Goal: Communication & Community: Participate in discussion

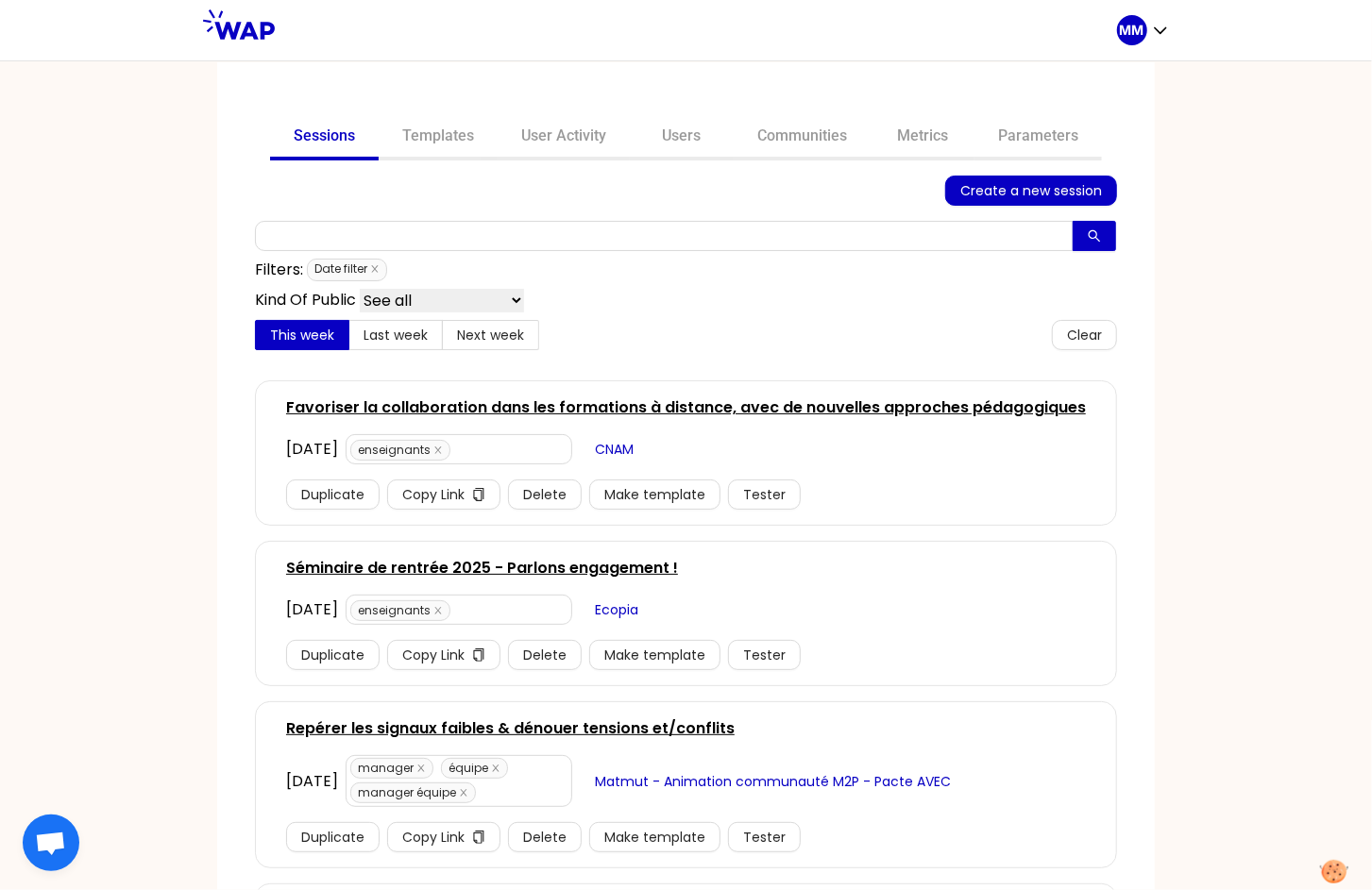
click at [472, 410] on link "Favoriser la collaboration dans les formations à distance, avec de nouvelles ap…" at bounding box center [686, 408] width 800 height 23
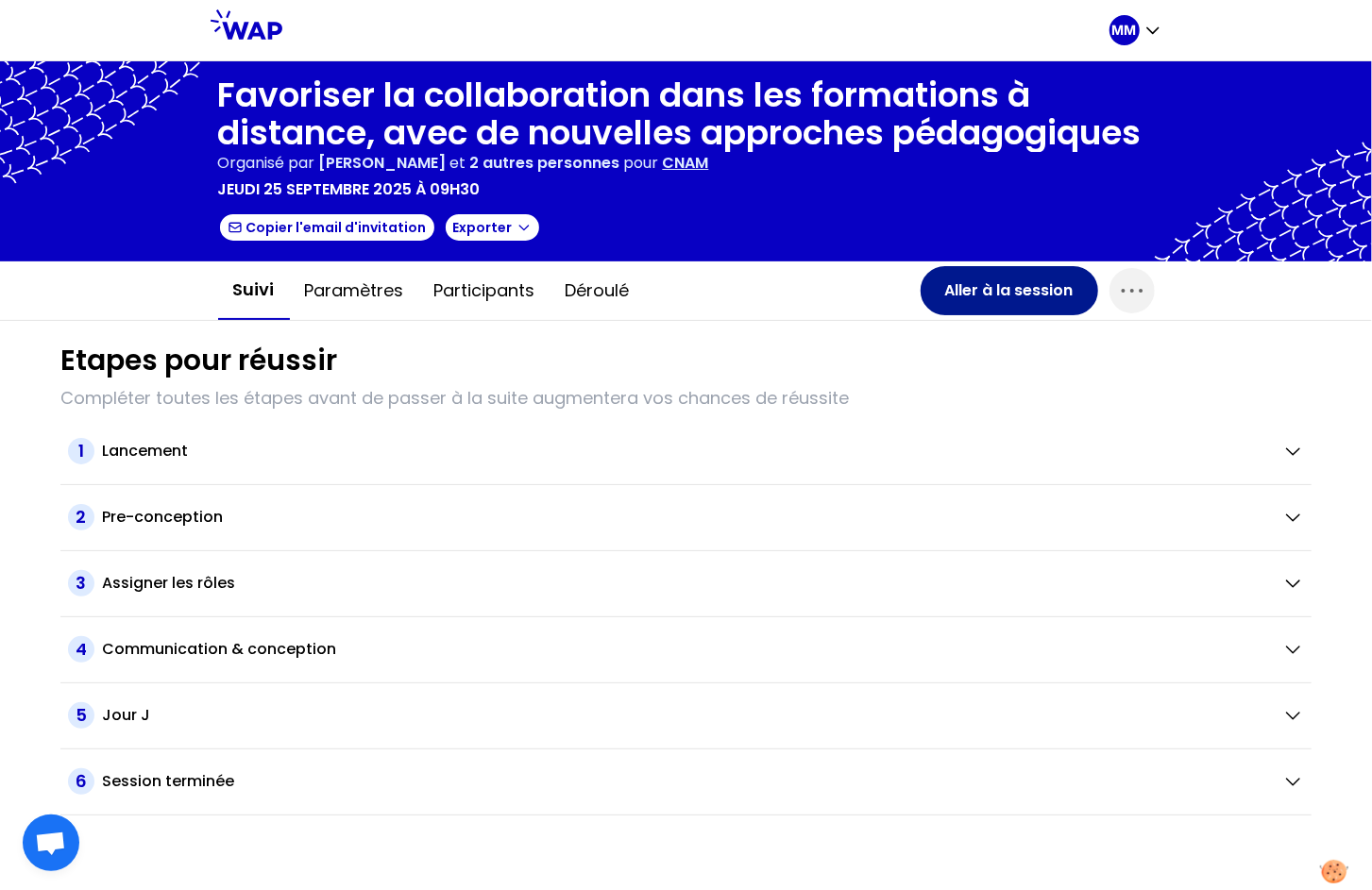
click at [1018, 296] on button "Aller à la session" at bounding box center [1009, 290] width 177 height 49
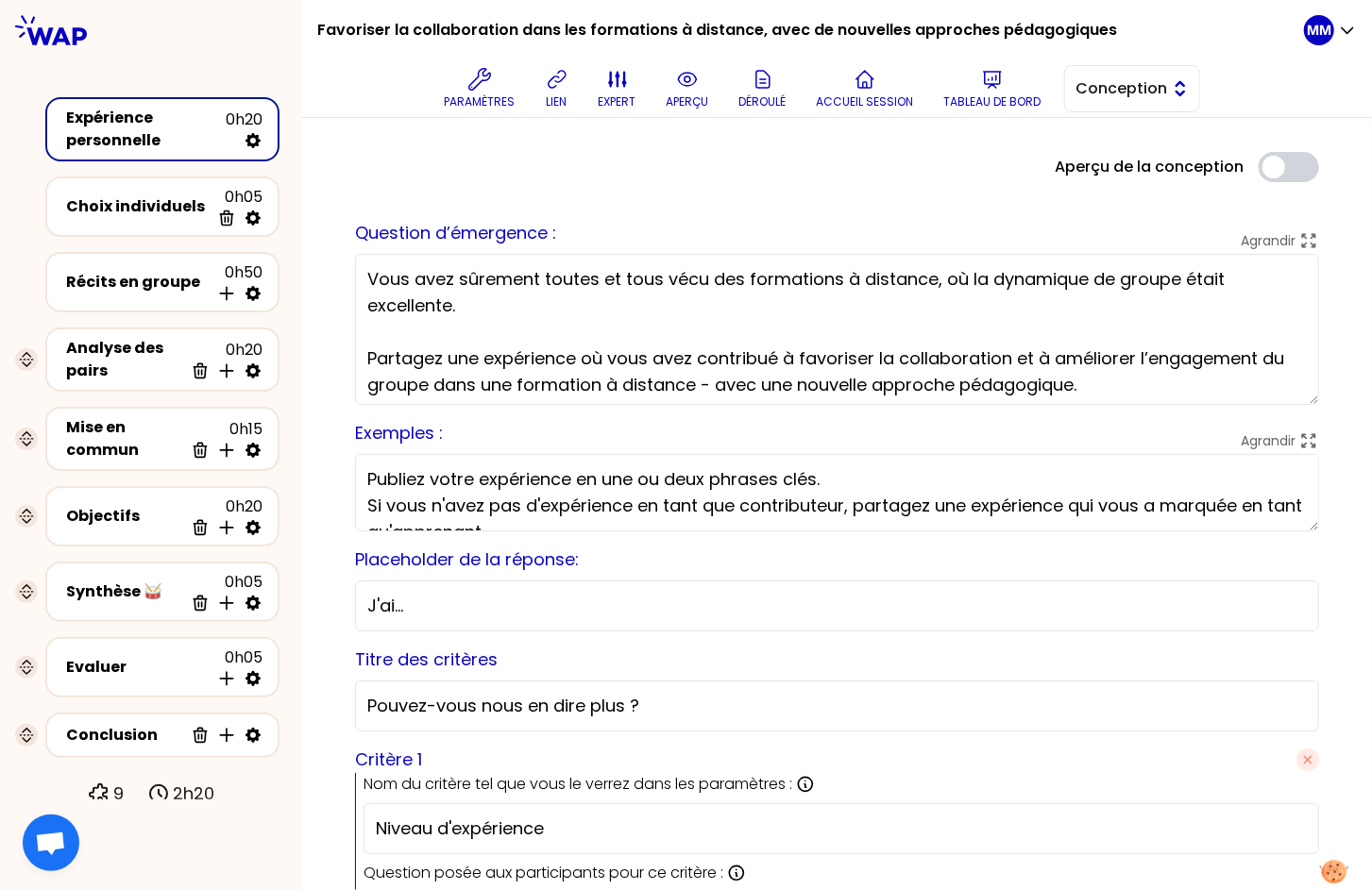
click at [1093, 96] on span "Conception" at bounding box center [1118, 89] width 85 height 23
click at [1088, 165] on li "Facilitation" at bounding box center [1132, 167] width 134 height 31
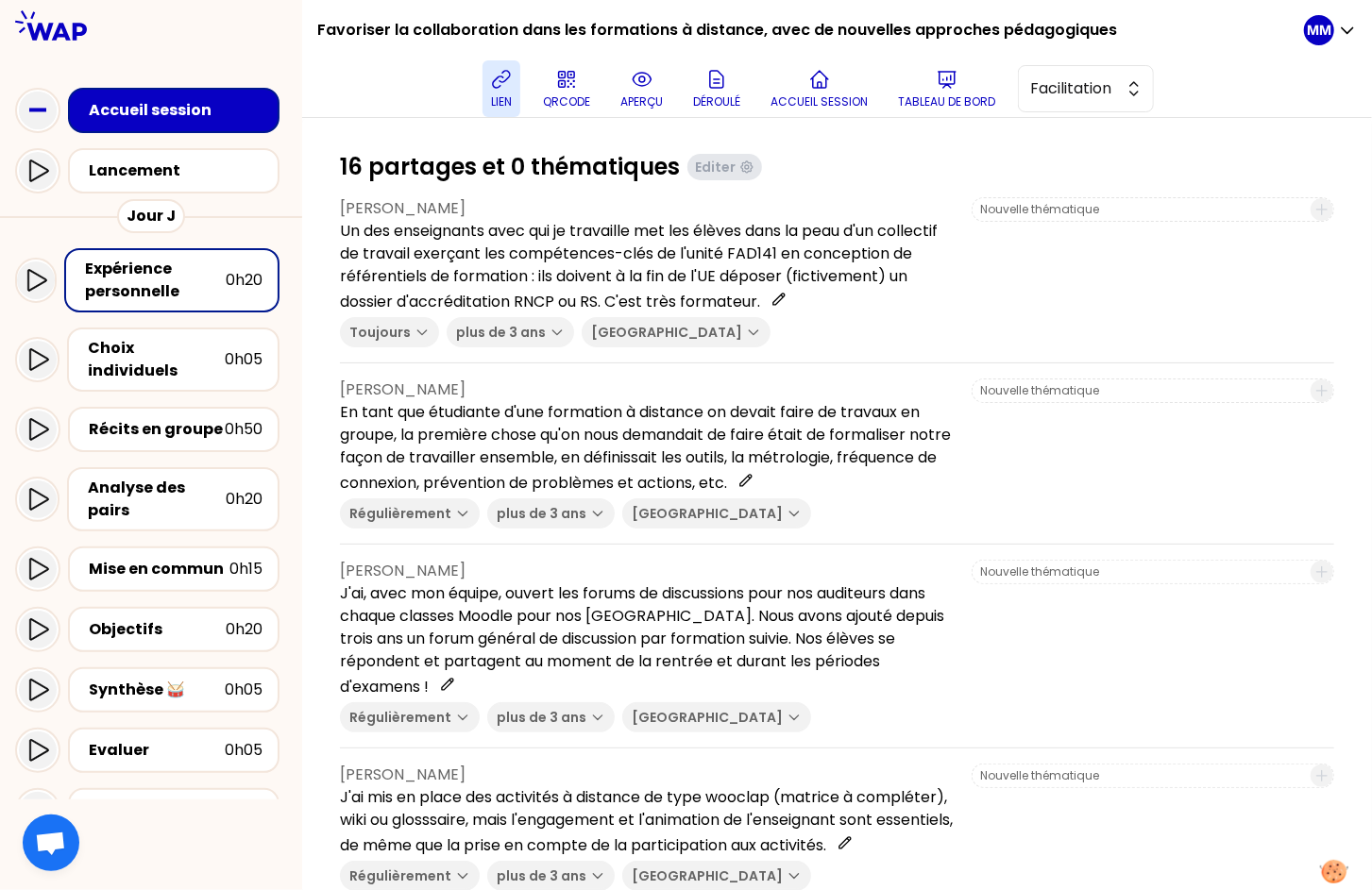
click at [520, 84] on button "lien" at bounding box center [500, 88] width 37 height 57
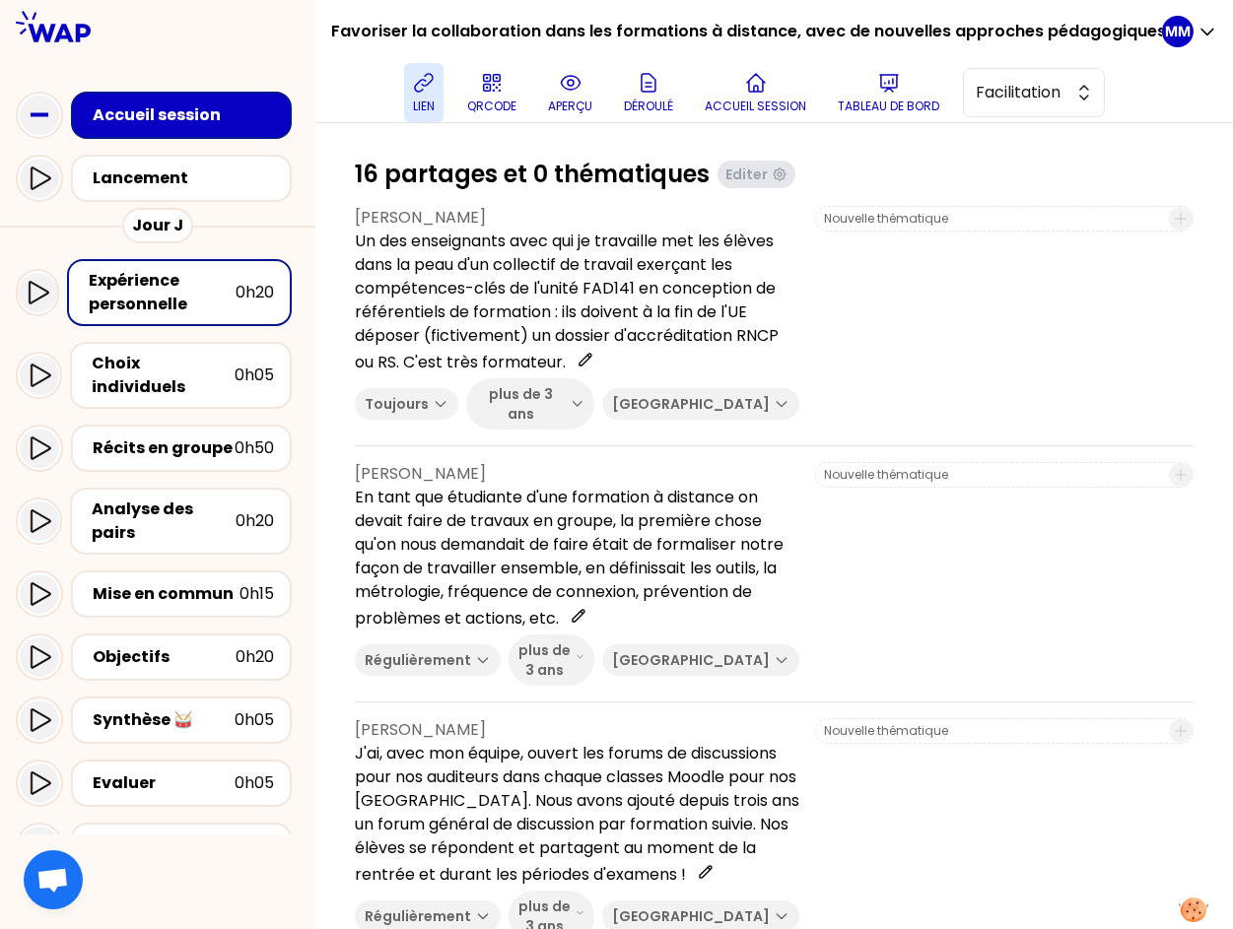
click at [435, 89] on icon at bounding box center [424, 83] width 24 height 24
click at [181, 437] on div "Récits en groupe" at bounding box center [164, 448] width 142 height 24
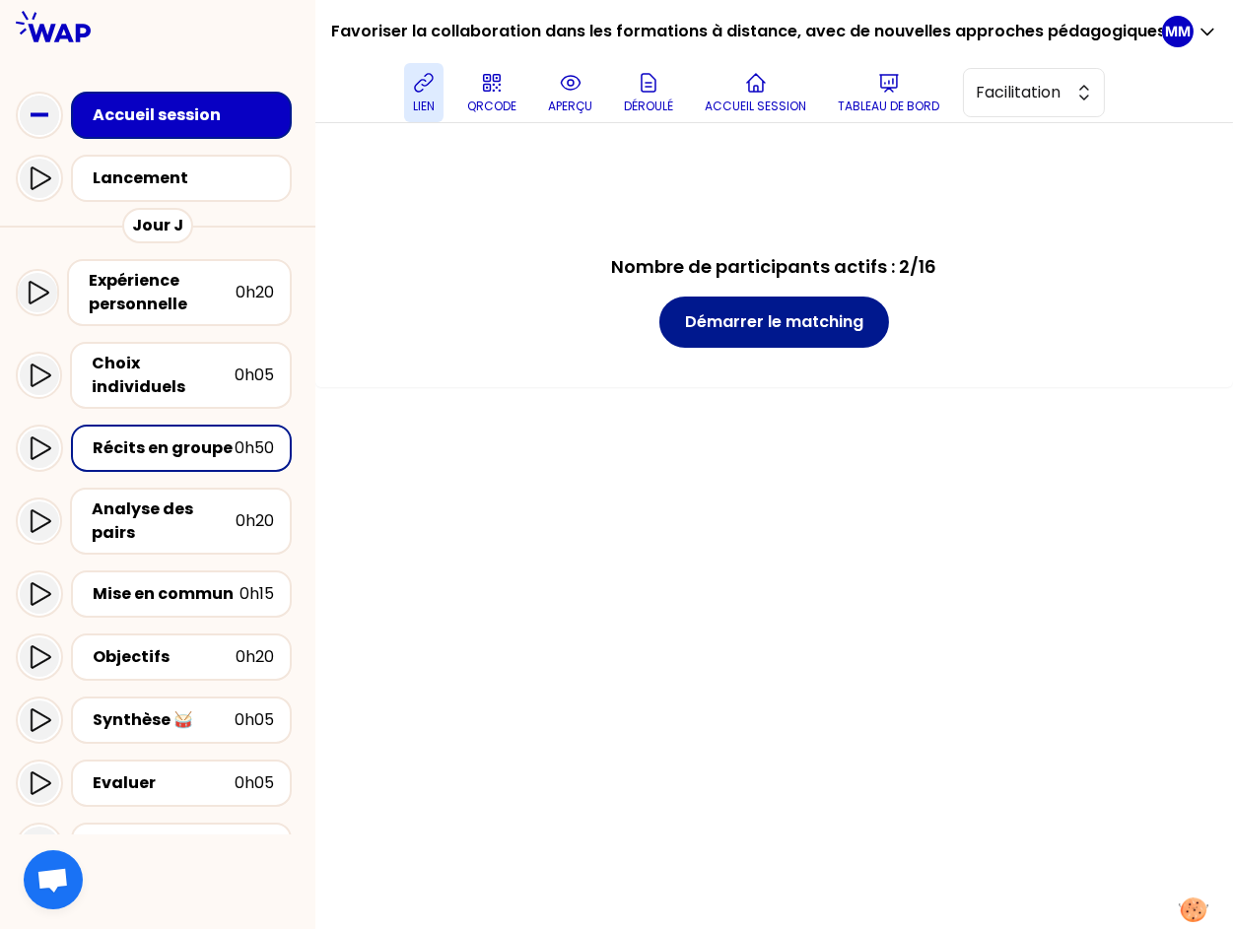
click at [828, 332] on button "Démarrer le matching" at bounding box center [774, 322] width 230 height 51
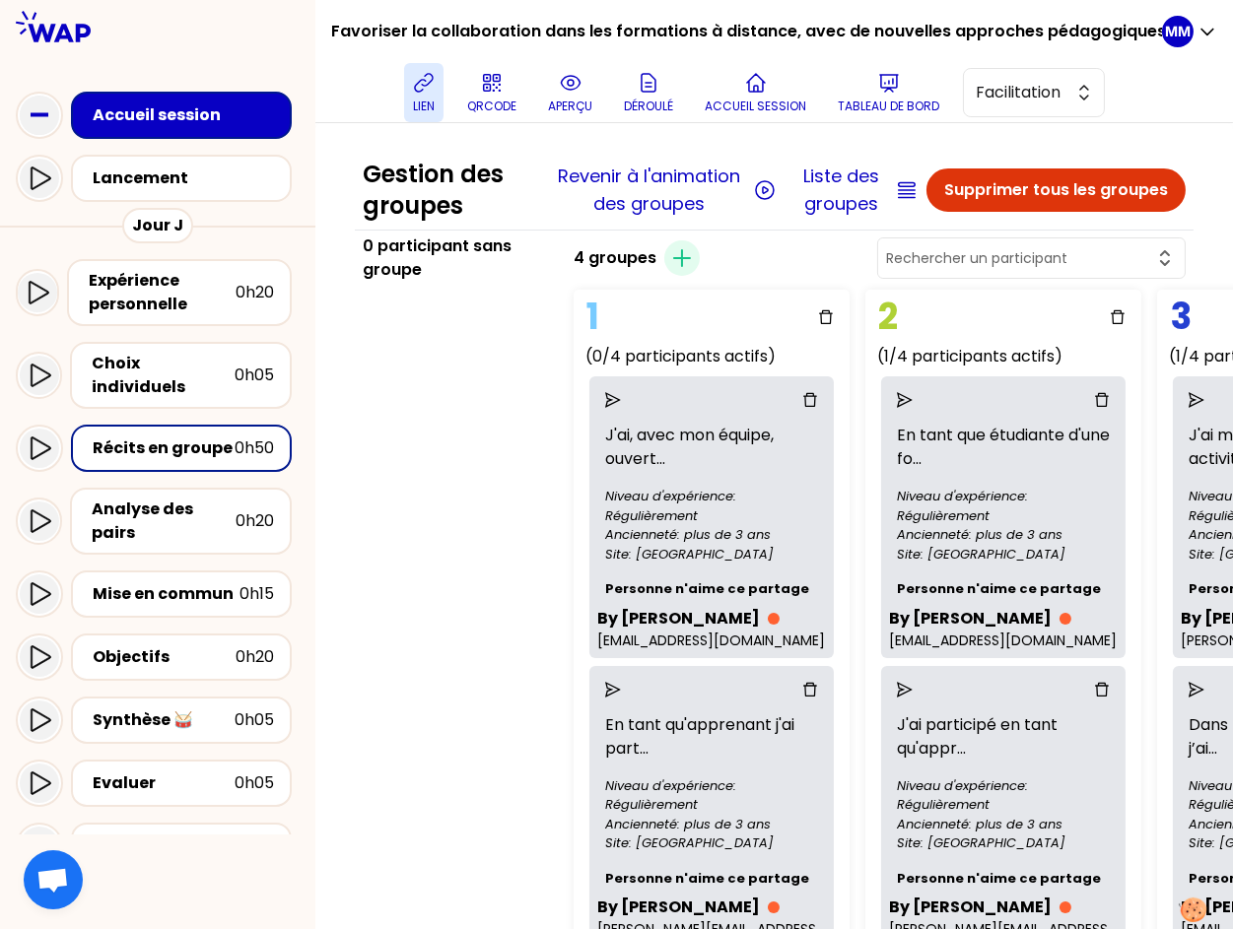
click at [1196, 264] on div "Gestion des groupes Revenir à l'animation des groupes Liste des groupes Supprim…" at bounding box center [773, 842] width 917 height 1439
click at [1189, 236] on div "Gestion des groupes Revenir à l'animation des groupes Liste des groupes Supprim…" at bounding box center [773, 842] width 917 height 1439
drag, startPoint x: 1204, startPoint y: 110, endPoint x: 1158, endPoint y: 110, distance: 46.3
click at [1146, 99] on div "Favoriser la collaboration dans les formations à distance, avec de nouvelles ap…" at bounding box center [774, 61] width 886 height 122
drag, startPoint x: 1169, startPoint y: 105, endPoint x: 1166, endPoint y: 67, distance: 38.5
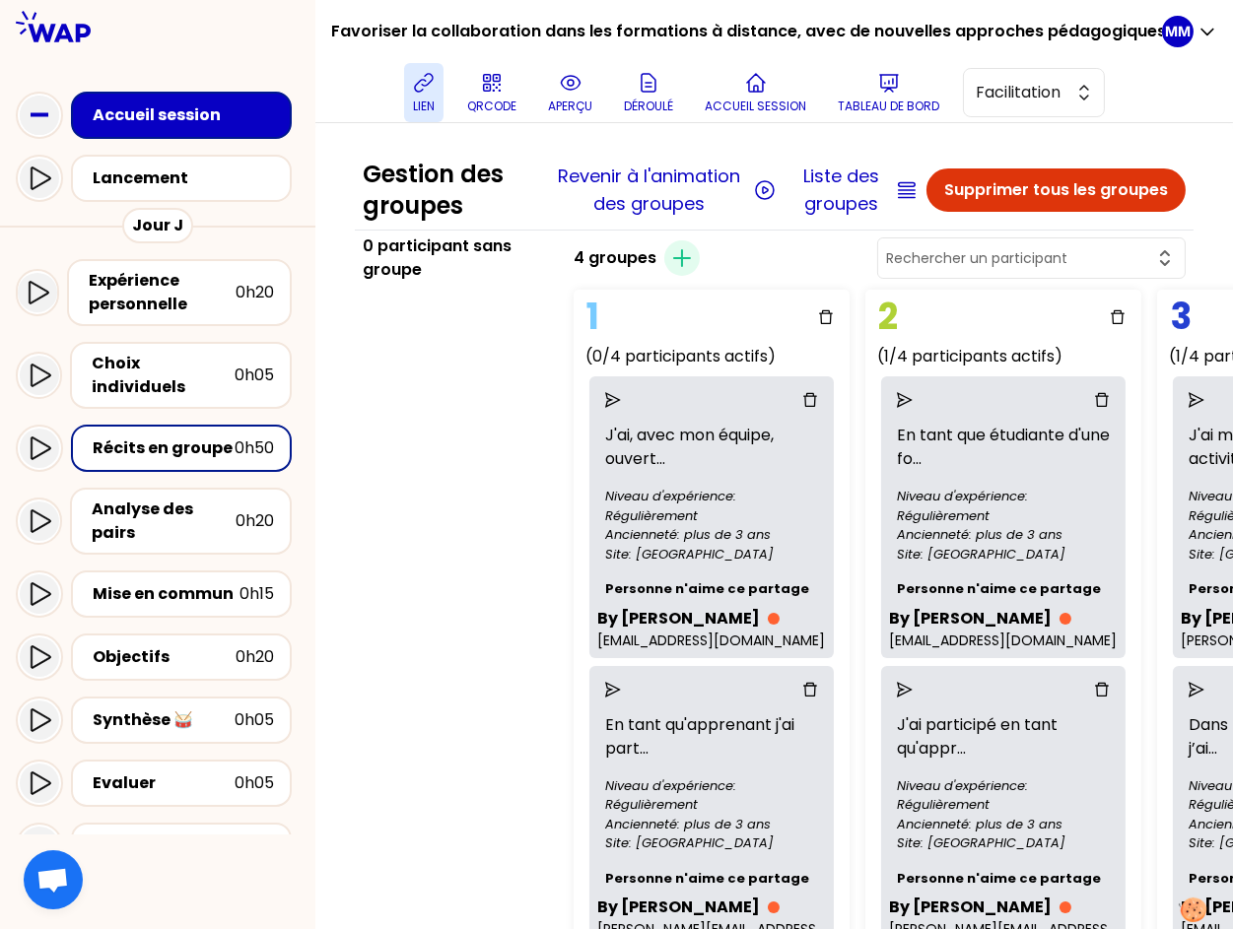
click at [1146, 102] on div "Favoriser la collaboration dans les formations à distance, avec de nouvelles ap…" at bounding box center [774, 61] width 886 height 122
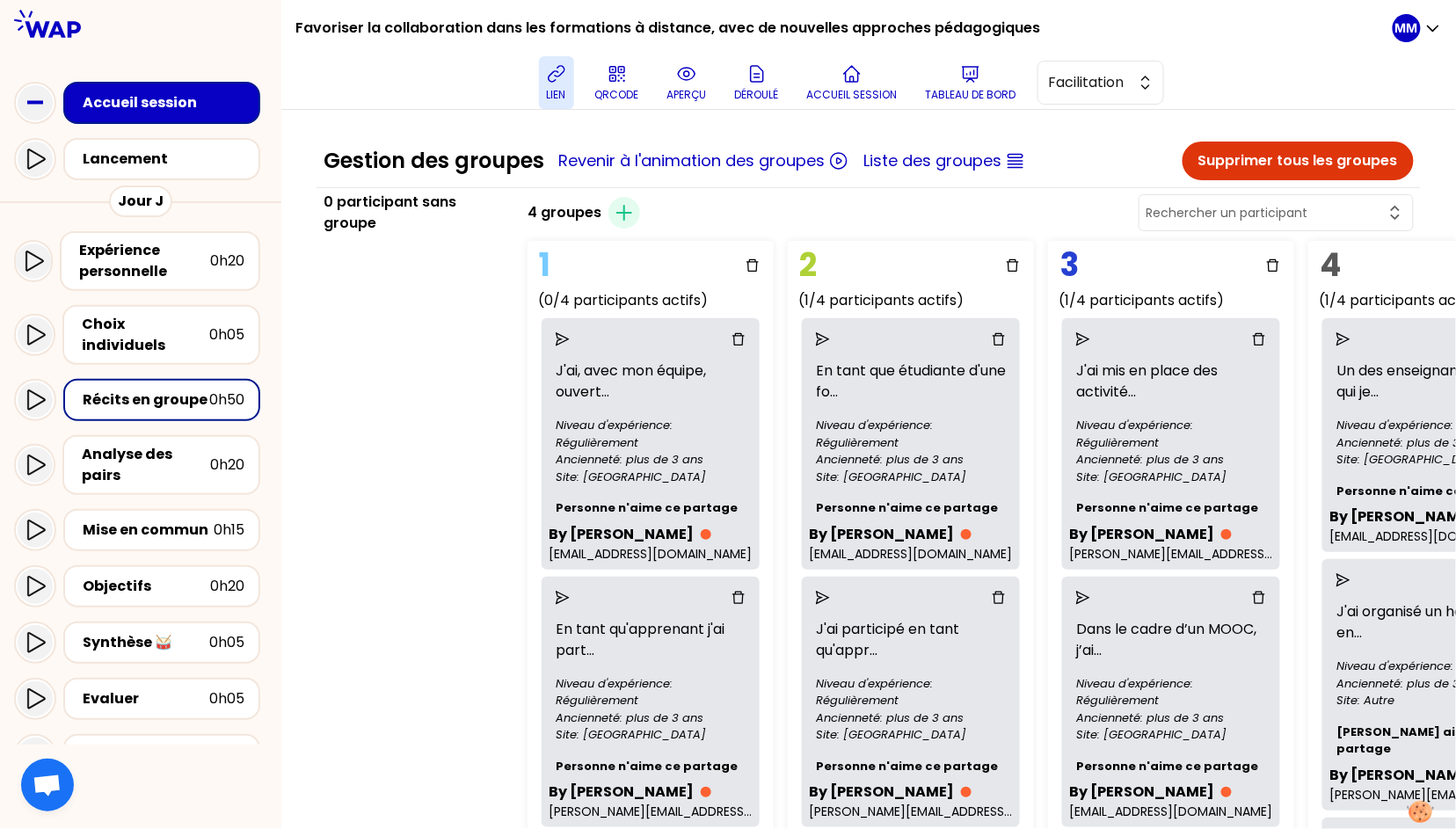
click at [1277, 204] on input "text" at bounding box center [1265, 213] width 238 height 18
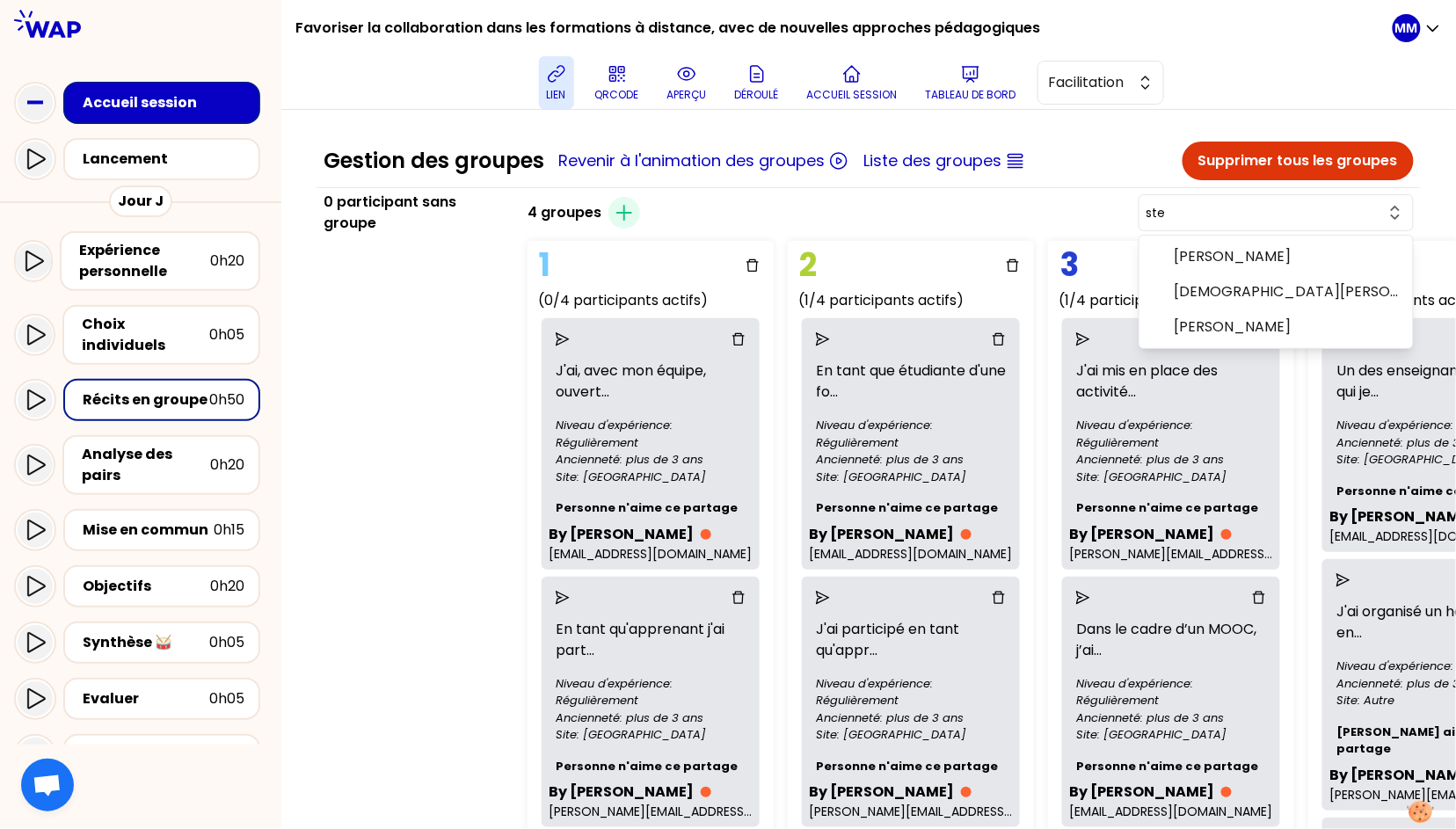
type input "ste"
click at [1114, 214] on div "4 groupes Créer un groupe ste Christel Chrystel Jeandot Jean Baptiste Bocar DIO…" at bounding box center [970, 212] width 900 height 42
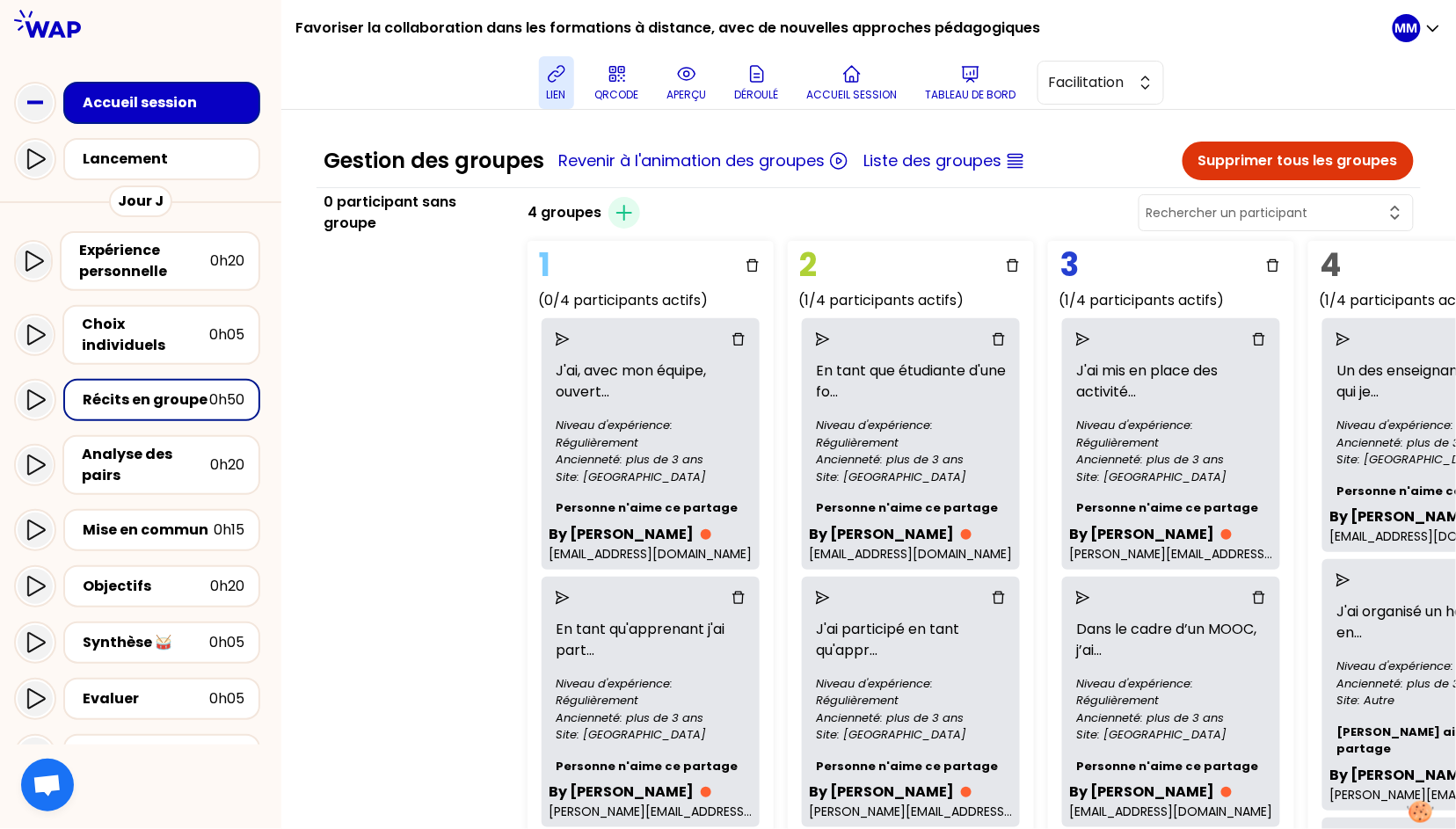
click at [1277, 213] on input "text" at bounding box center [1265, 213] width 238 height 18
click at [1277, 251] on span "Elodie Willemin" at bounding box center [1286, 257] width 224 height 21
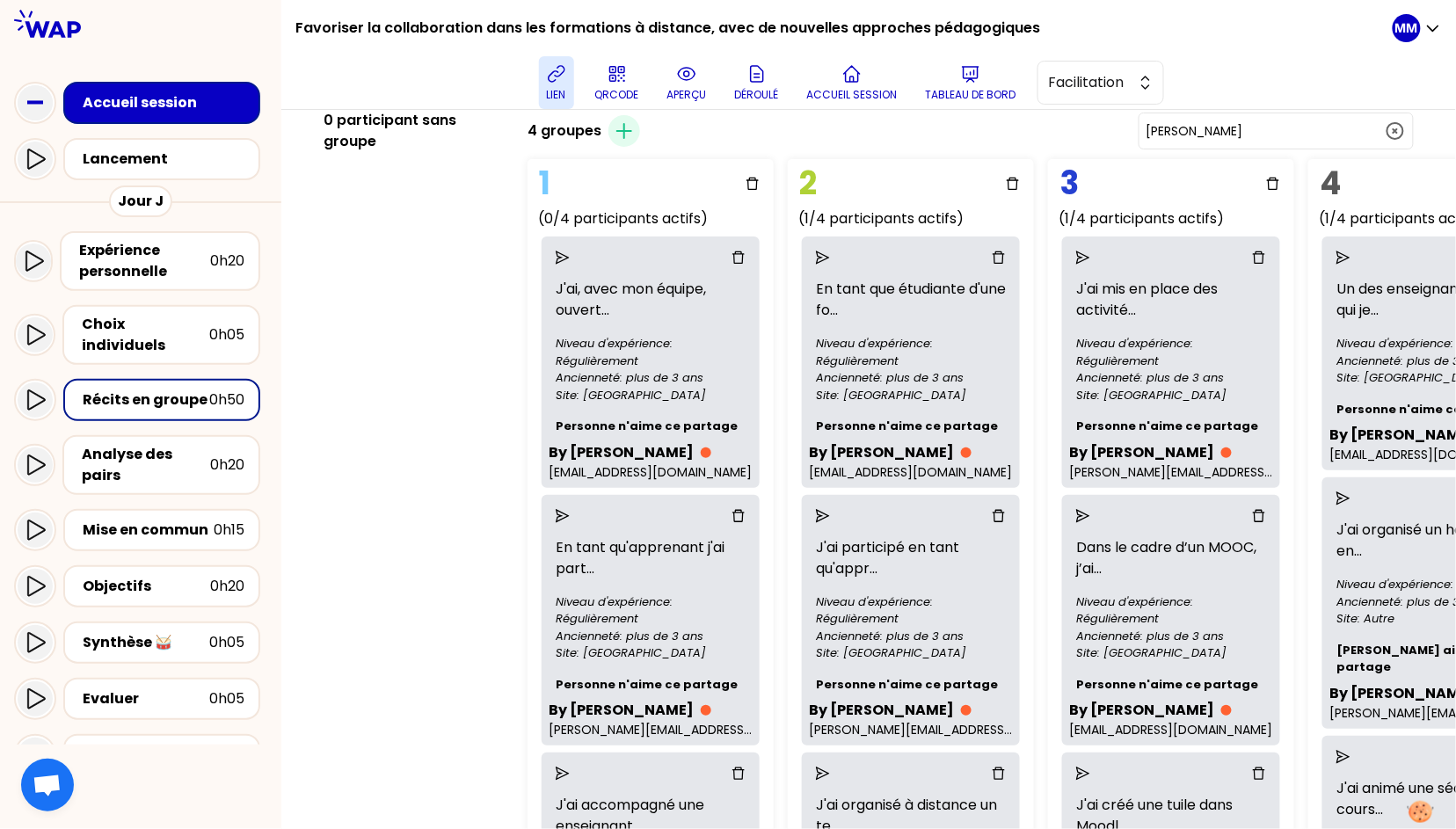
click at [1277, 124] on input "Elodie Willemin" at bounding box center [1265, 131] width 238 height 18
click at [1277, 125] on div "Gestion des groupes Revenir à l'animation des groupes Liste des groupes Supprim…" at bounding box center [869, 659] width 1104 height 1199
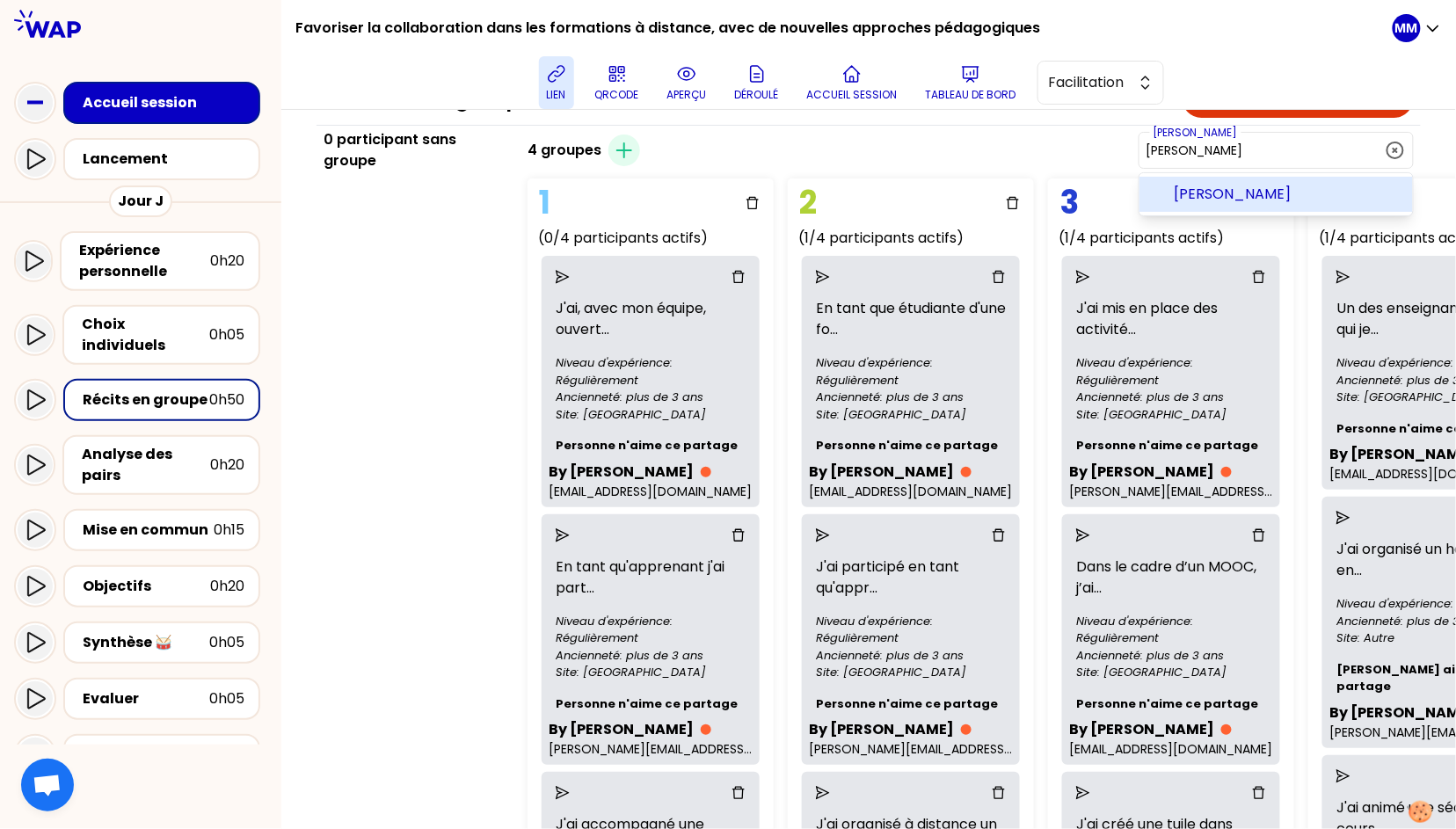
click at [1277, 179] on li "Nicole Corsyn" at bounding box center [1276, 194] width 273 height 35
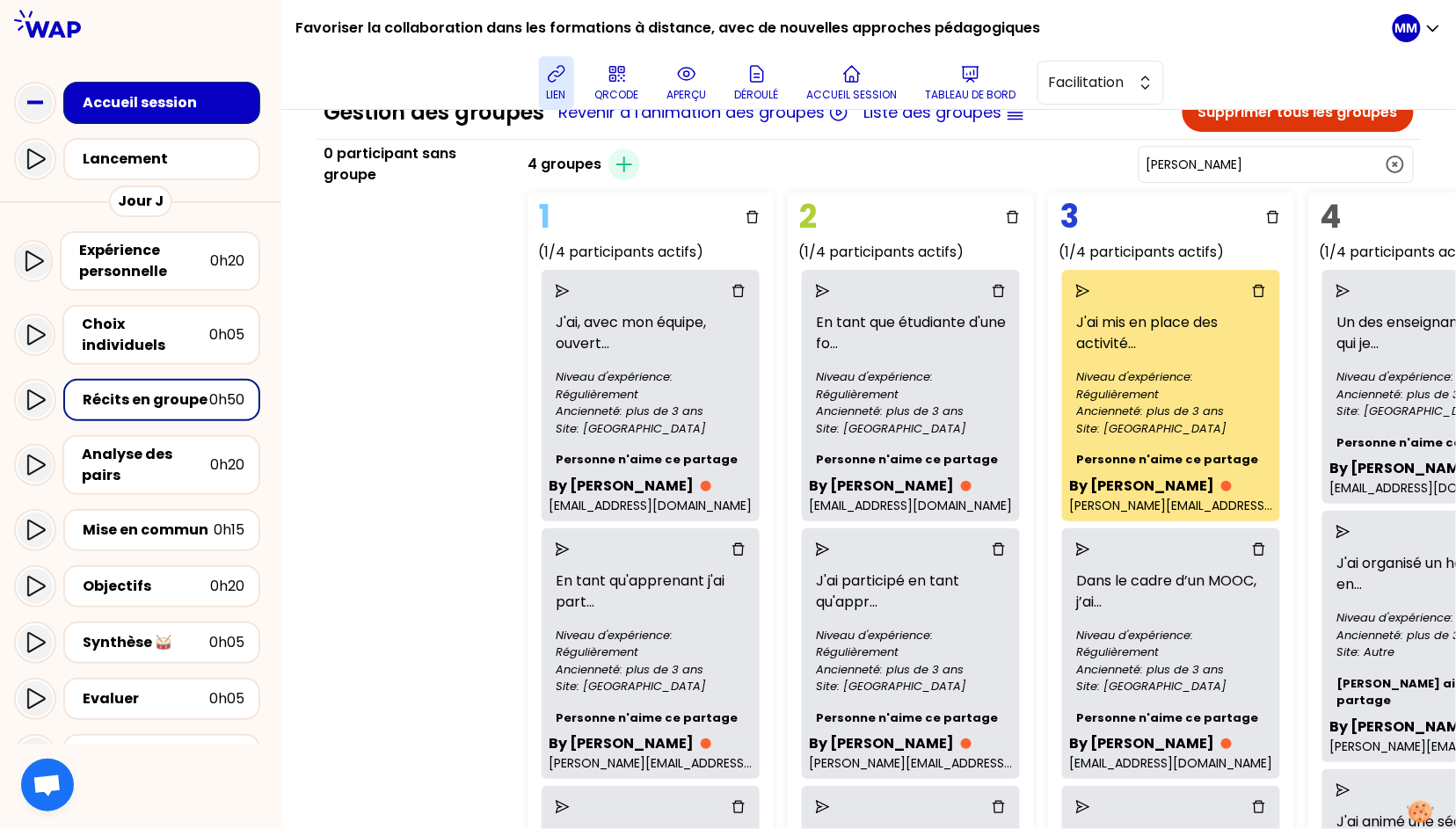
scroll to position [40, 0]
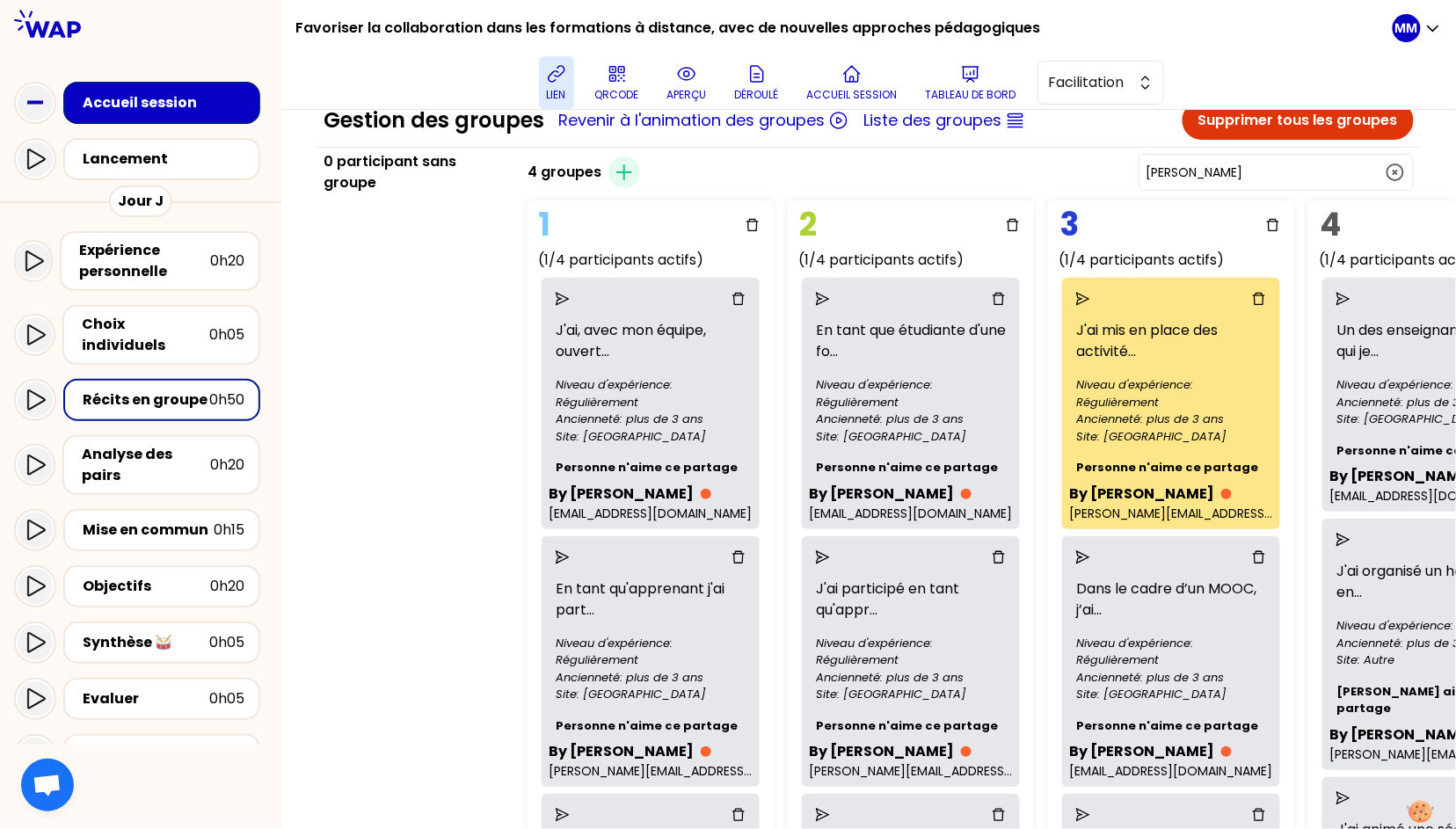
click at [1270, 170] on input "Nicole Corsyn" at bounding box center [1265, 172] width 238 height 18
click at [1277, 209] on span "Jean-François POMMIER" at bounding box center [1286, 217] width 224 height 21
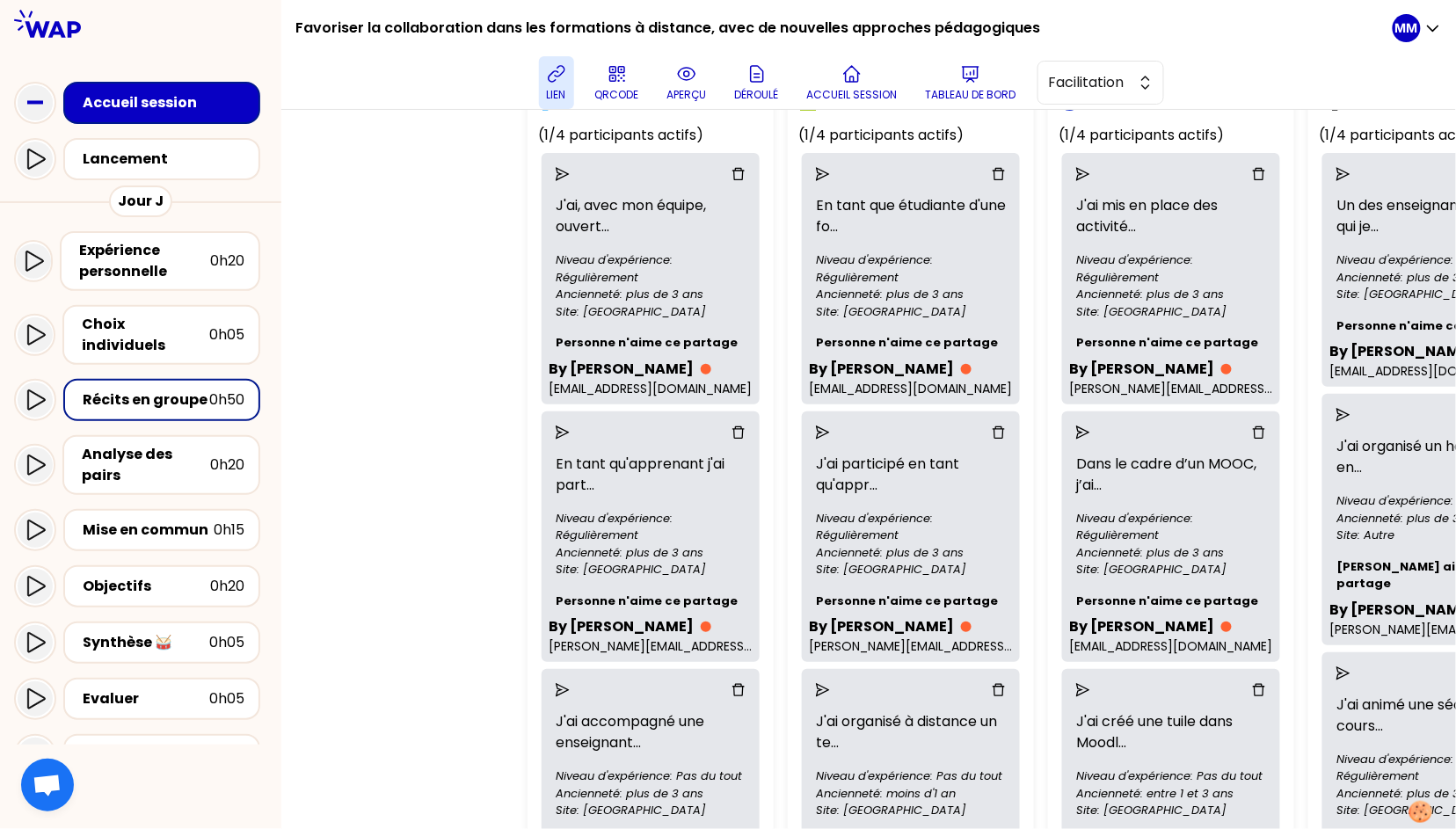
scroll to position [0, 0]
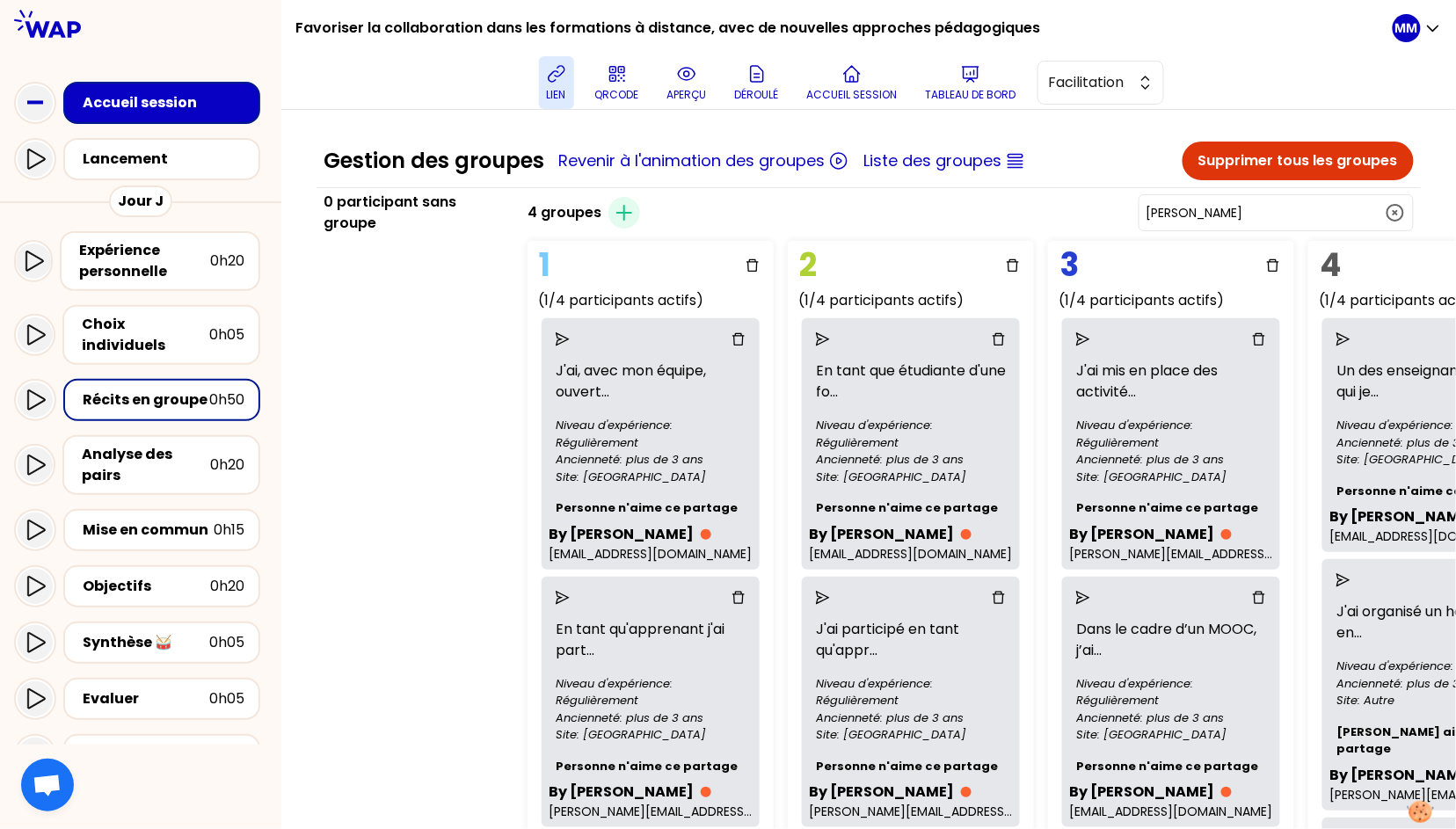
click at [1272, 212] on input "Jean-François POMMIER" at bounding box center [1265, 213] width 238 height 18
click at [1277, 250] on span "Jean Baptiste Bocar DIOUF" at bounding box center [1286, 257] width 224 height 21
type input "Jean Baptiste Bocar DIOUF"
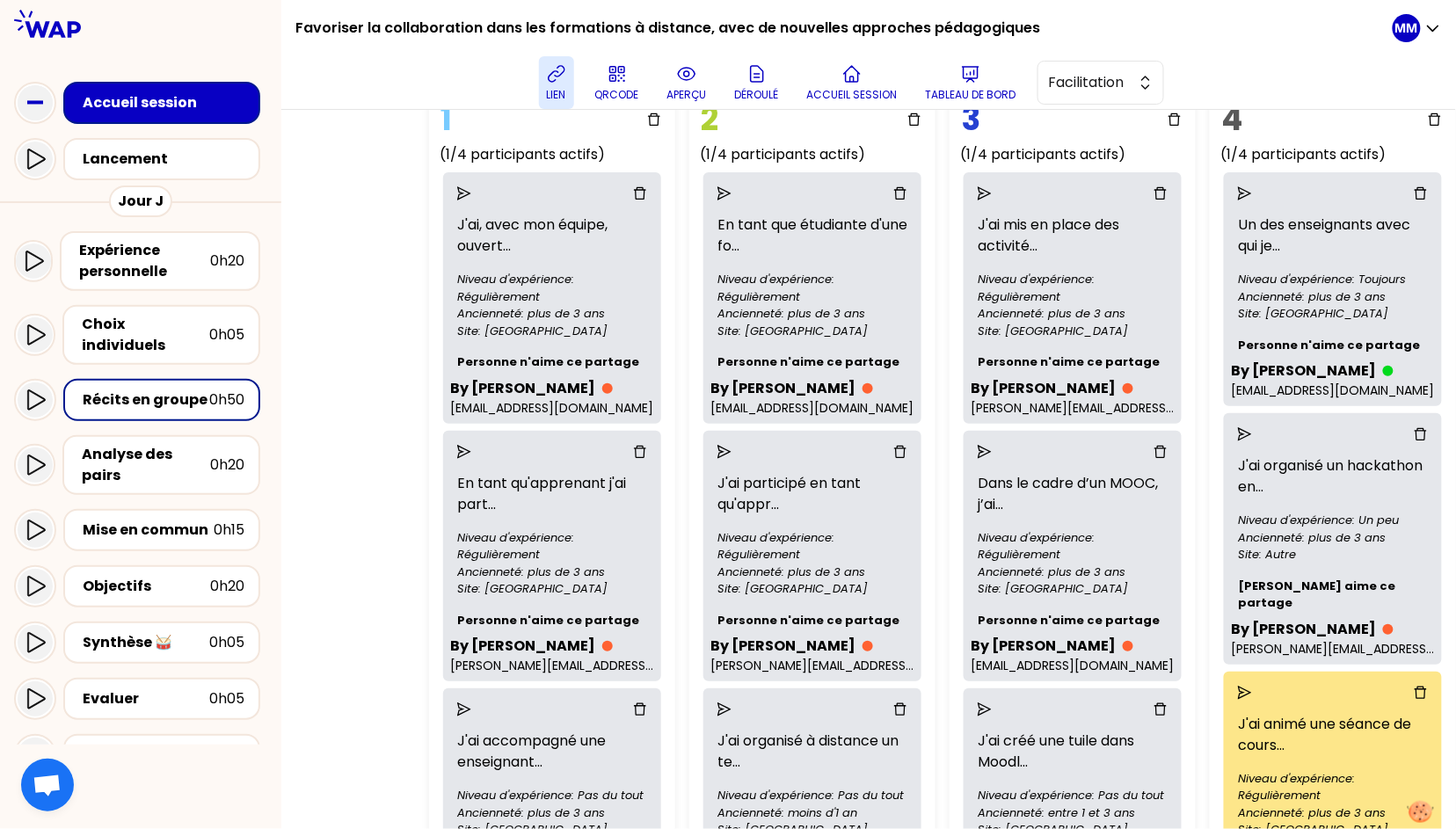
scroll to position [134, 109]
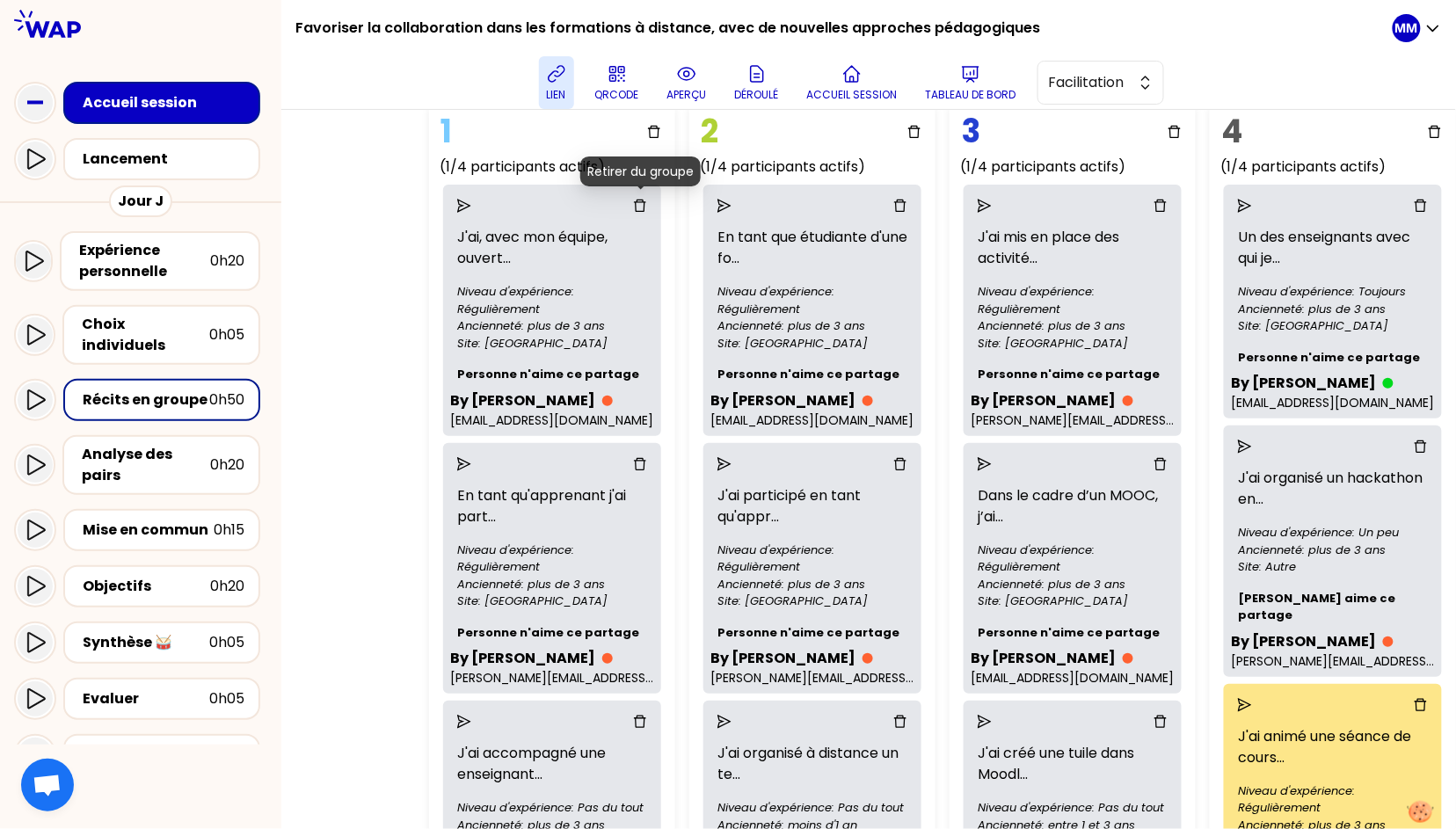
click at [641, 202] on icon "delete" at bounding box center [640, 206] width 14 height 14
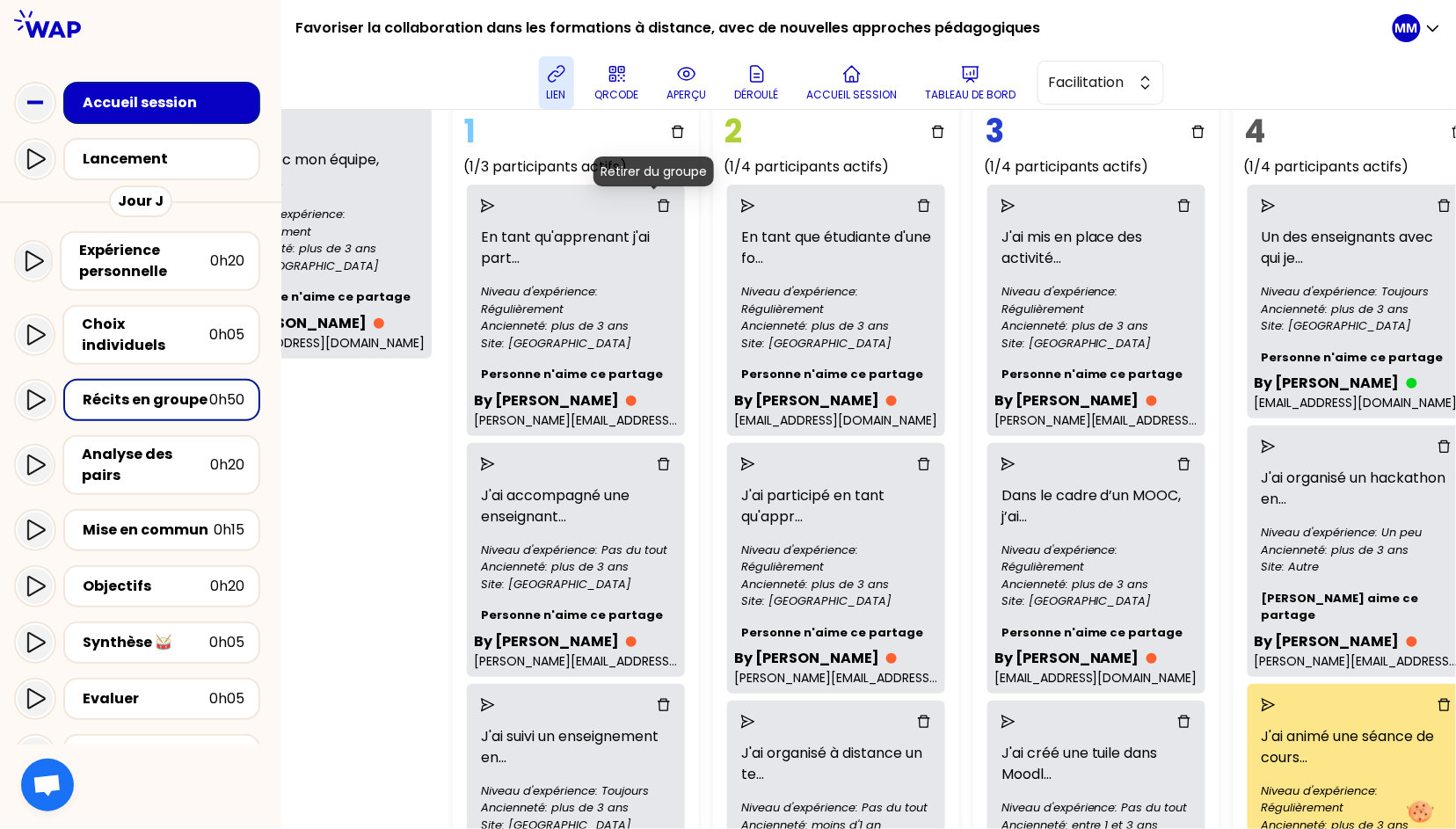
click at [657, 202] on icon "delete" at bounding box center [664, 206] width 14 height 14
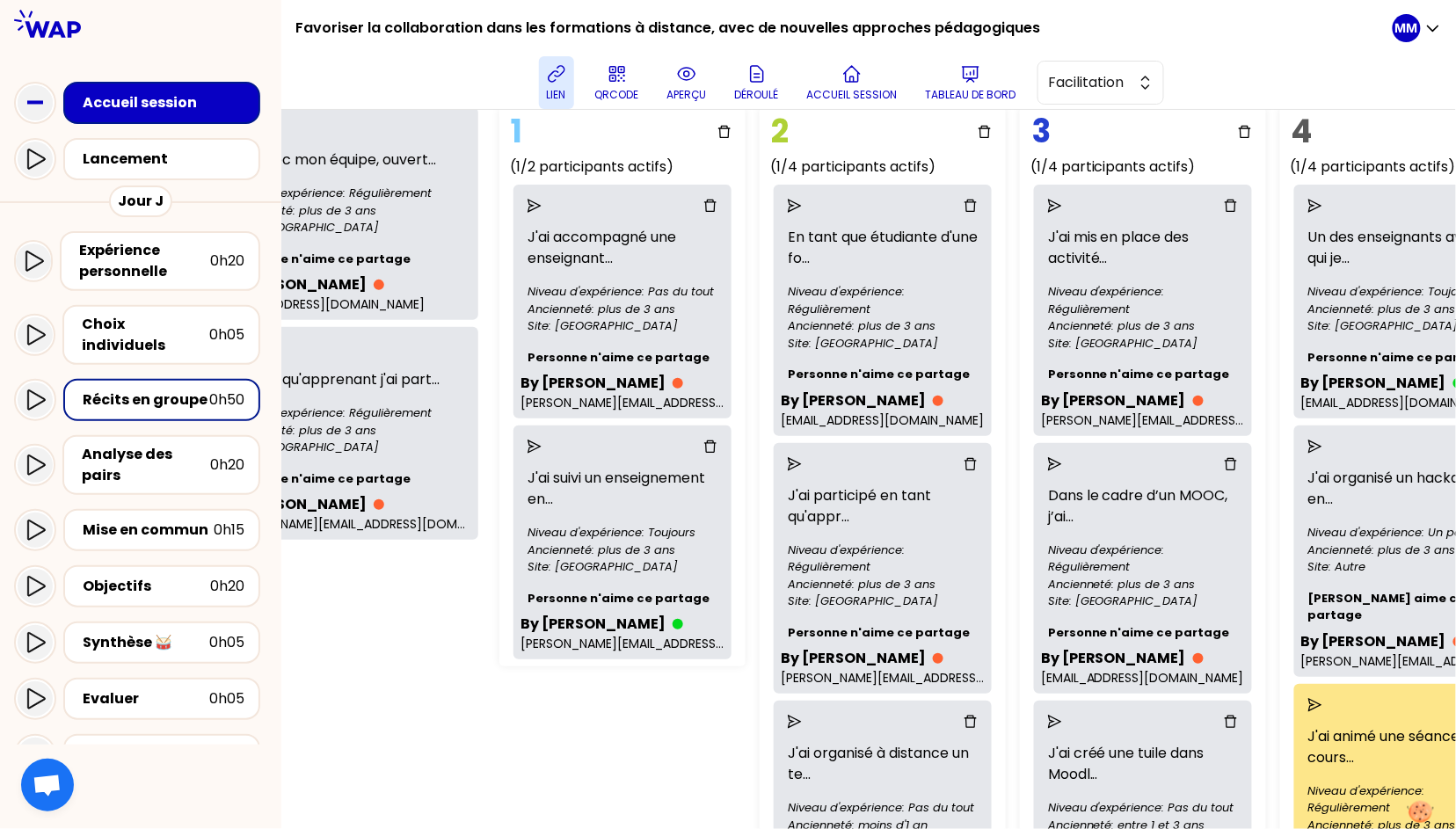
click at [704, 201] on icon "delete" at bounding box center [710, 206] width 12 height 12
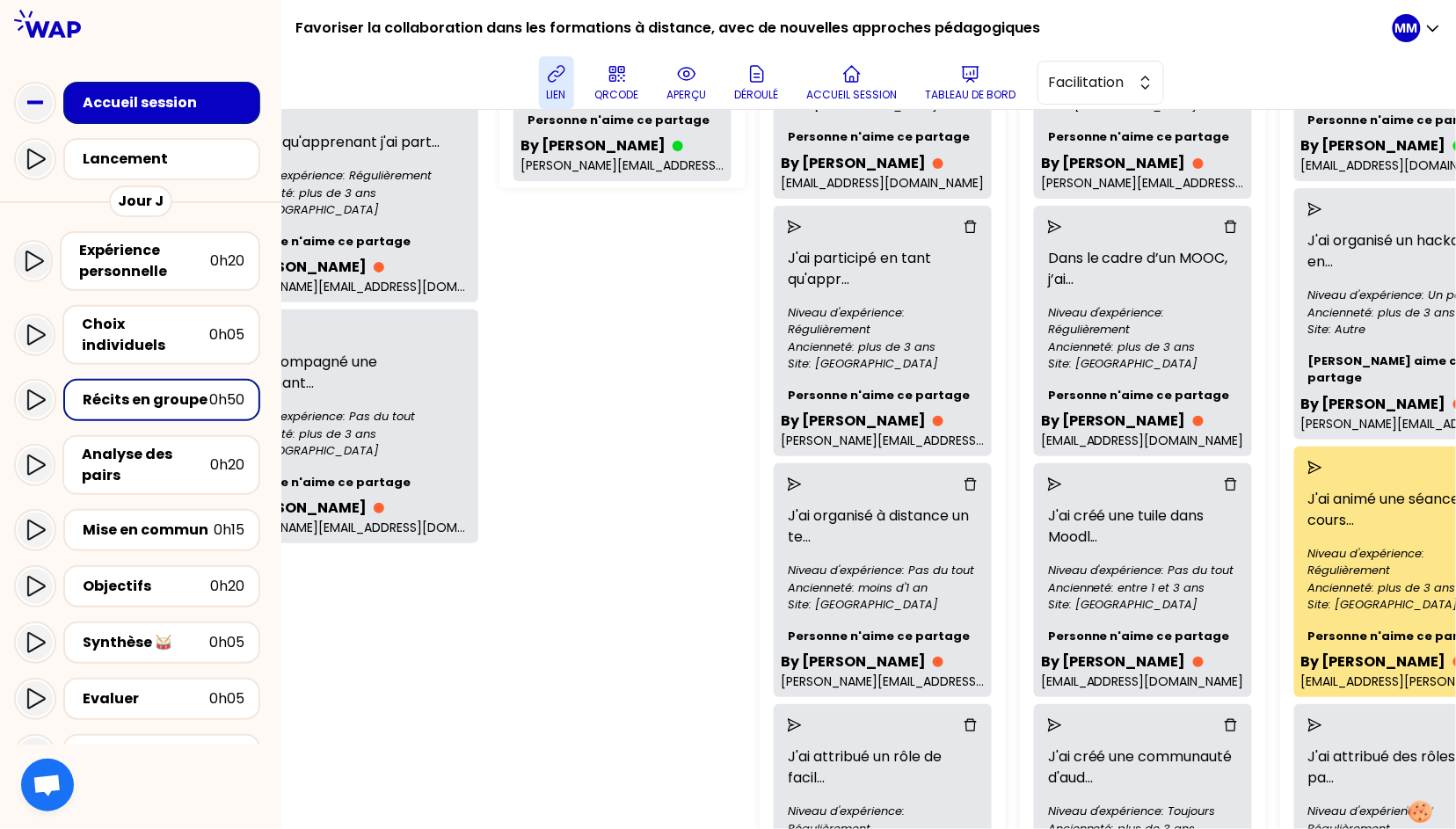
scroll to position [369, 109]
click at [788, 221] on icon "send" at bounding box center [795, 228] width 14 height 14
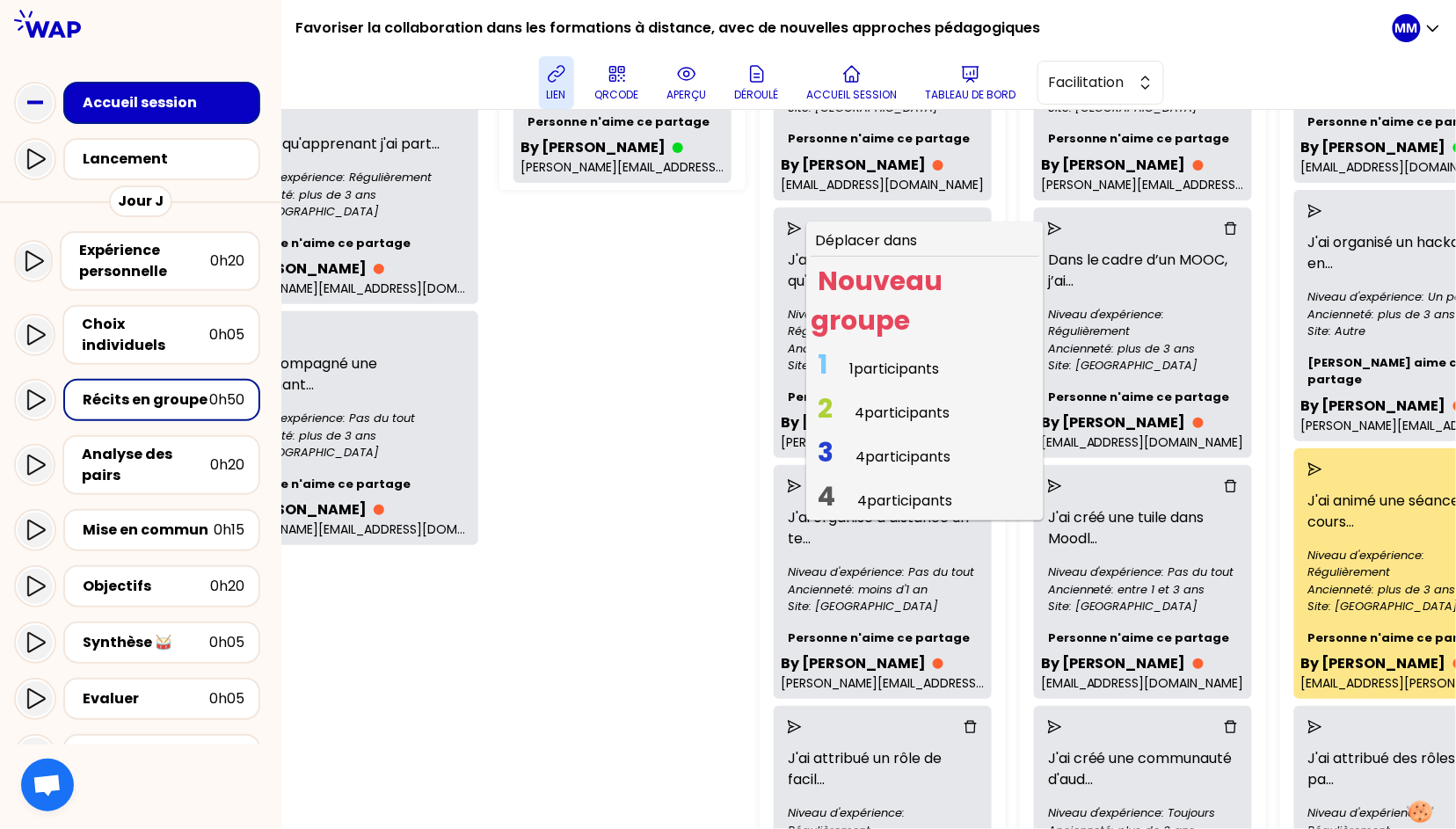
click at [849, 362] on span "1 participants" at bounding box center [894, 369] width 89 height 21
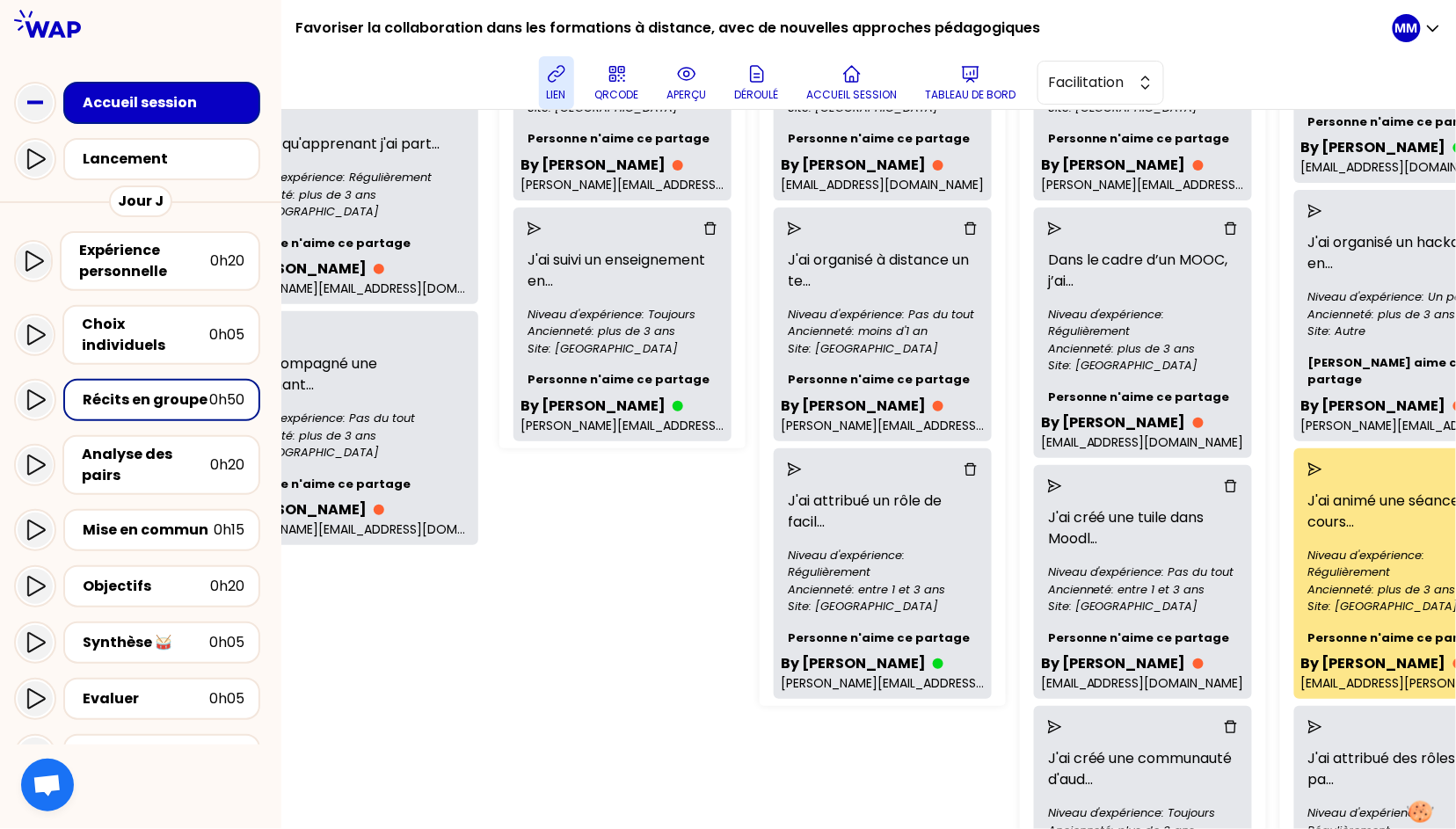
click at [788, 464] on icon "send" at bounding box center [795, 469] width 14 height 14
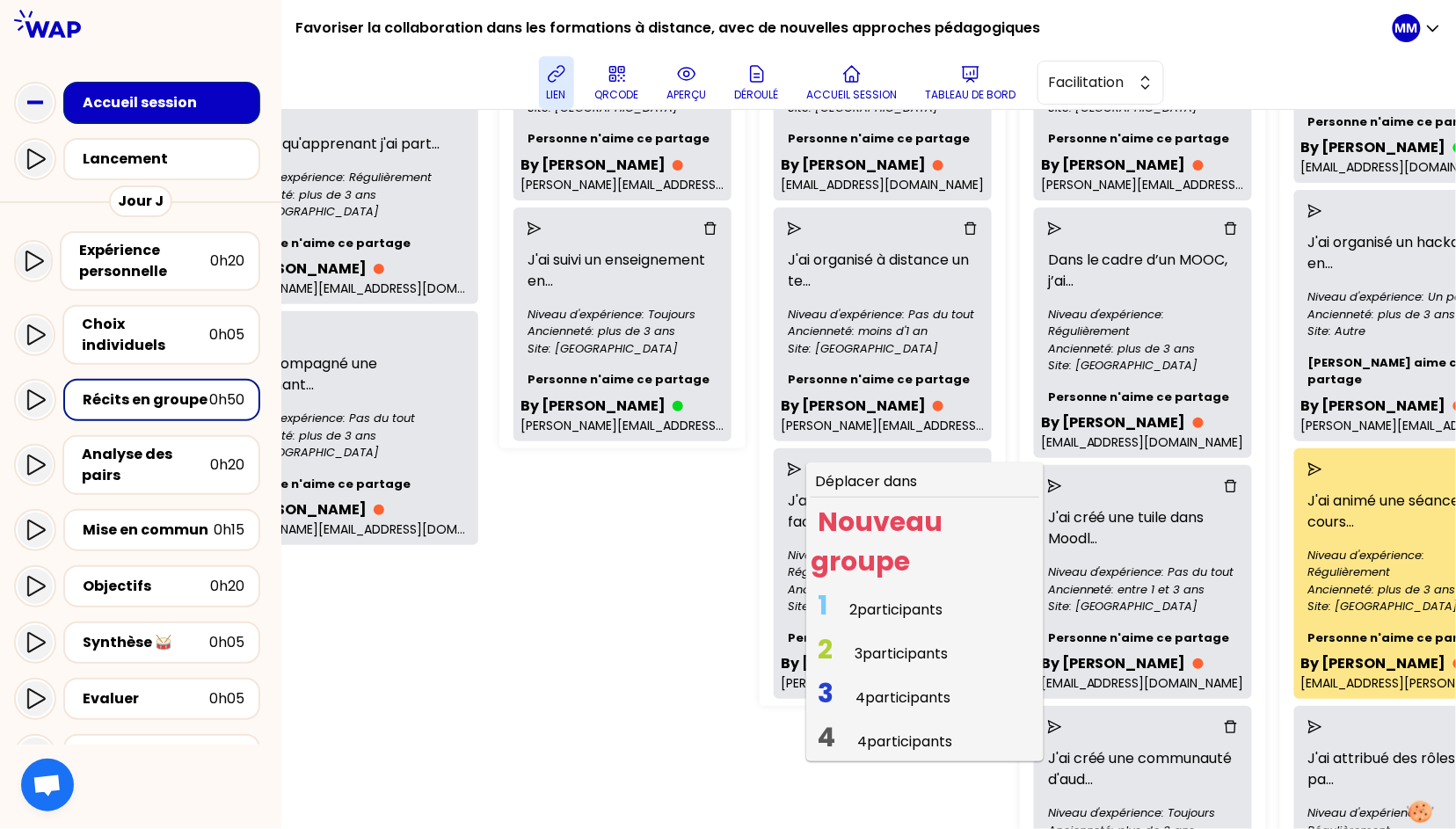
click at [856, 687] on span "4 participants" at bounding box center [903, 697] width 95 height 21
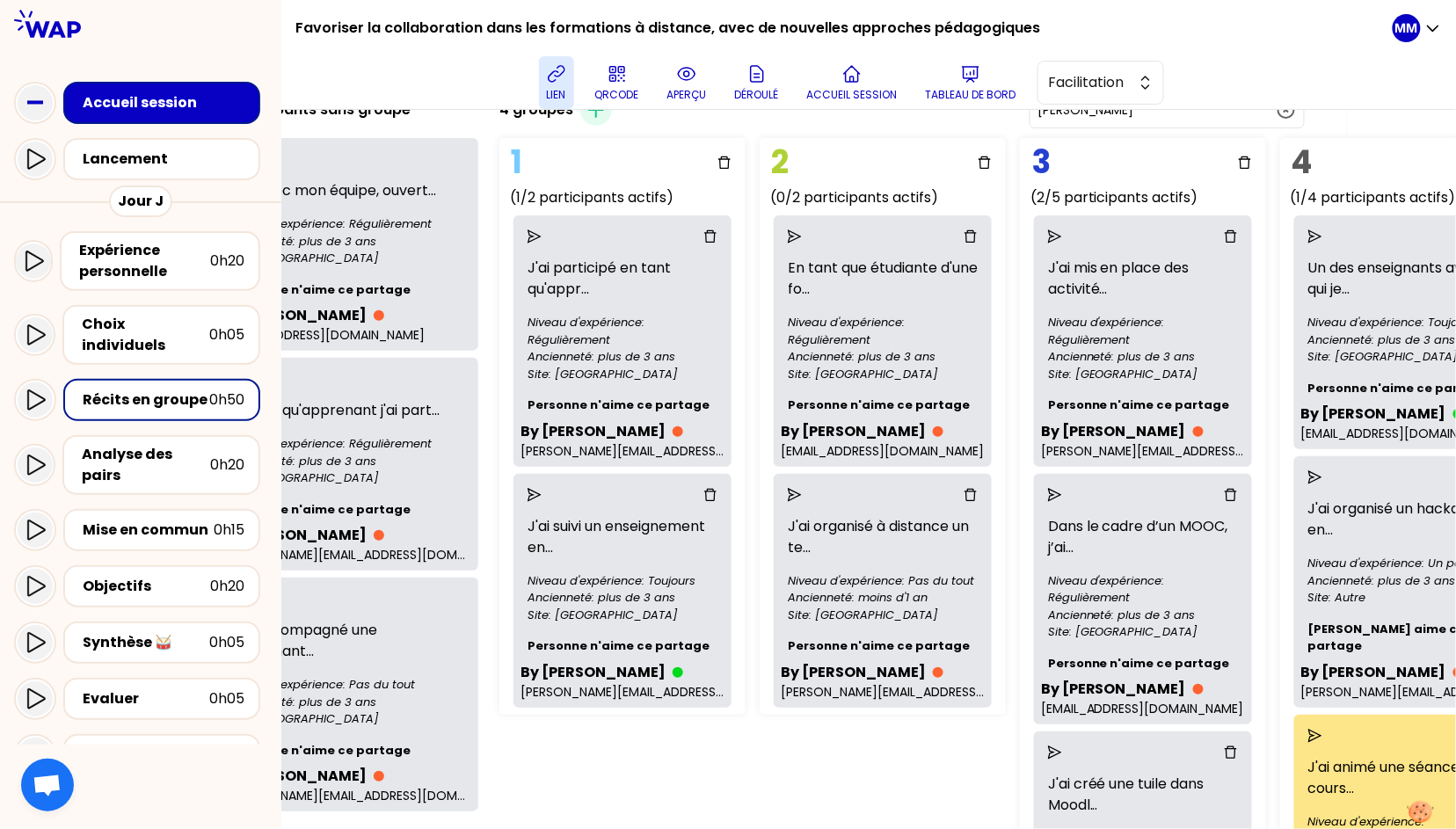
scroll to position [55, 109]
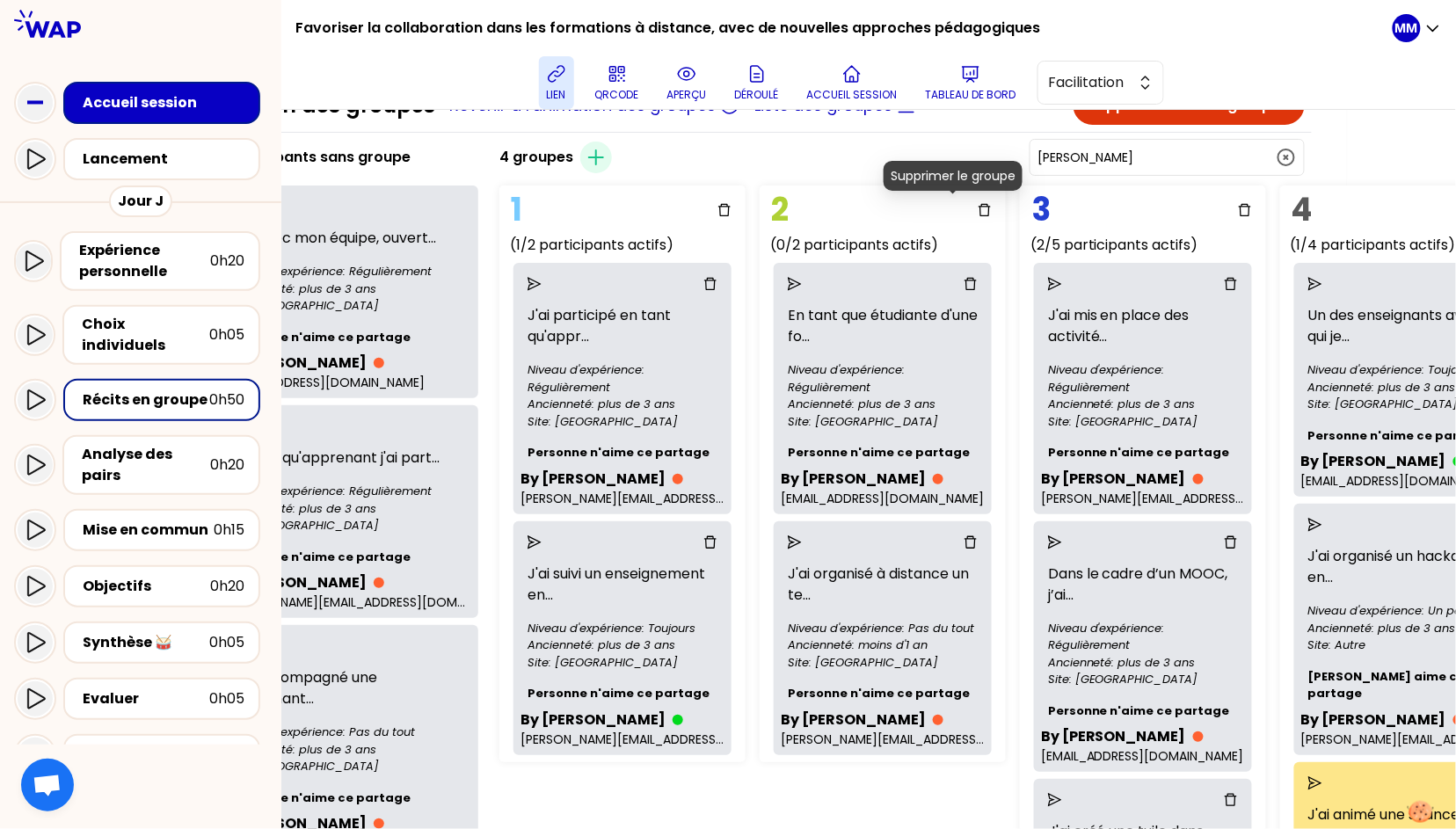
click at [978, 210] on icon "delete" at bounding box center [985, 211] width 14 height 14
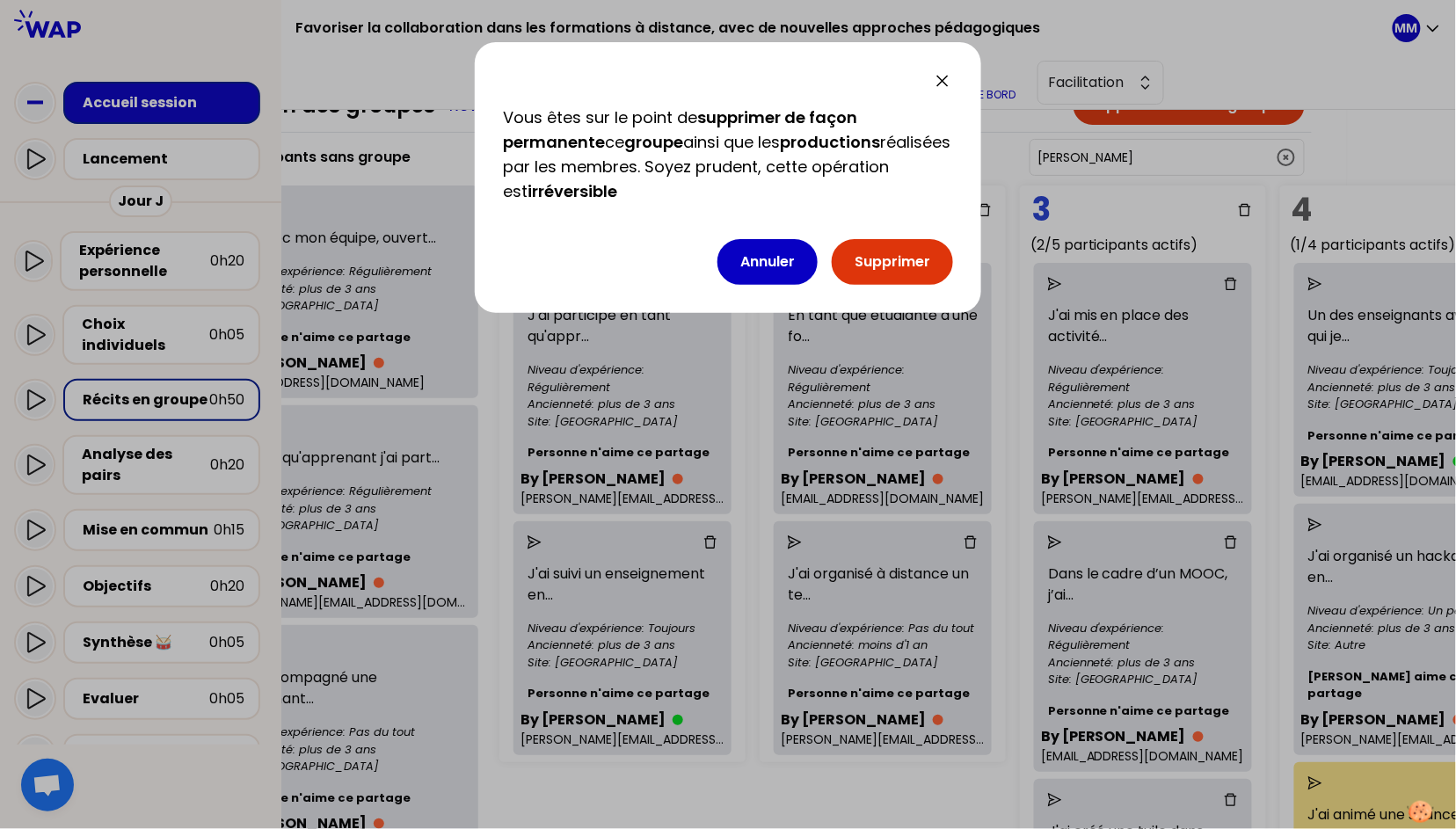
click at [924, 261] on button "Supprimer" at bounding box center [892, 261] width 121 height 46
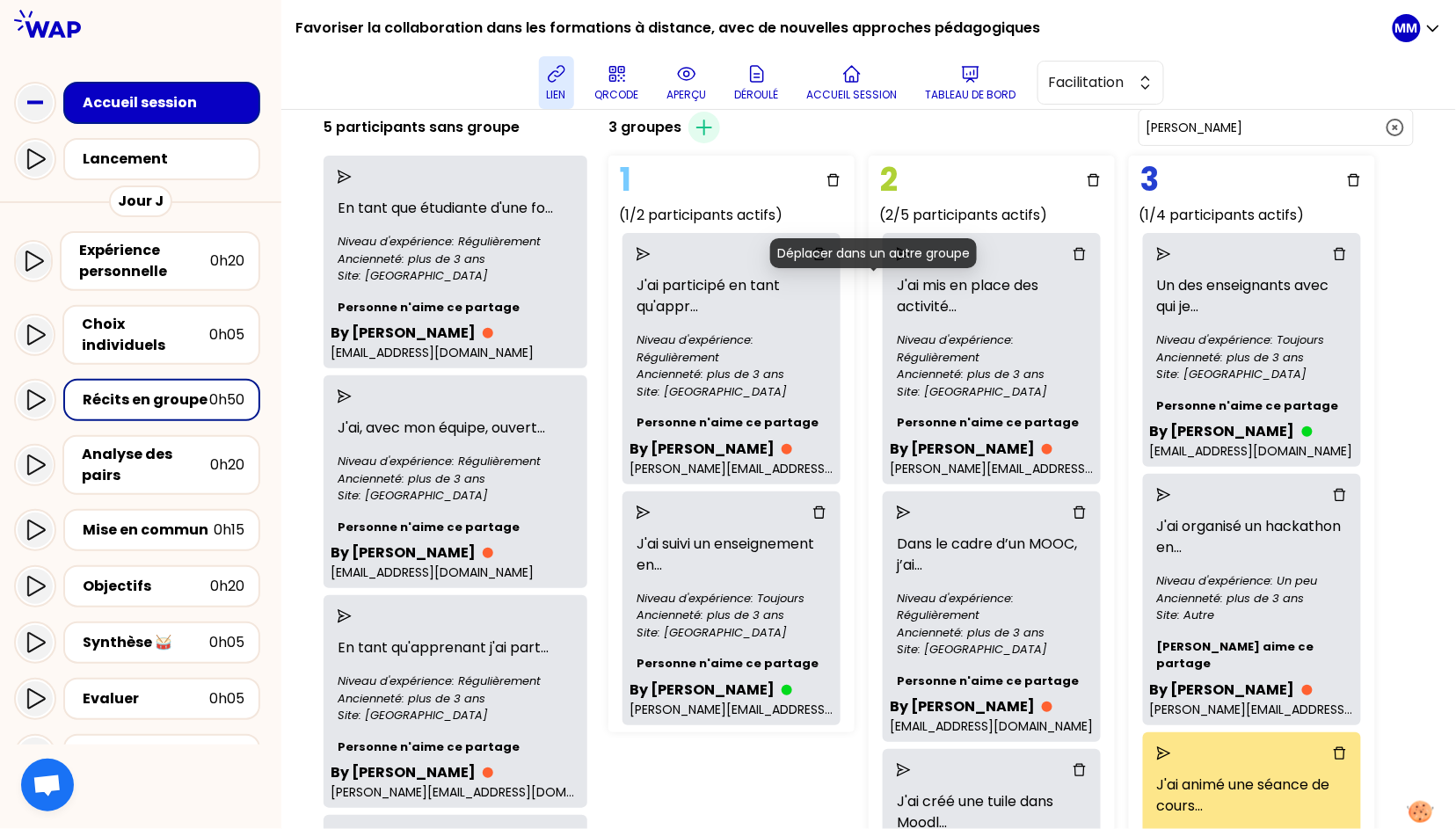
scroll to position [452, 0]
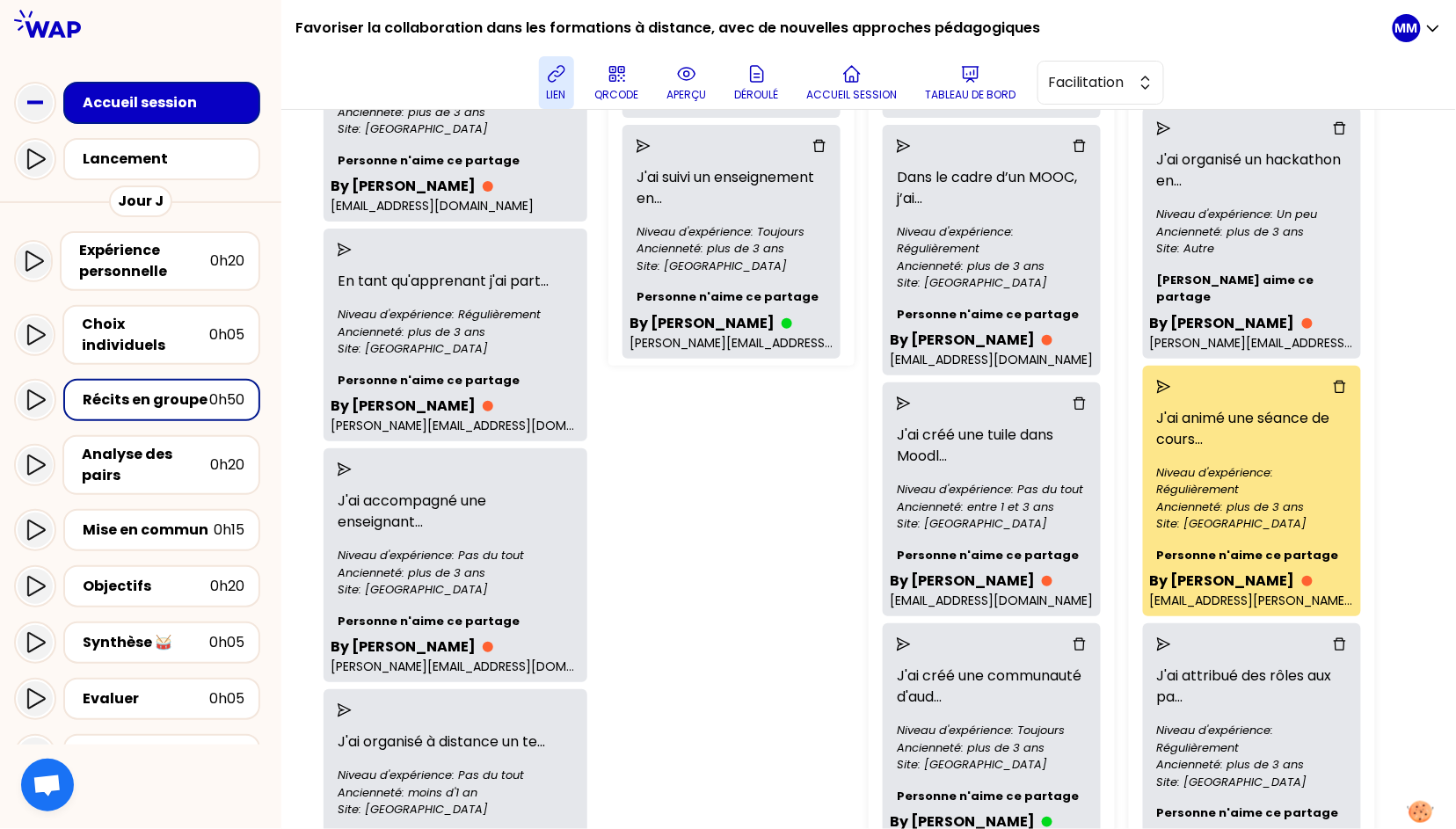
click at [1157, 385] on icon "send" at bounding box center [1164, 387] width 14 height 14
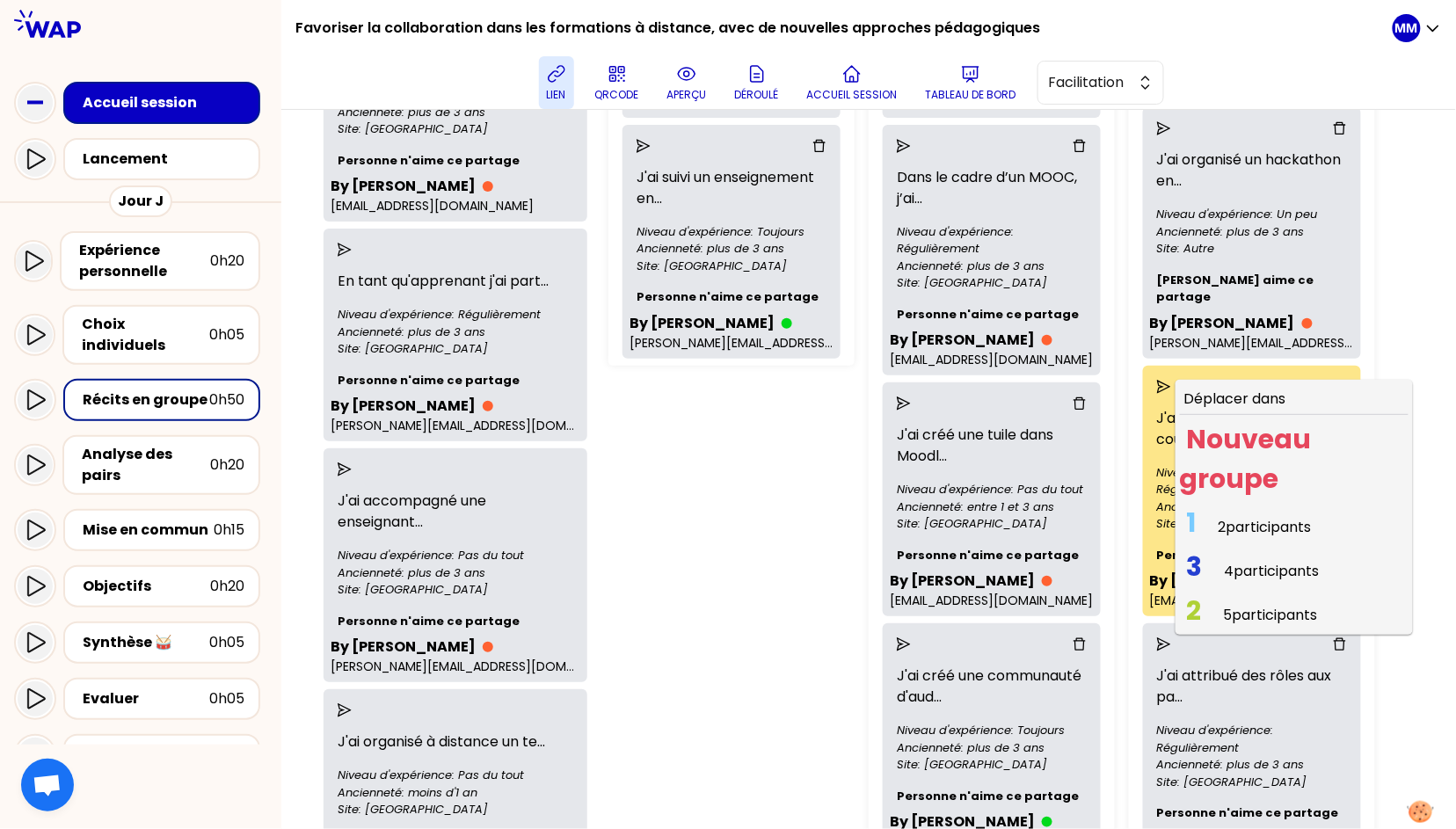
click at [1184, 603] on span "2 5 participants" at bounding box center [1252, 615] width 145 height 34
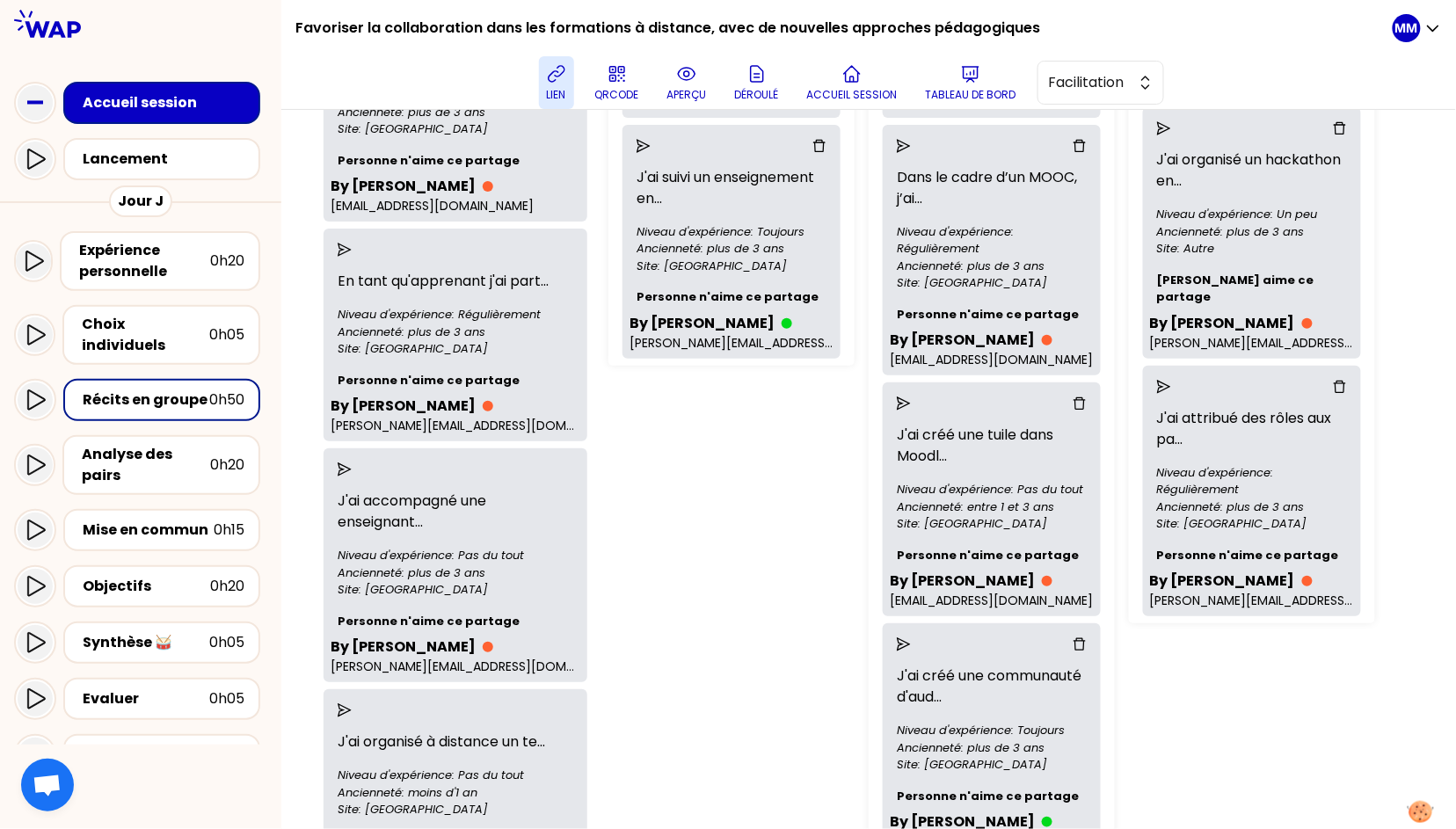
scroll to position [963, 0]
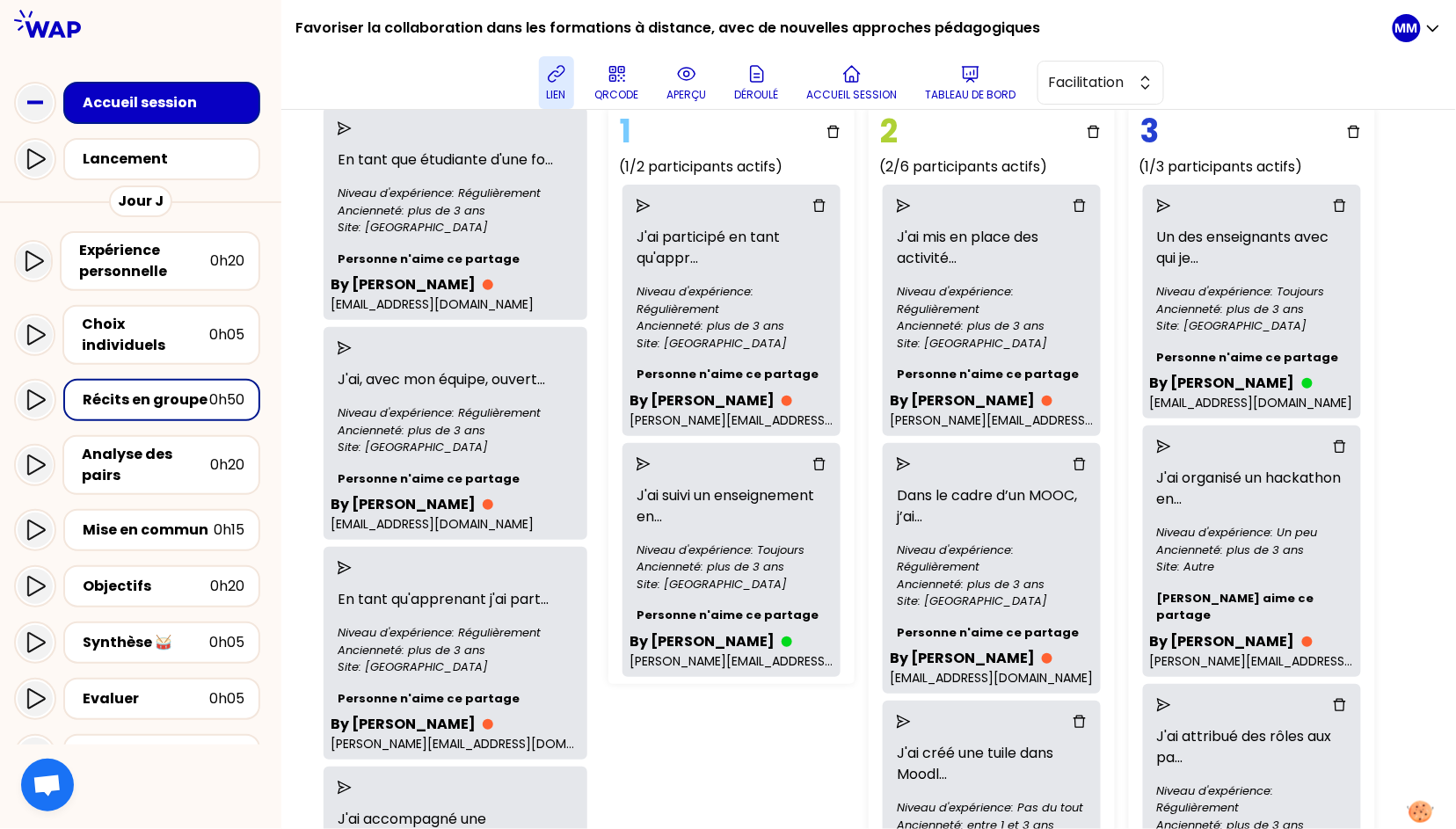
scroll to position [139, 0]
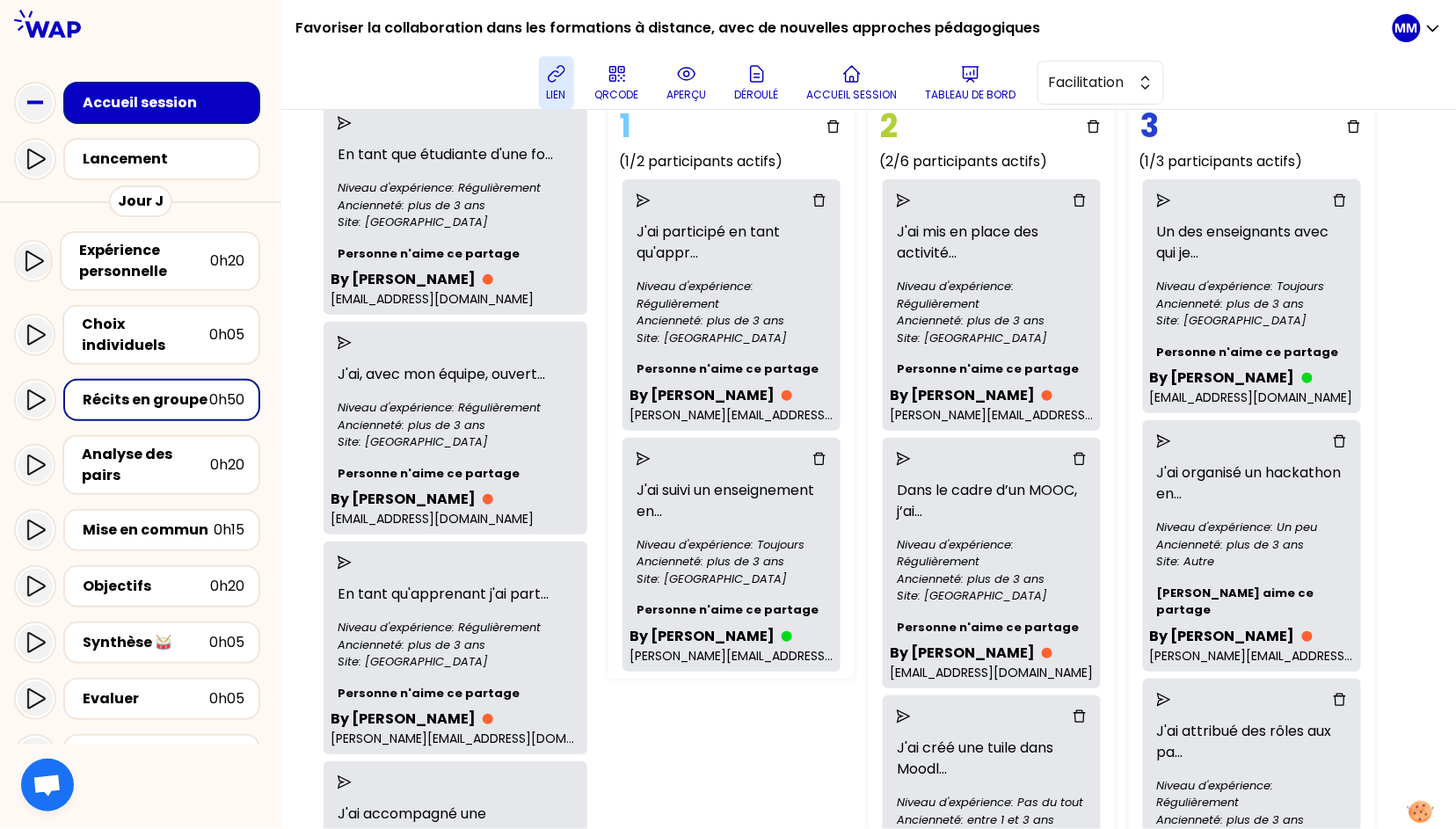
click at [1157, 202] on icon "send" at bounding box center [1164, 201] width 14 height 14
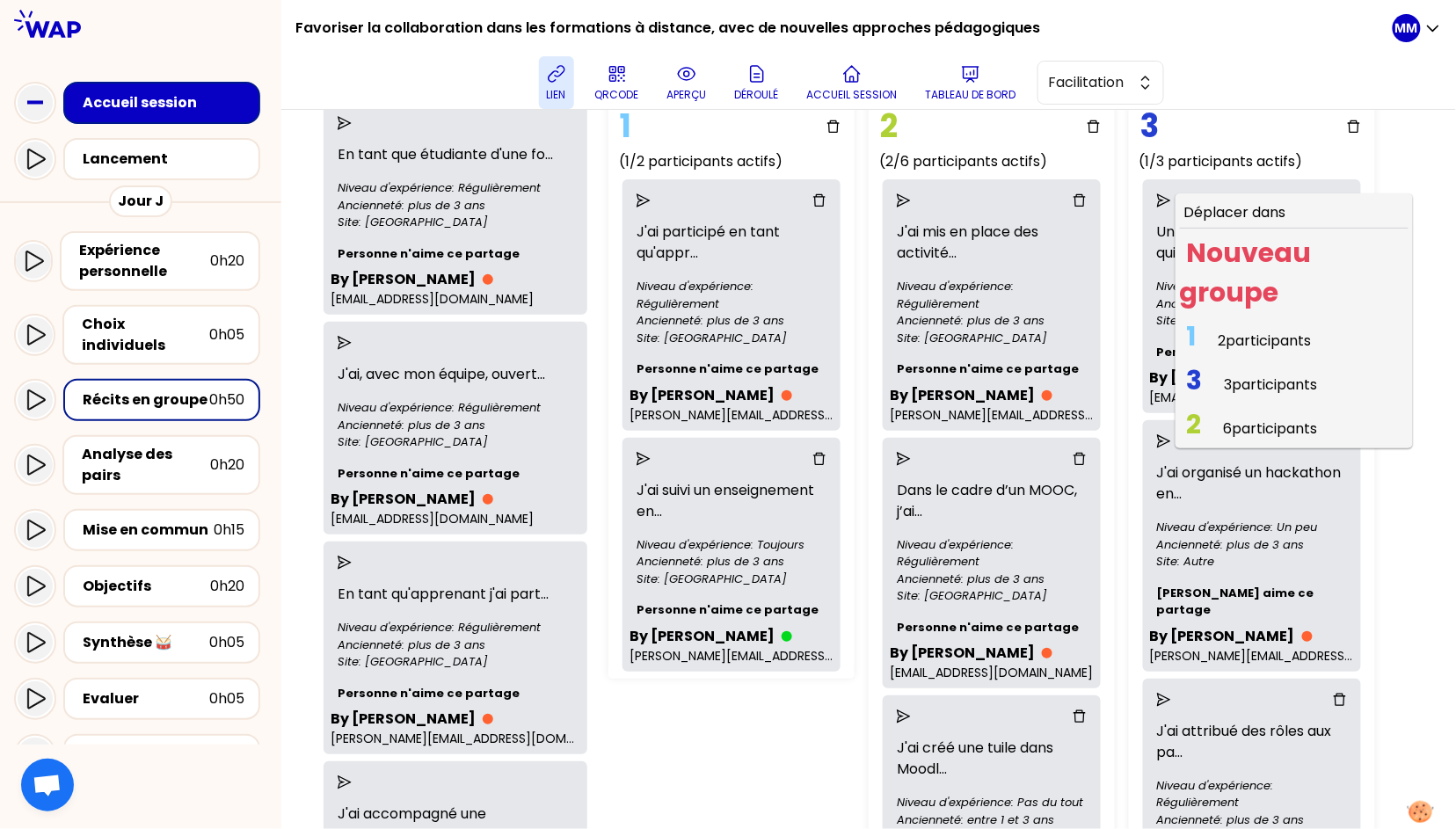
click at [1219, 337] on span "2 participants" at bounding box center [1265, 340] width 93 height 21
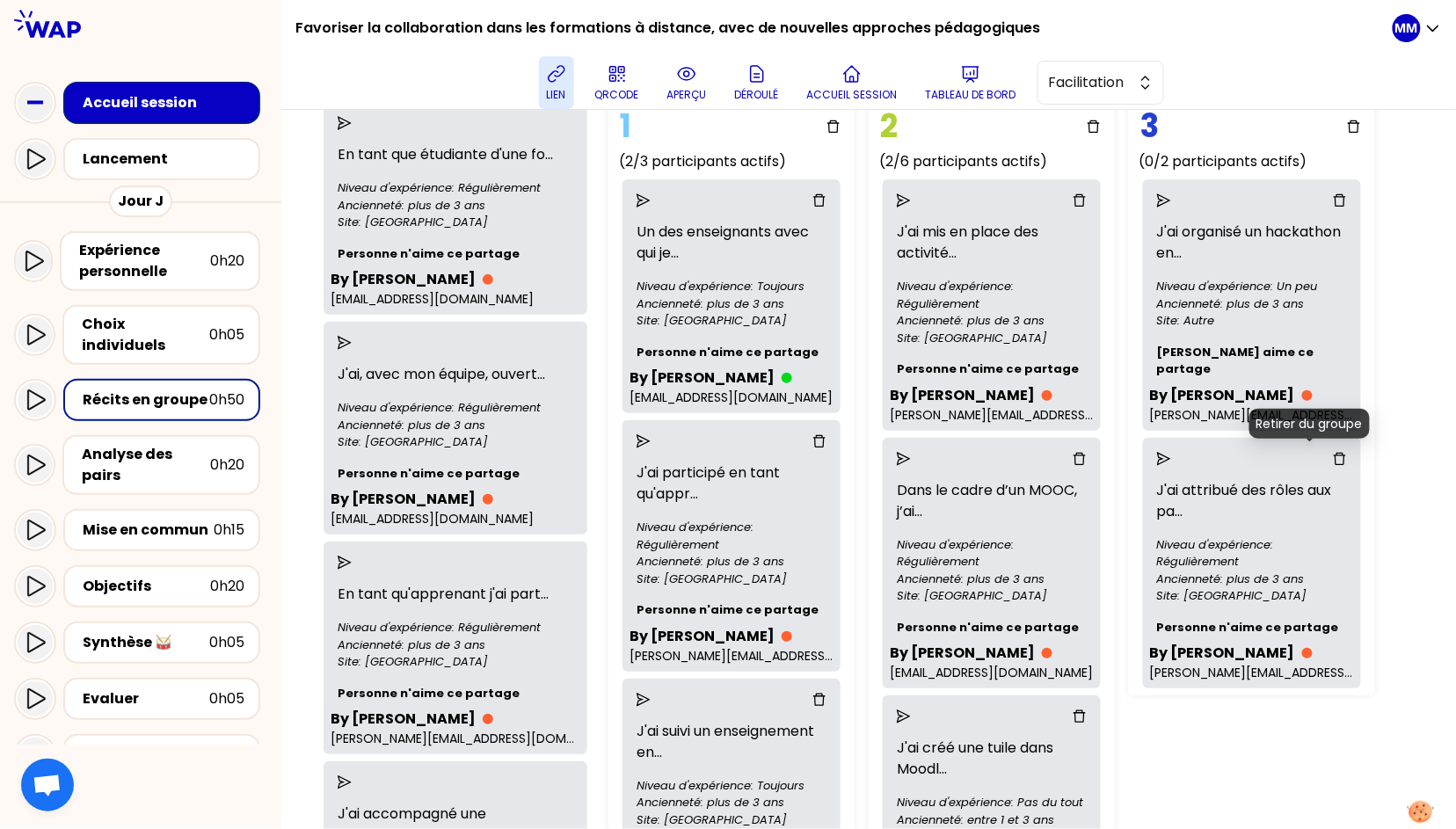
drag, startPoint x: 1311, startPoint y: 452, endPoint x: 1302, endPoint y: 411, distance: 42.0
click at [1277, 452] on icon "delete" at bounding box center [1340, 458] width 12 height 12
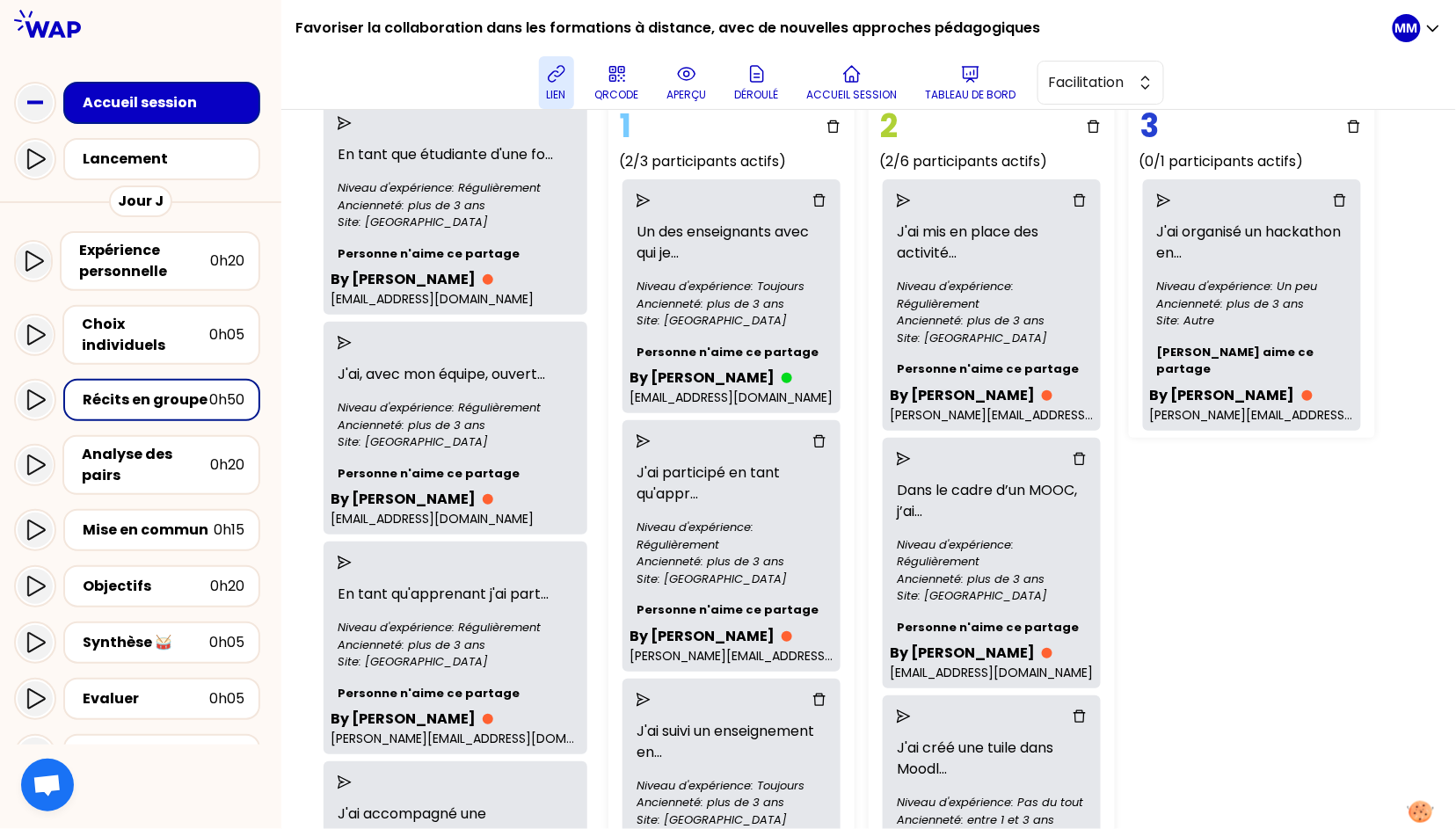
click at [1277, 197] on icon "delete" at bounding box center [1340, 201] width 14 height 14
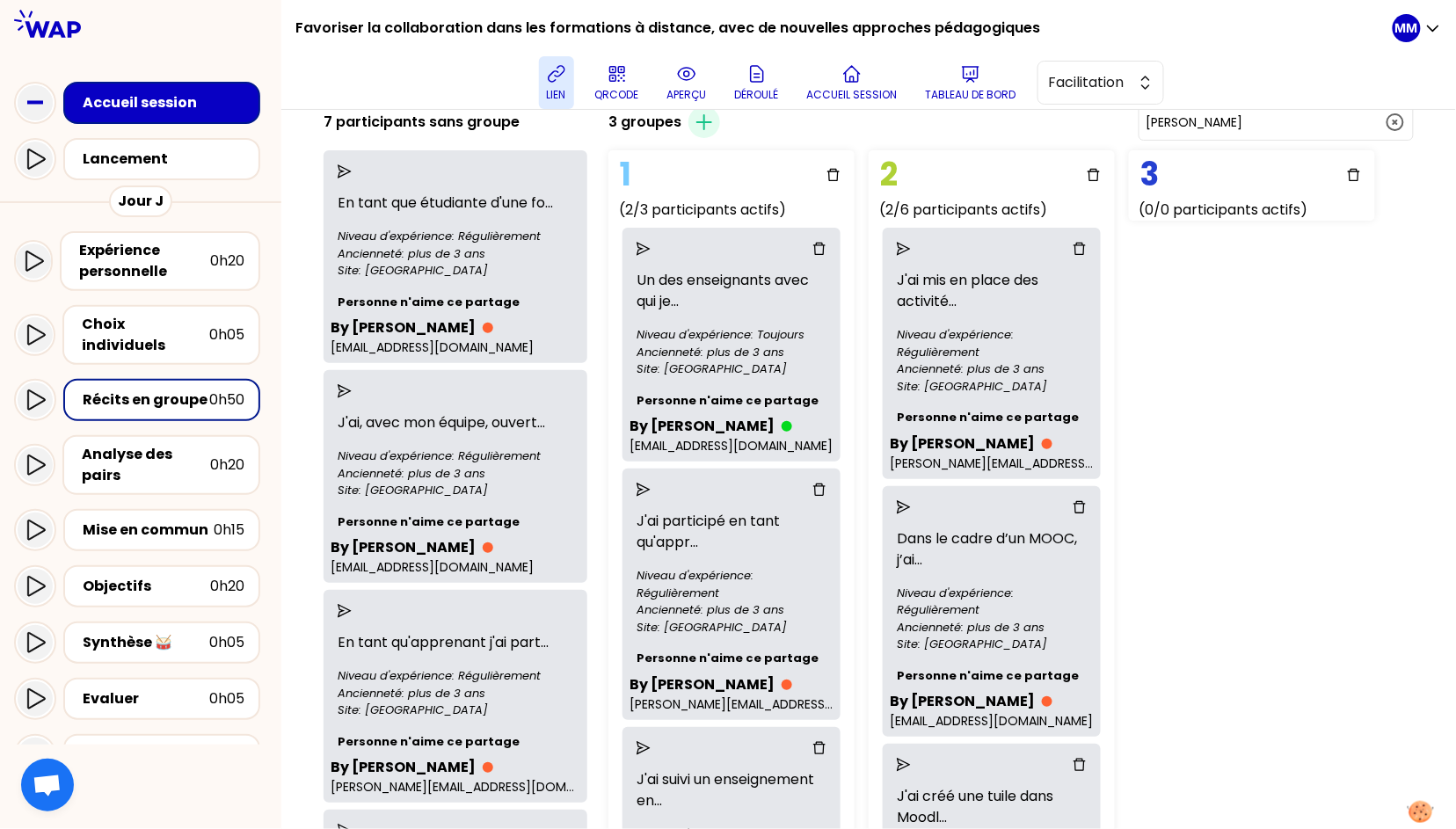
scroll to position [91, 0]
click at [897, 244] on icon "send" at bounding box center [904, 248] width 14 height 14
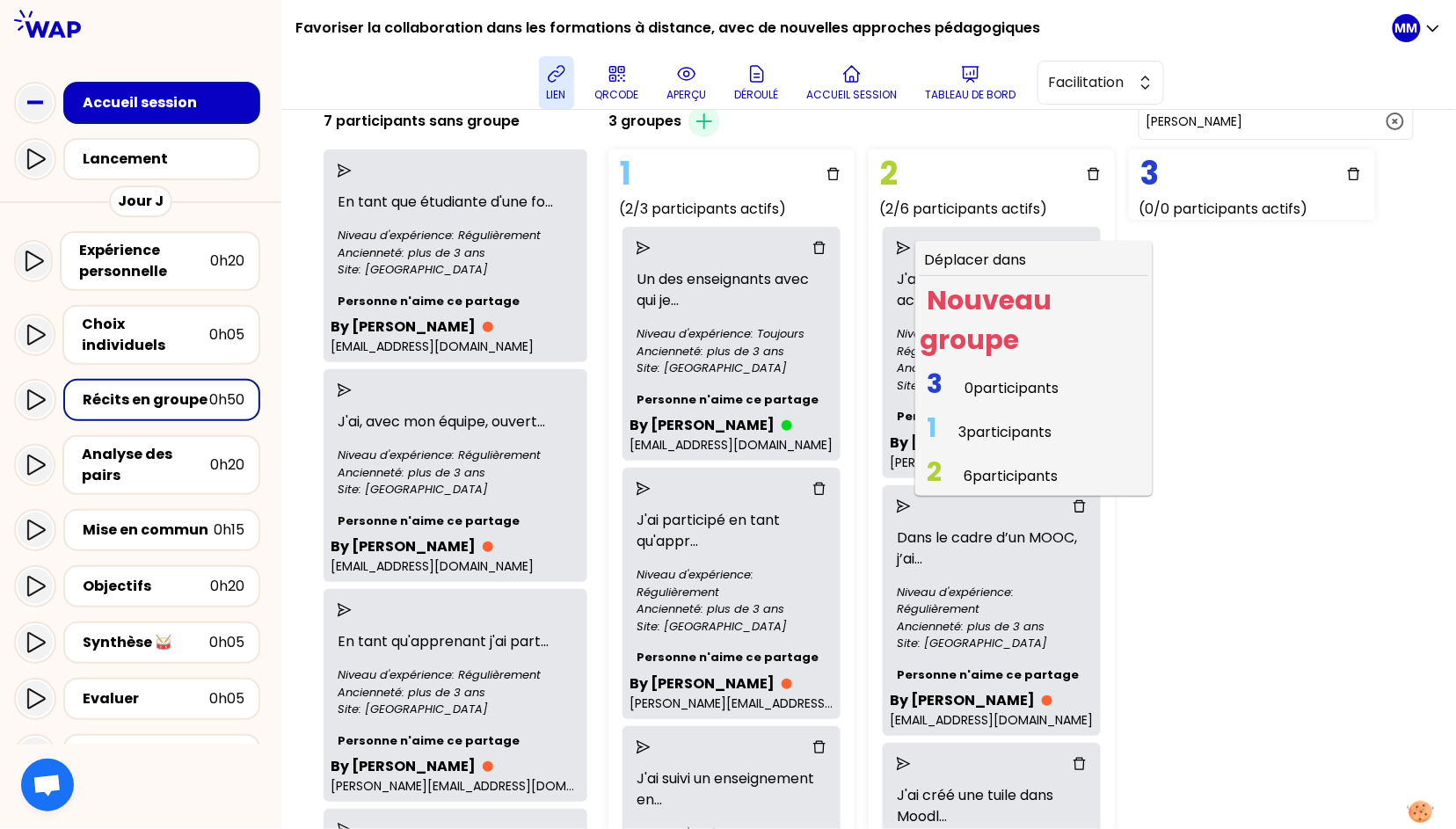
click at [976, 428] on span "3 participants" at bounding box center [1005, 432] width 93 height 21
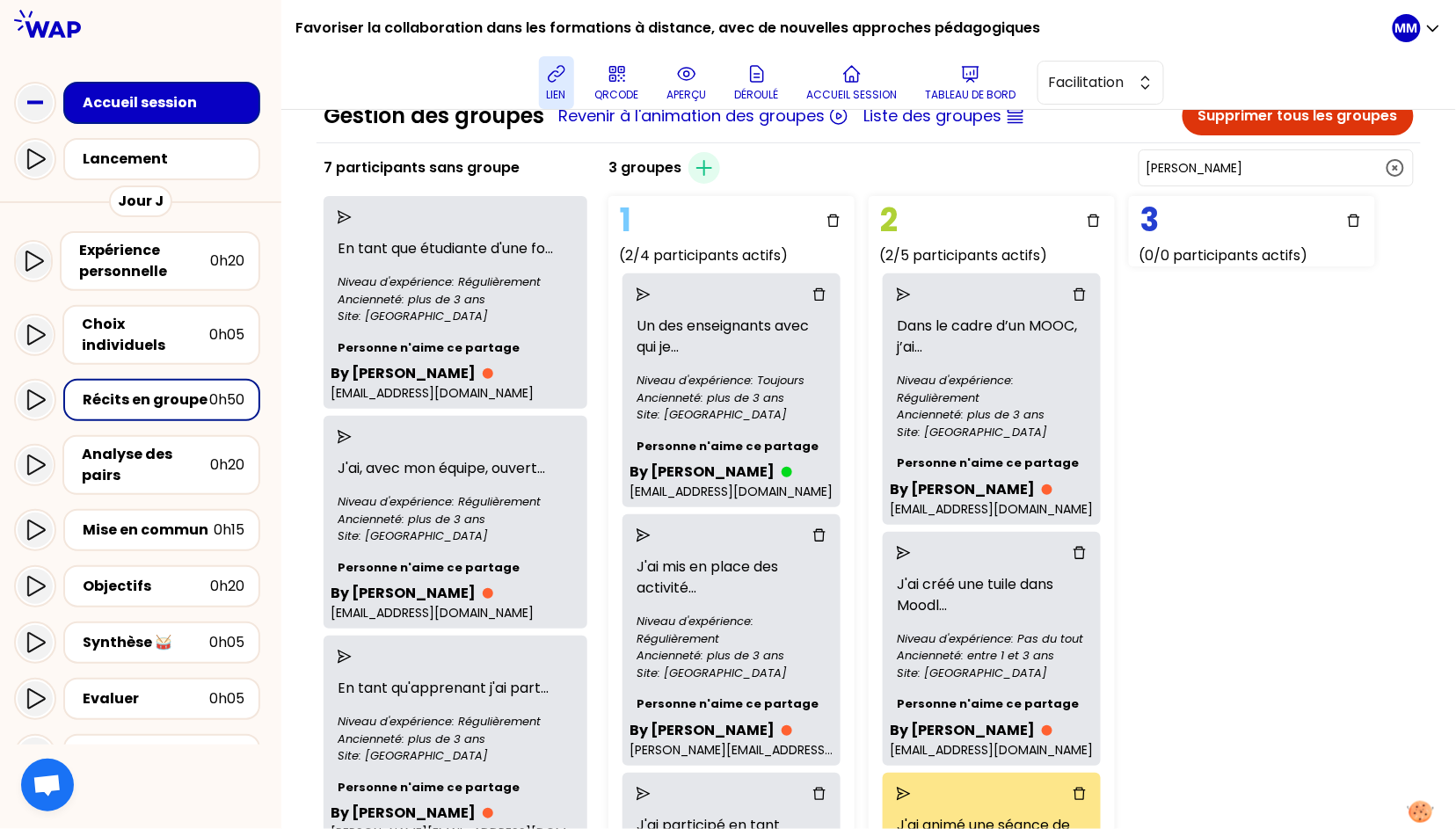
scroll to position [29, 0]
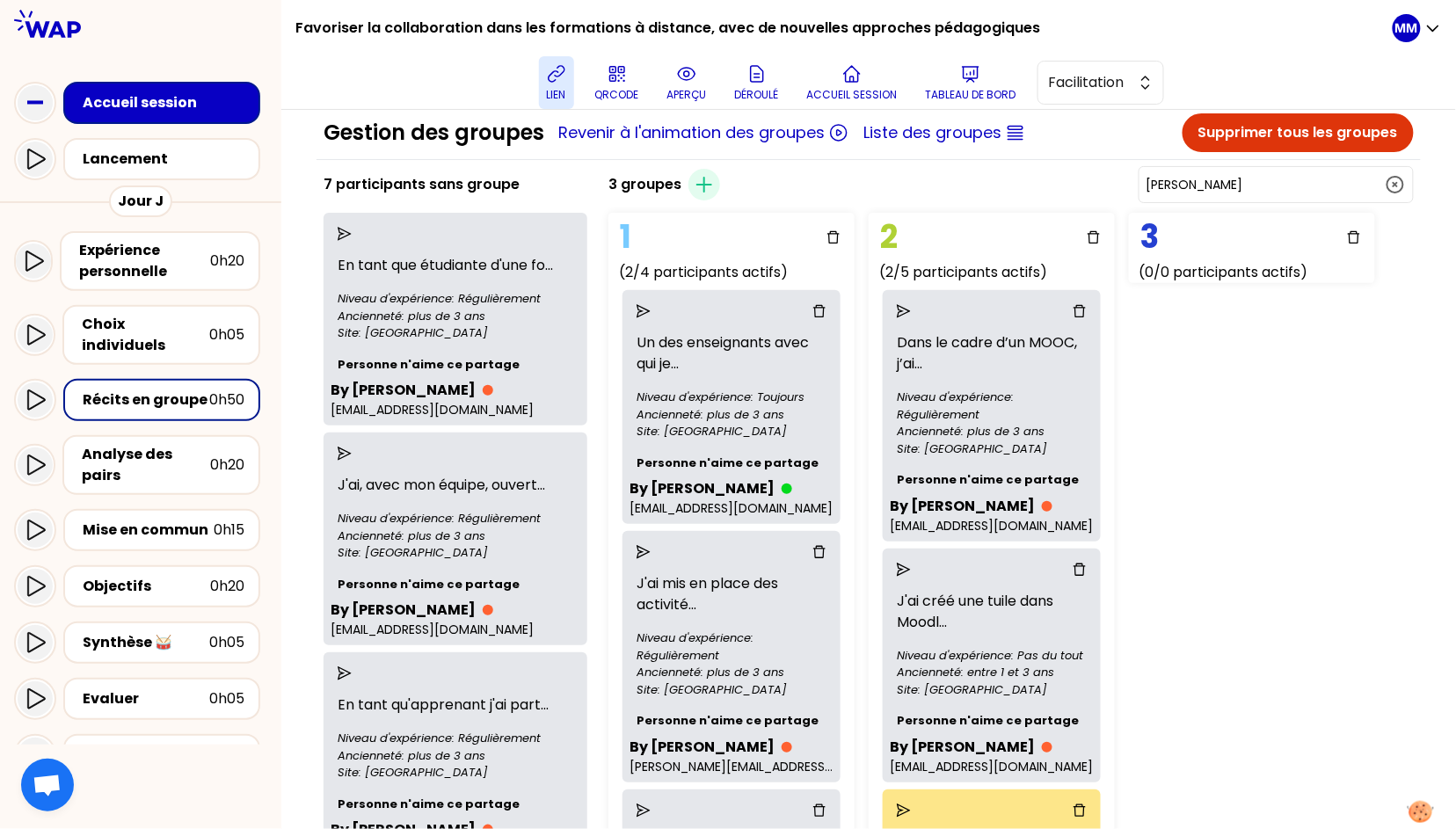
click at [1277, 182] on icon "button" at bounding box center [1395, 185] width 16 height 16
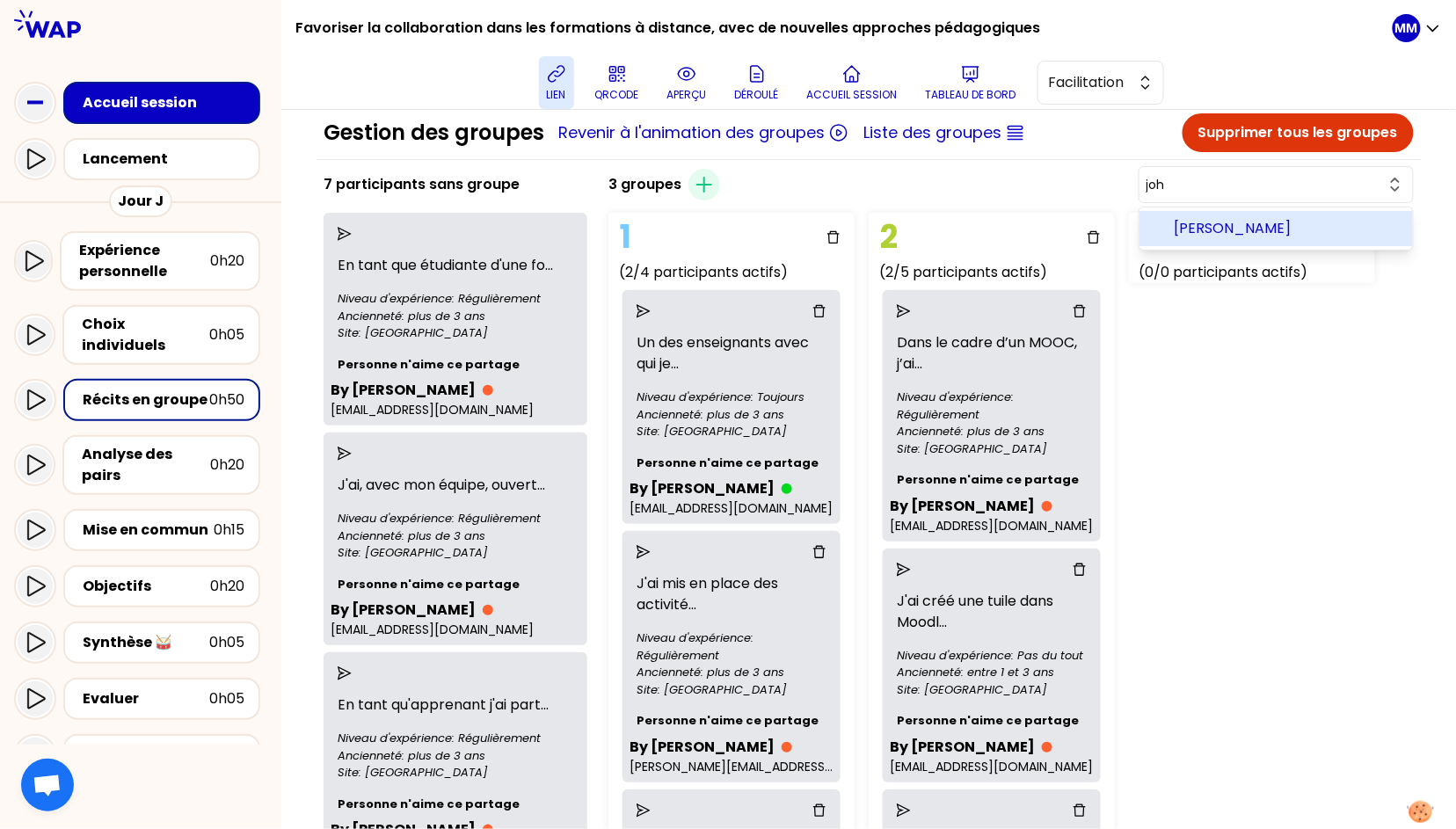
click at [1277, 228] on span "Johanne Langlois" at bounding box center [1286, 228] width 224 height 21
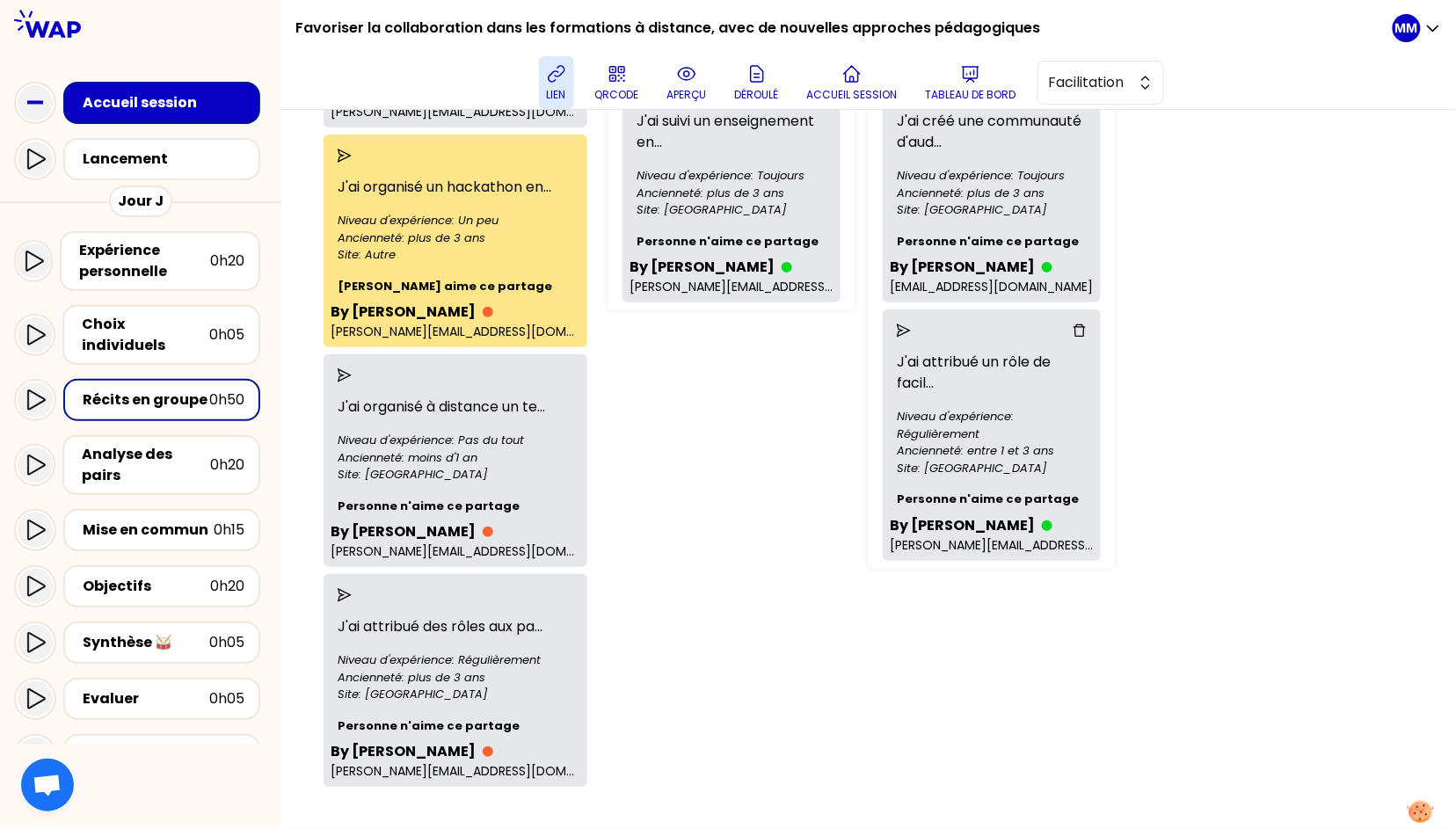
click at [352, 149] on icon "send" at bounding box center [344, 156] width 14 height 14
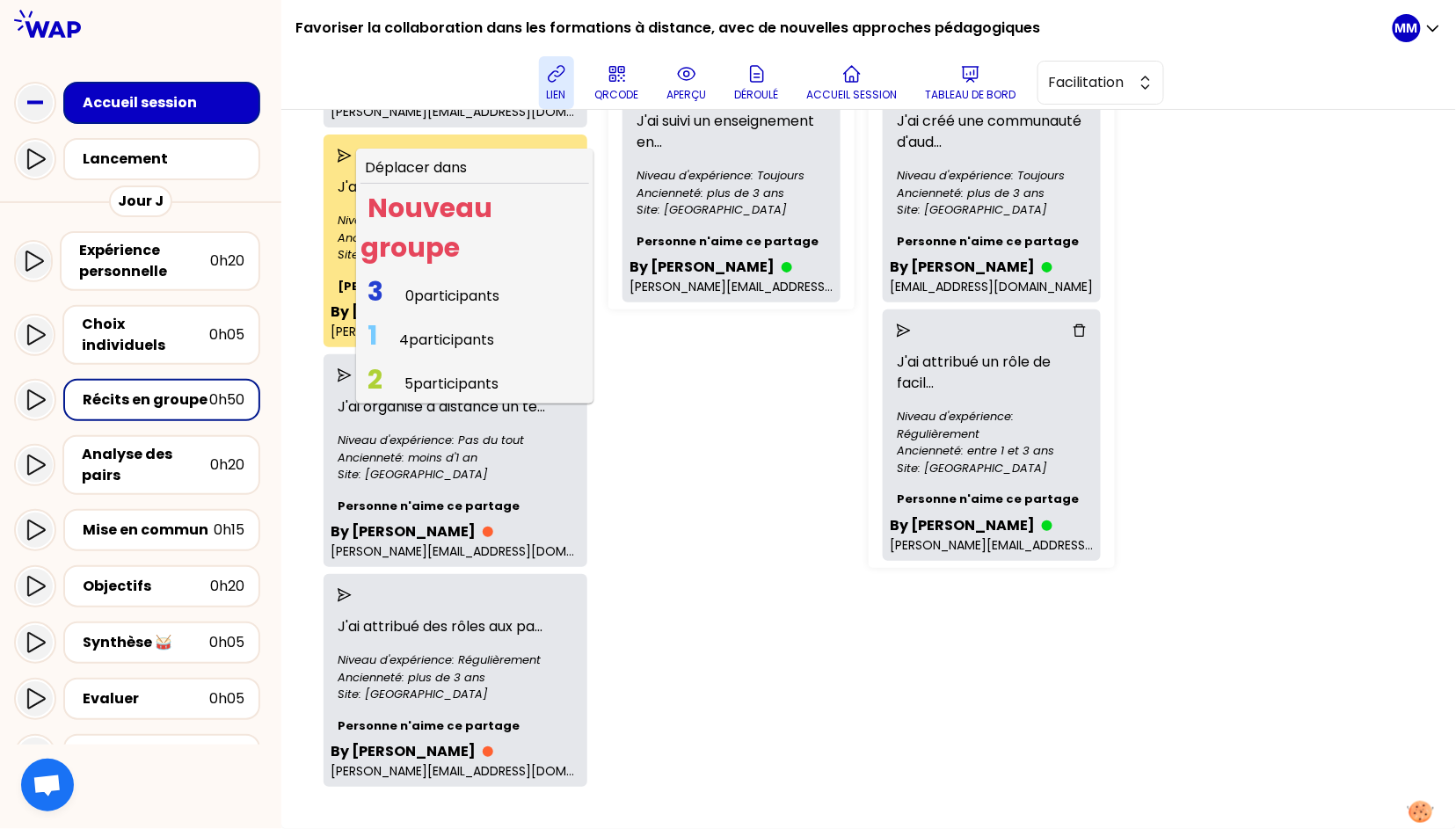
click at [434, 329] on span "4 participants" at bounding box center [446, 339] width 95 height 21
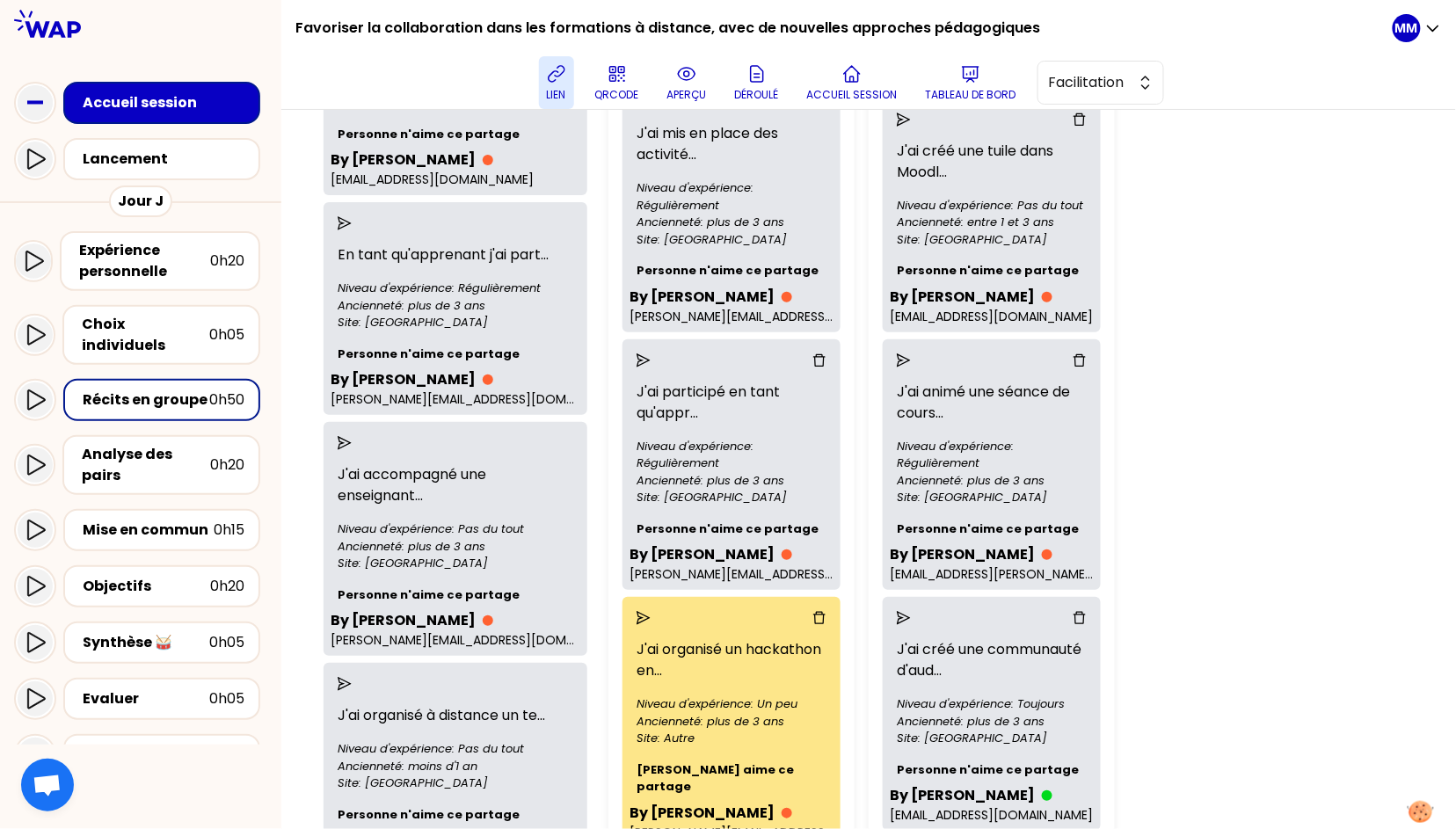
scroll to position [4, 0]
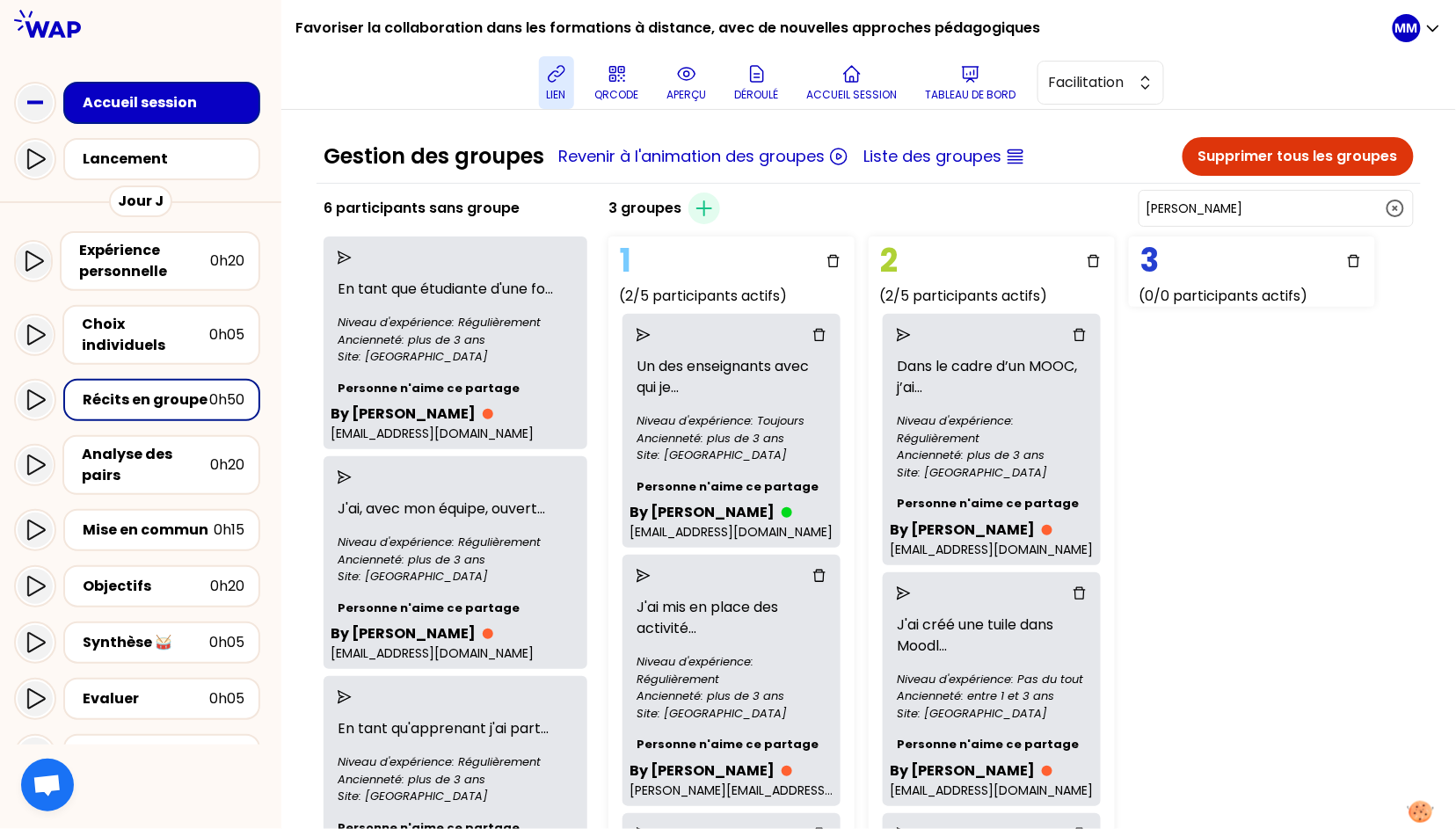
click at [1277, 211] on input "Johanne Langlois" at bounding box center [1265, 209] width 238 height 18
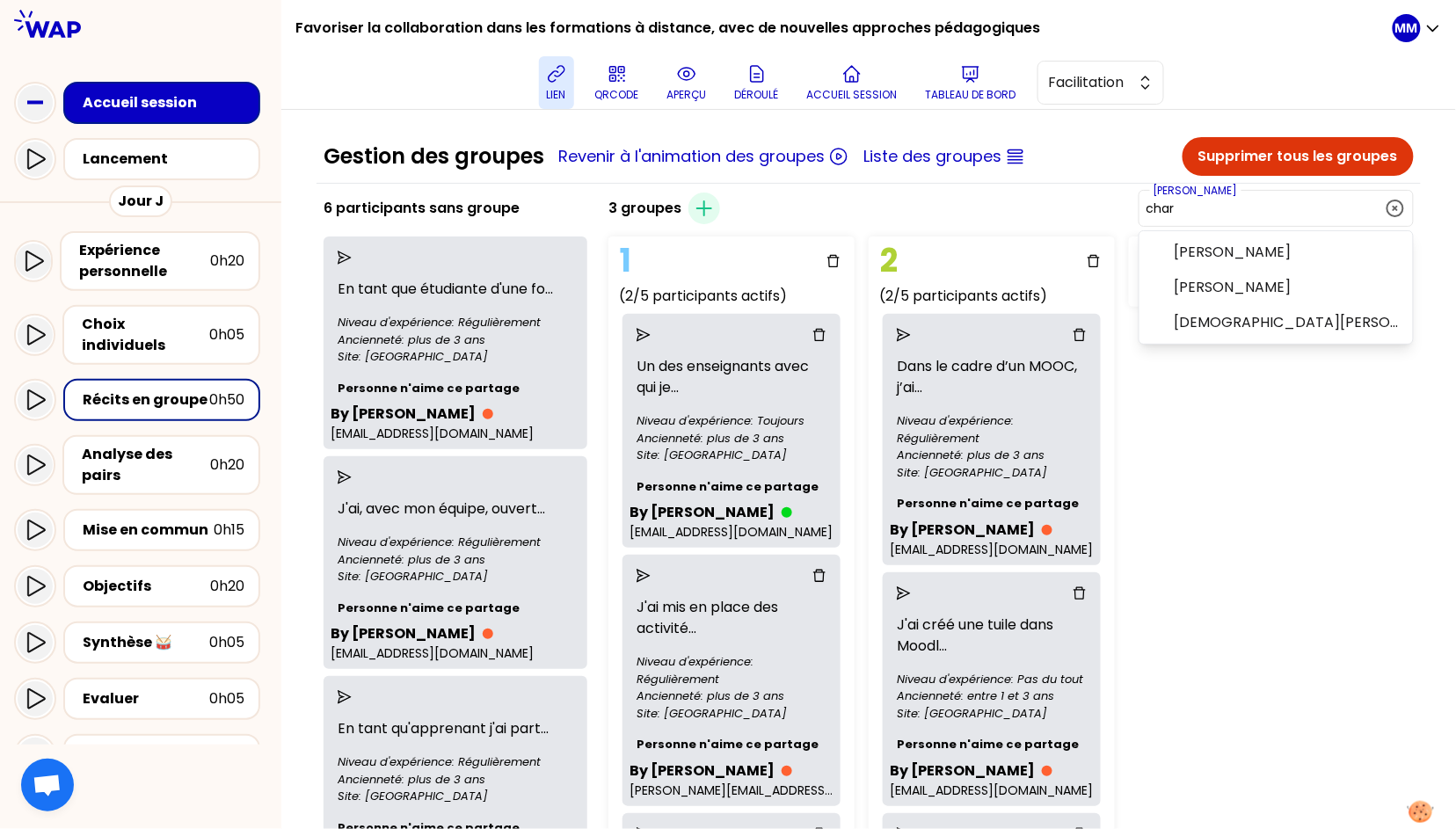
click at [1277, 207] on input "char" at bounding box center [1265, 209] width 238 height 18
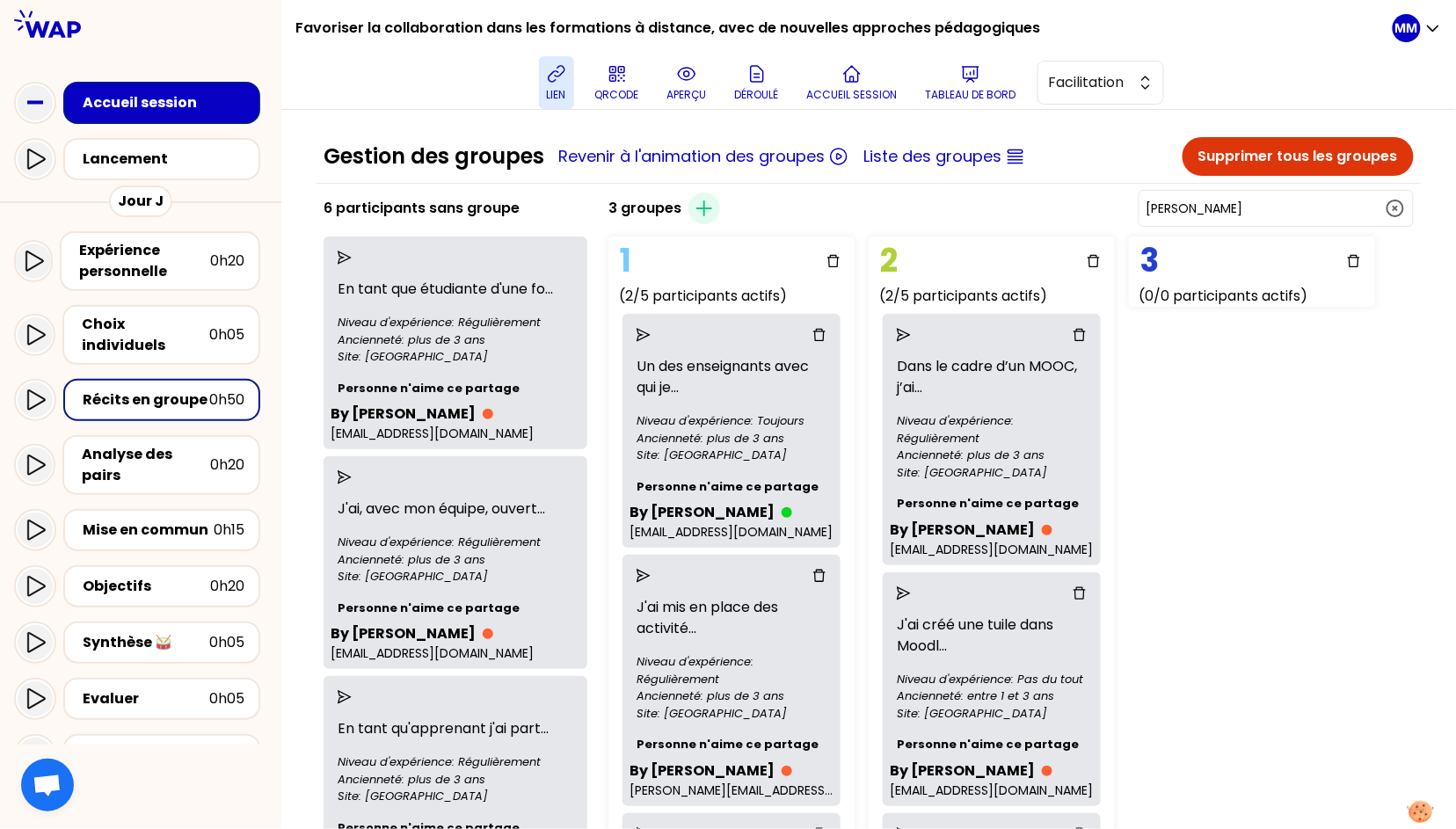
click at [1277, 207] on input "Johanne Langlois" at bounding box center [1265, 209] width 238 height 18
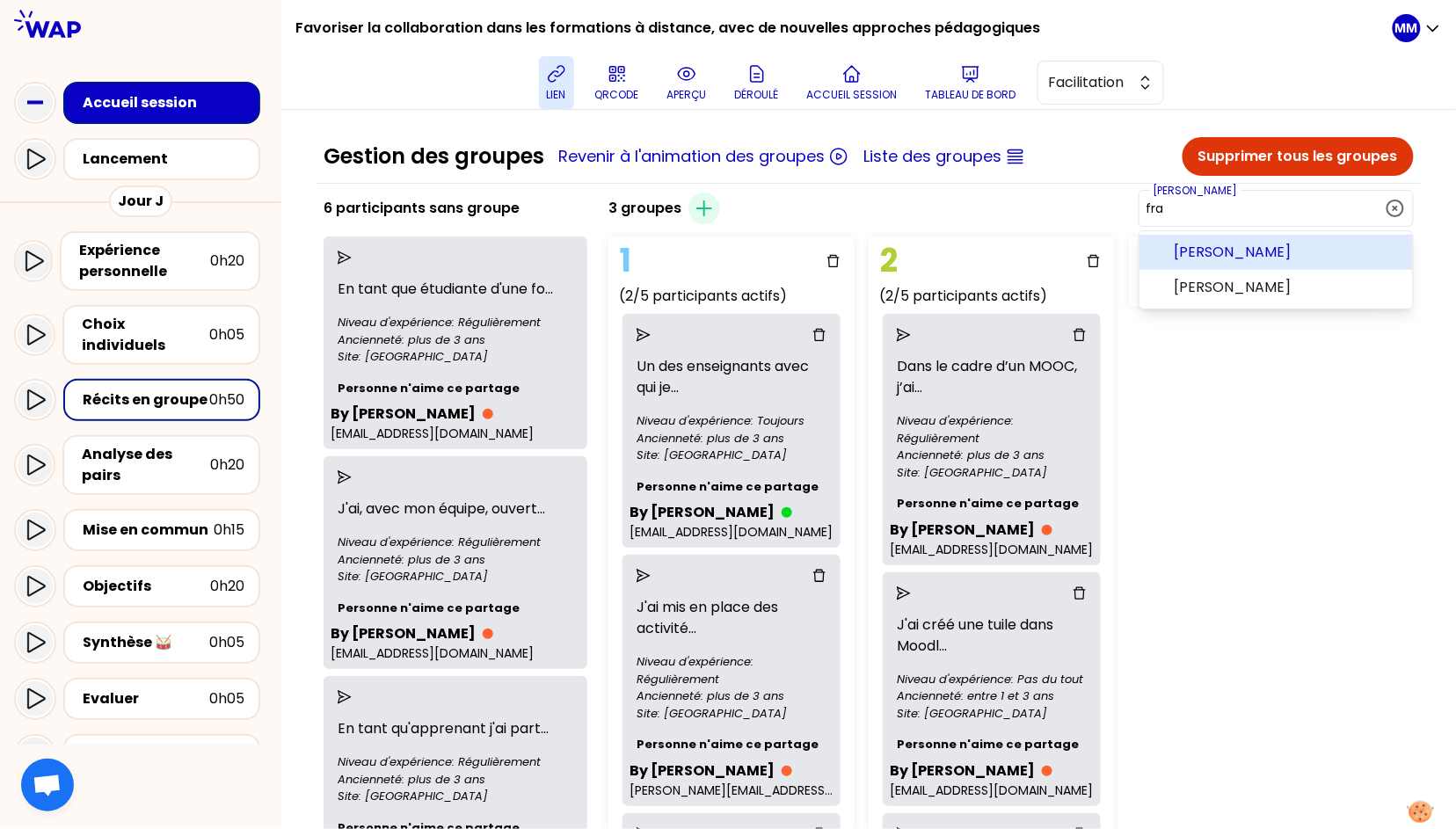
click at [1277, 256] on span "François CALVEZ" at bounding box center [1286, 253] width 224 height 21
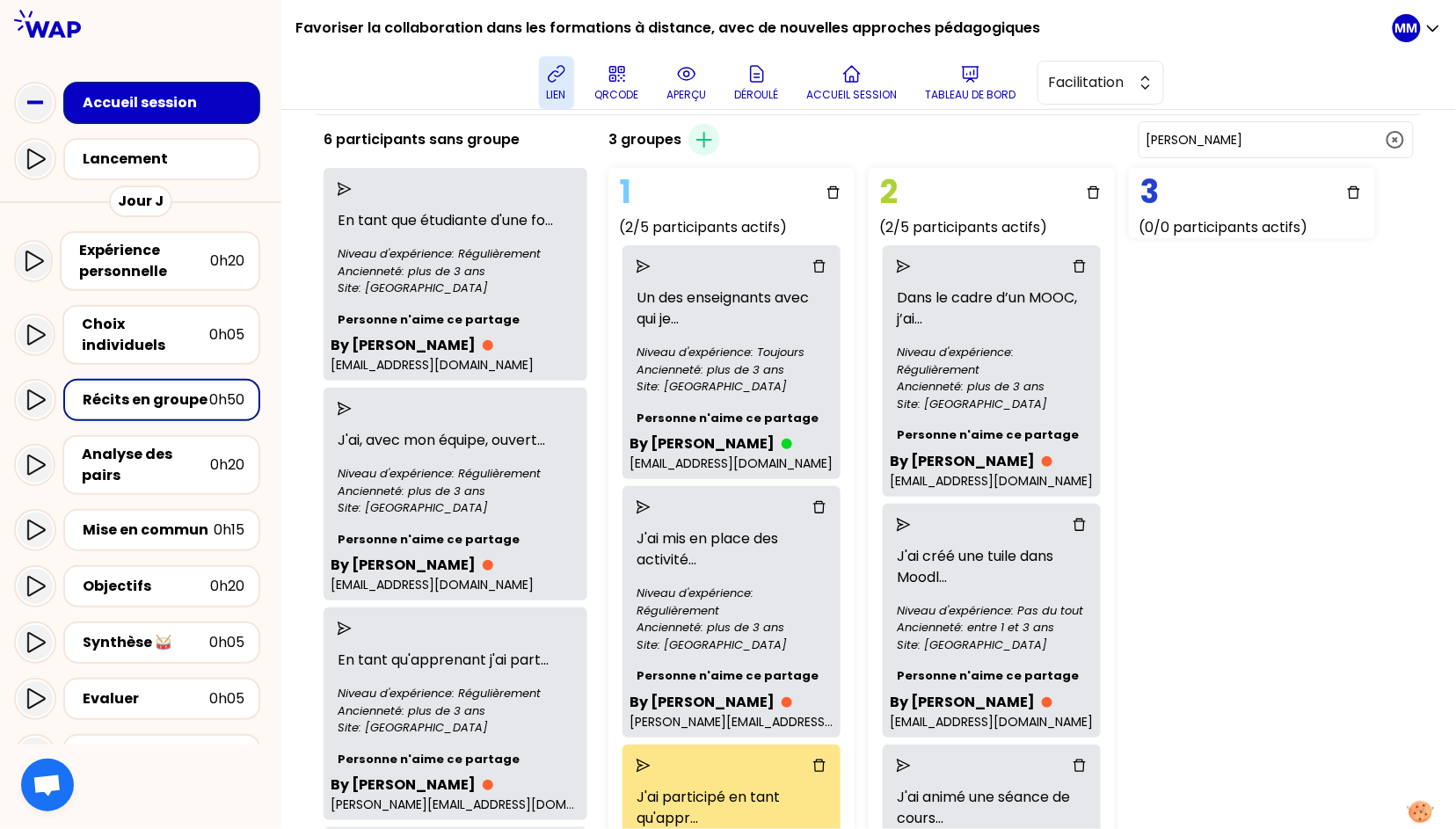
scroll to position [0, 0]
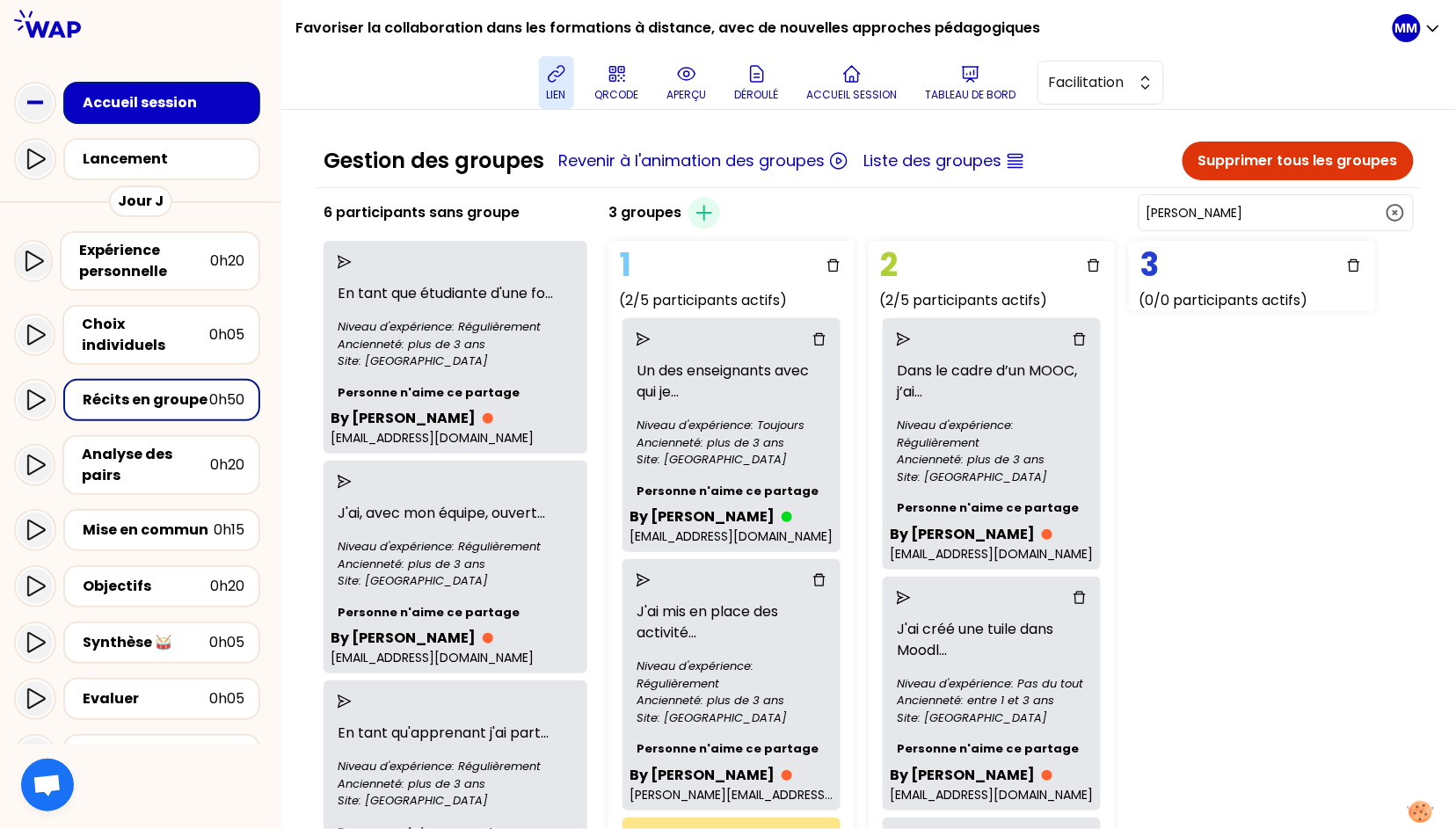
click at [1277, 210] on input "François CALVEZ" at bounding box center [1265, 213] width 238 height 18
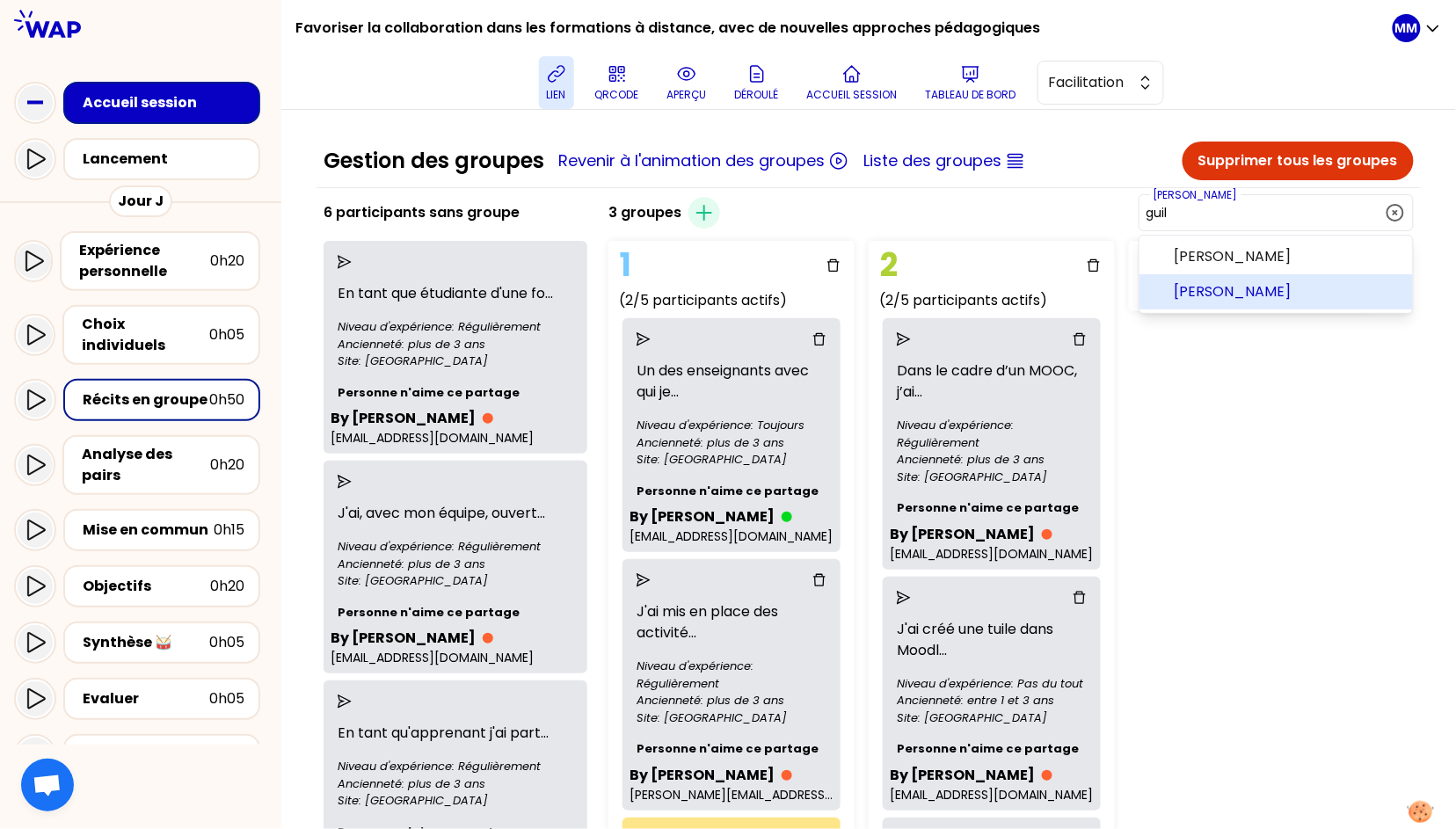
click at [1267, 296] on li "Guillaume Martin" at bounding box center [1276, 291] width 273 height 35
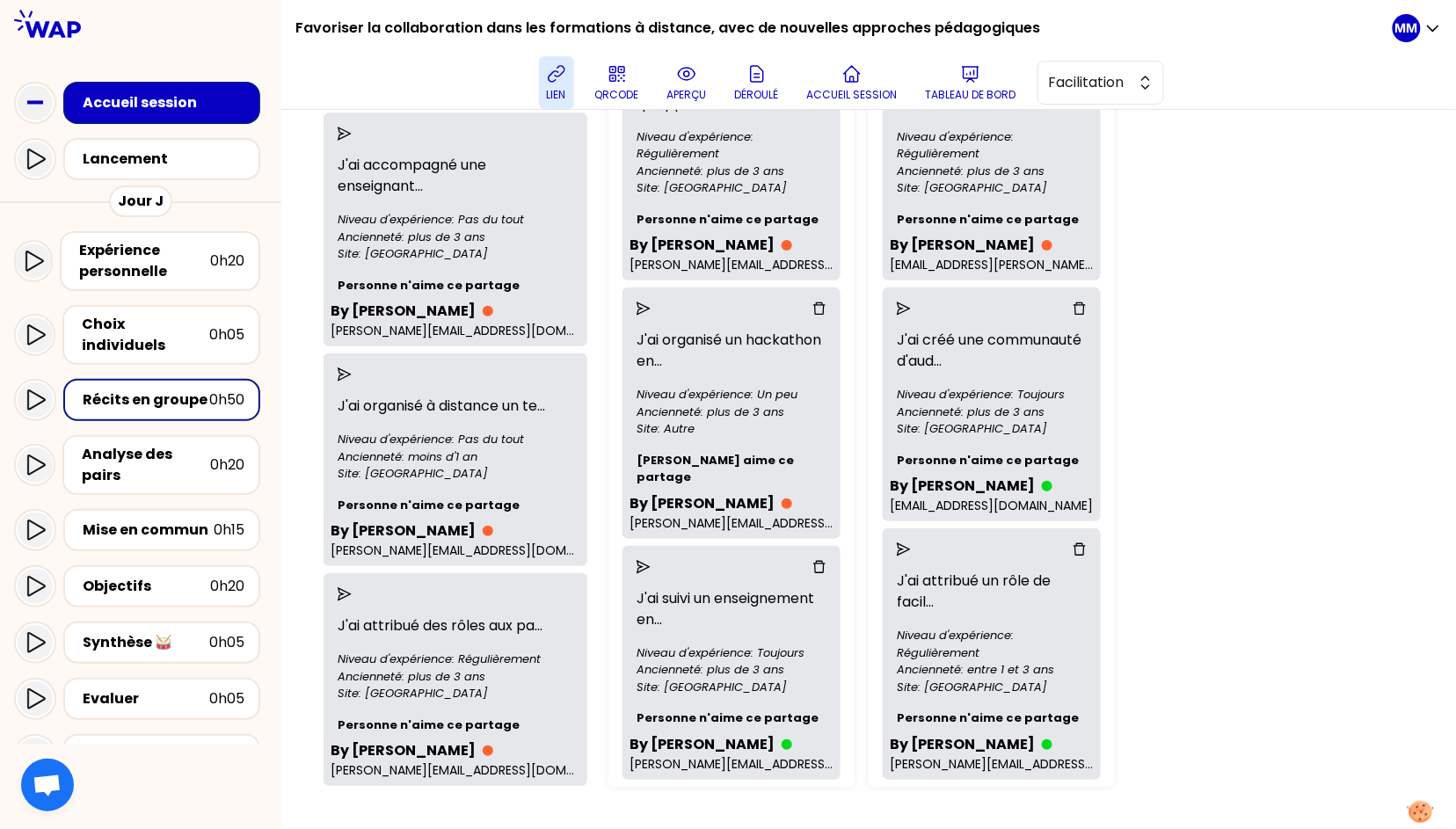
scroll to position [866, 0]
drag, startPoint x: 355, startPoint y: 412, endPoint x: 368, endPoint y: 430, distance: 22.2
click at [352, 382] on icon "send" at bounding box center [344, 375] width 14 height 14
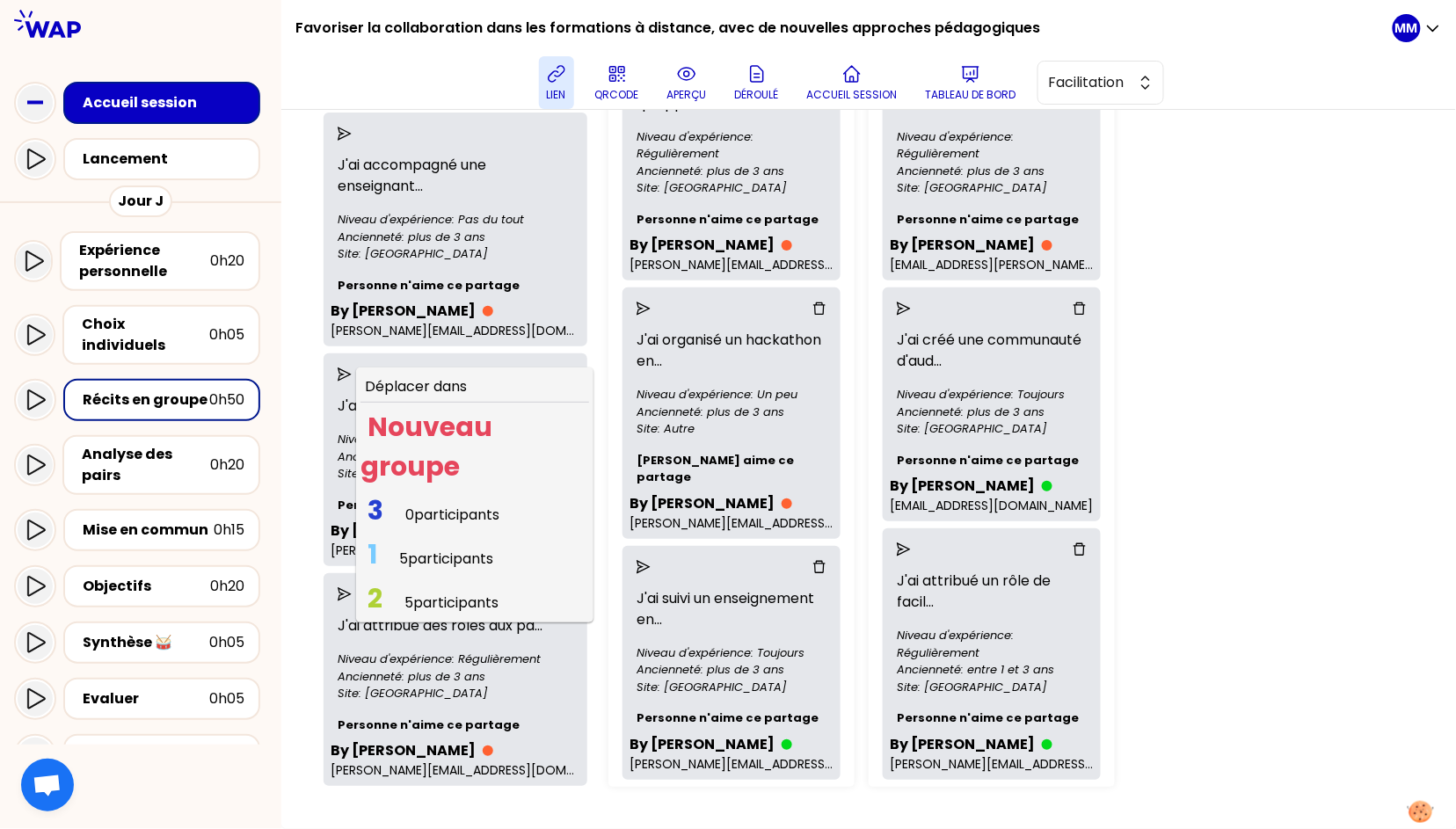
click at [445, 613] on span "5 participants" at bounding box center [451, 602] width 94 height 21
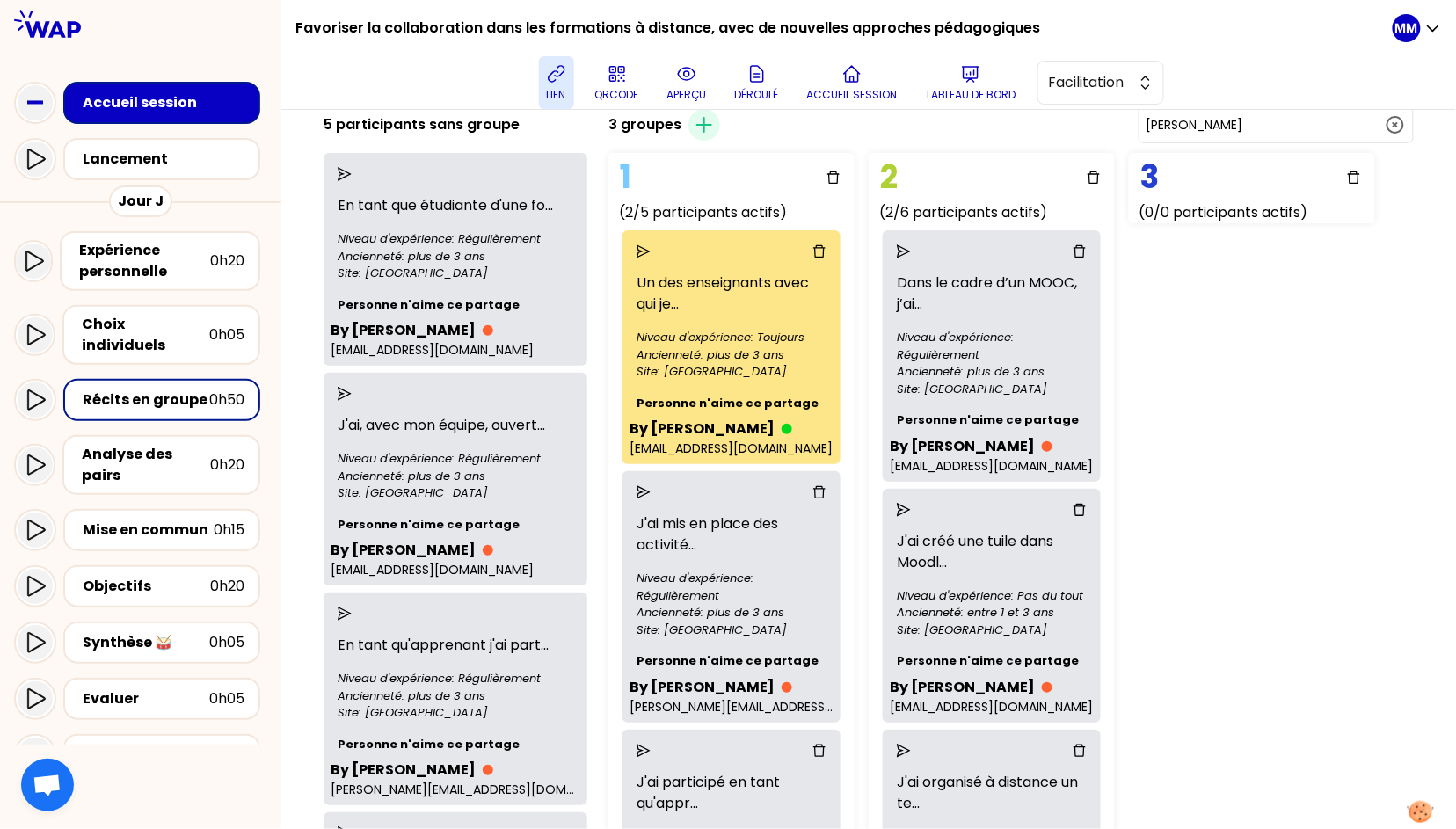
scroll to position [0, 0]
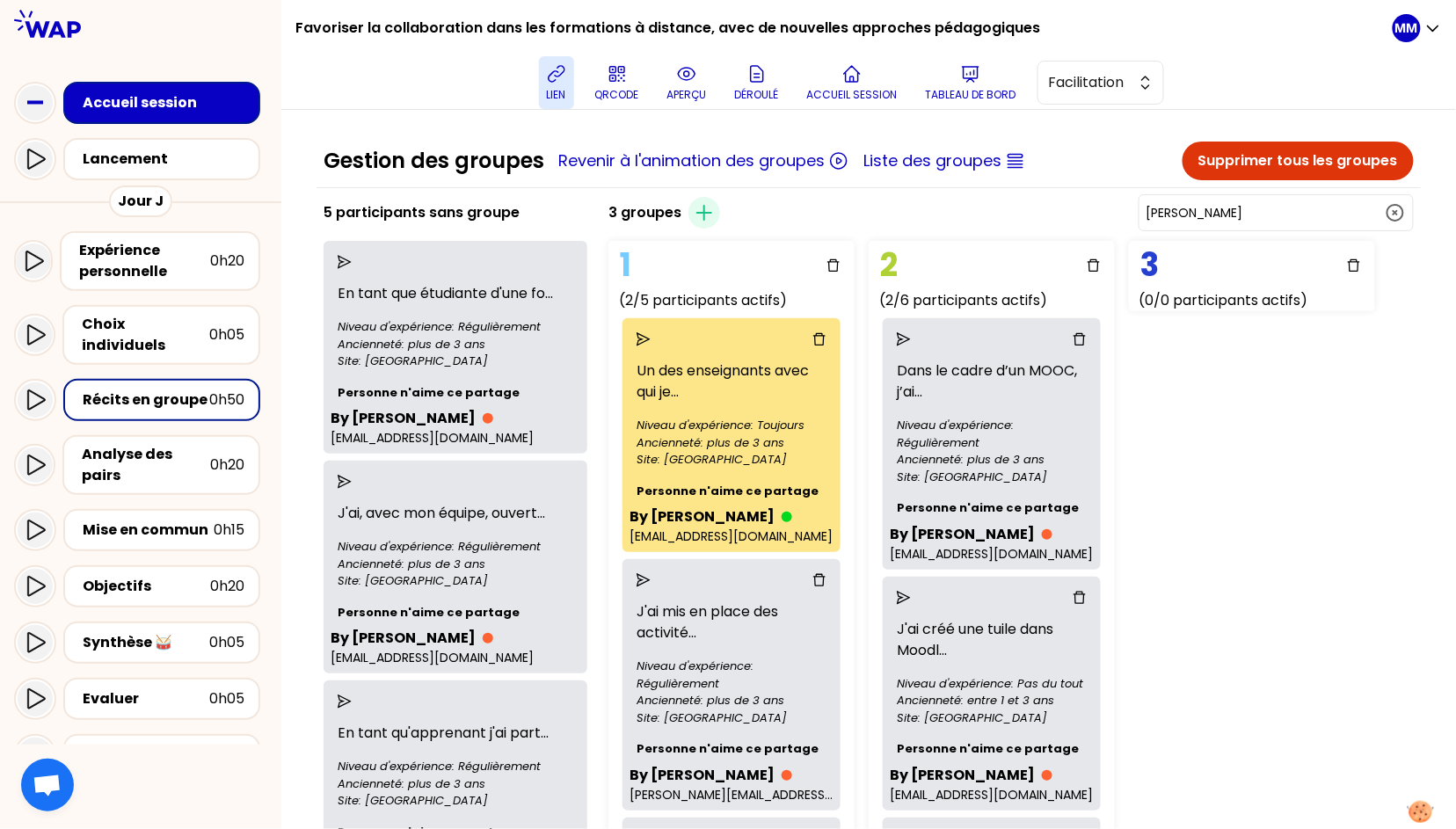
click at [1277, 209] on input "Guillaume Martin" at bounding box center [1265, 213] width 238 height 18
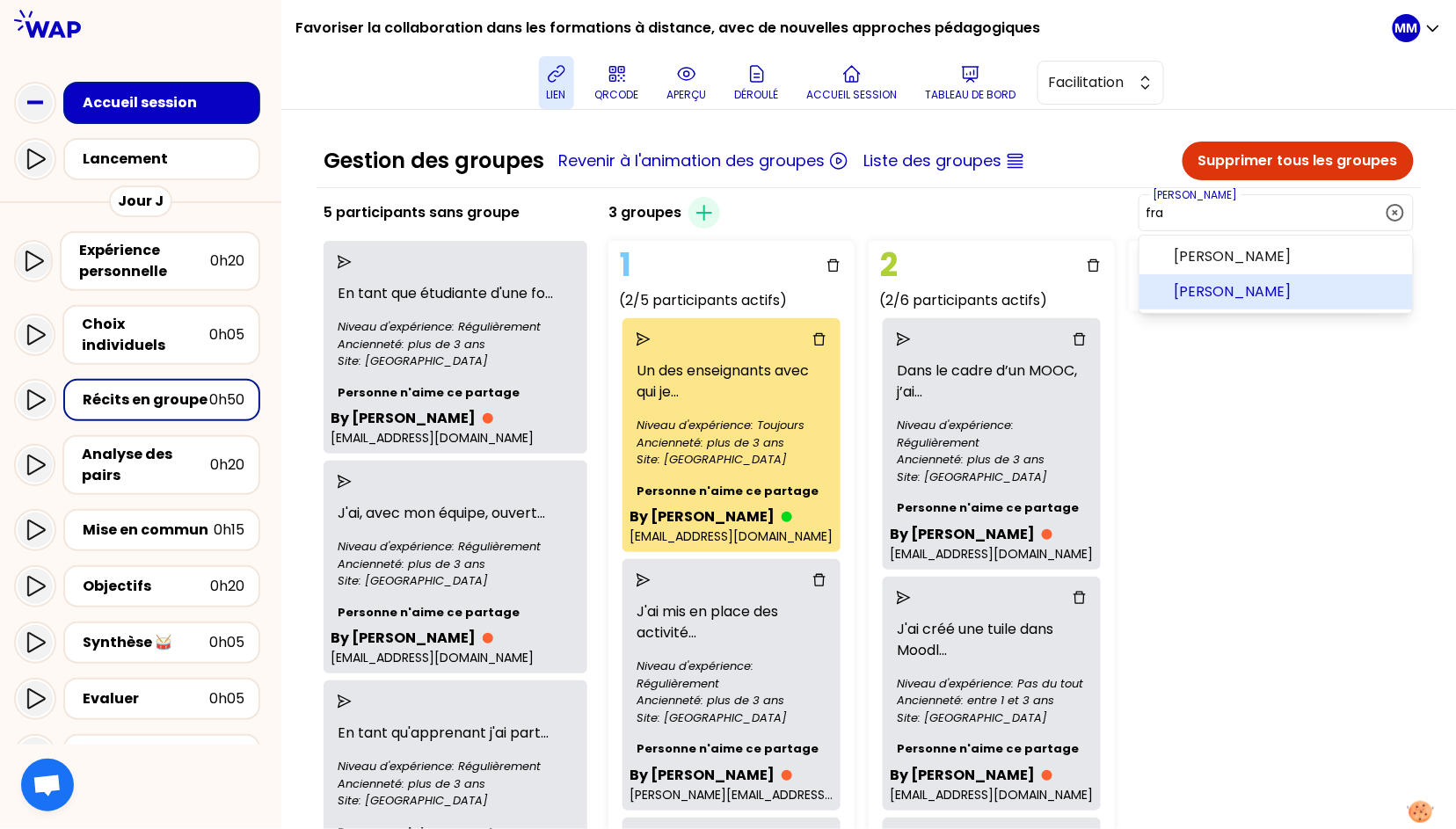
click at [1277, 295] on span "Jean-François POMMIER" at bounding box center [1286, 292] width 224 height 21
type input "Jean-François POMMIER"
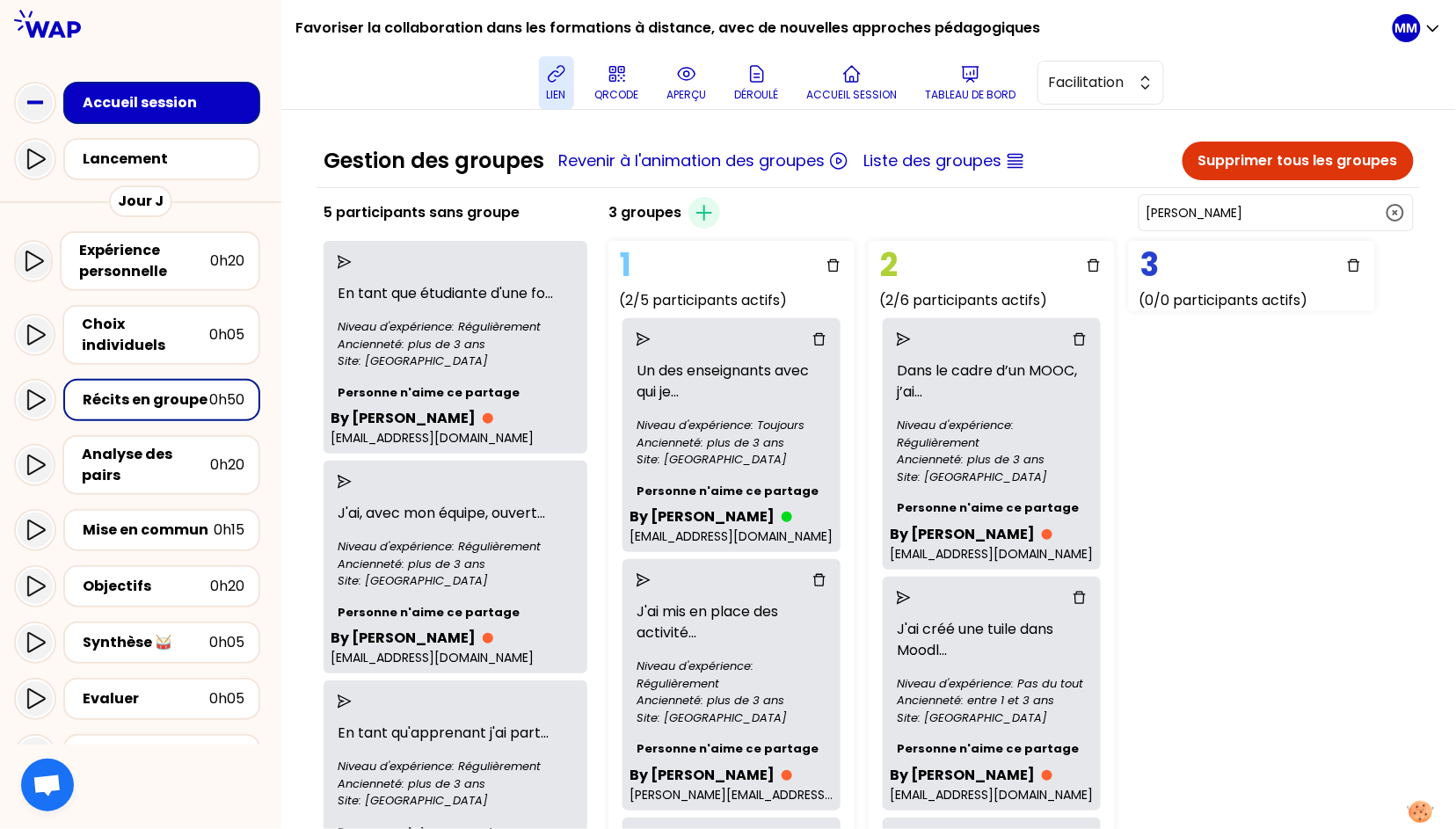
scroll to position [1047, 0]
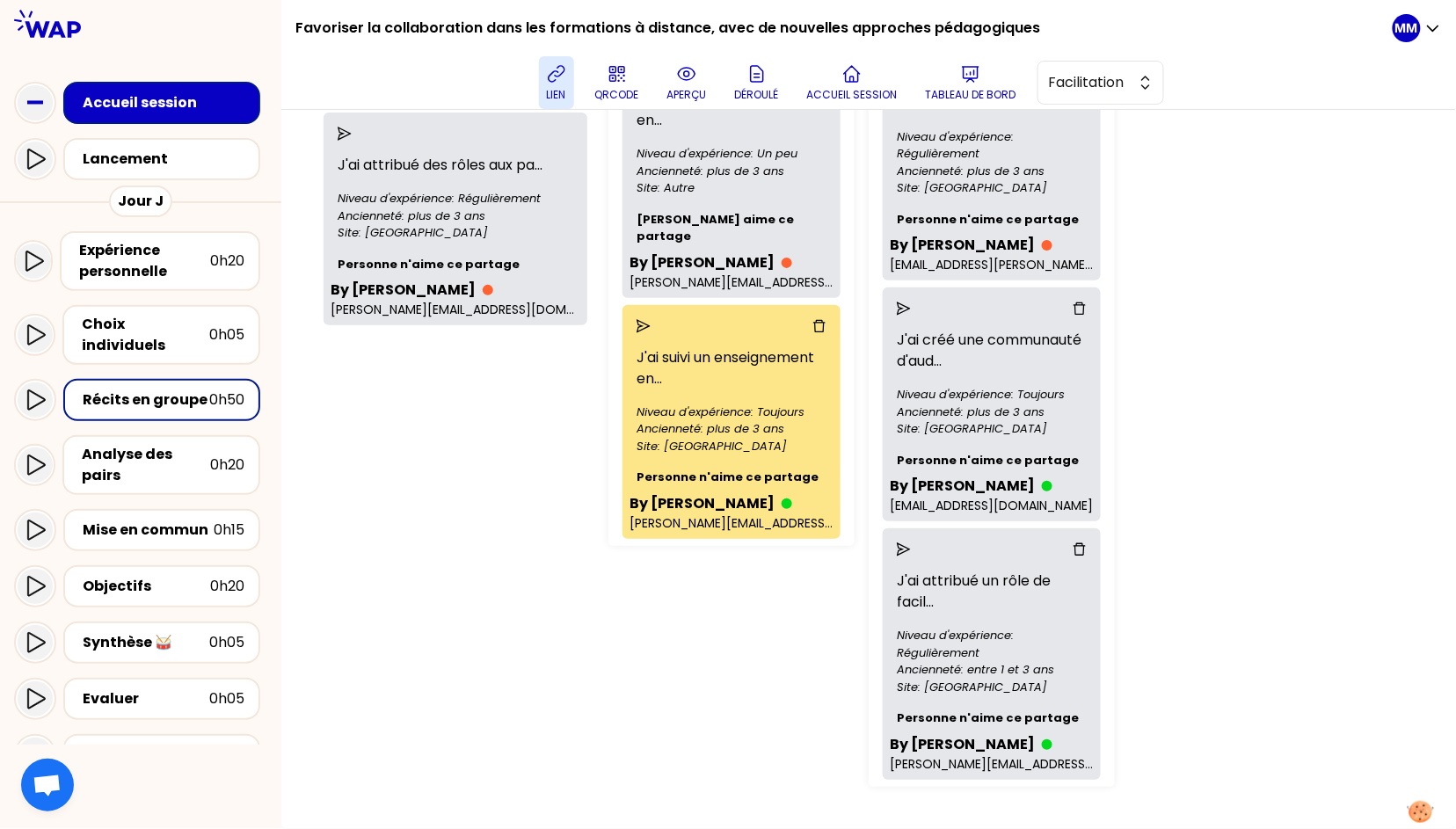
click at [650, 319] on div at bounding box center [731, 327] width 161 height 14
click at [629, 315] on div at bounding box center [731, 327] width 204 height 29
click at [636, 319] on icon "send" at bounding box center [643, 327] width 14 height 14
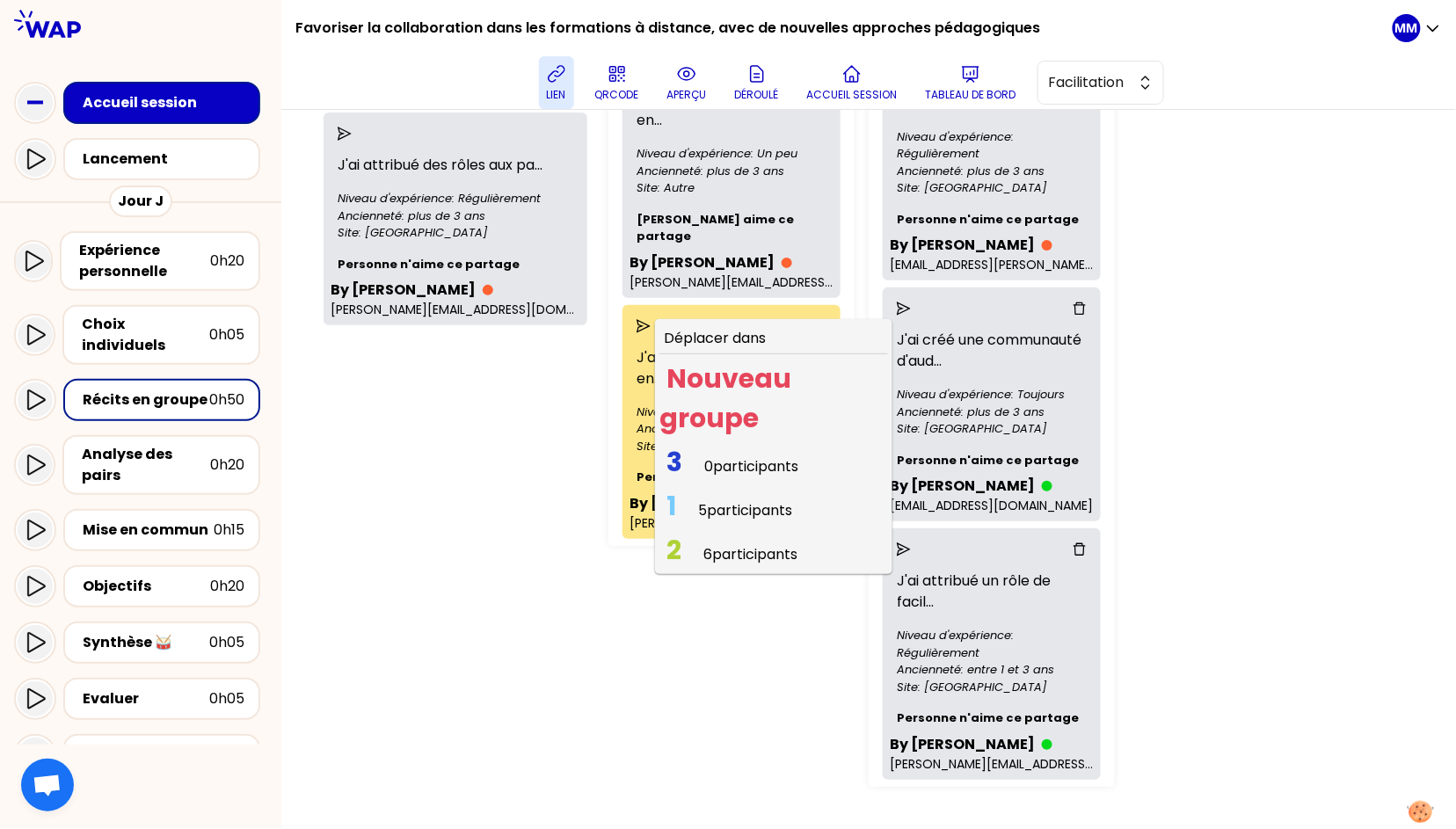
click at [703, 544] on span "6 participants" at bounding box center [749, 554] width 94 height 21
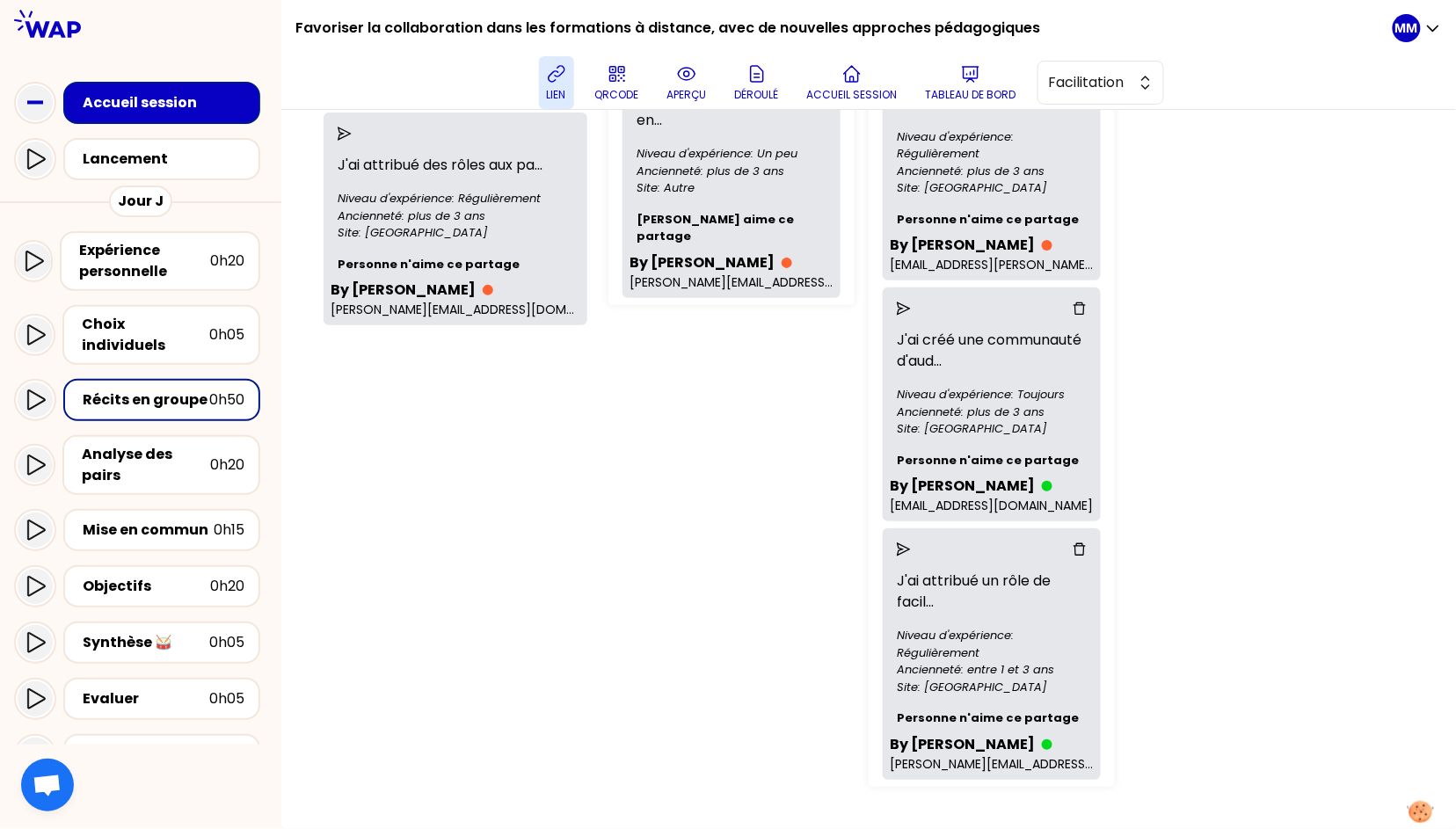
scroll to position [481, 0]
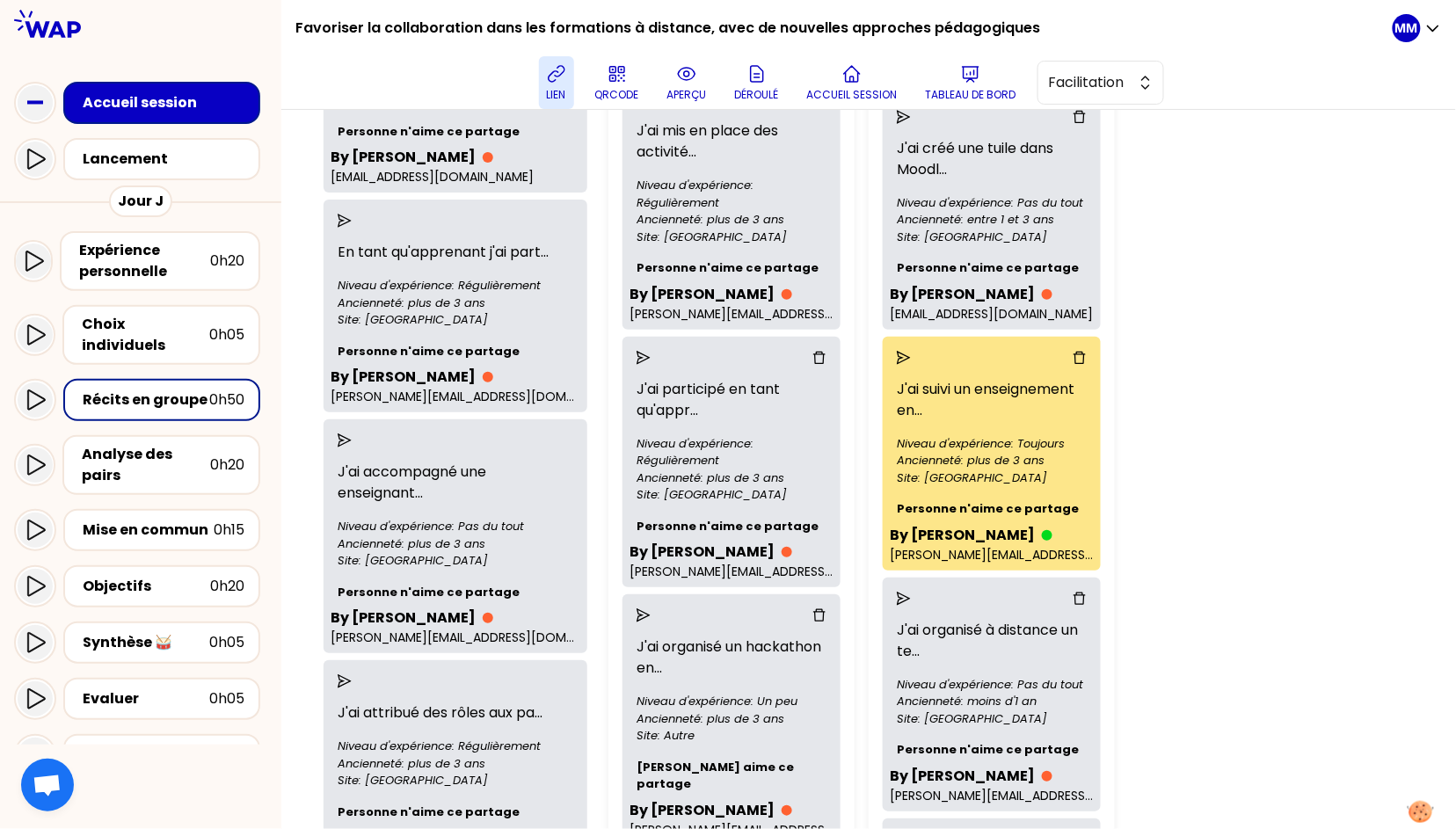
click at [1111, 421] on div "3 groupes Créer un groupe Jean-François POMMIER 1 (1/4 participants actifs) Un …" at bounding box center [1011, 647] width 819 height 1872
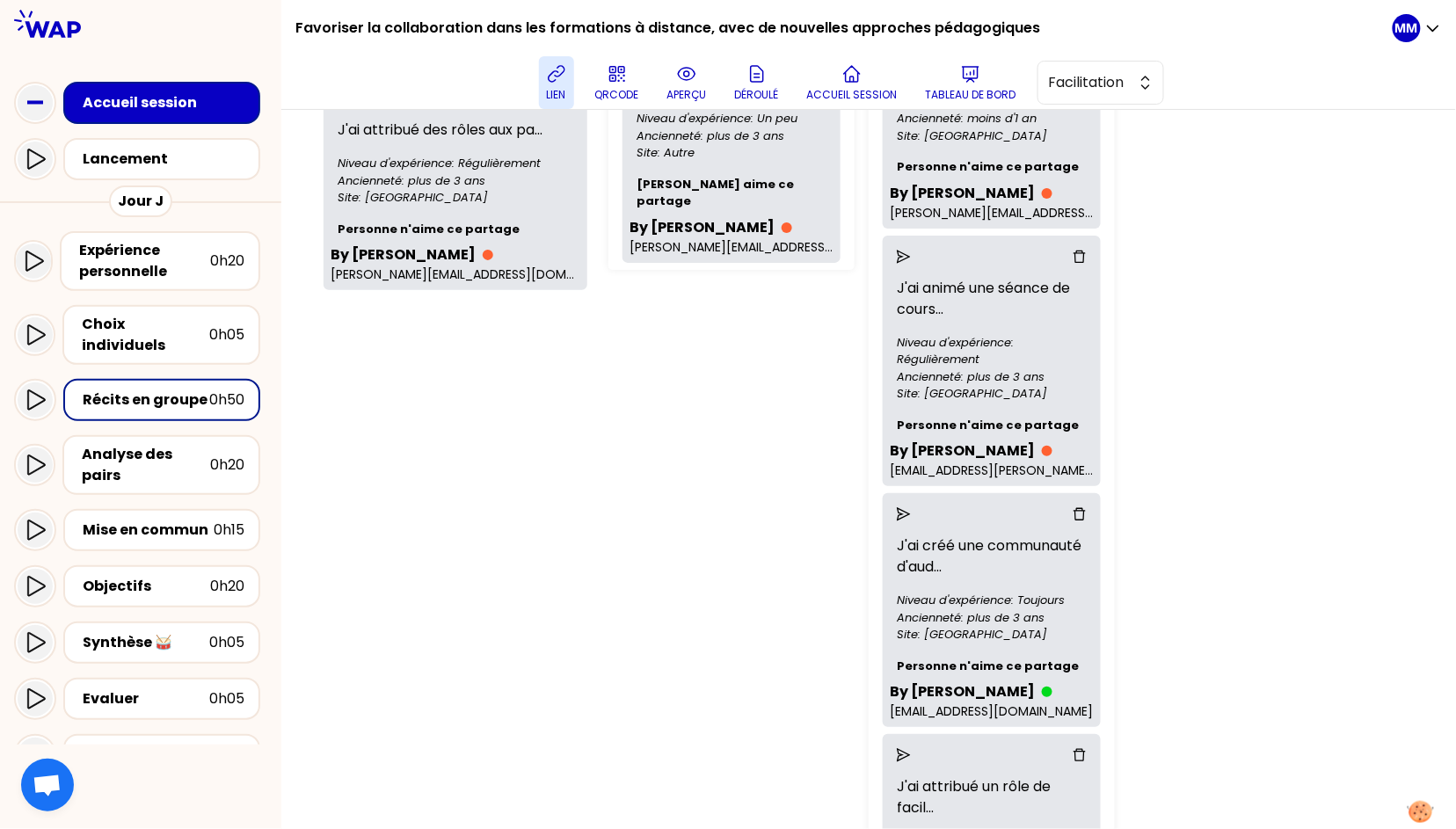
scroll to position [303, 0]
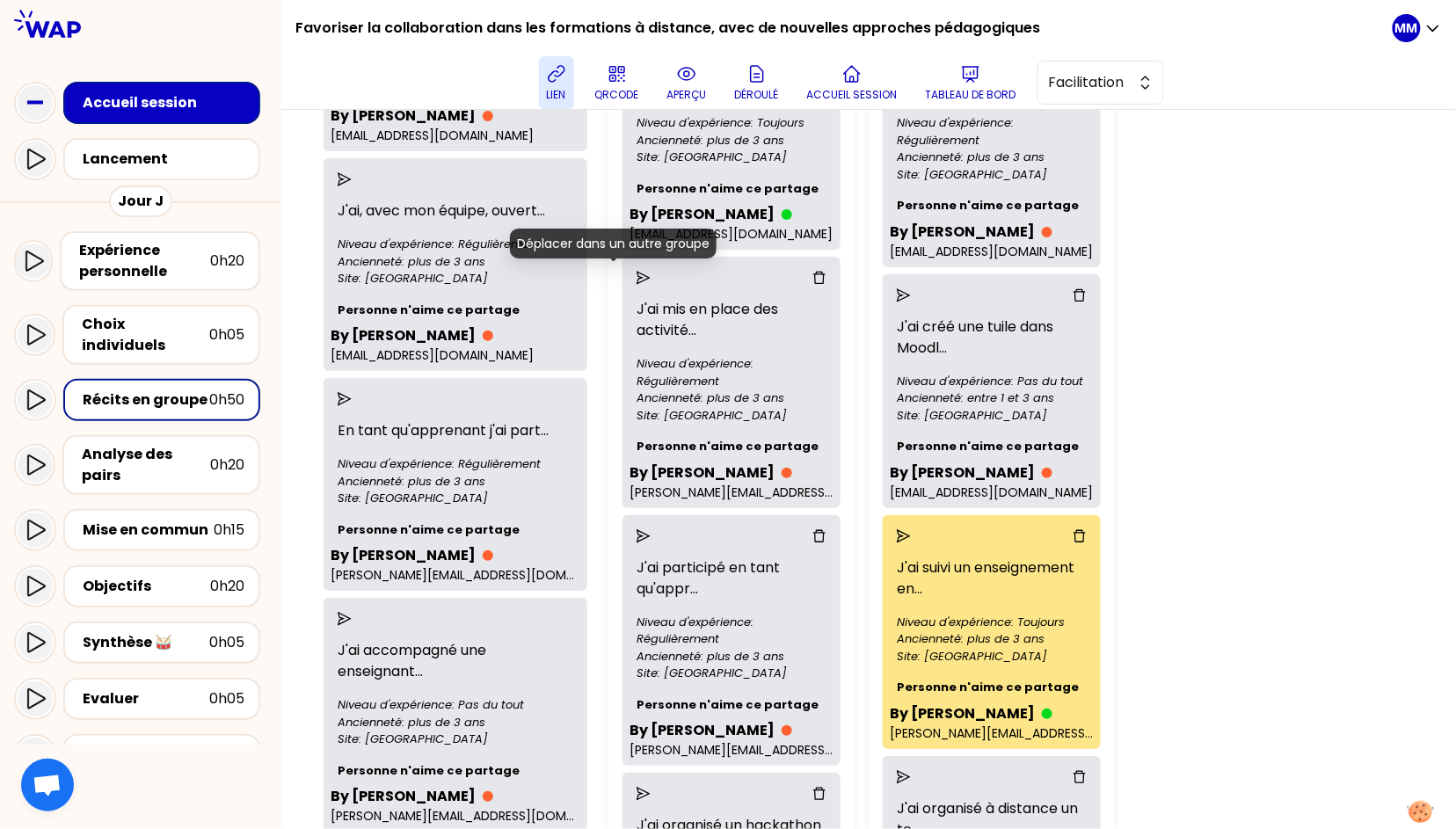
drag, startPoint x: 609, startPoint y: 275, endPoint x: 618, endPoint y: 287, distance: 15.0
click at [636, 275] on icon "send" at bounding box center [643, 278] width 14 height 14
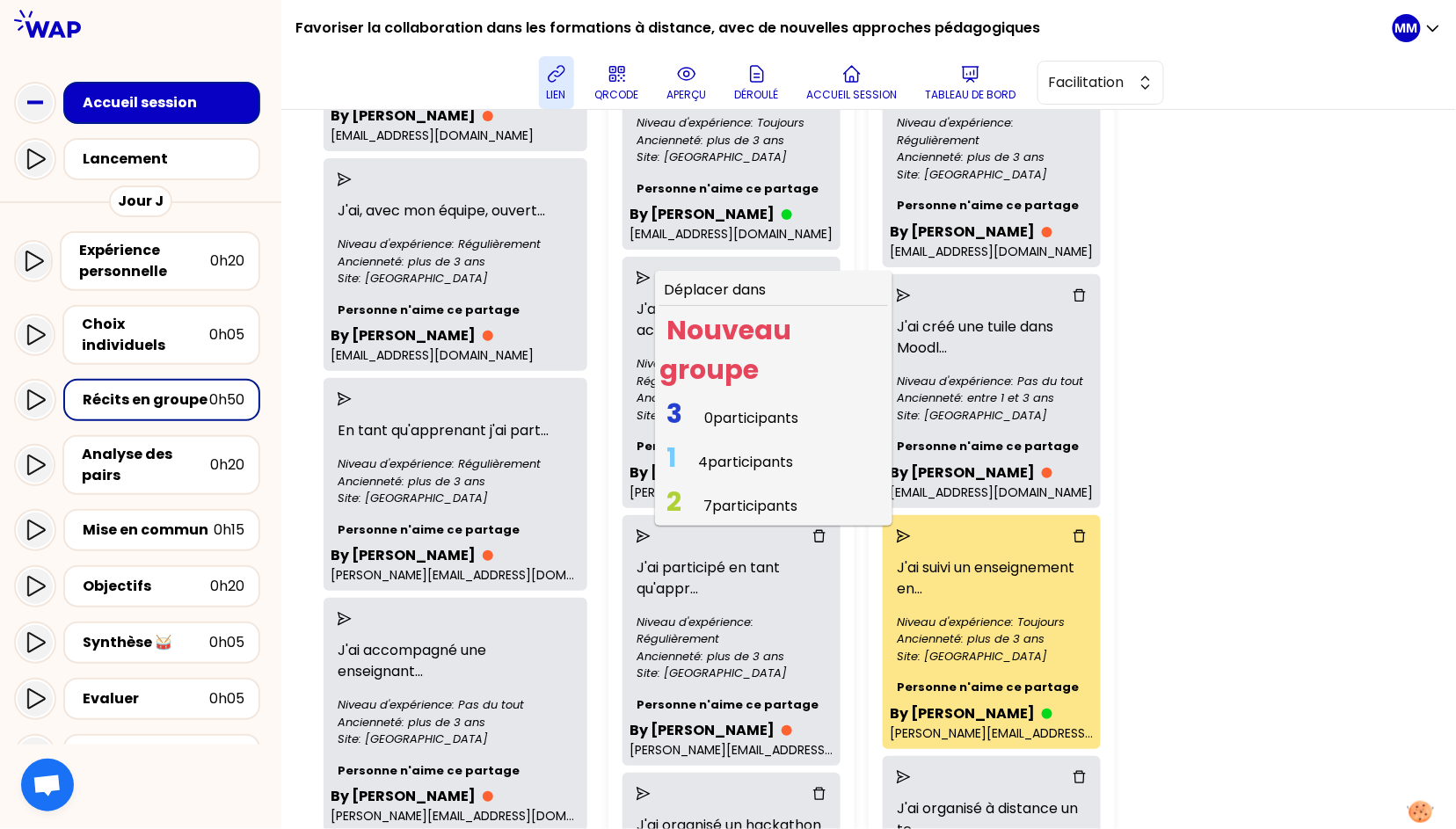
click at [703, 502] on span "7 participants" at bounding box center [749, 506] width 94 height 21
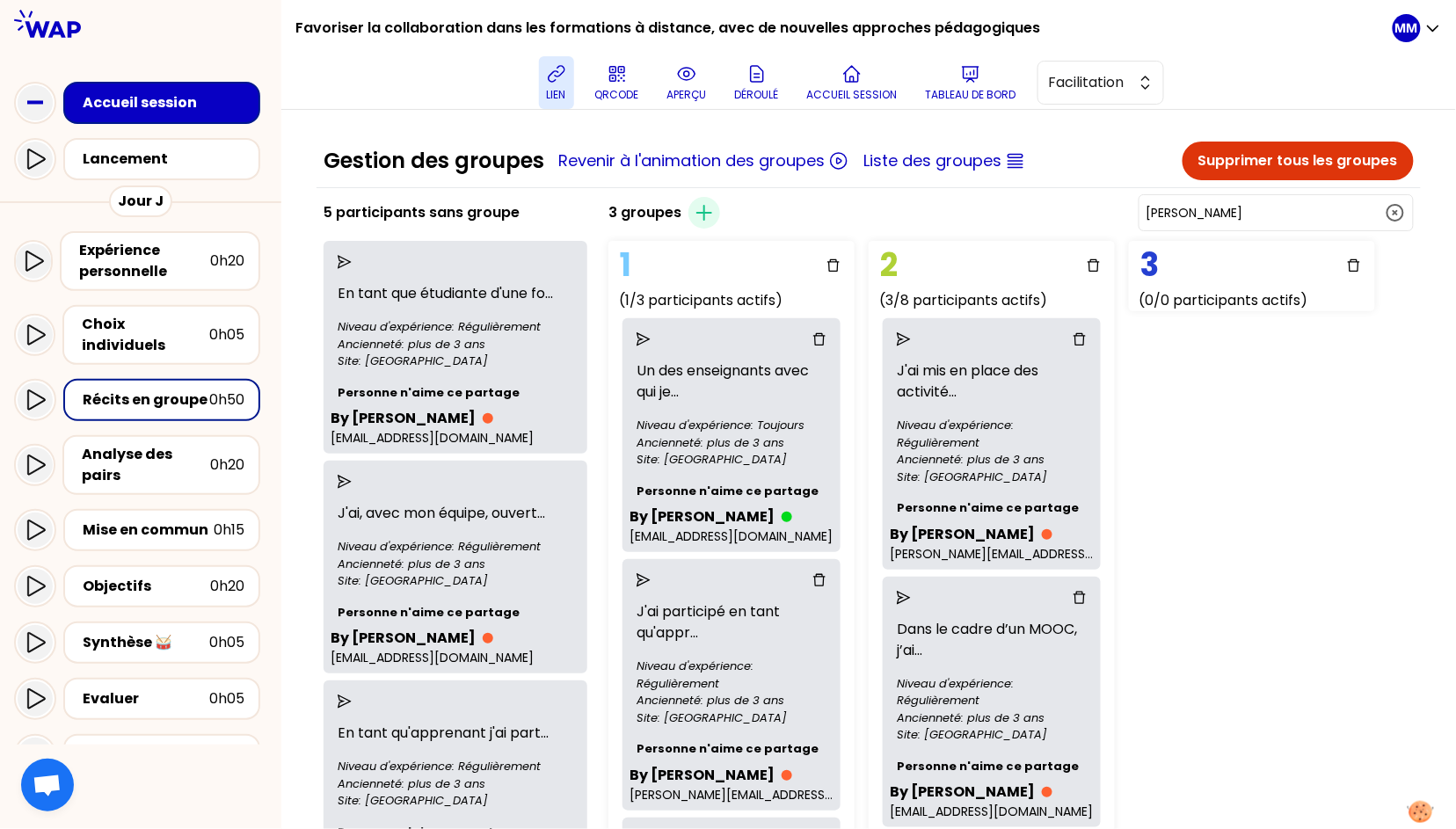
click at [352, 260] on icon "send" at bounding box center [344, 262] width 14 height 14
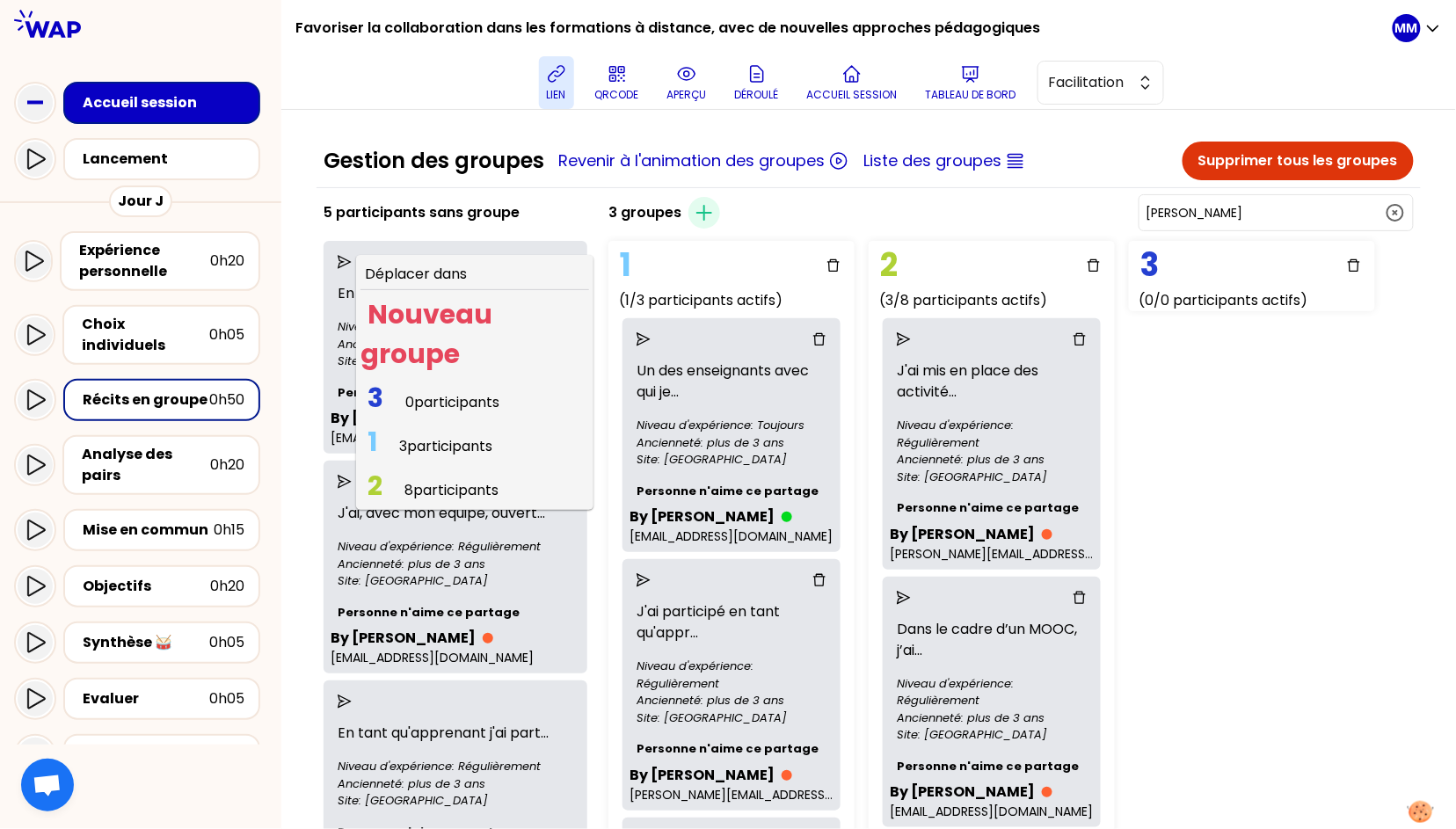
click at [463, 404] on span "0 participants" at bounding box center [451, 402] width 94 height 21
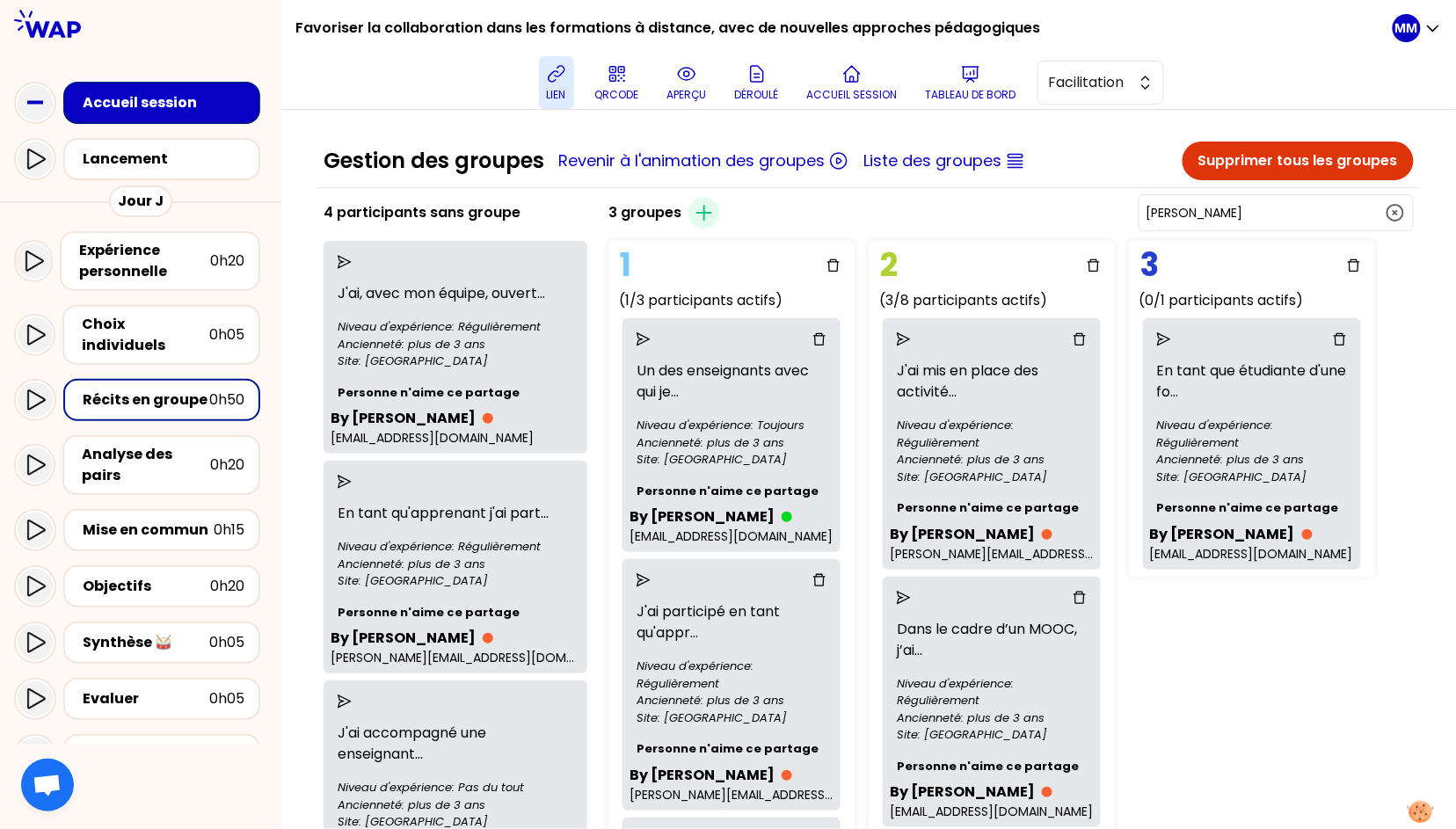
scroll to position [560, 0]
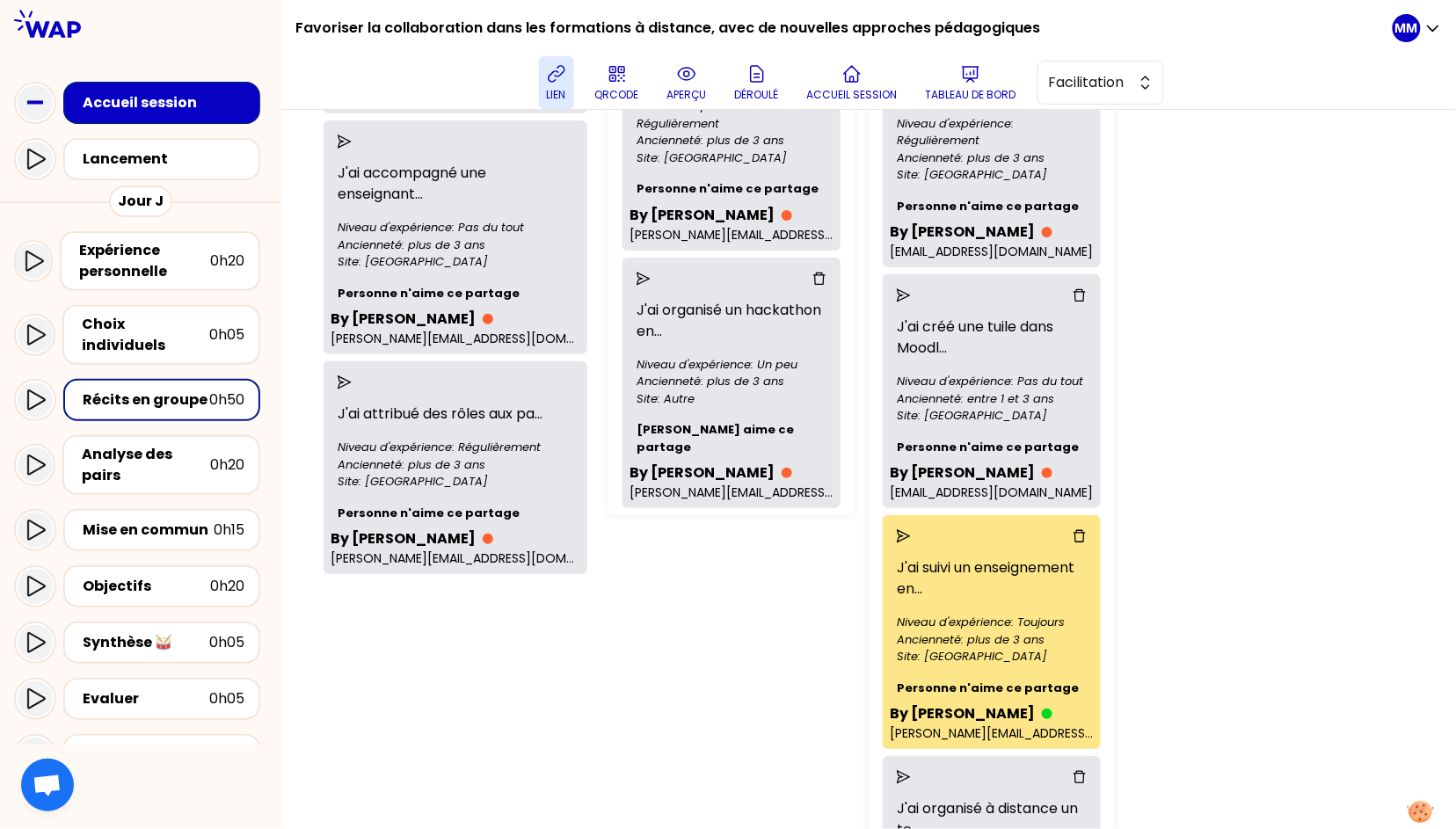
click at [897, 292] on icon "send" at bounding box center [904, 295] width 14 height 14
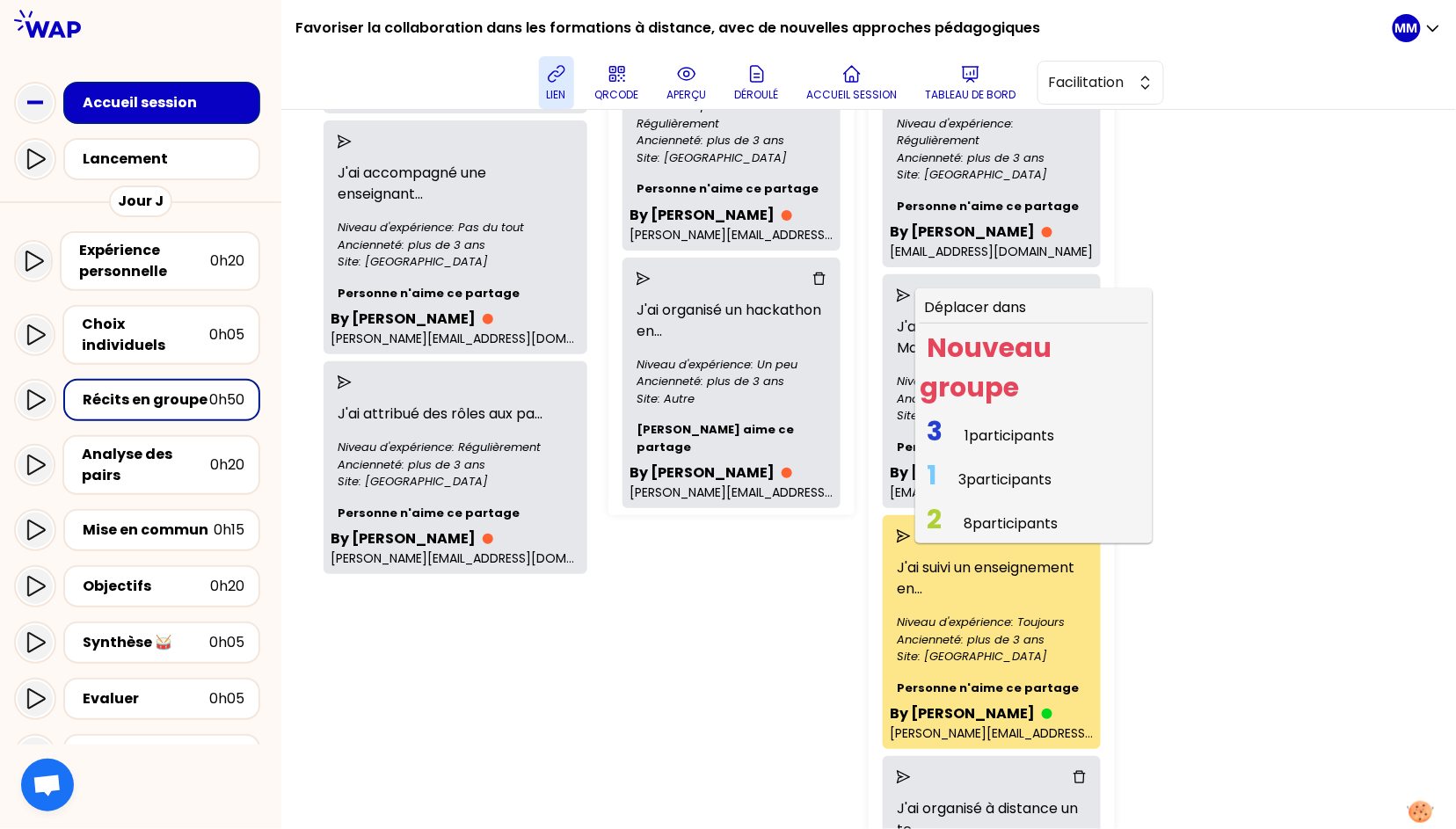
click at [964, 435] on span "1 participants" at bounding box center [1009, 435] width 89 height 21
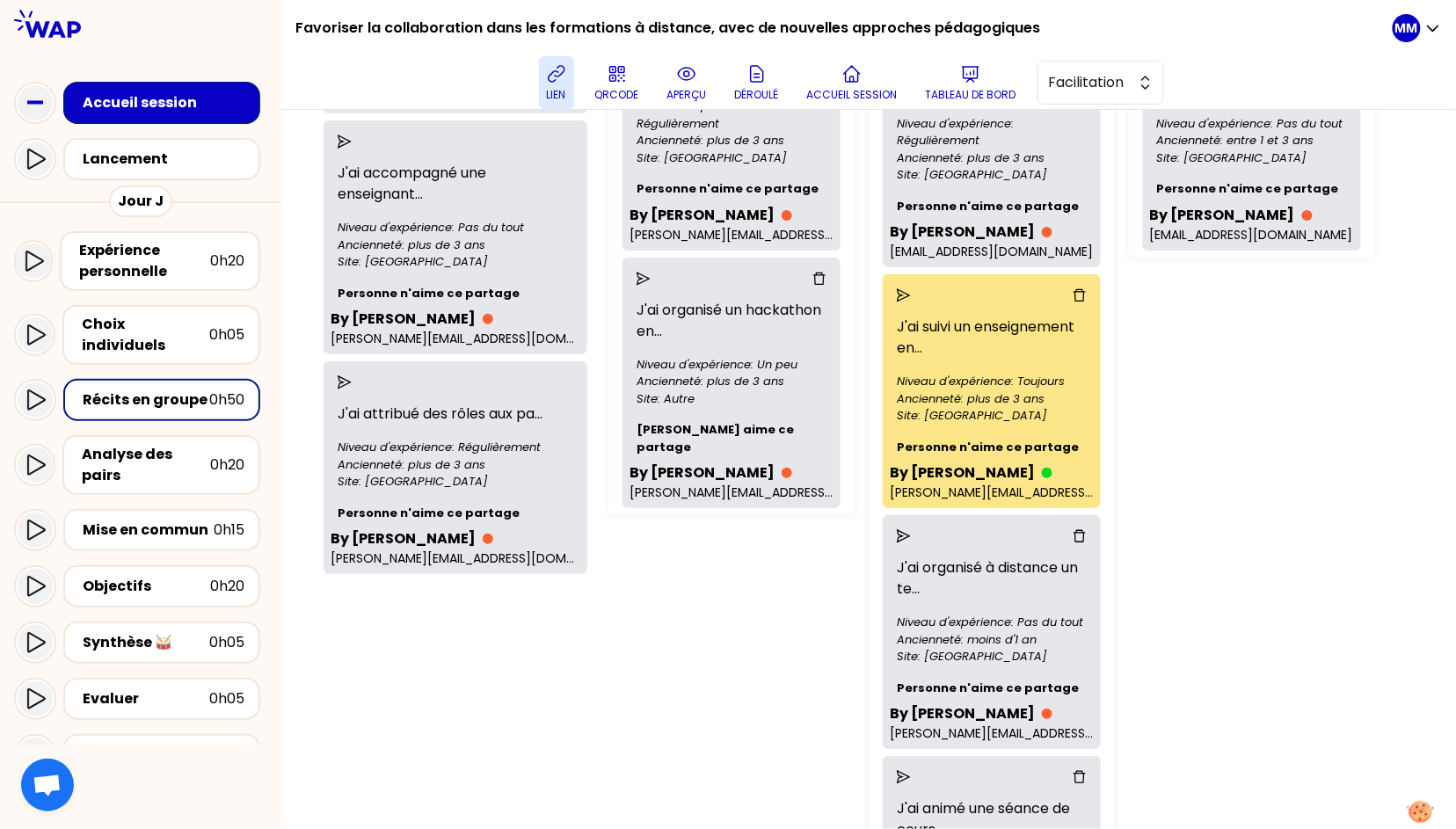
click at [1212, 429] on div "3 groupes Créer un groupe Jean-François POMMIER 1 (1/3 participants actifs) Un …" at bounding box center [1011, 576] width 819 height 1888
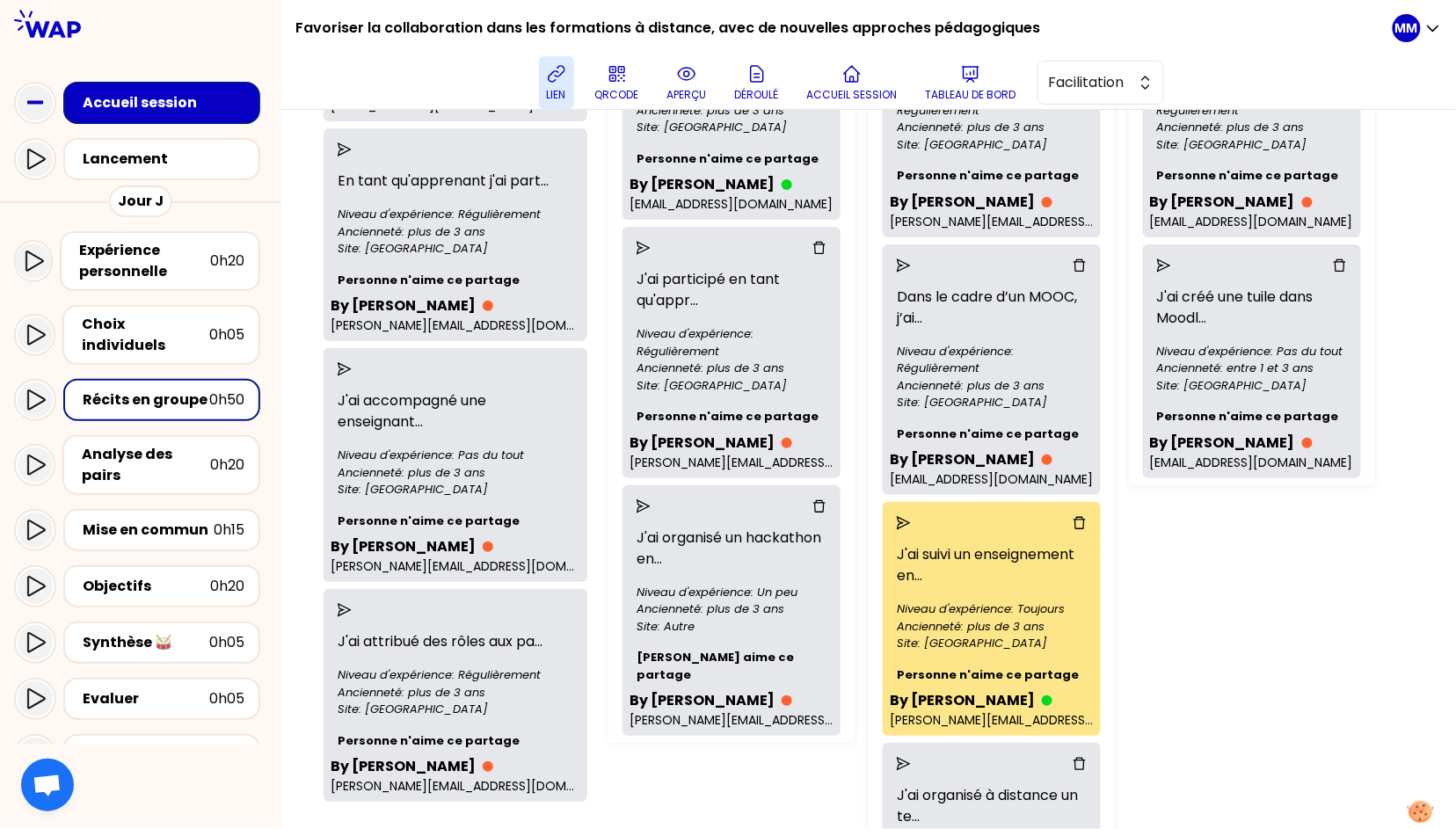
scroll to position [311, 0]
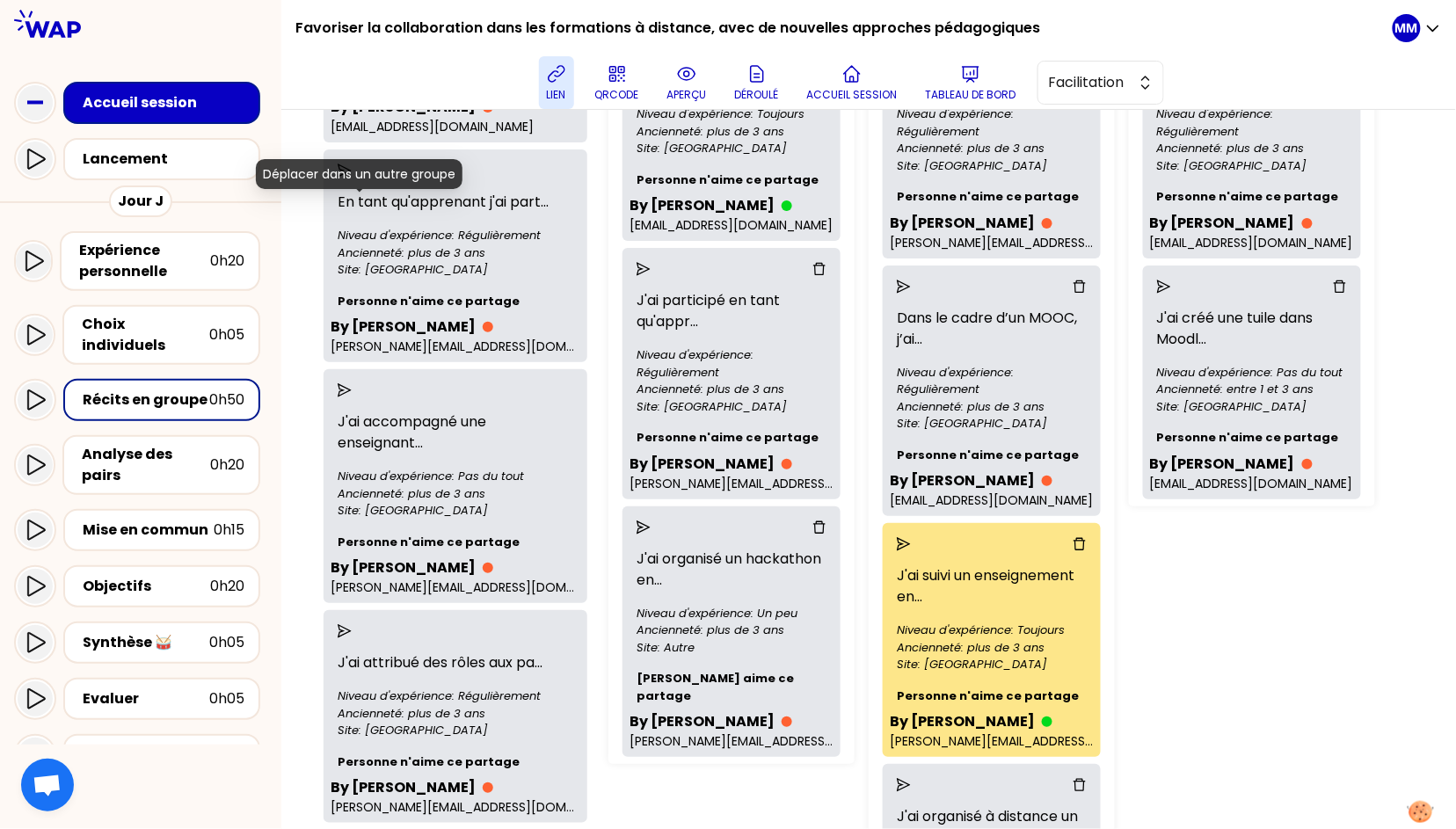
drag, startPoint x: 356, startPoint y: 203, endPoint x: 367, endPoint y: 208, distance: 12.1
click at [352, 178] on icon "send" at bounding box center [344, 170] width 14 height 14
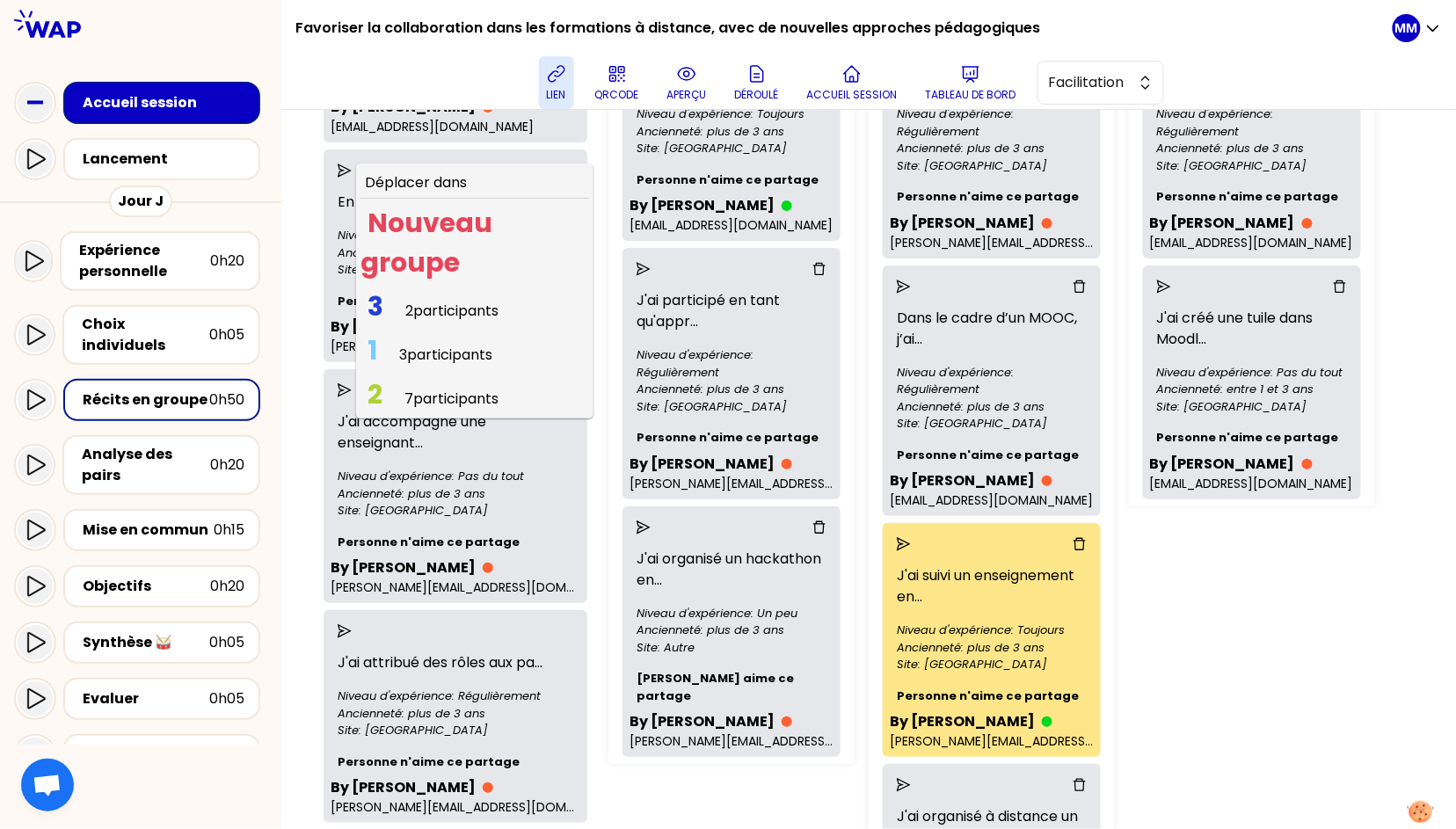
click at [453, 321] on span "2 participants" at bounding box center [451, 311] width 93 height 21
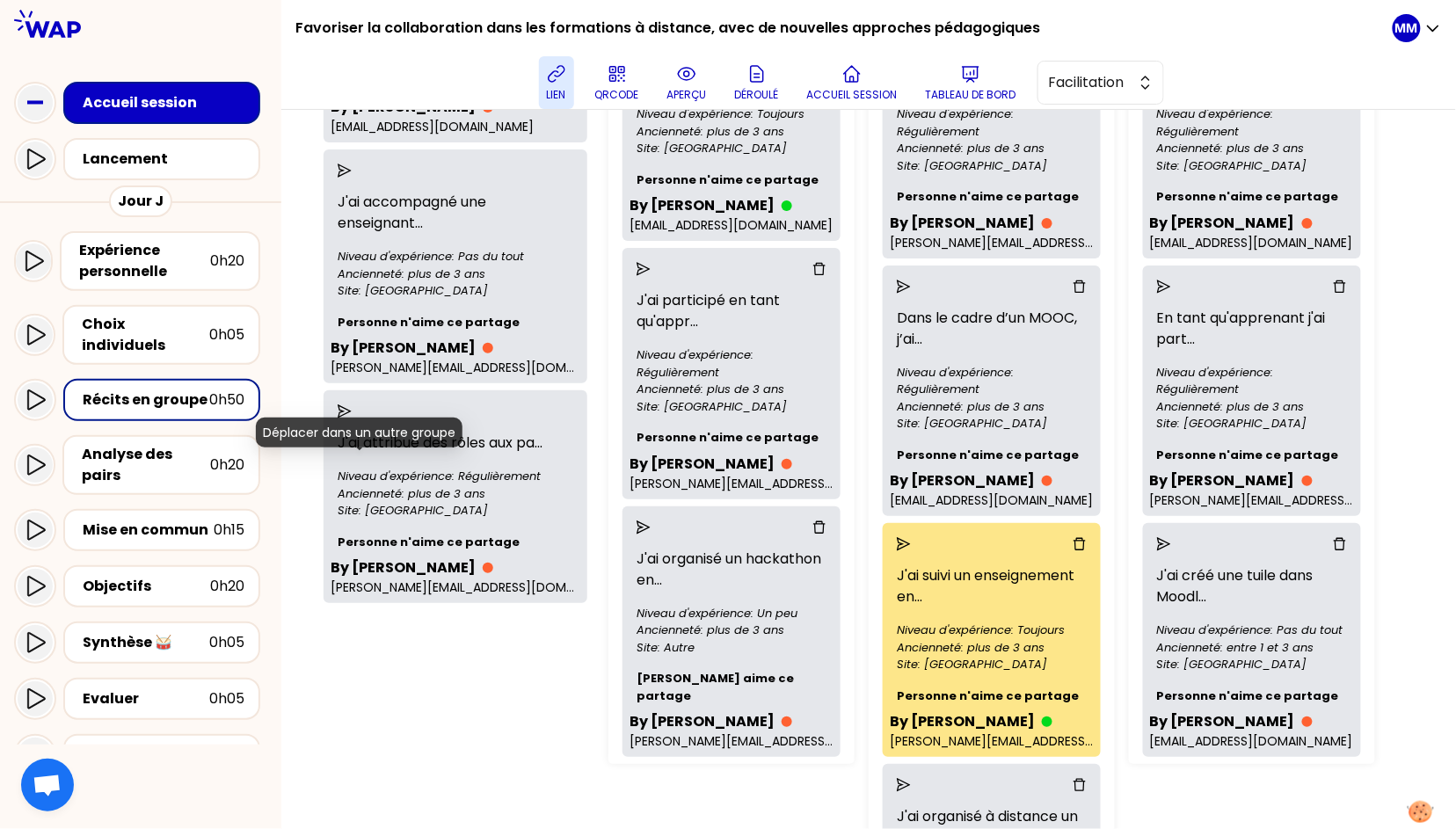
click at [352, 419] on icon "send" at bounding box center [344, 411] width 14 height 14
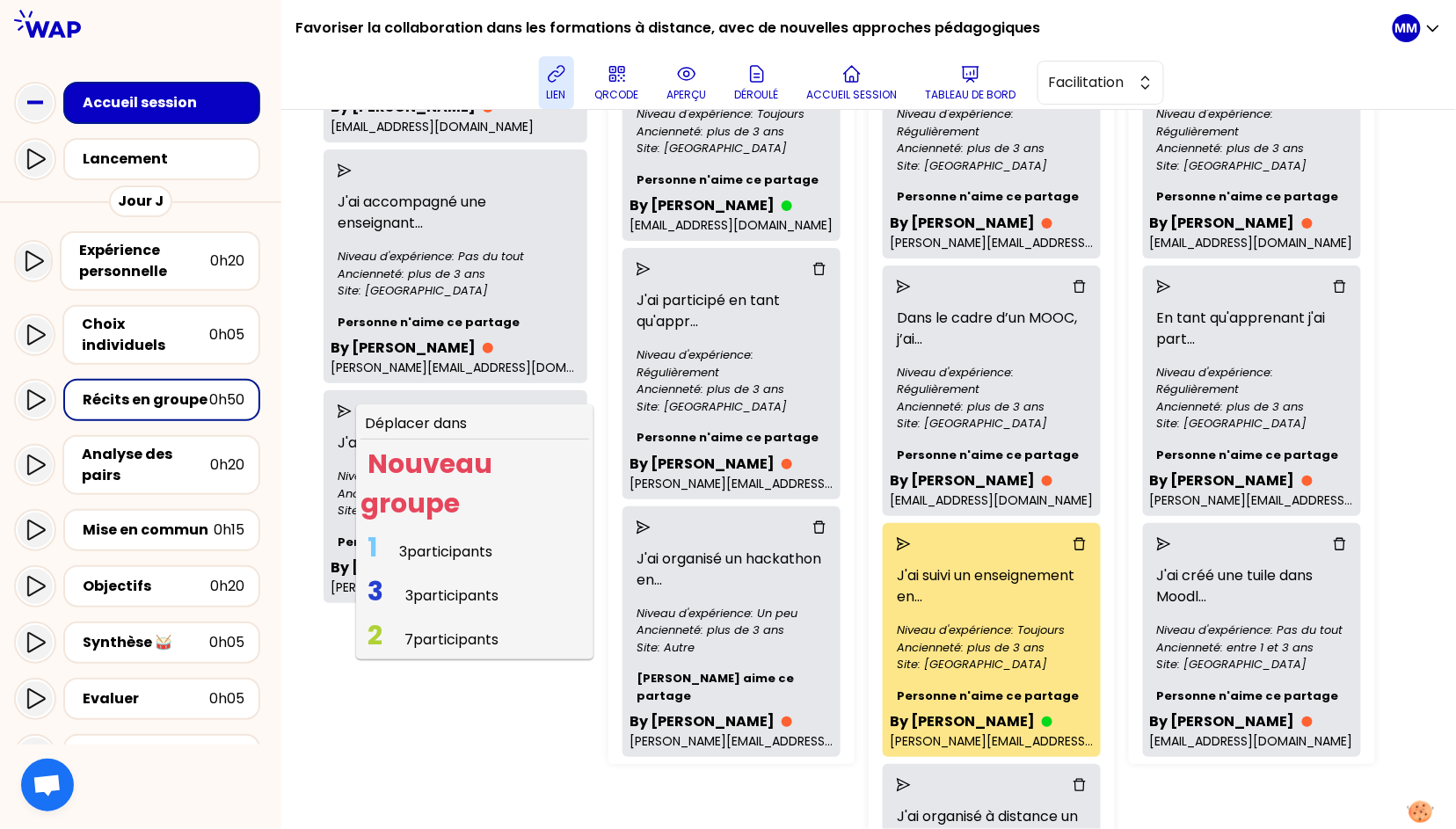
click at [458, 606] on span "3 participants" at bounding box center [451, 595] width 93 height 21
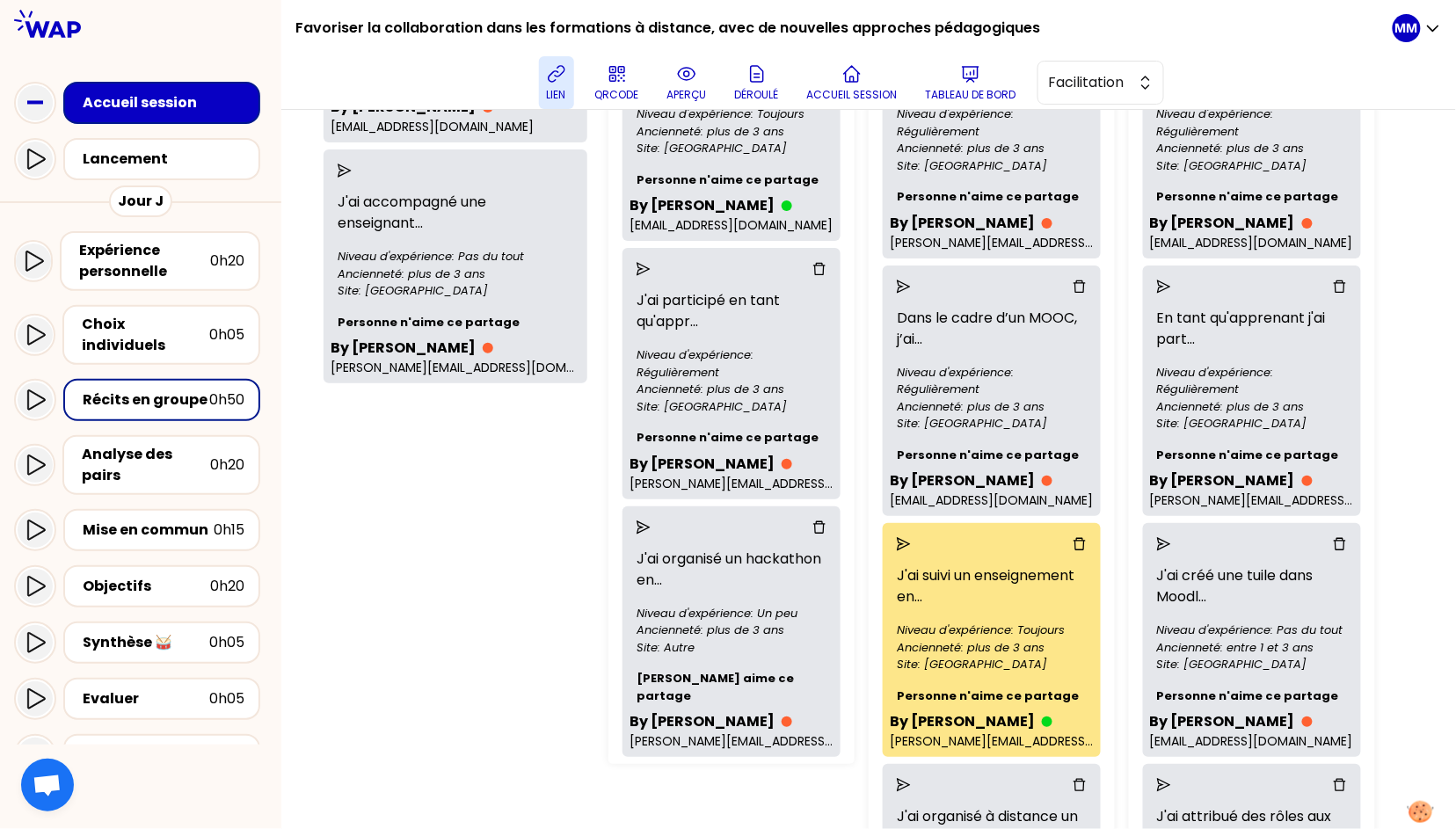
click at [1277, 602] on div "3 groupes Créer un groupe Jean-François POMMIER 1 (1/3 participants actifs) Un …" at bounding box center [1011, 825] width 819 height 1888
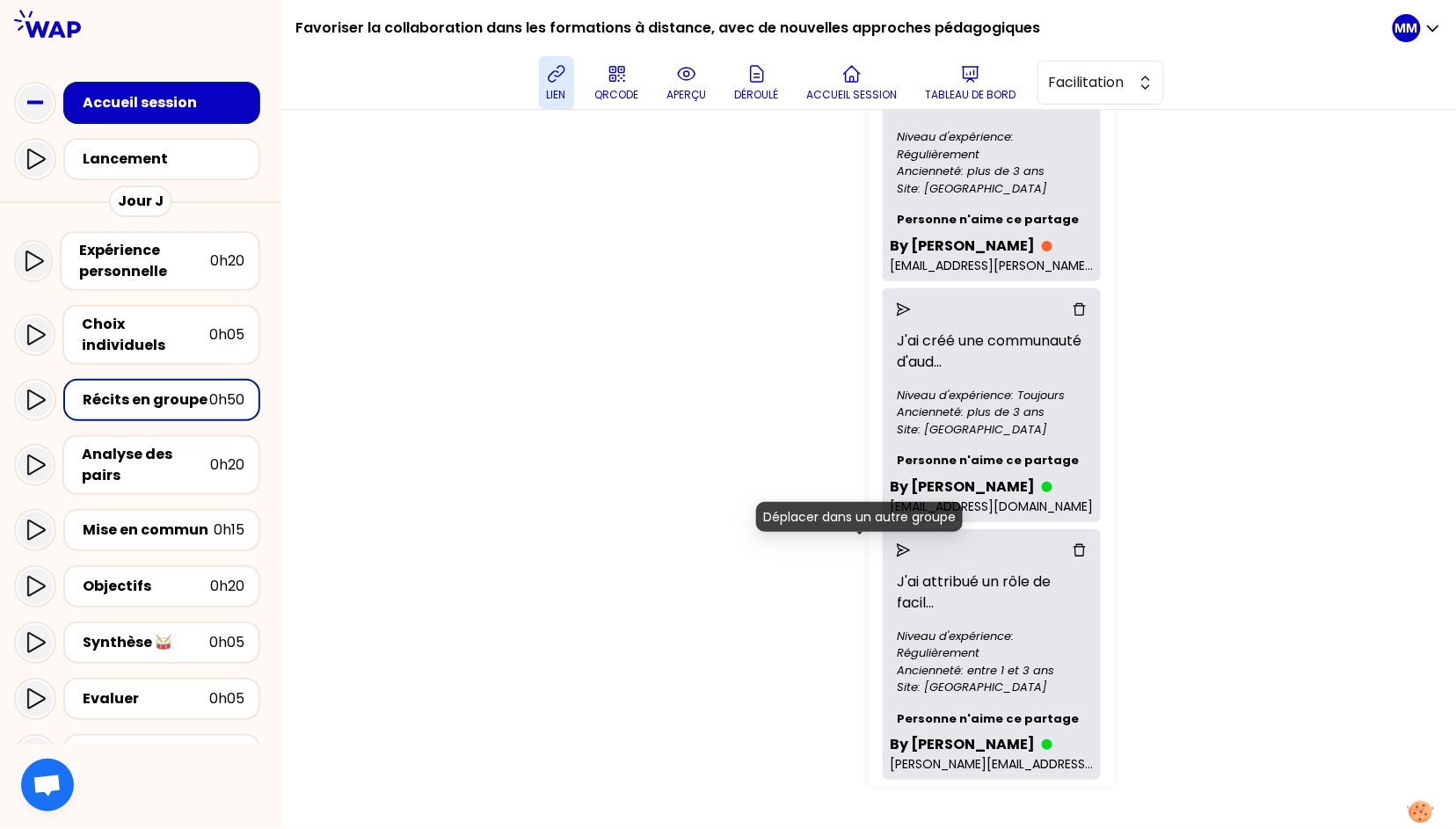
click at [897, 546] on icon "send" at bounding box center [904, 551] width 14 height 14
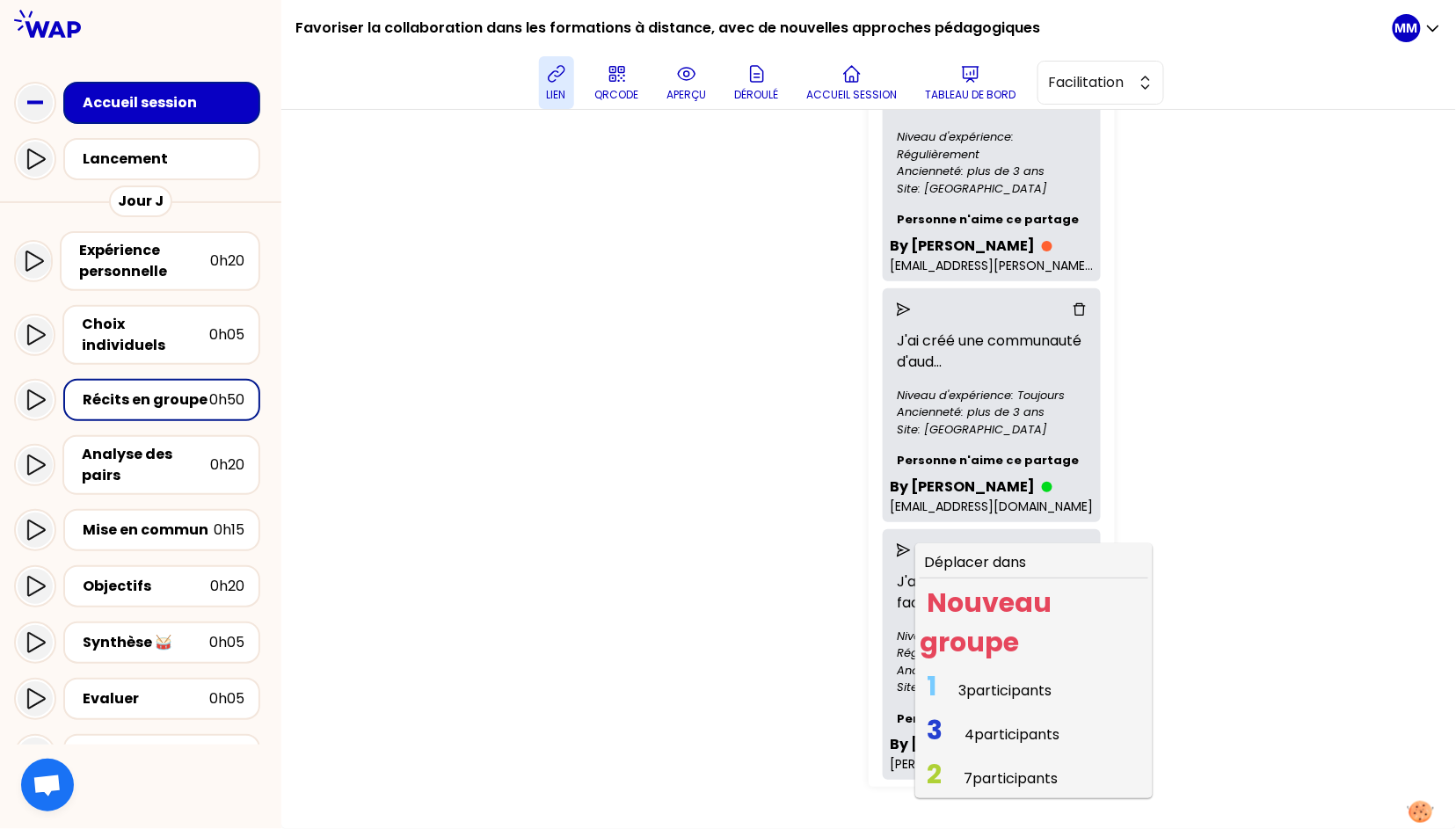
drag, startPoint x: 931, startPoint y: 727, endPoint x: 942, endPoint y: 718, distance: 14.2
click at [964, 727] on span "4 participants" at bounding box center [1012, 734] width 95 height 21
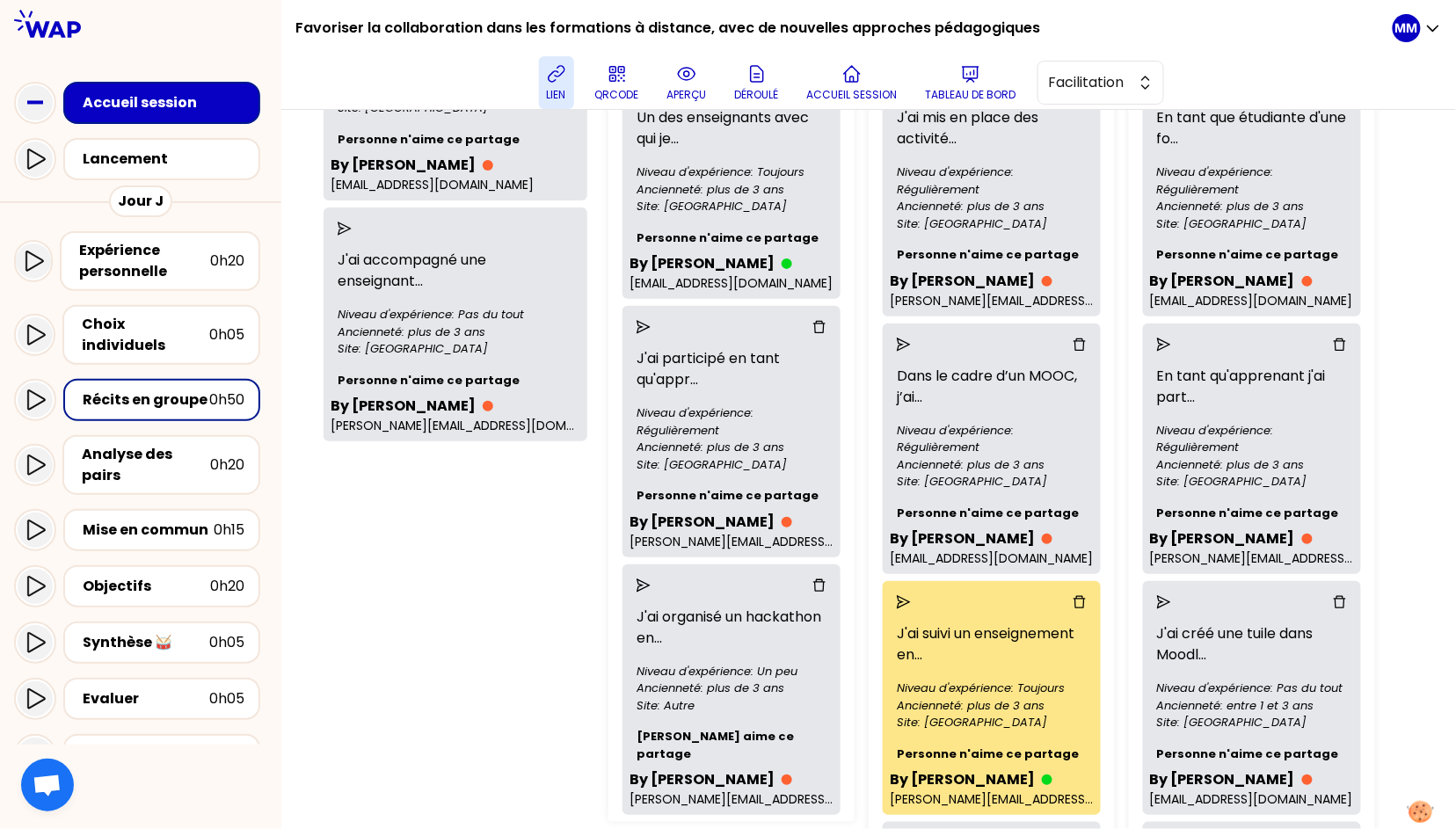
scroll to position [257, 0]
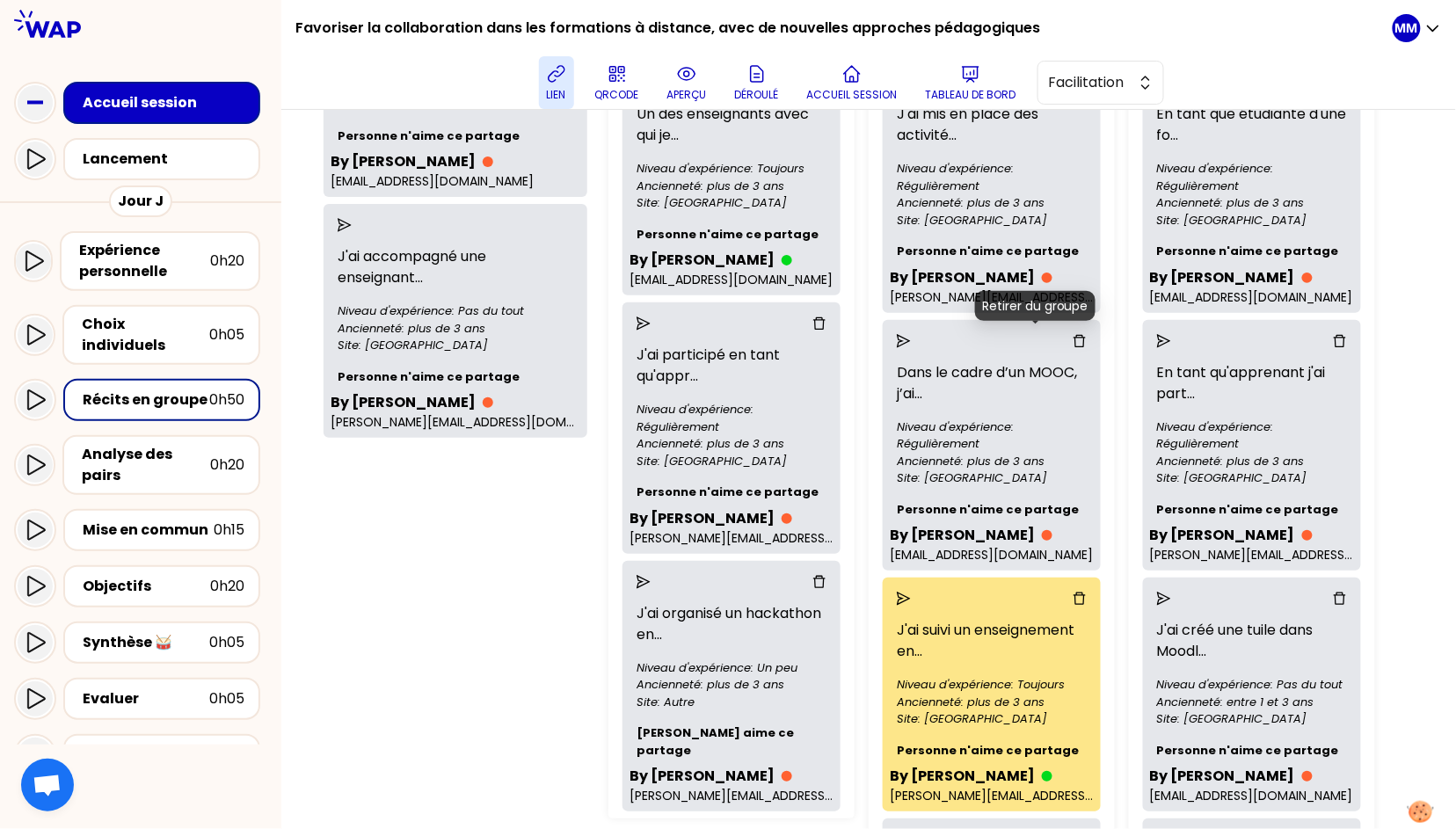
click at [1072, 336] on icon "delete" at bounding box center [1080, 341] width 14 height 14
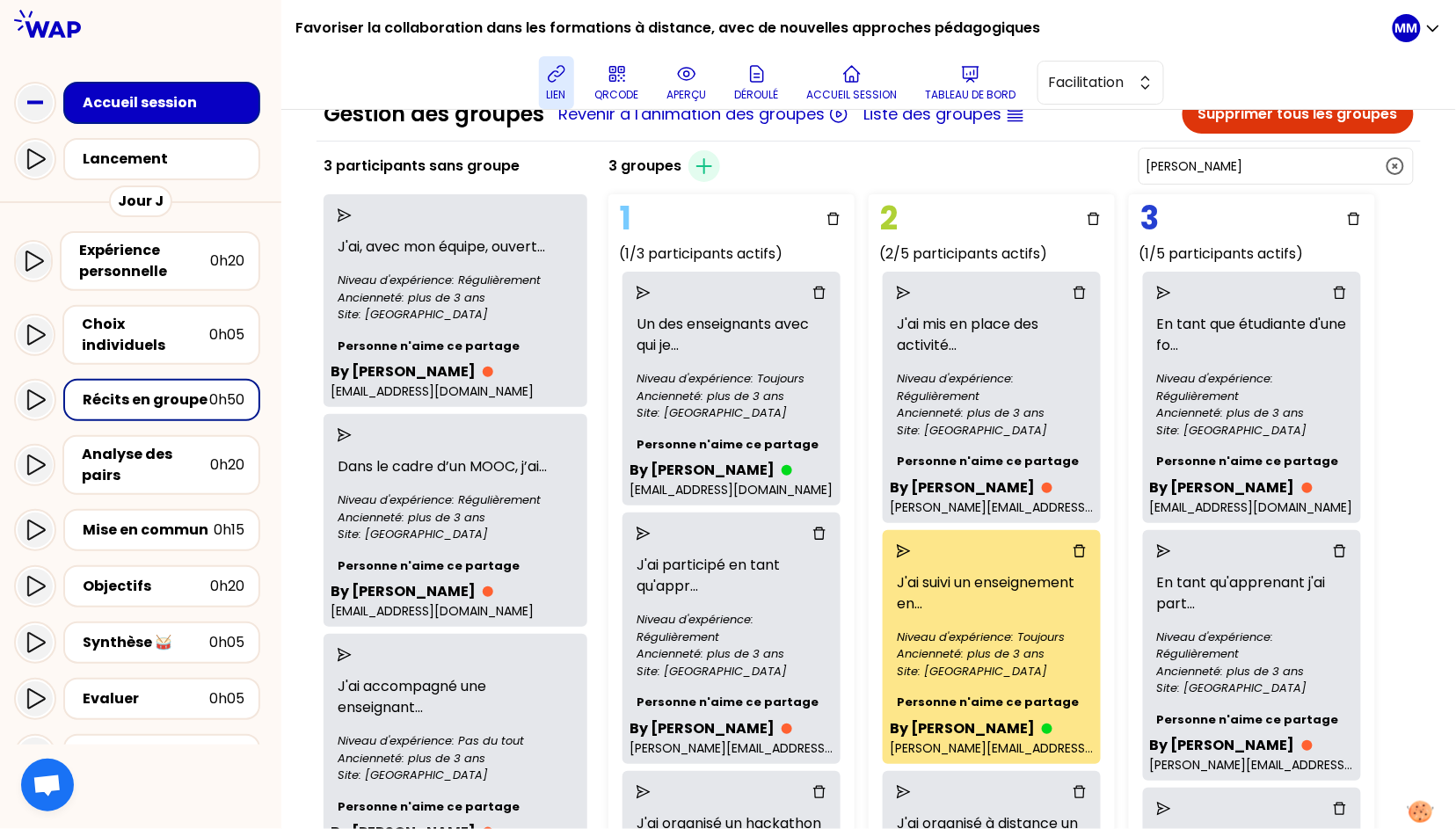
scroll to position [0, 0]
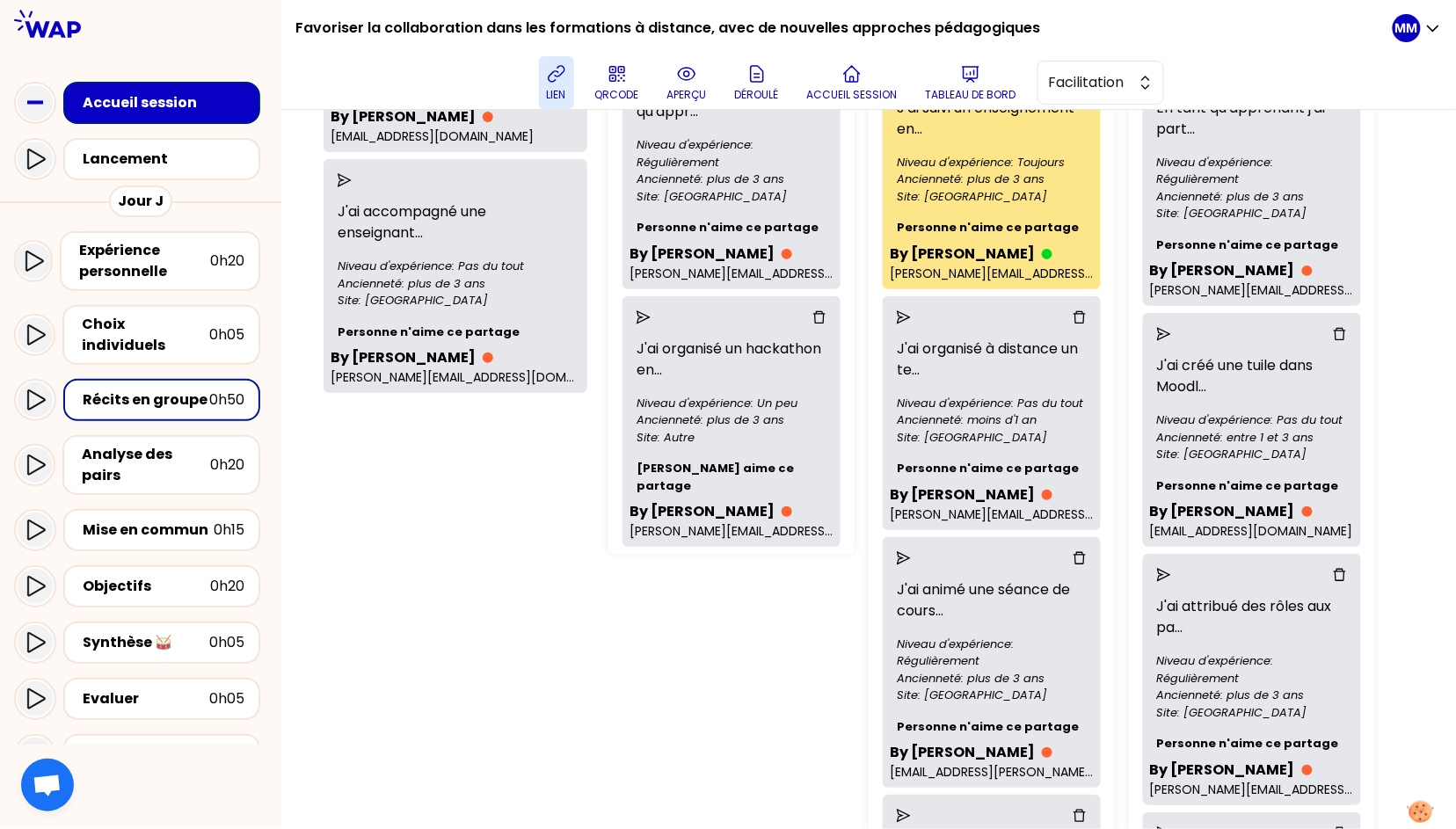
scroll to position [389, 0]
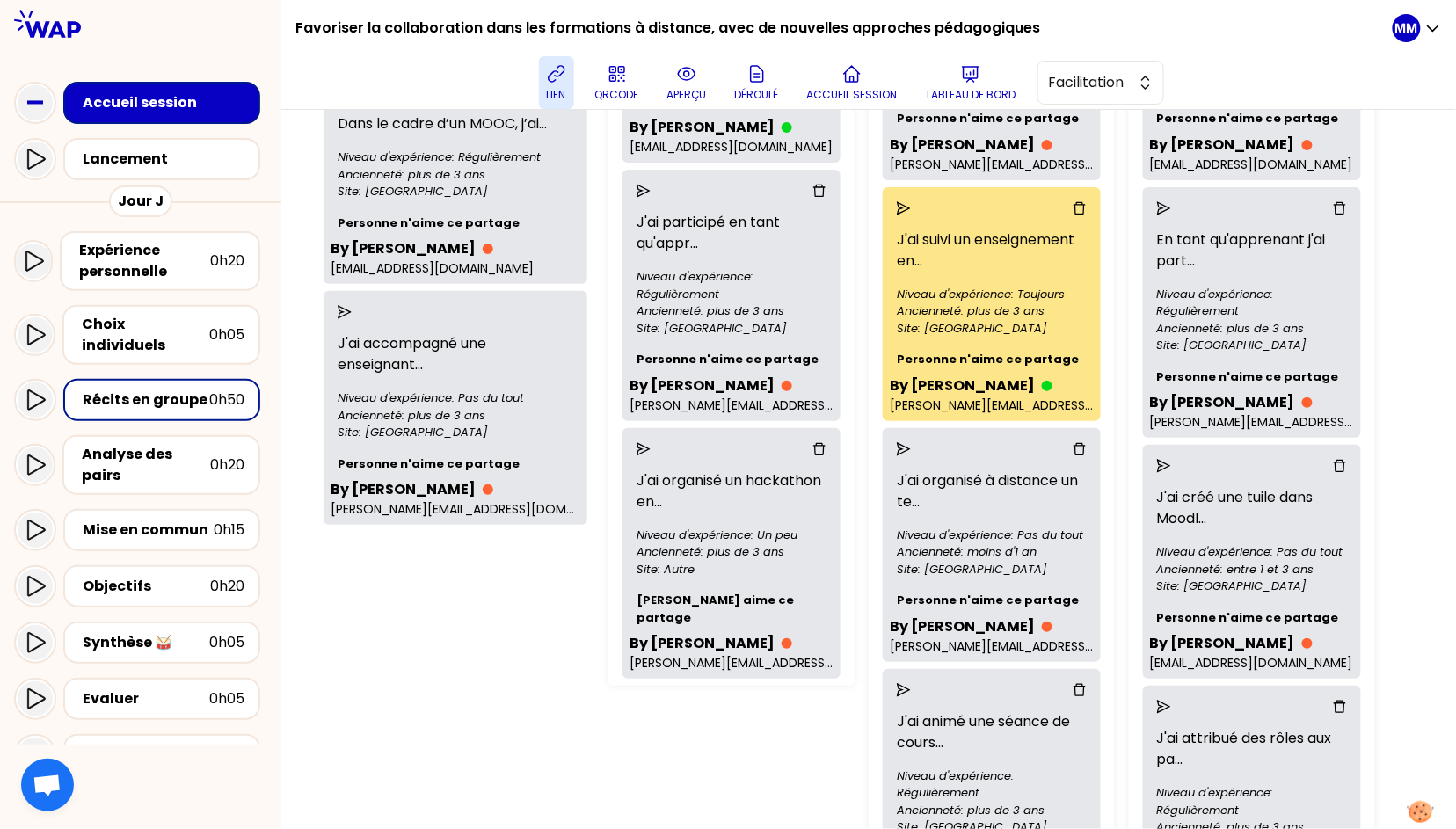
drag, startPoint x: 1339, startPoint y: 546, endPoint x: 1315, endPoint y: 502, distance: 50.1
click at [1277, 546] on div "3 groupes Créer un groupe Jean-François POMMIER 1 (1/3 participants actifs) Un …" at bounding box center [1011, 505] width 819 height 1406
click at [1277, 463] on icon "delete" at bounding box center [1340, 466] width 14 height 14
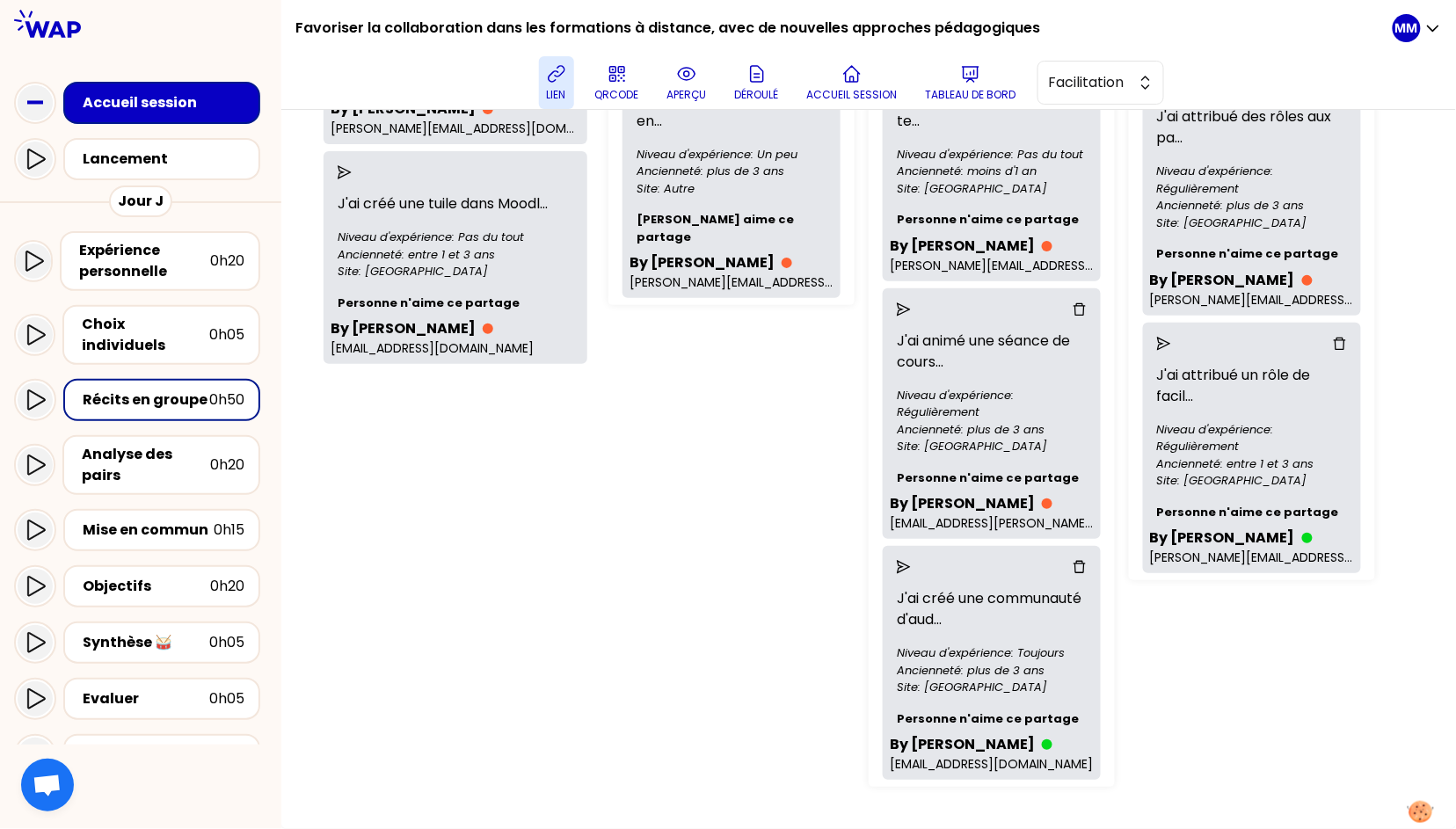
scroll to position [803, 0]
click at [1277, 677] on div "3 groupes Créer un groupe Jean-François POMMIER 1 (1/3 participants actifs) Un …" at bounding box center [1011, 108] width 819 height 1372
click at [352, 179] on icon "send" at bounding box center [344, 172] width 14 height 14
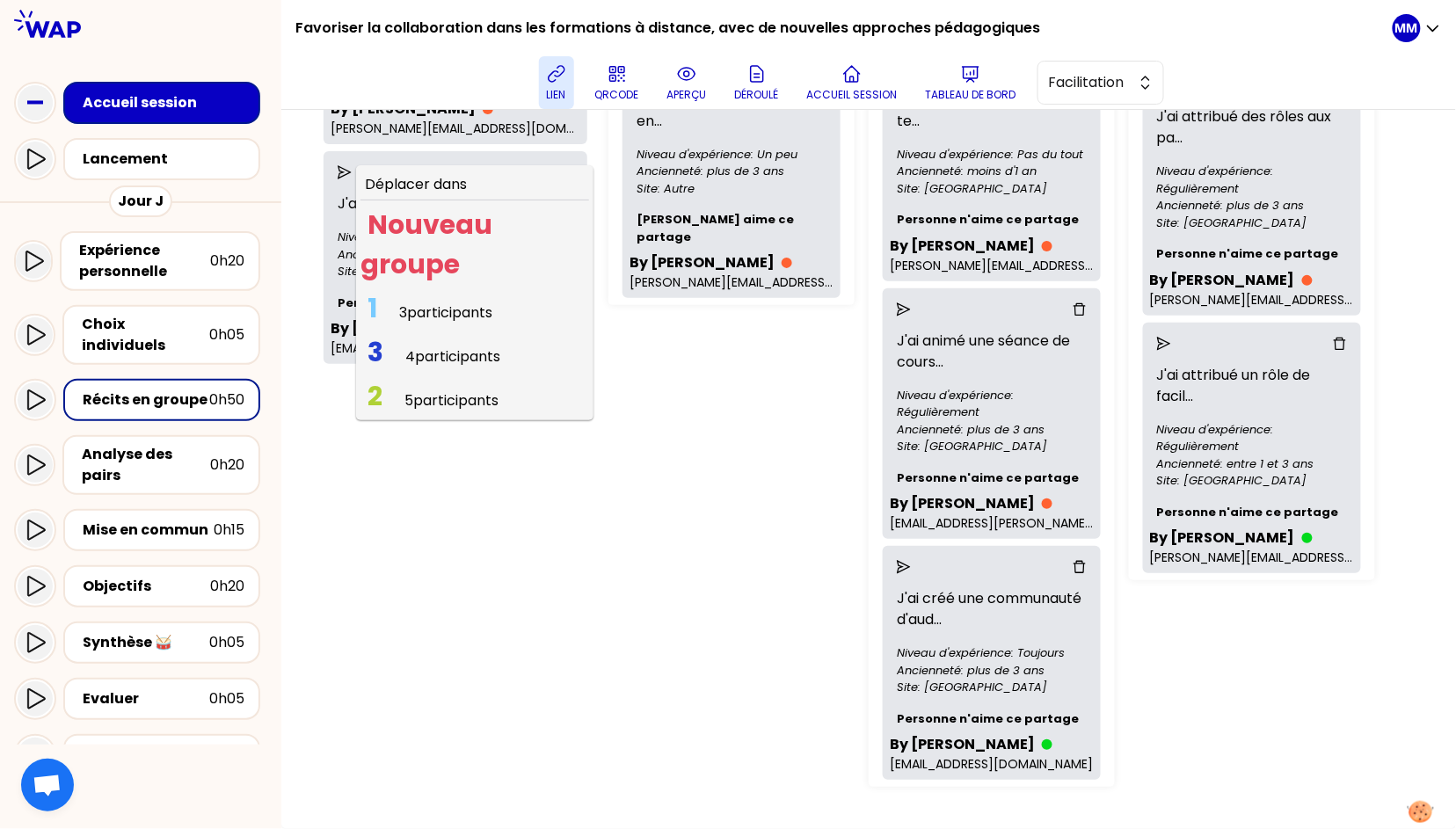
click at [475, 410] on span "5 participants" at bounding box center [451, 400] width 94 height 21
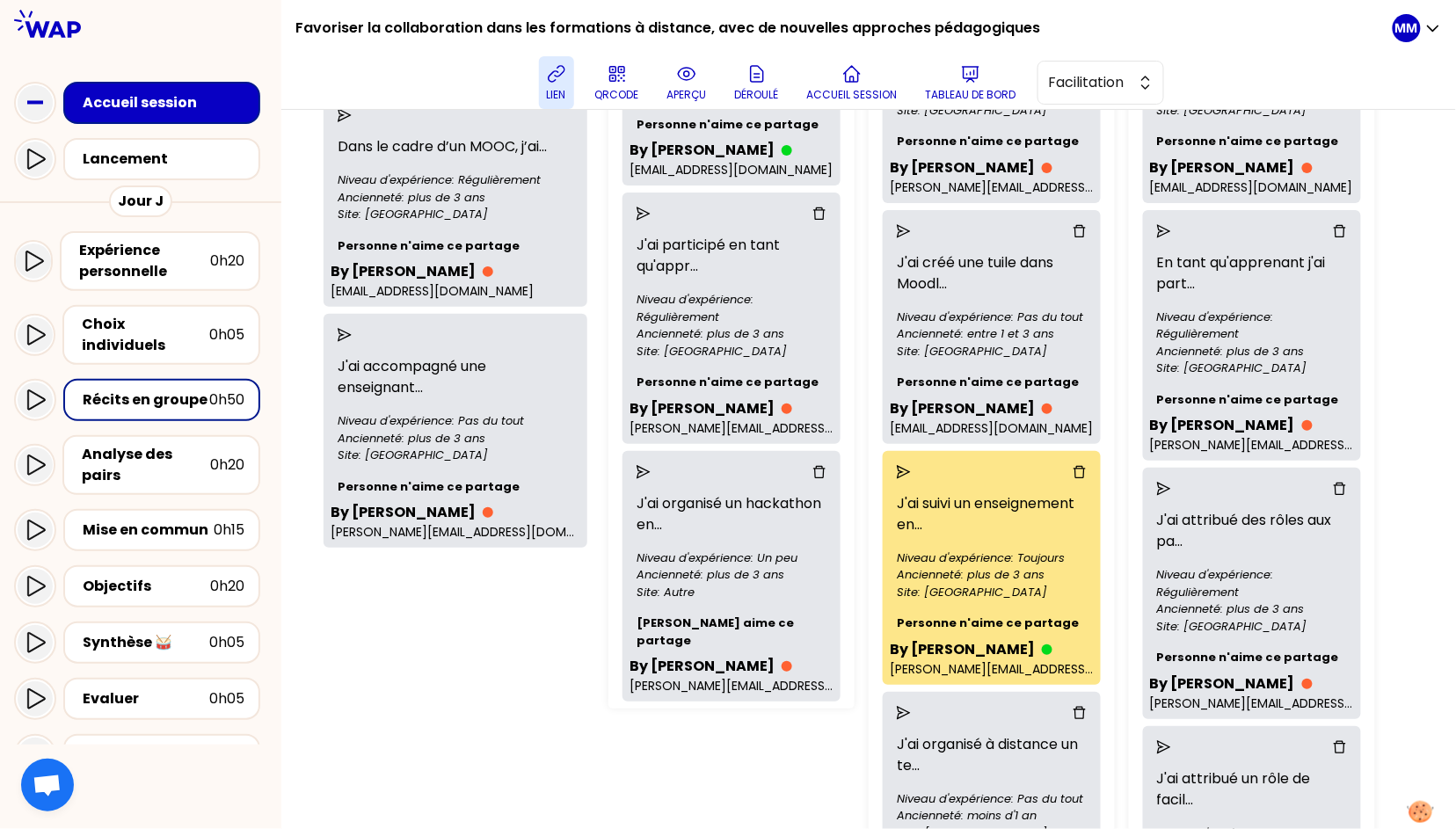
scroll to position [363, 0]
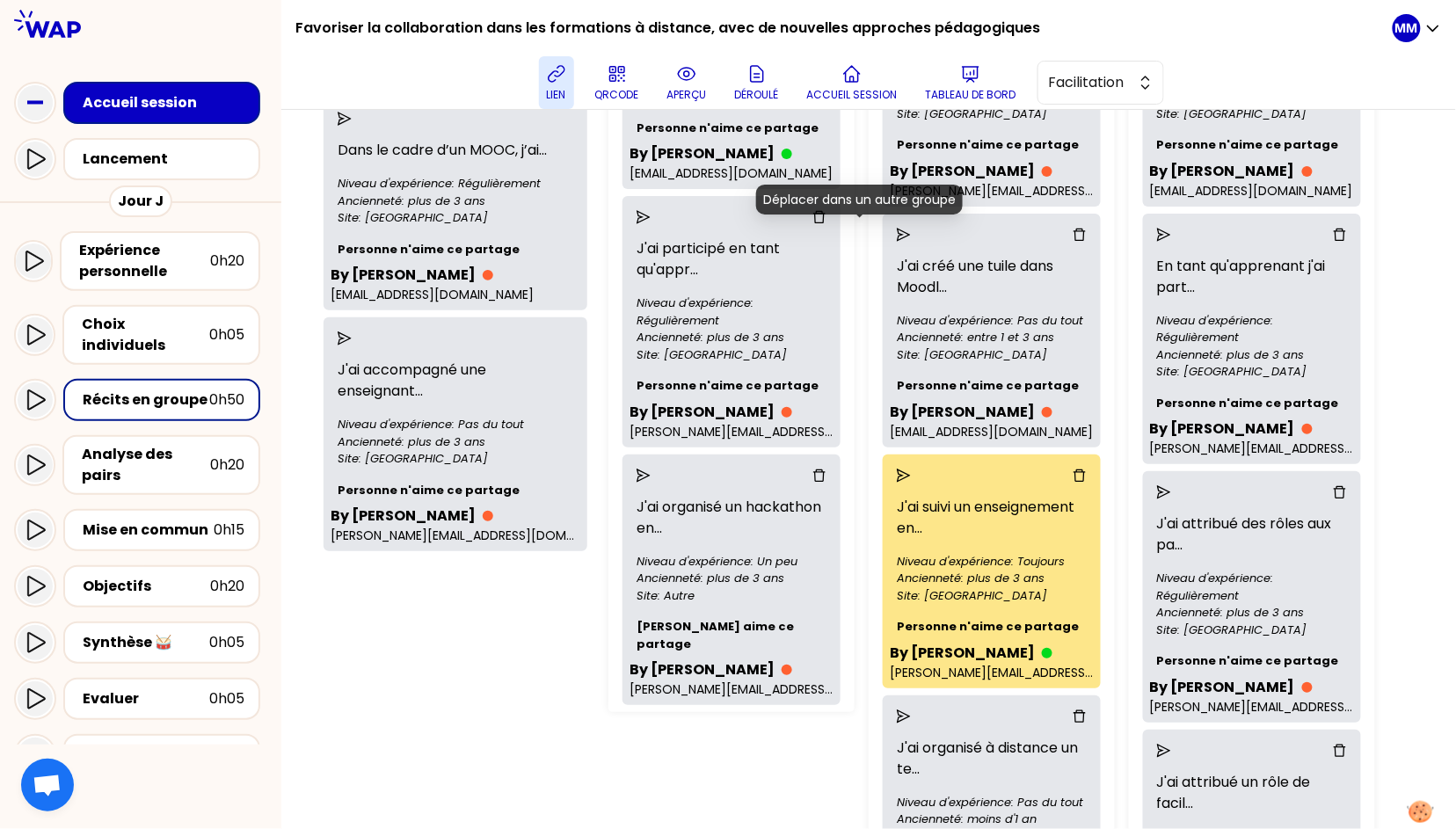
click at [897, 230] on icon "send" at bounding box center [904, 235] width 14 height 14
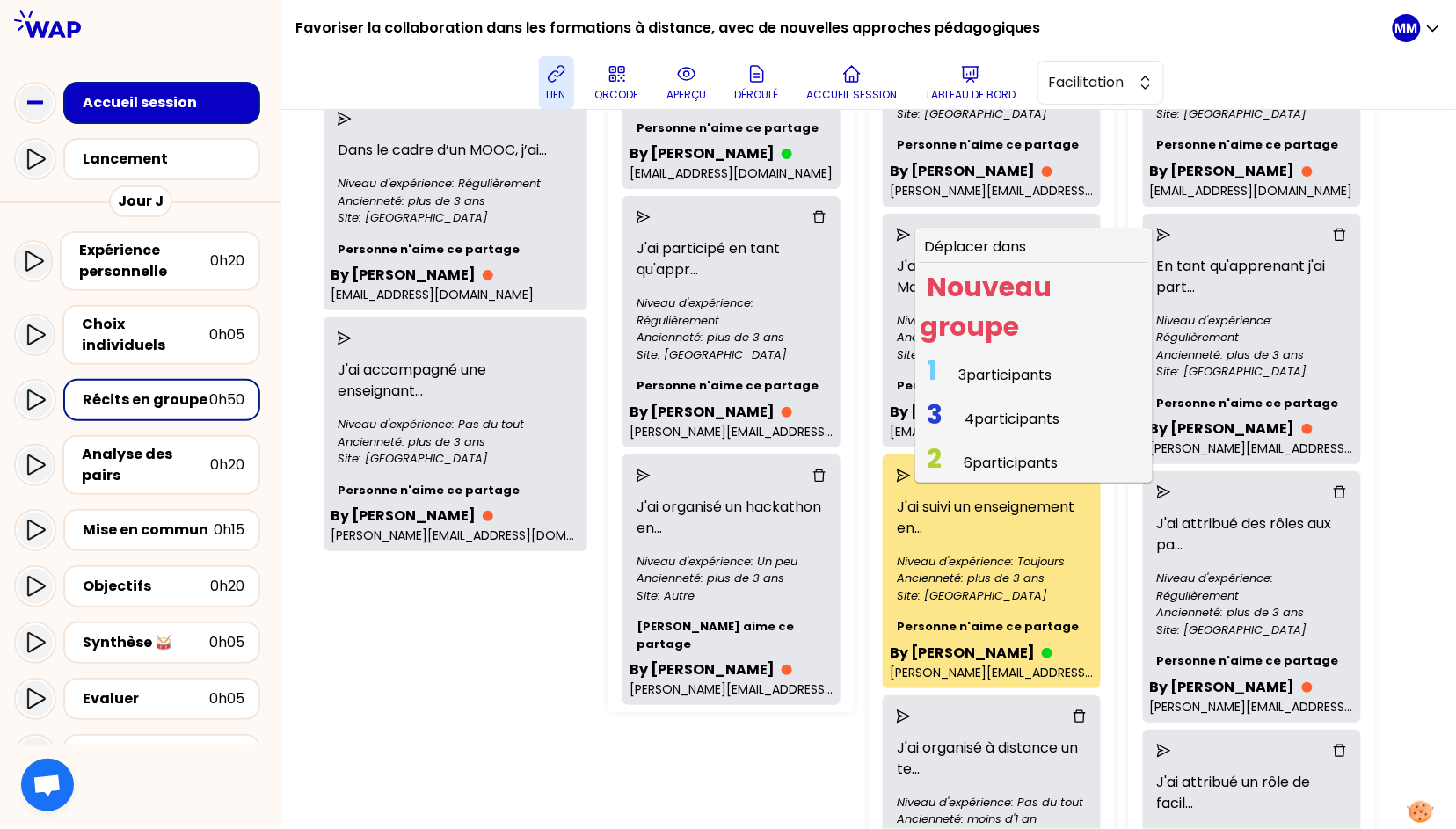
click at [964, 417] on span "4 participants" at bounding box center [1012, 419] width 95 height 21
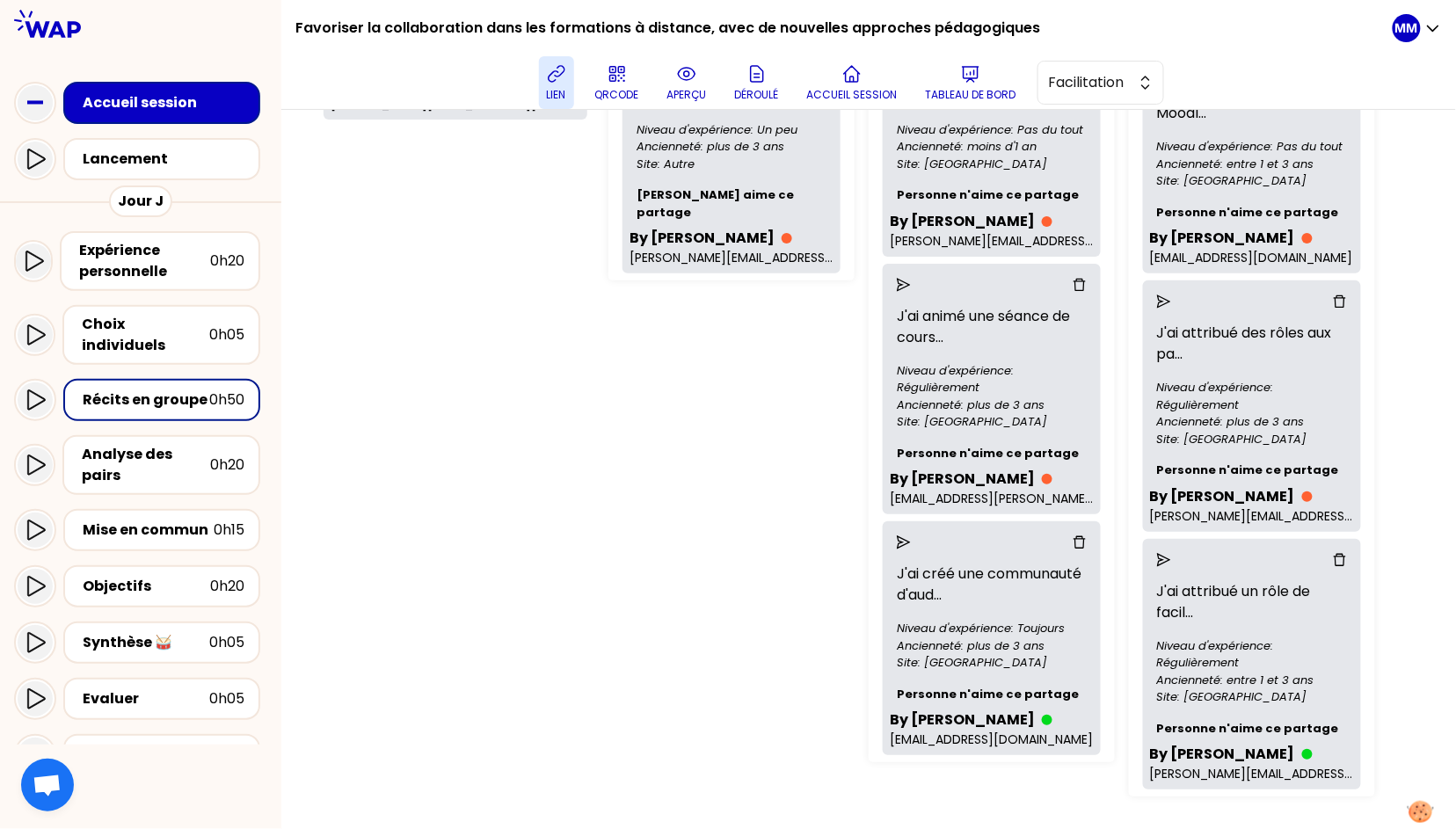
scroll to position [809, 0]
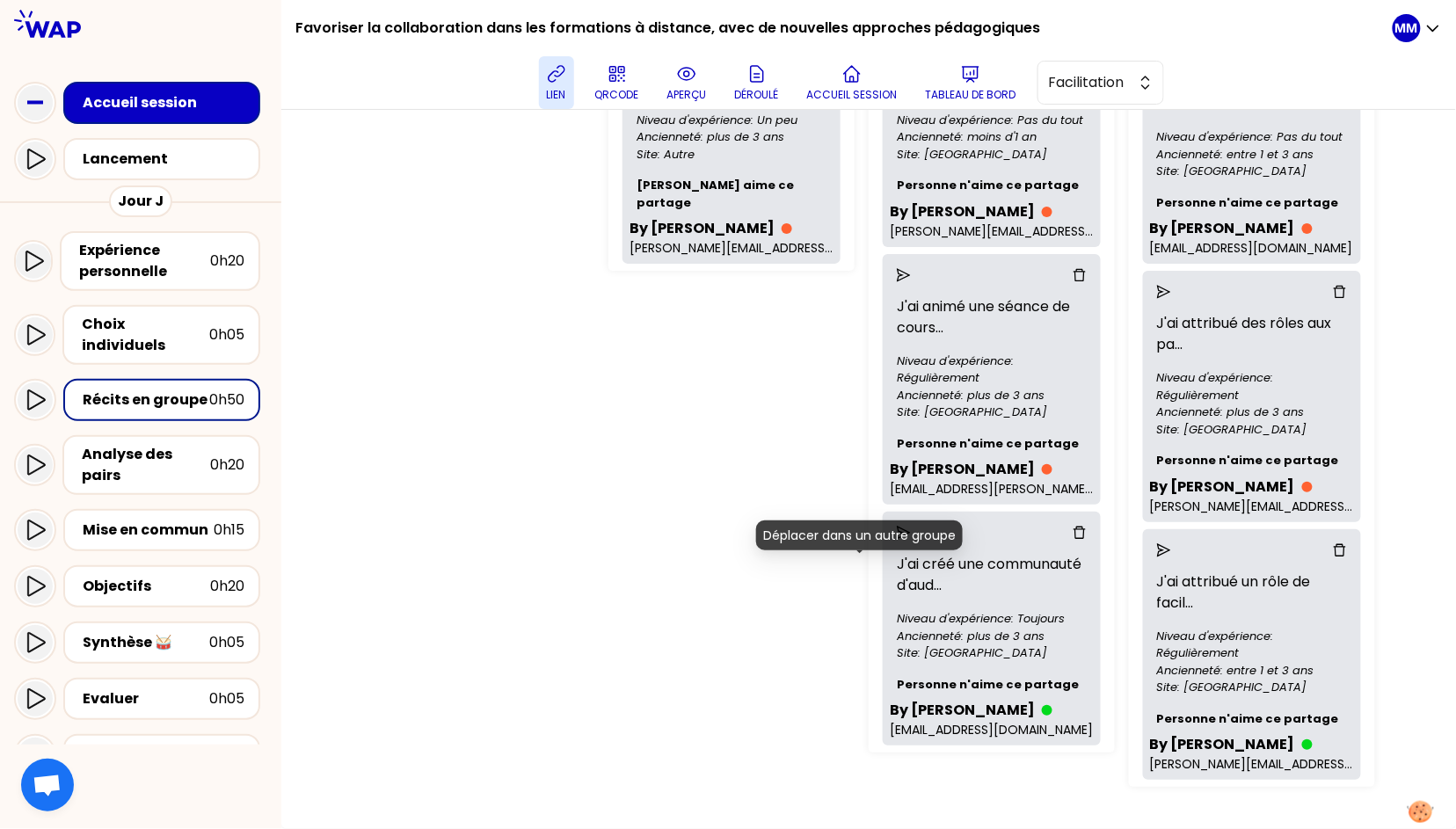
drag, startPoint x: 857, startPoint y: 571, endPoint x: 866, endPoint y: 585, distance: 16.6
click at [897, 540] on icon "send" at bounding box center [904, 533] width 14 height 14
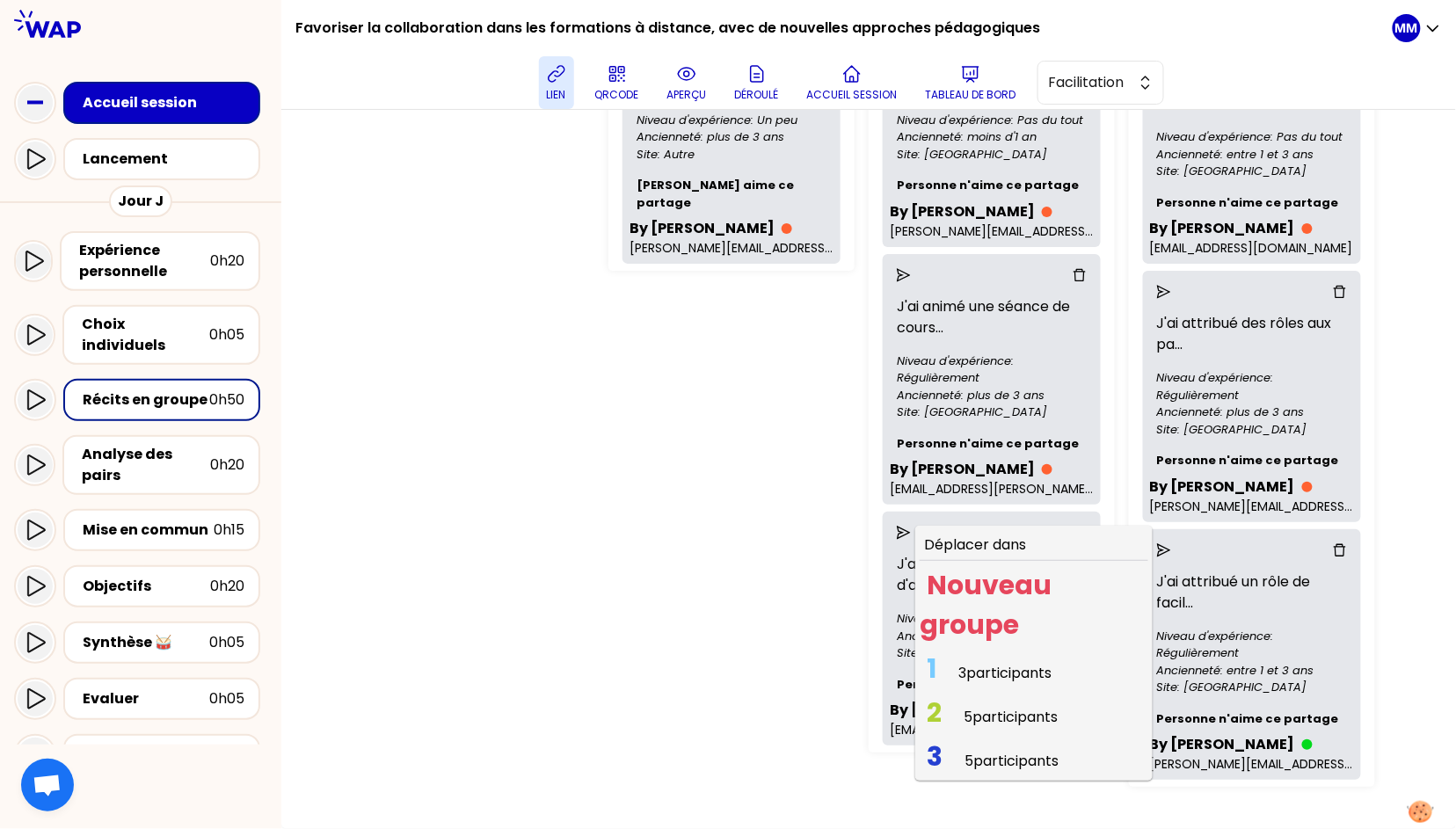
click at [958, 684] on span "3 participants" at bounding box center [1005, 673] width 93 height 21
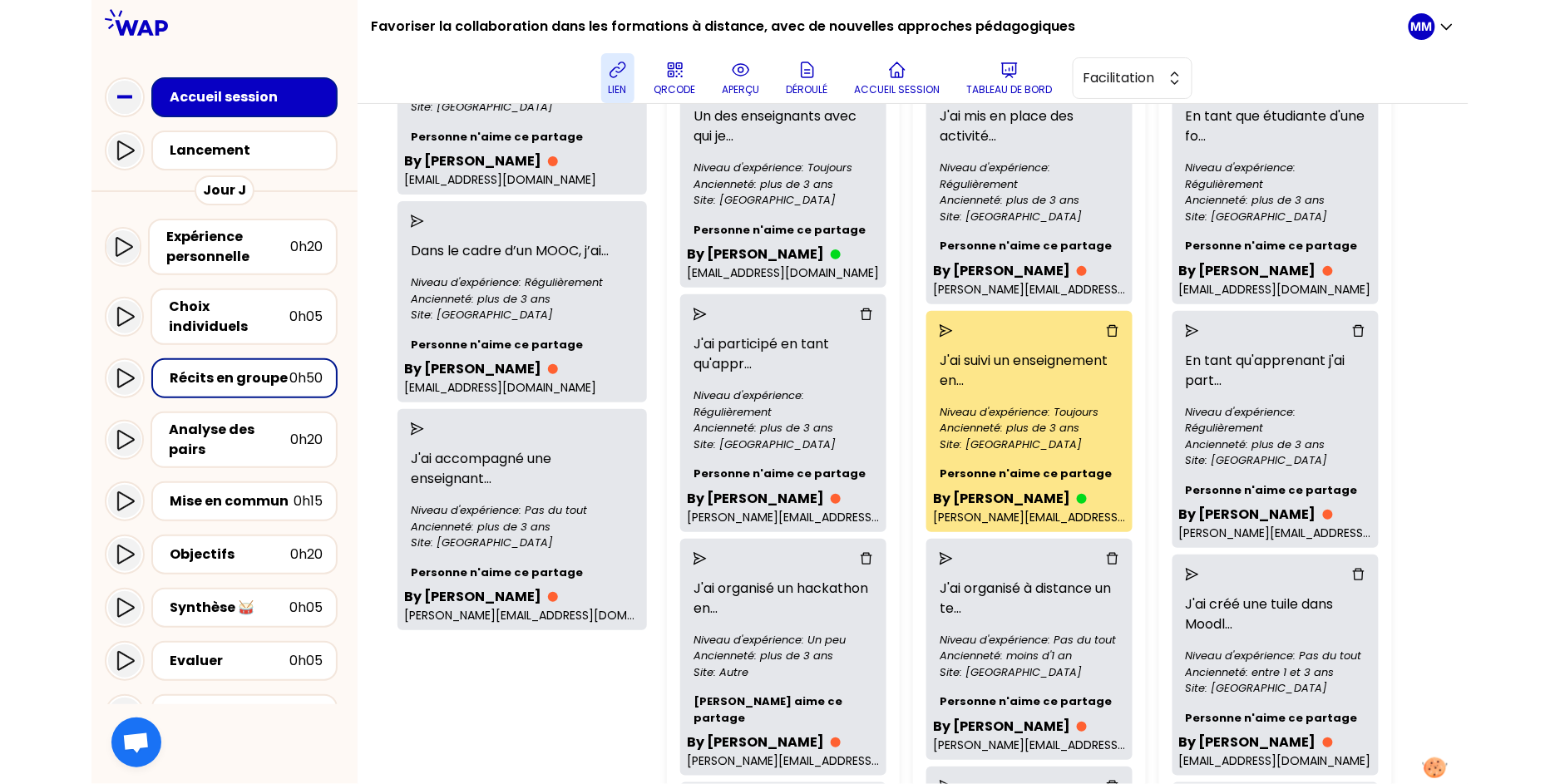
scroll to position [0, 0]
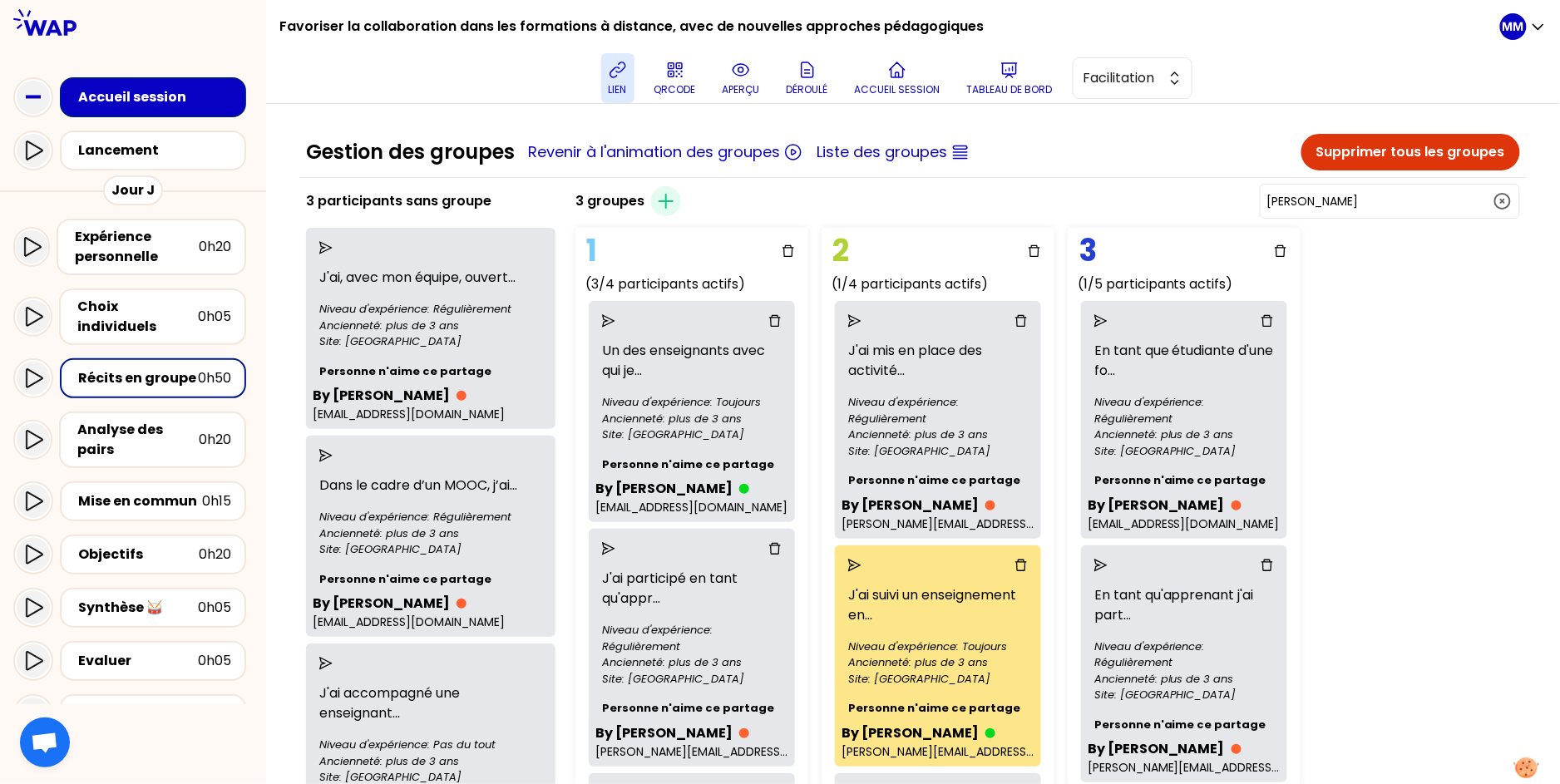
drag, startPoint x: 1379, startPoint y: 361, endPoint x: 1228, endPoint y: 317, distance: 157.3
click at [659, 199] on icon "button" at bounding box center [666, 202] width 14 height 14
click at [333, 248] on icon "send" at bounding box center [326, 248] width 14 height 14
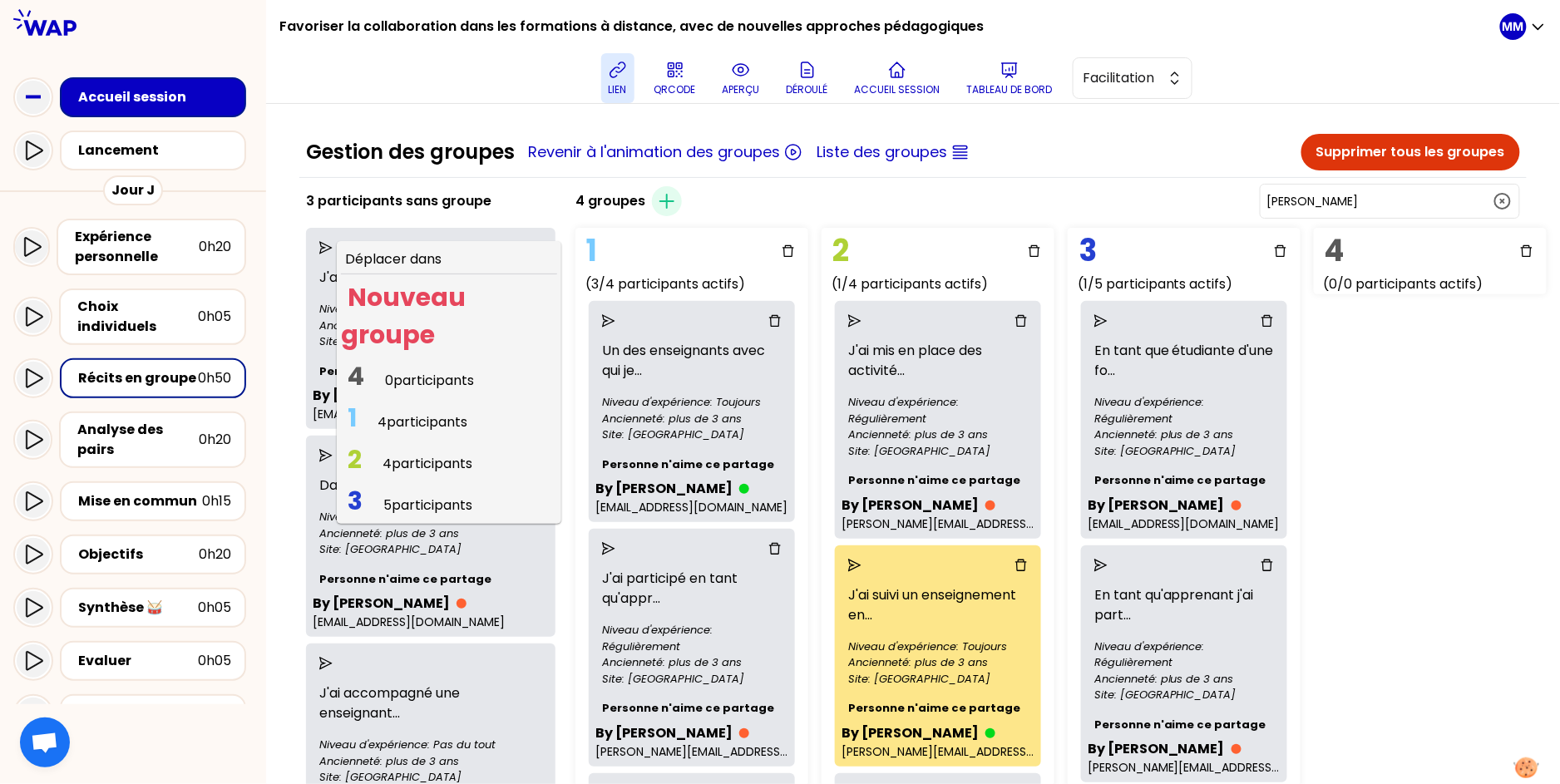
click at [436, 383] on span "0 participants" at bounding box center [429, 380] width 89 height 19
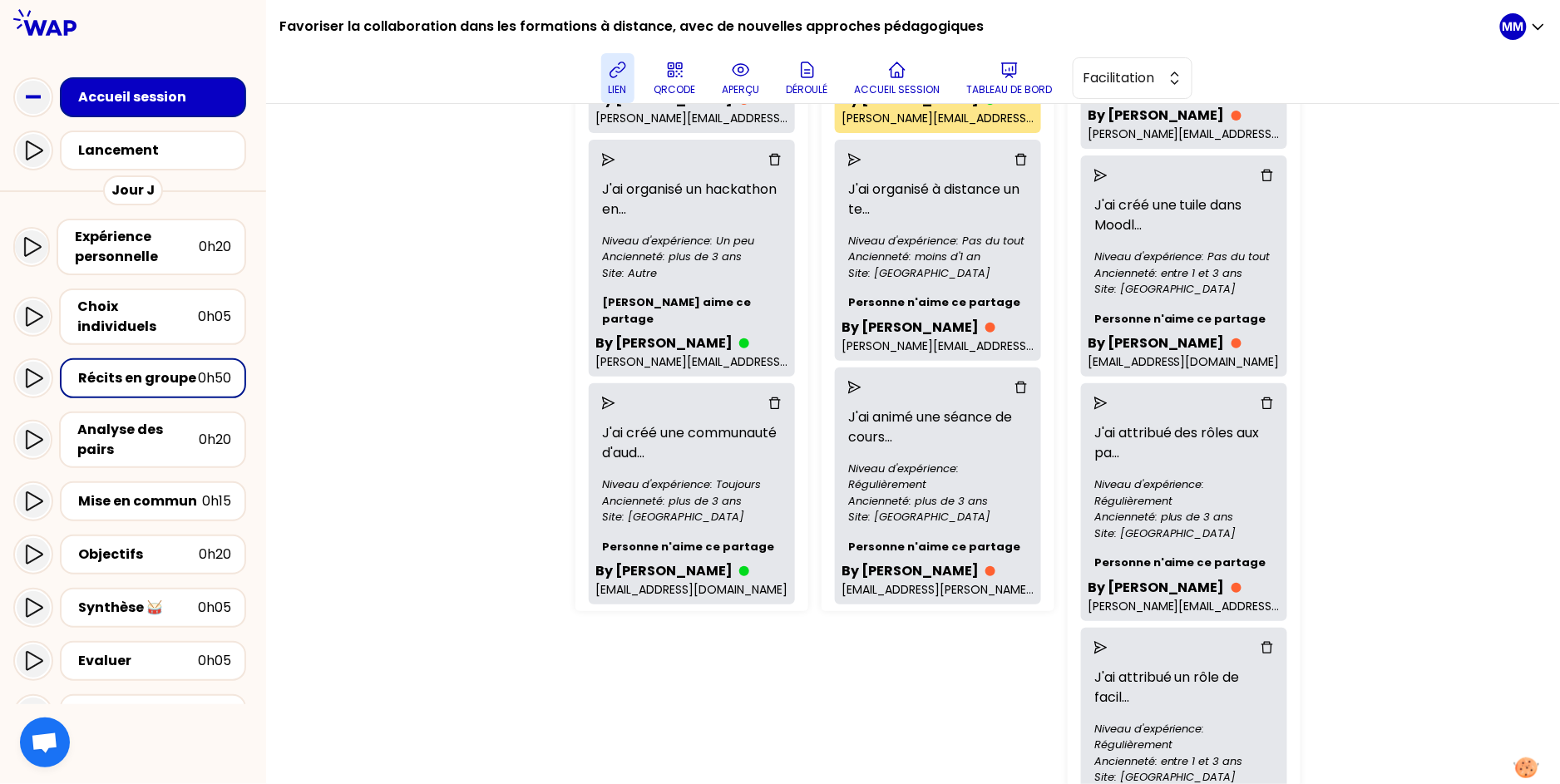
scroll to position [638, 0]
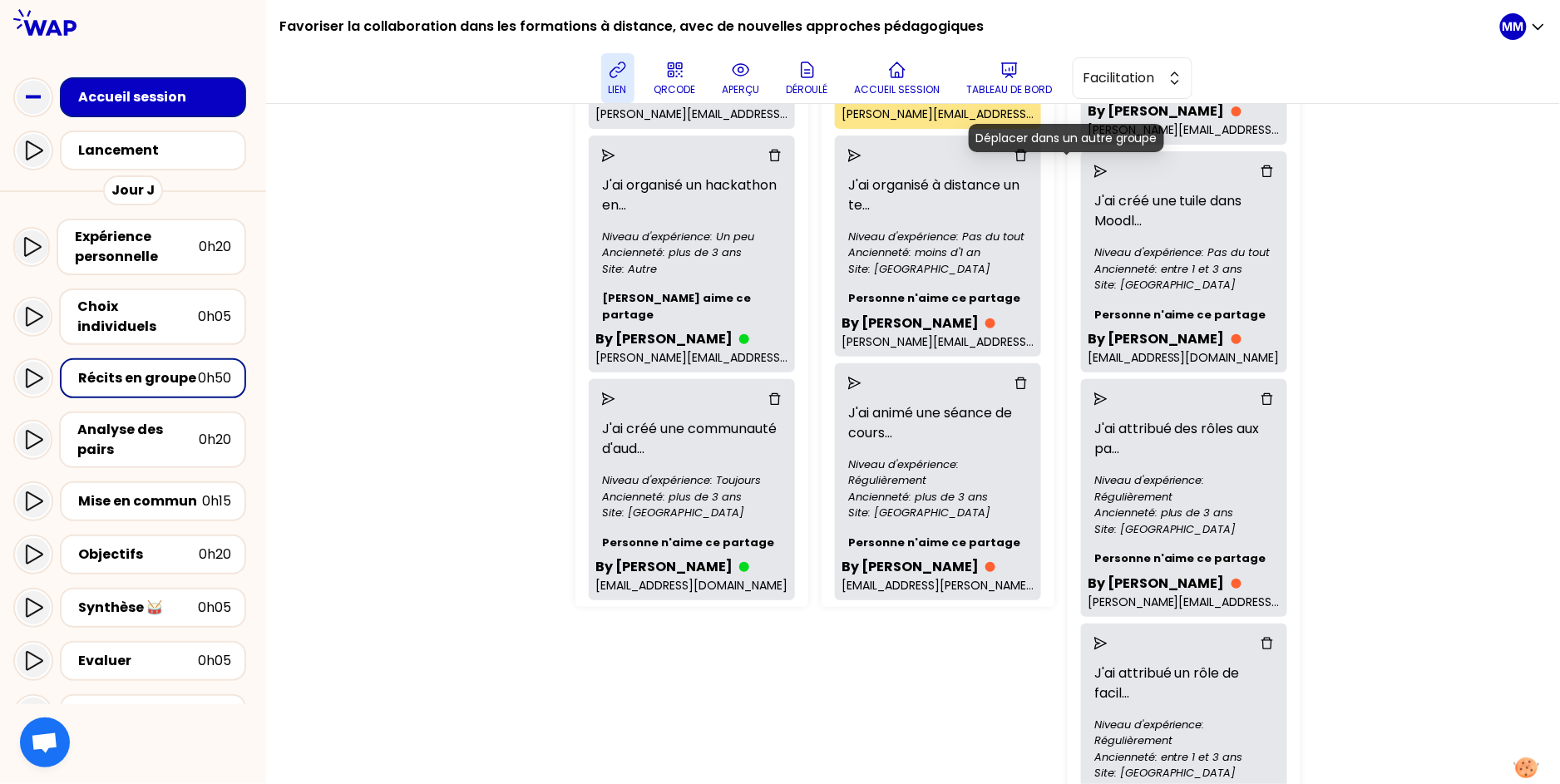
click at [1095, 171] on icon "send" at bounding box center [1102, 171] width 14 height 14
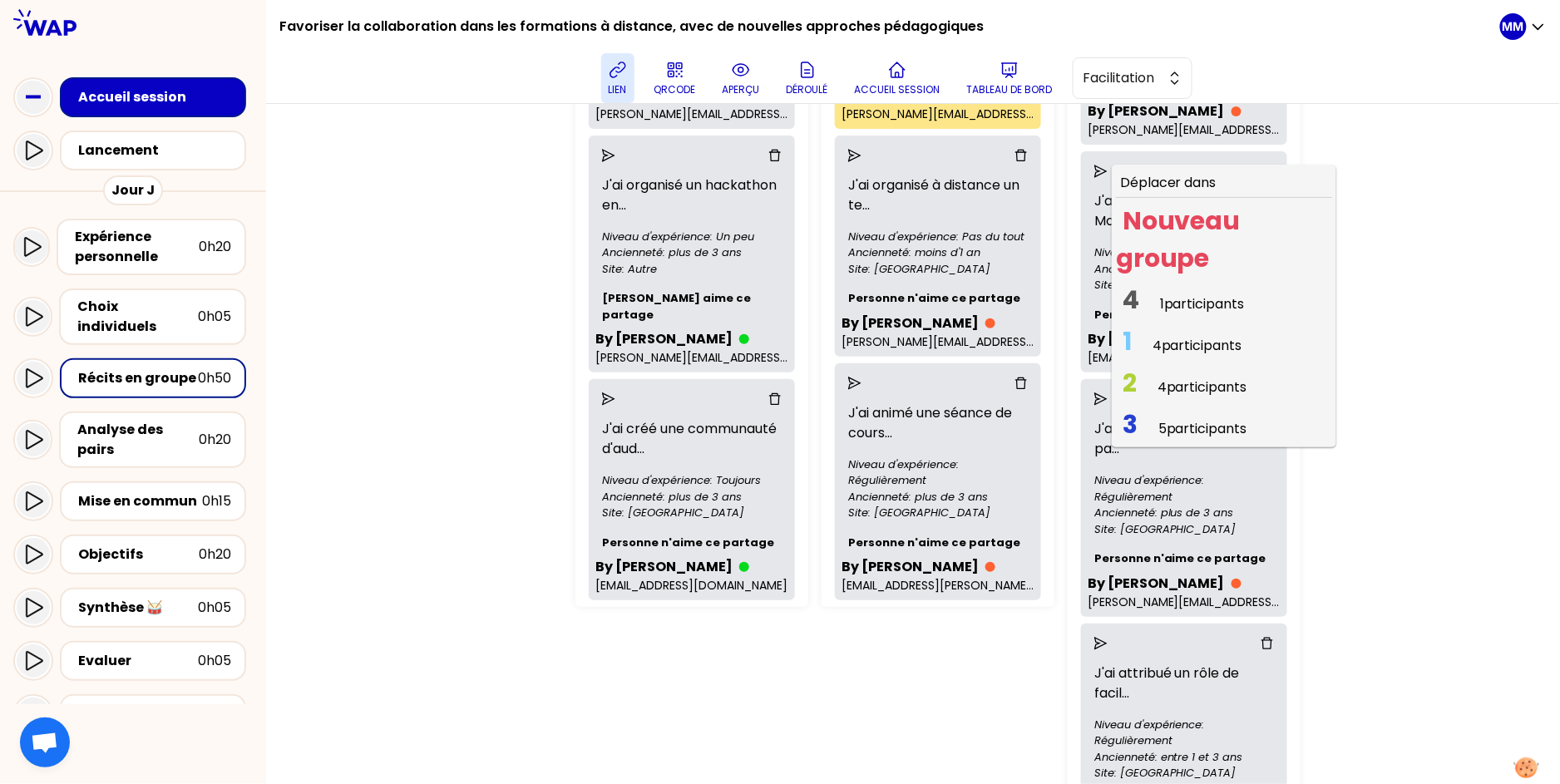
drag, startPoint x: 1146, startPoint y: 305, endPoint x: 1167, endPoint y: 311, distance: 21.8
click at [1160, 305] on span "1 participants" at bounding box center [1202, 304] width 84 height 19
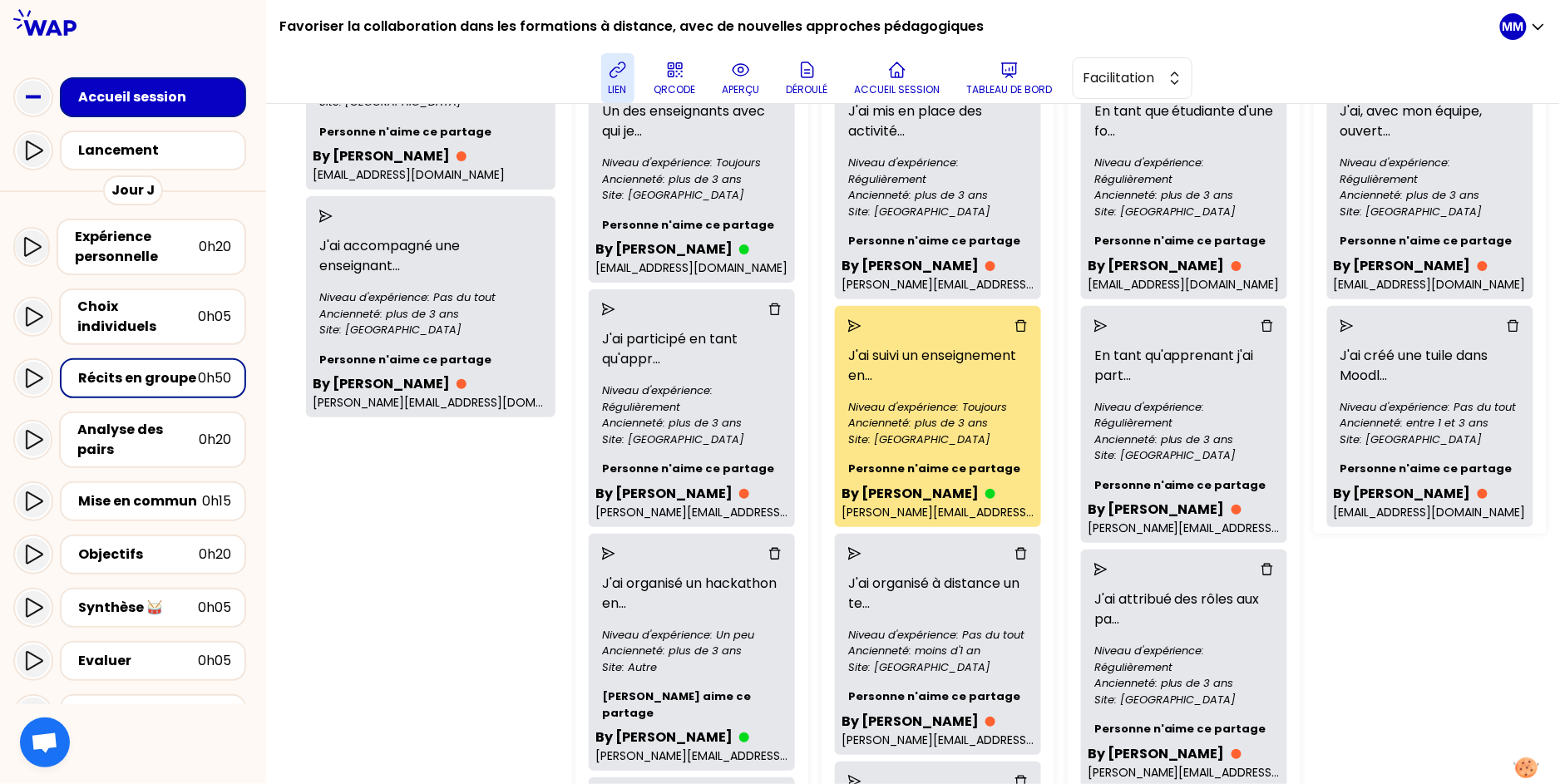
scroll to position [538, 0]
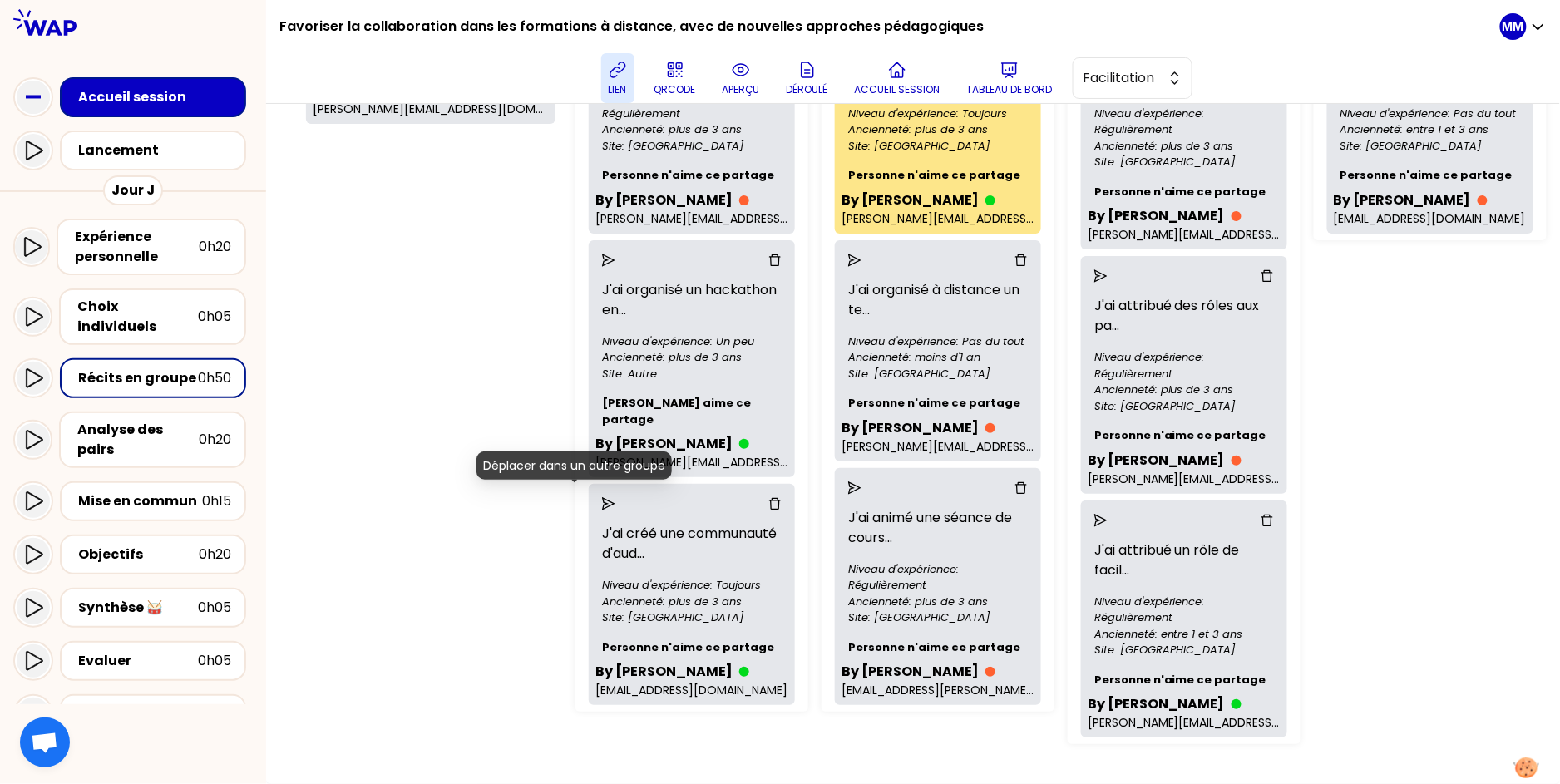
click at [602, 497] on icon "send" at bounding box center [609, 504] width 14 height 14
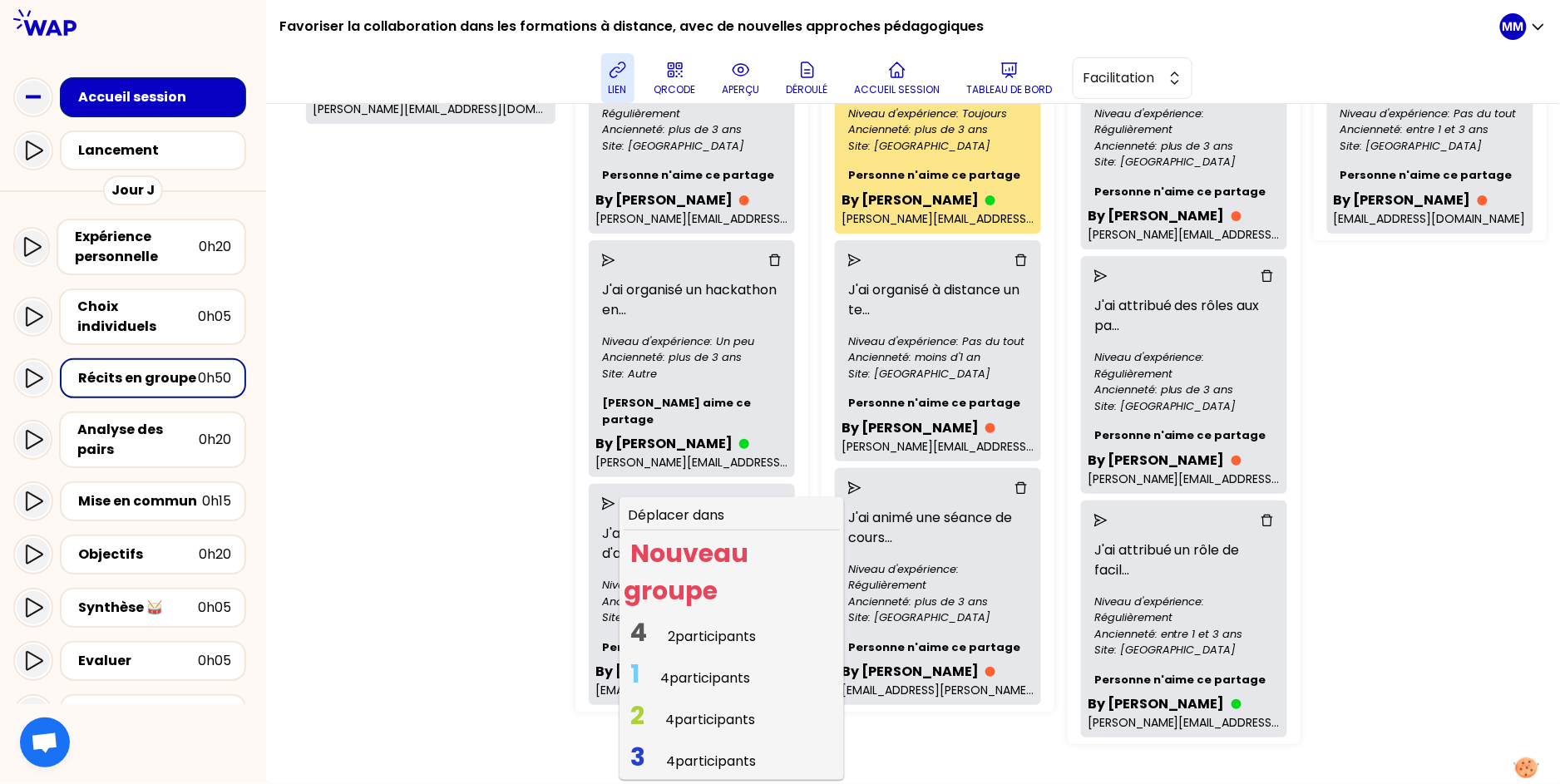
click at [668, 627] on span "2 participants" at bounding box center [712, 636] width 88 height 19
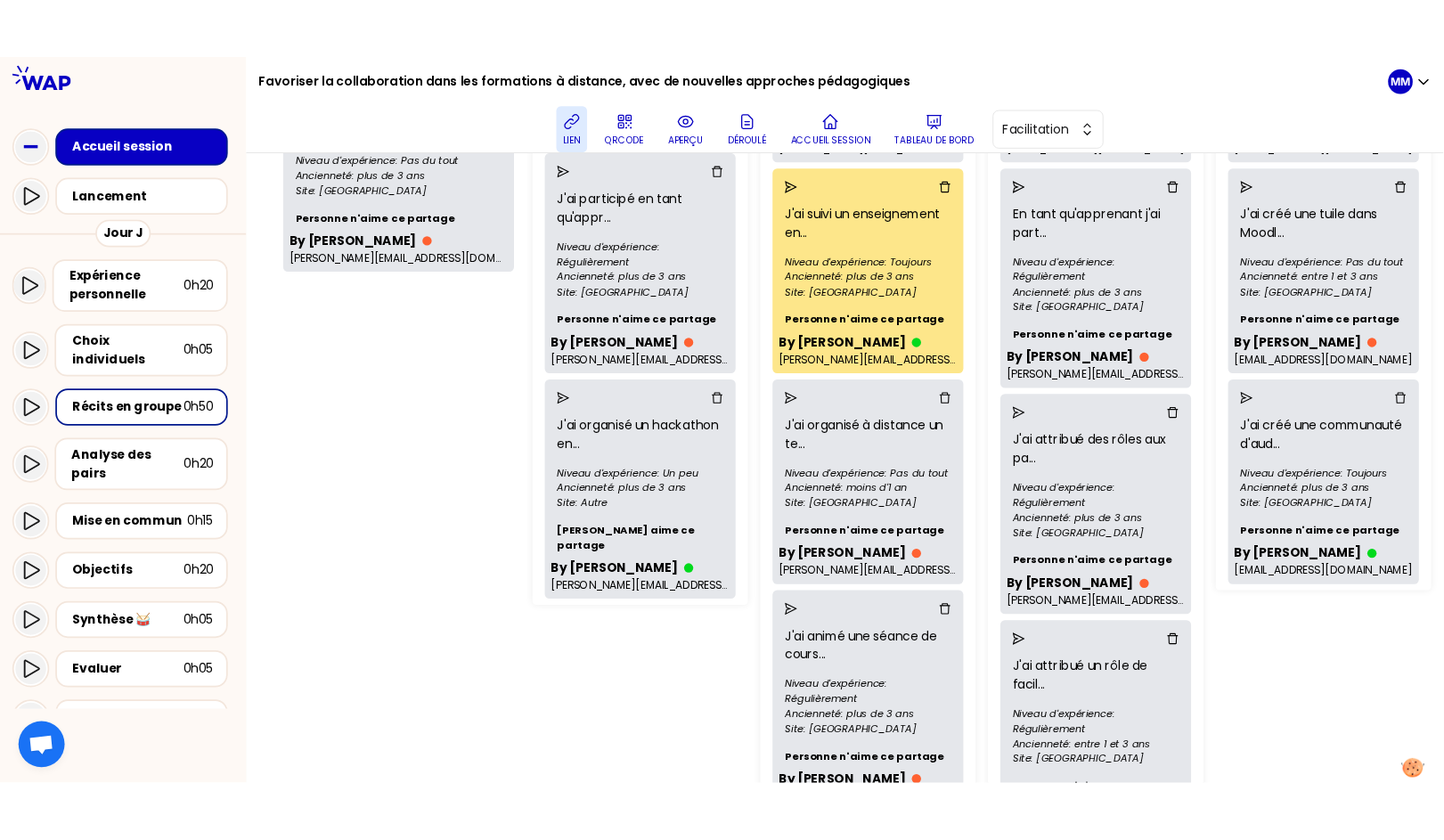
scroll to position [0, 0]
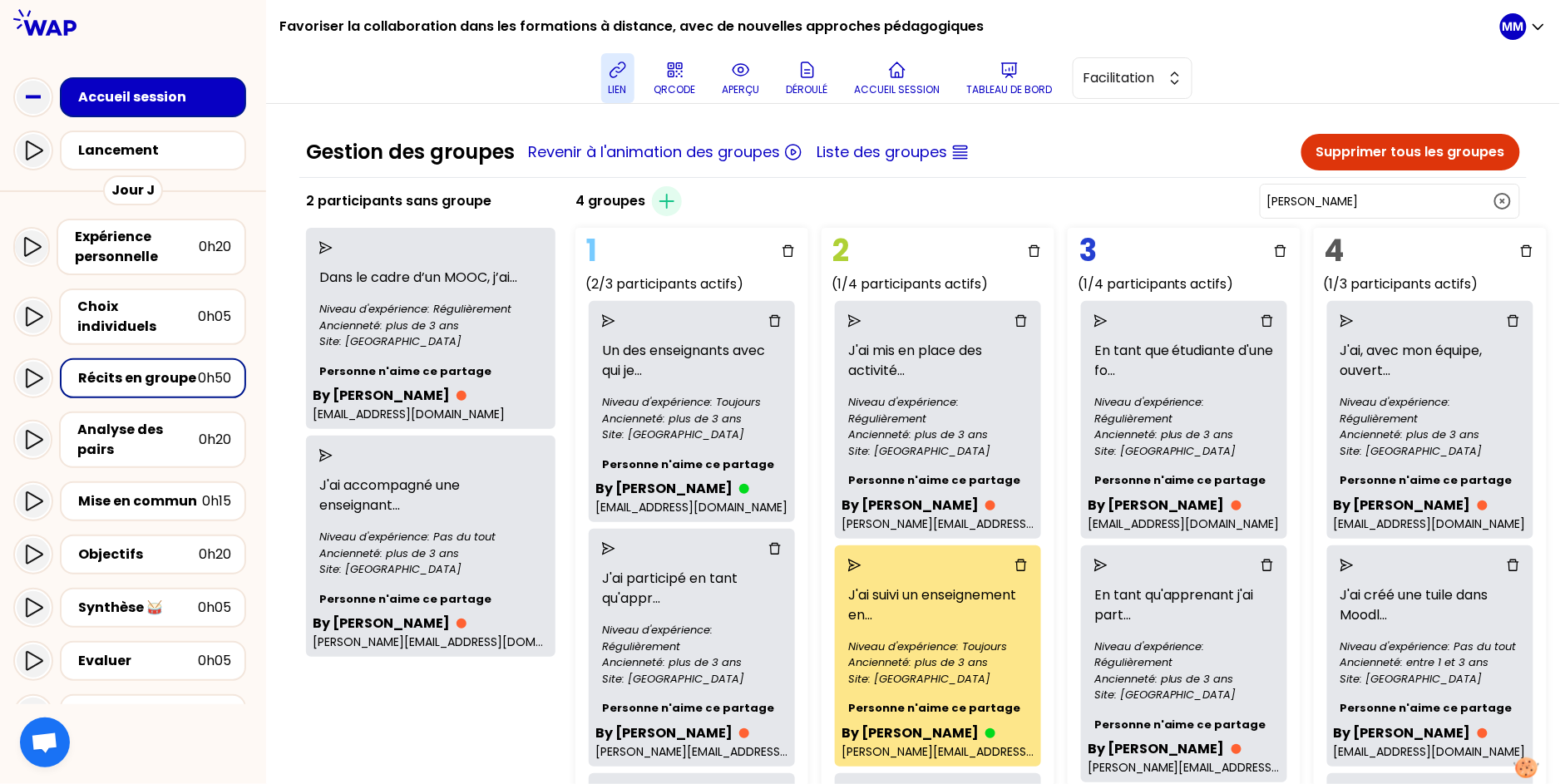
click at [1042, 178] on div "Gestion des groupes Revenir à l'animation des groupes Liste des groupes Supprim…" at bounding box center [913, 709] width 1227 height 1150
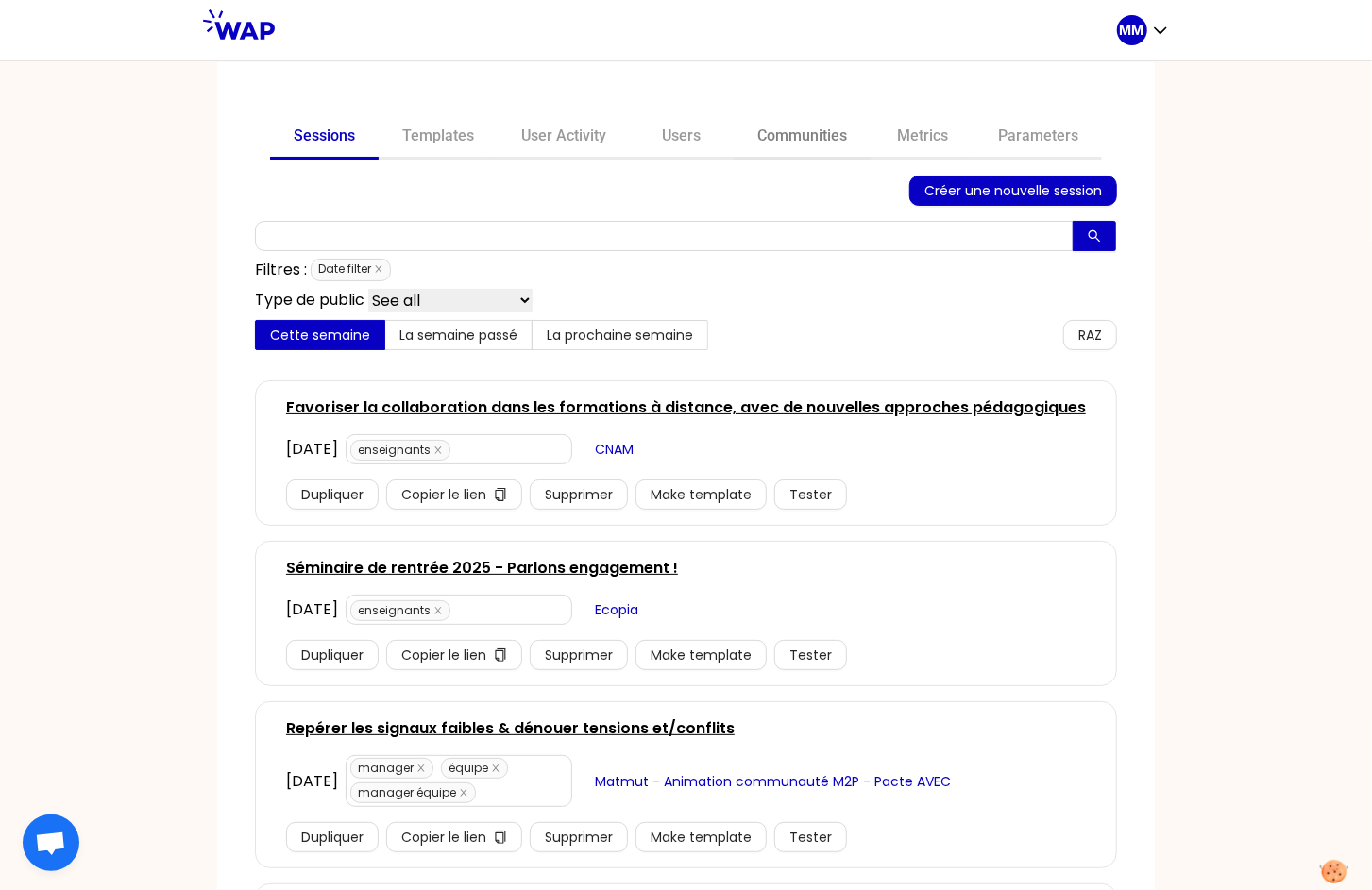
click at [772, 139] on link "Communities" at bounding box center [802, 137] width 137 height 45
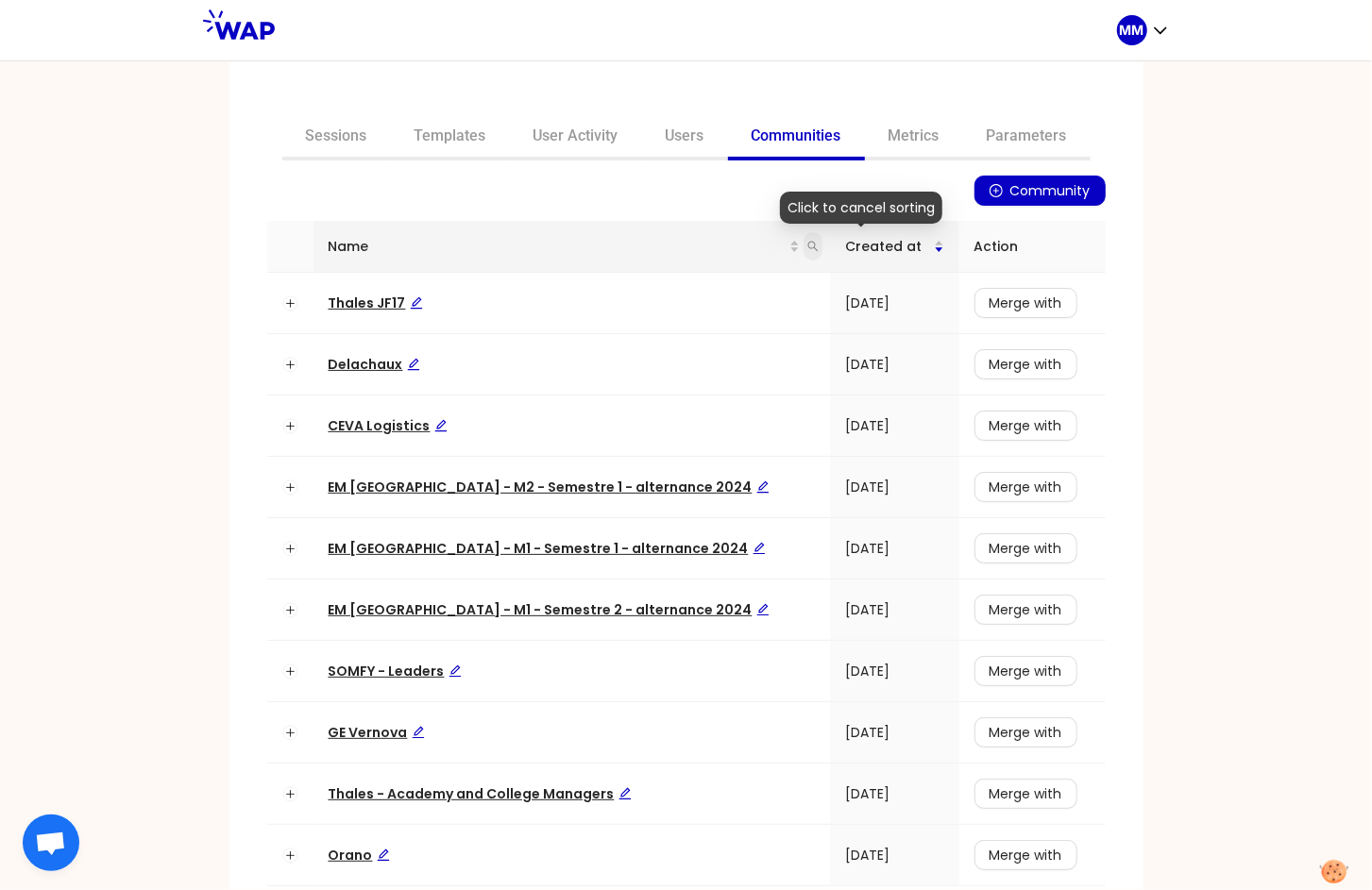
click at [803, 244] on span at bounding box center [812, 246] width 19 height 29
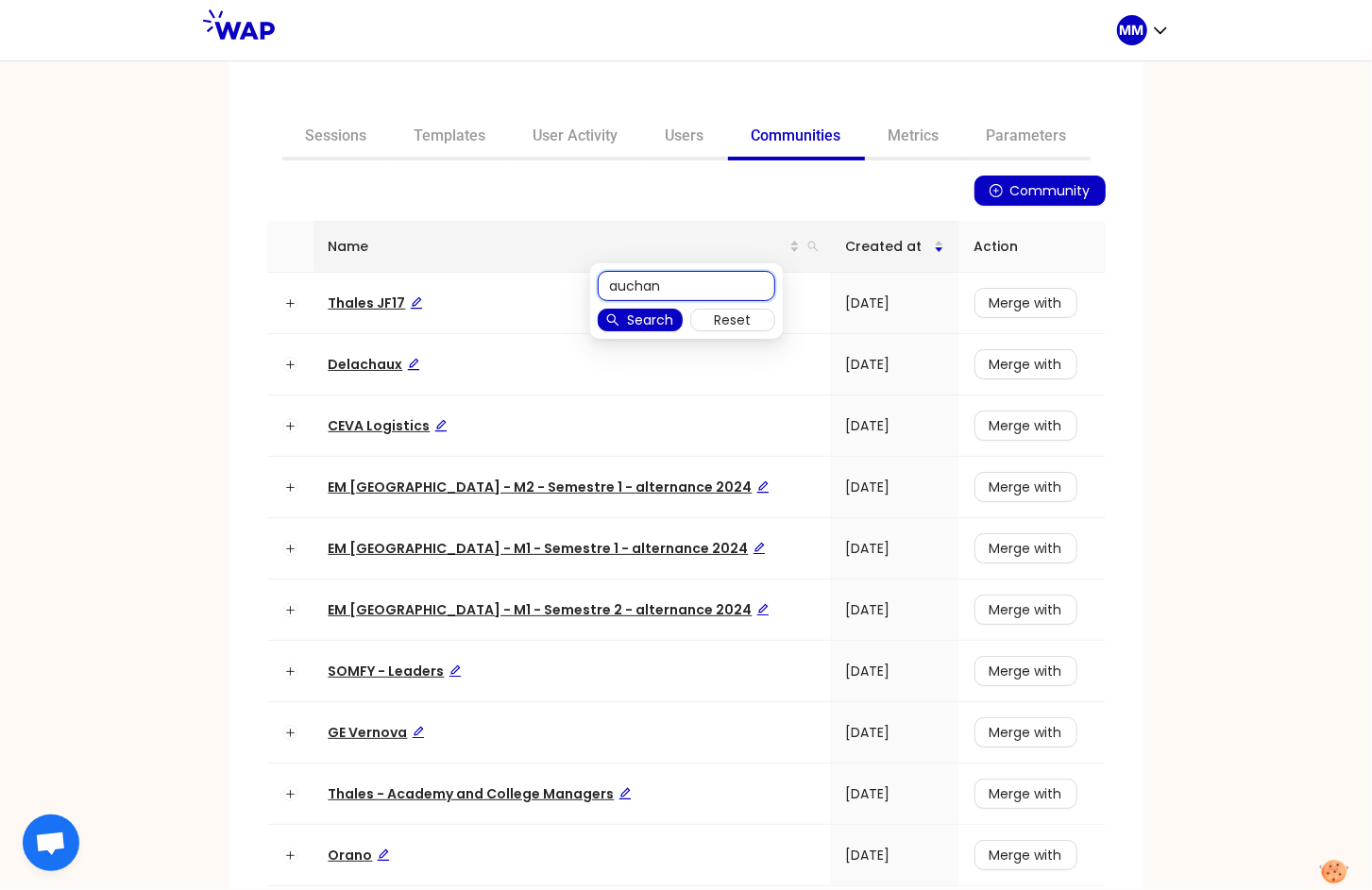
type input "auchan"
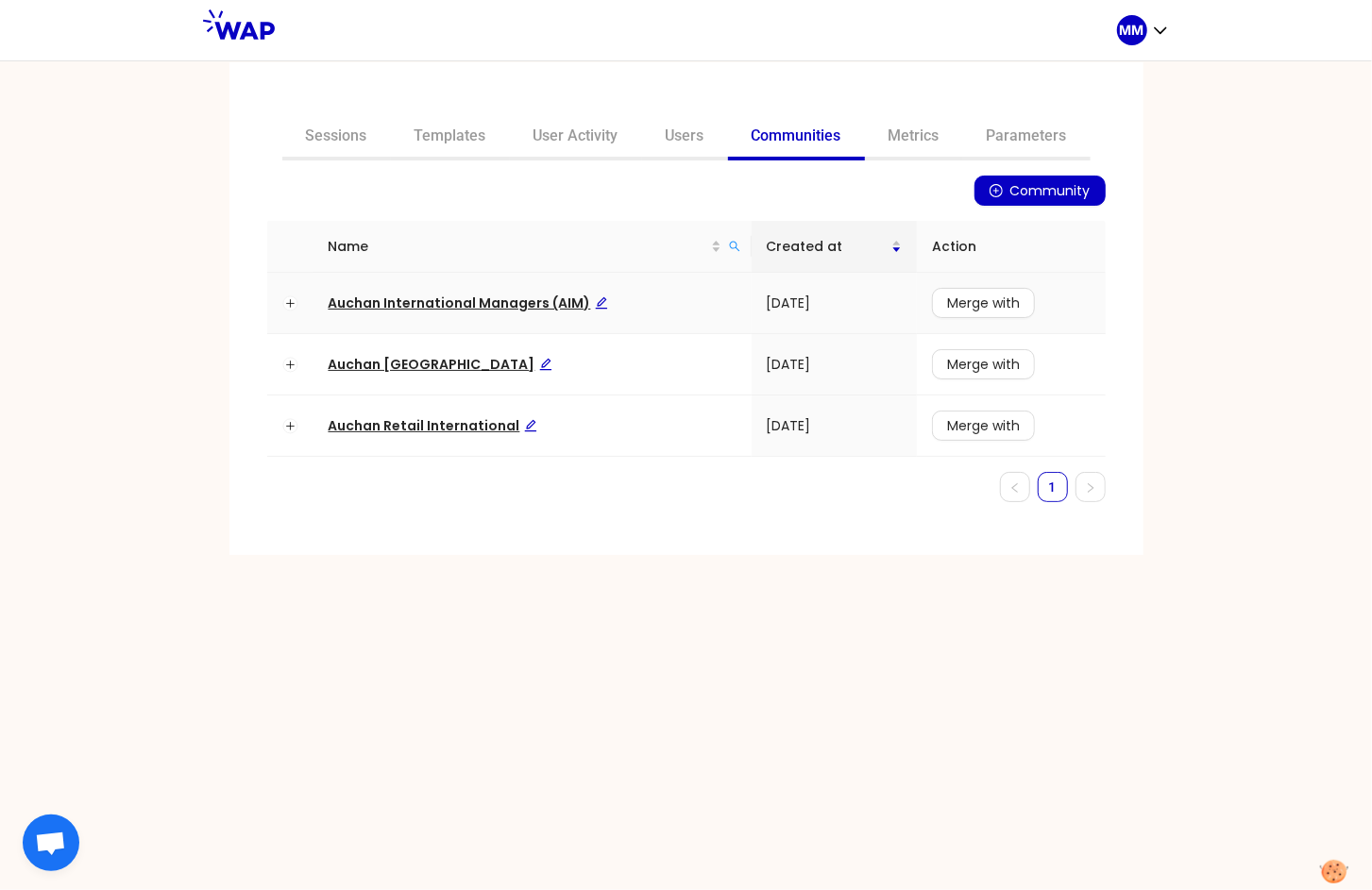
click at [514, 305] on span "Auchan International Managers (AIM)" at bounding box center [469, 303] width 280 height 19
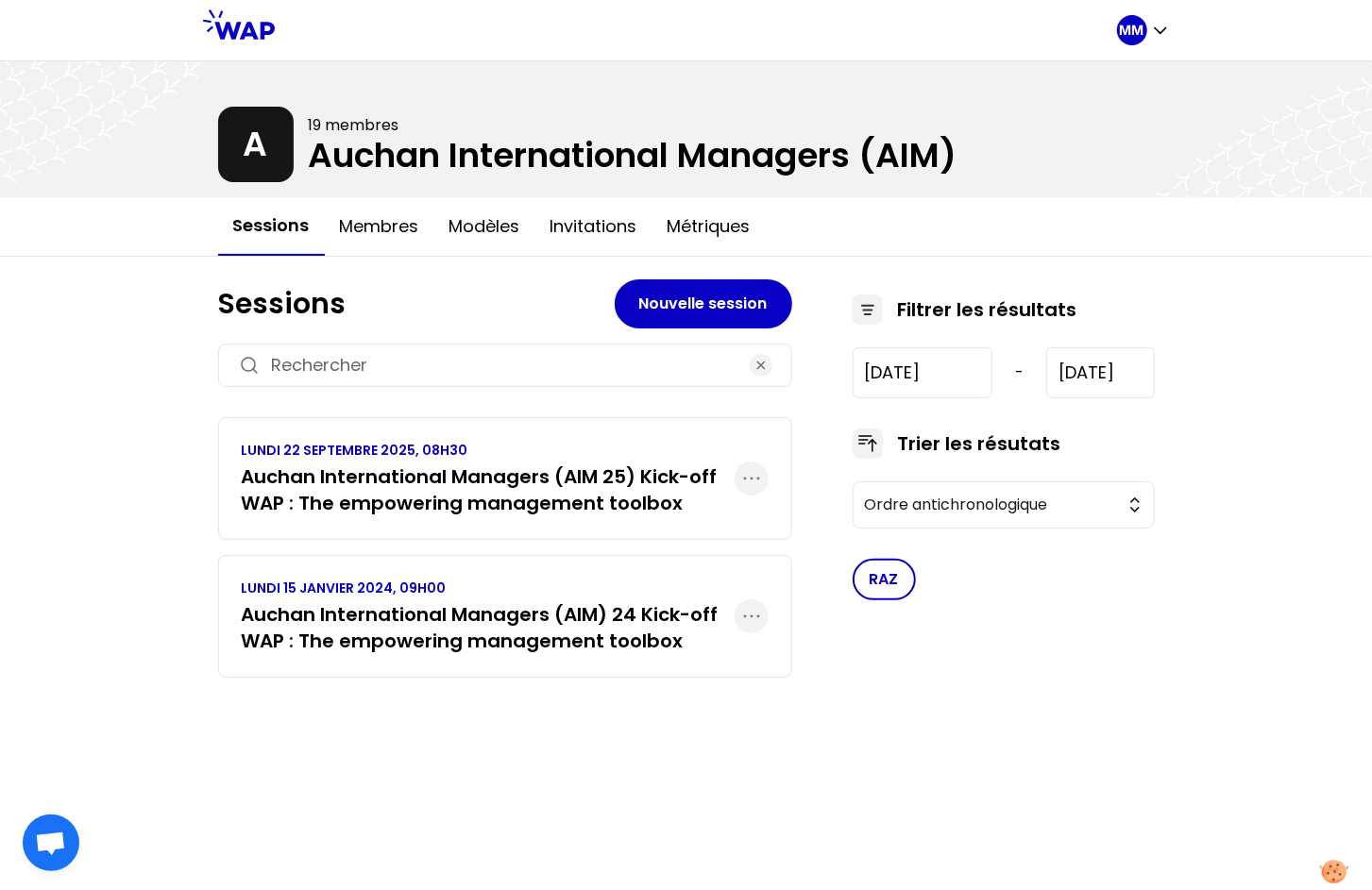
click at [482, 497] on h3 "Auchan International Managers (AIM 25) Kick-off WAP : The empowering management…" at bounding box center [488, 490] width 492 height 53
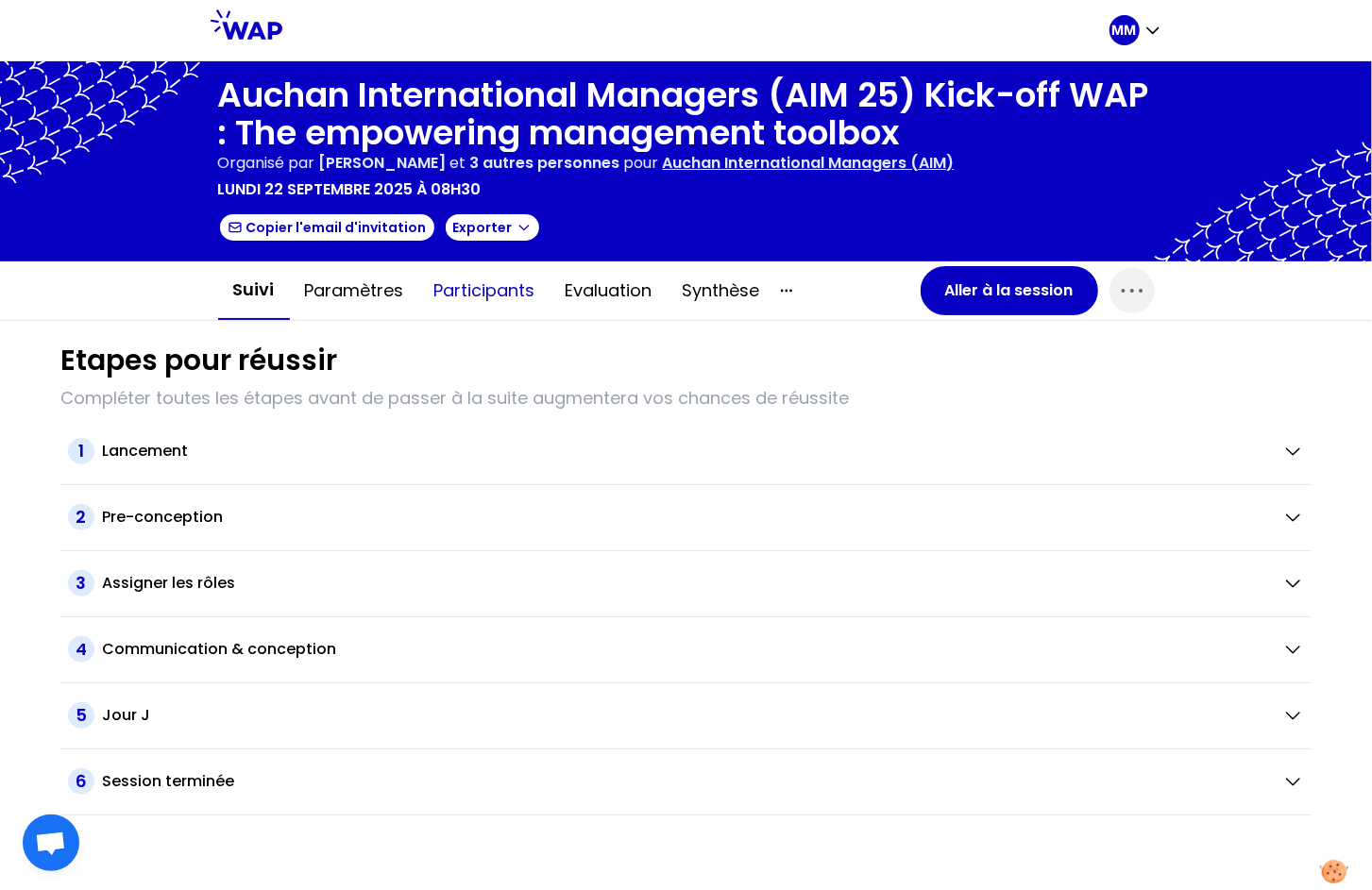
click at [446, 292] on button "Participants" at bounding box center [484, 290] width 131 height 57
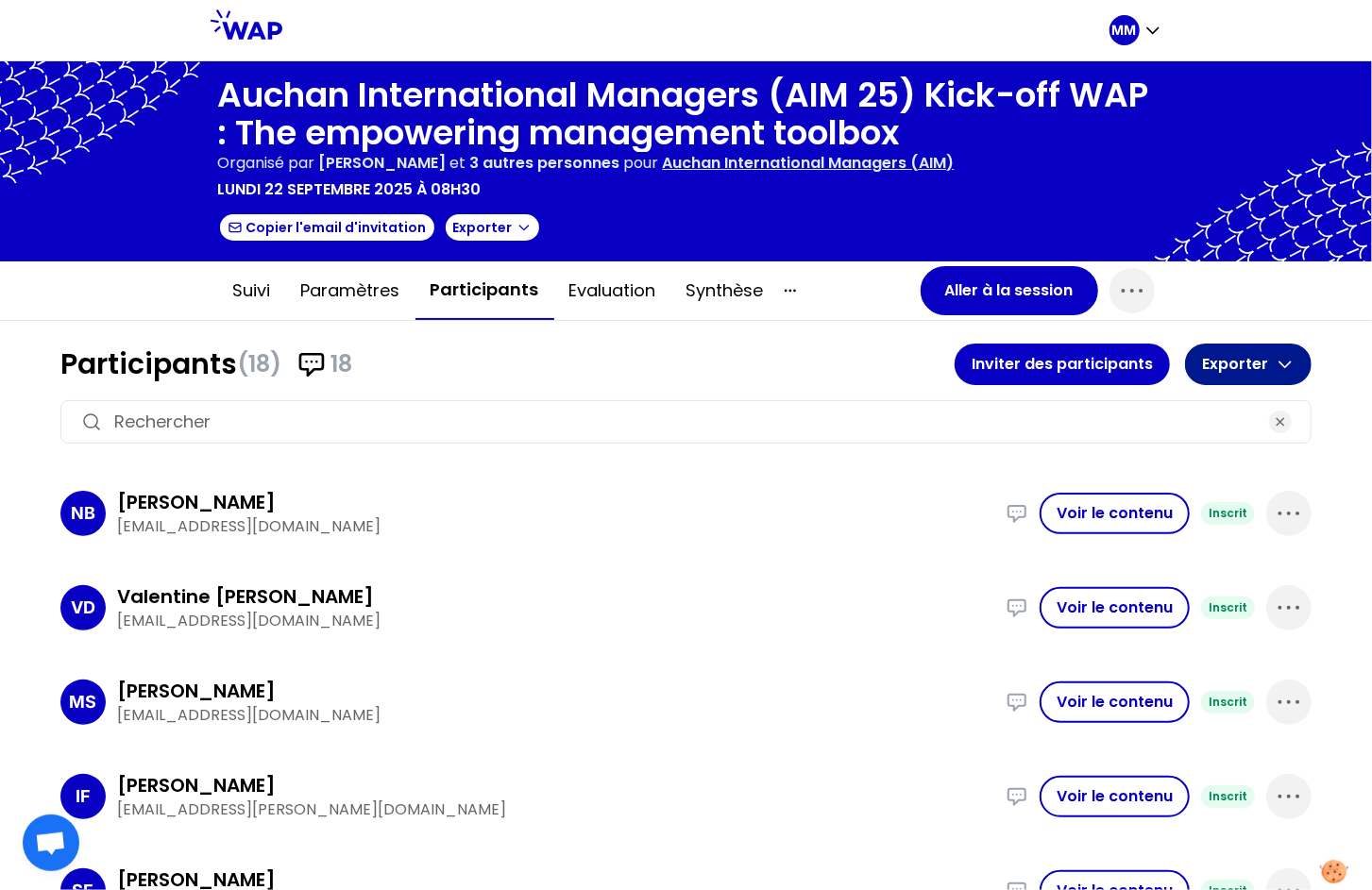
click at [1216, 357] on button "Exporter" at bounding box center [1248, 364] width 126 height 41
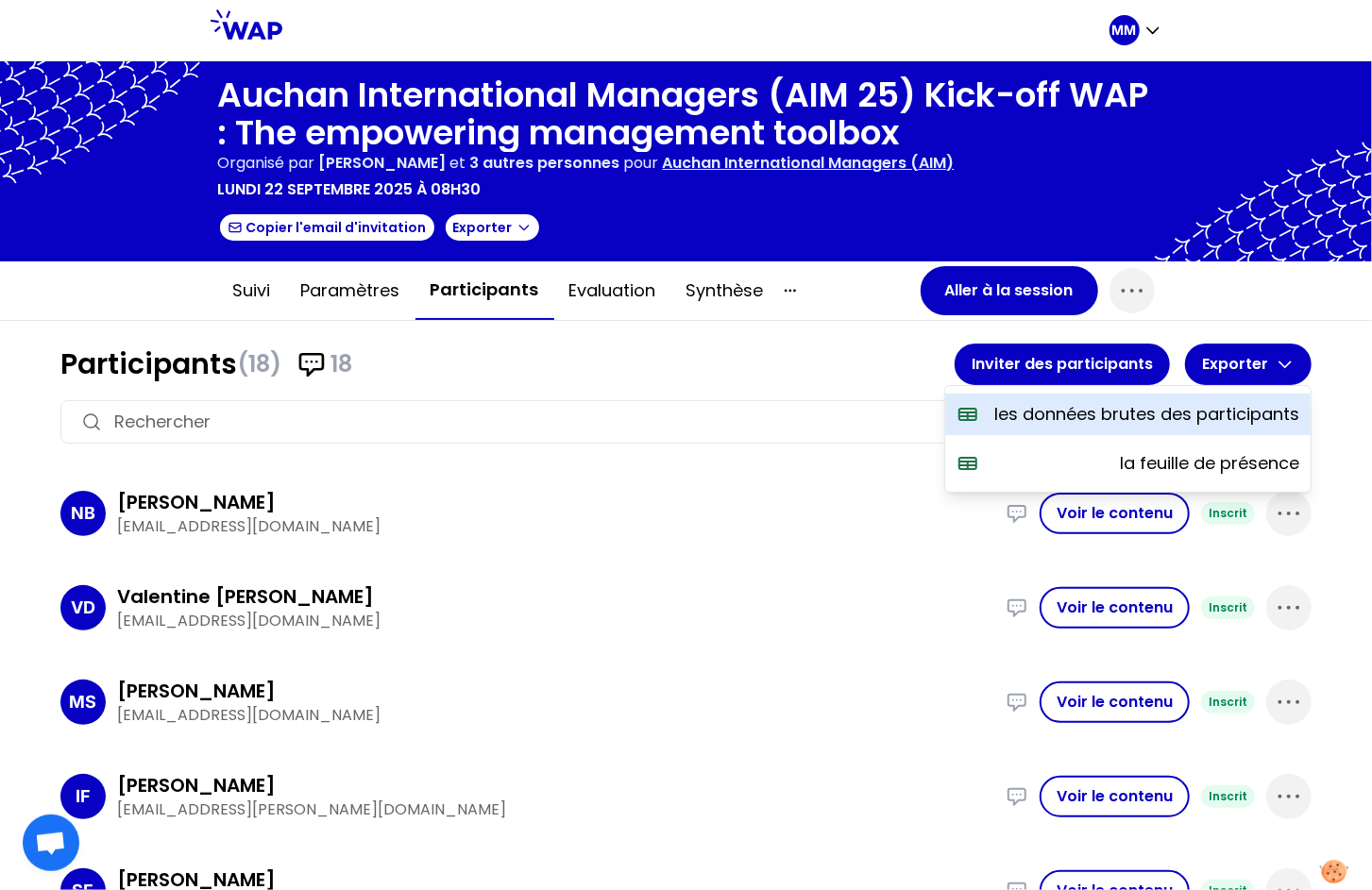
click at [1149, 417] on p "les données brutes des participants" at bounding box center [1147, 415] width 305 height 27
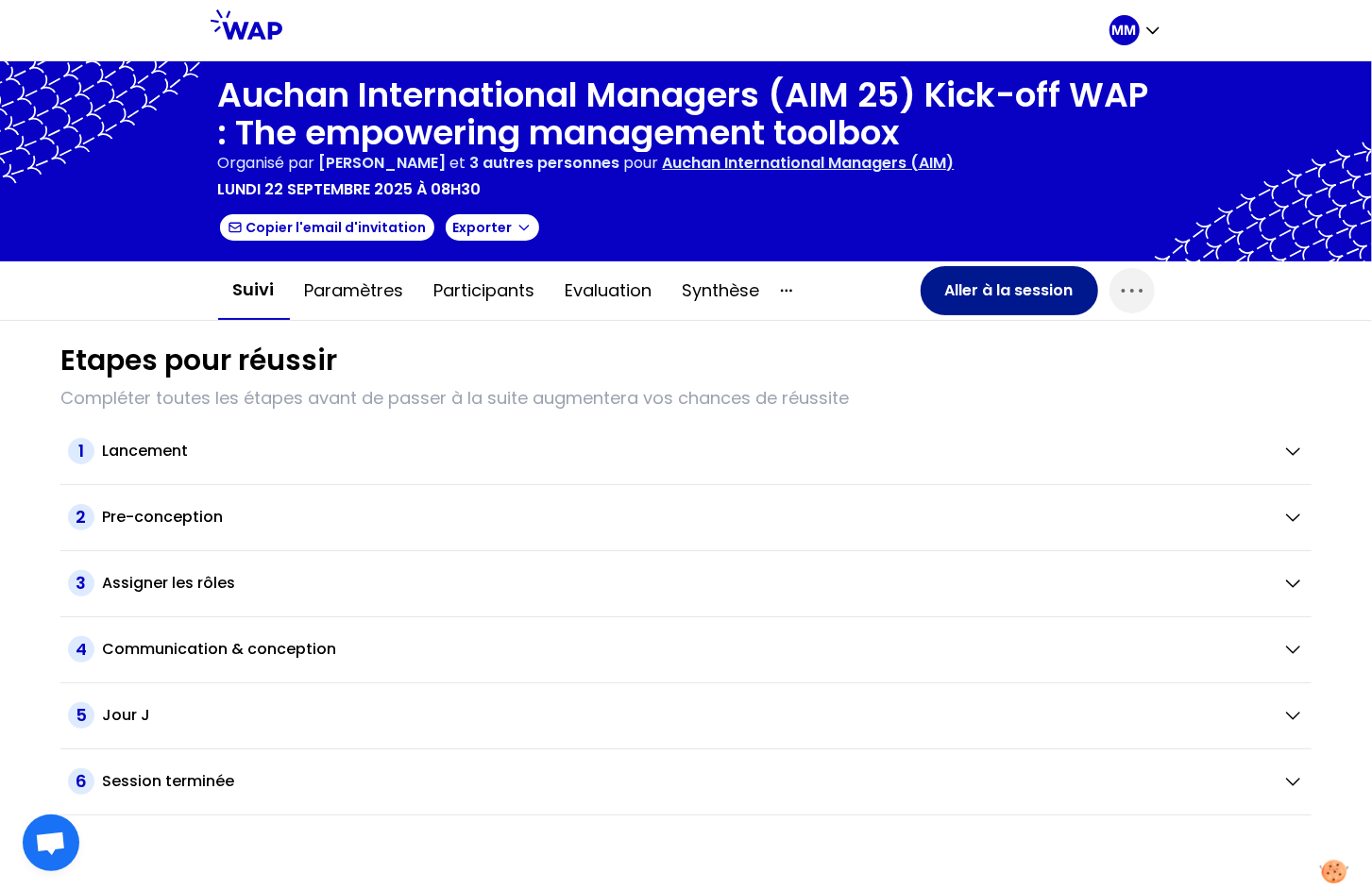
click at [997, 297] on button "Aller à la session" at bounding box center [1009, 290] width 177 height 49
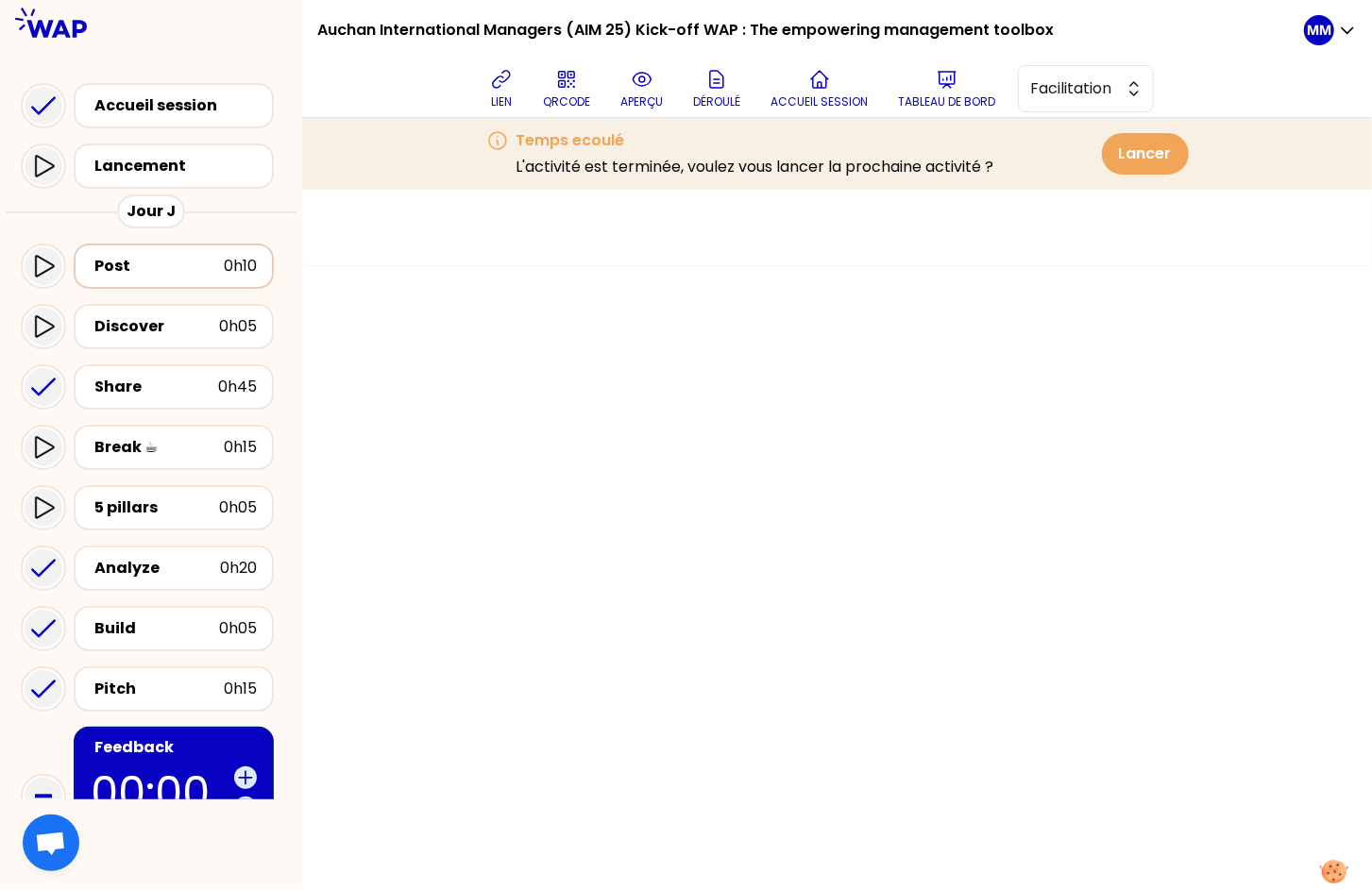
click at [217, 257] on div "Post" at bounding box center [159, 266] width 129 height 23
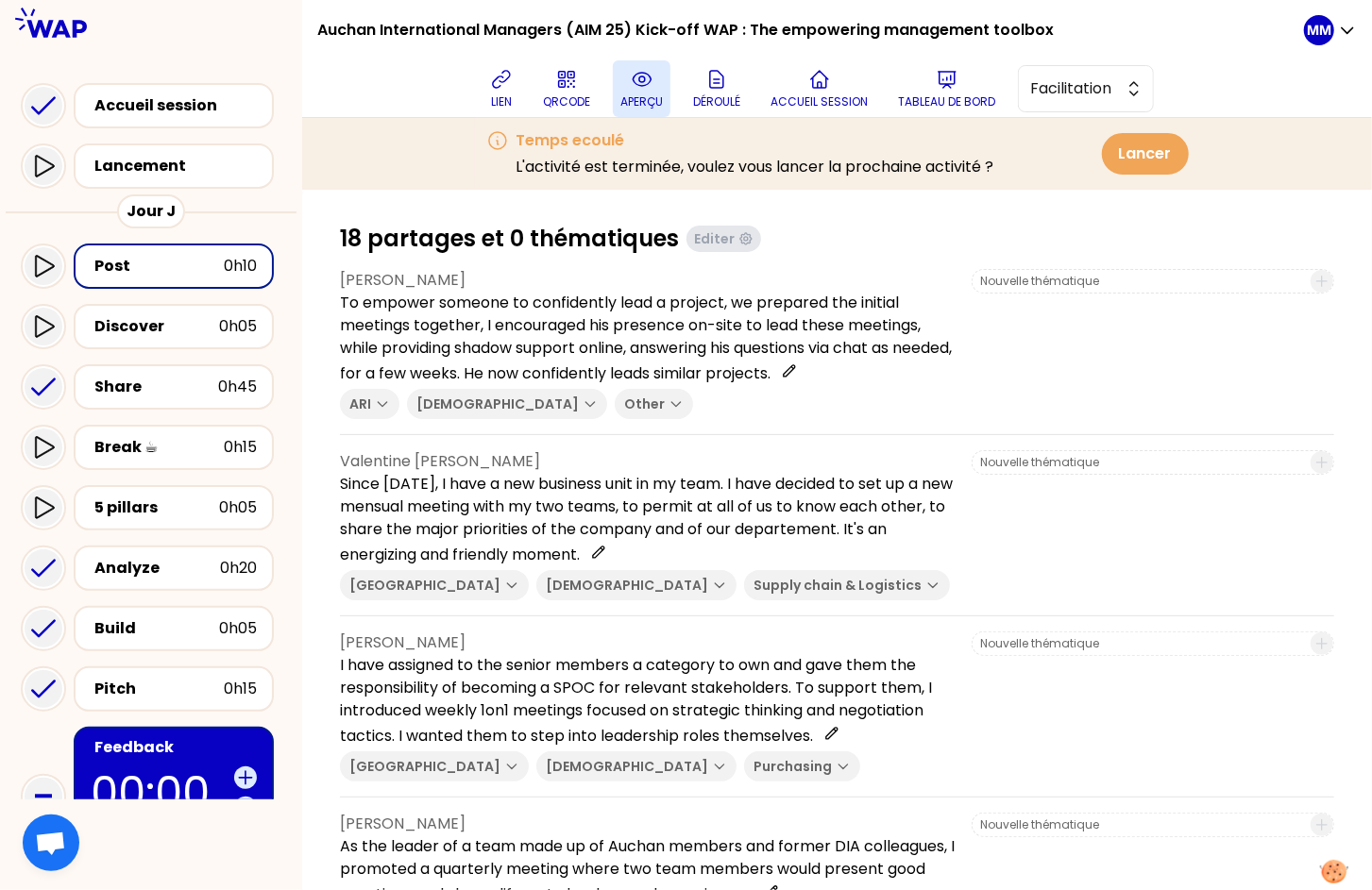
click at [650, 91] on button "aperçu" at bounding box center [641, 88] width 57 height 57
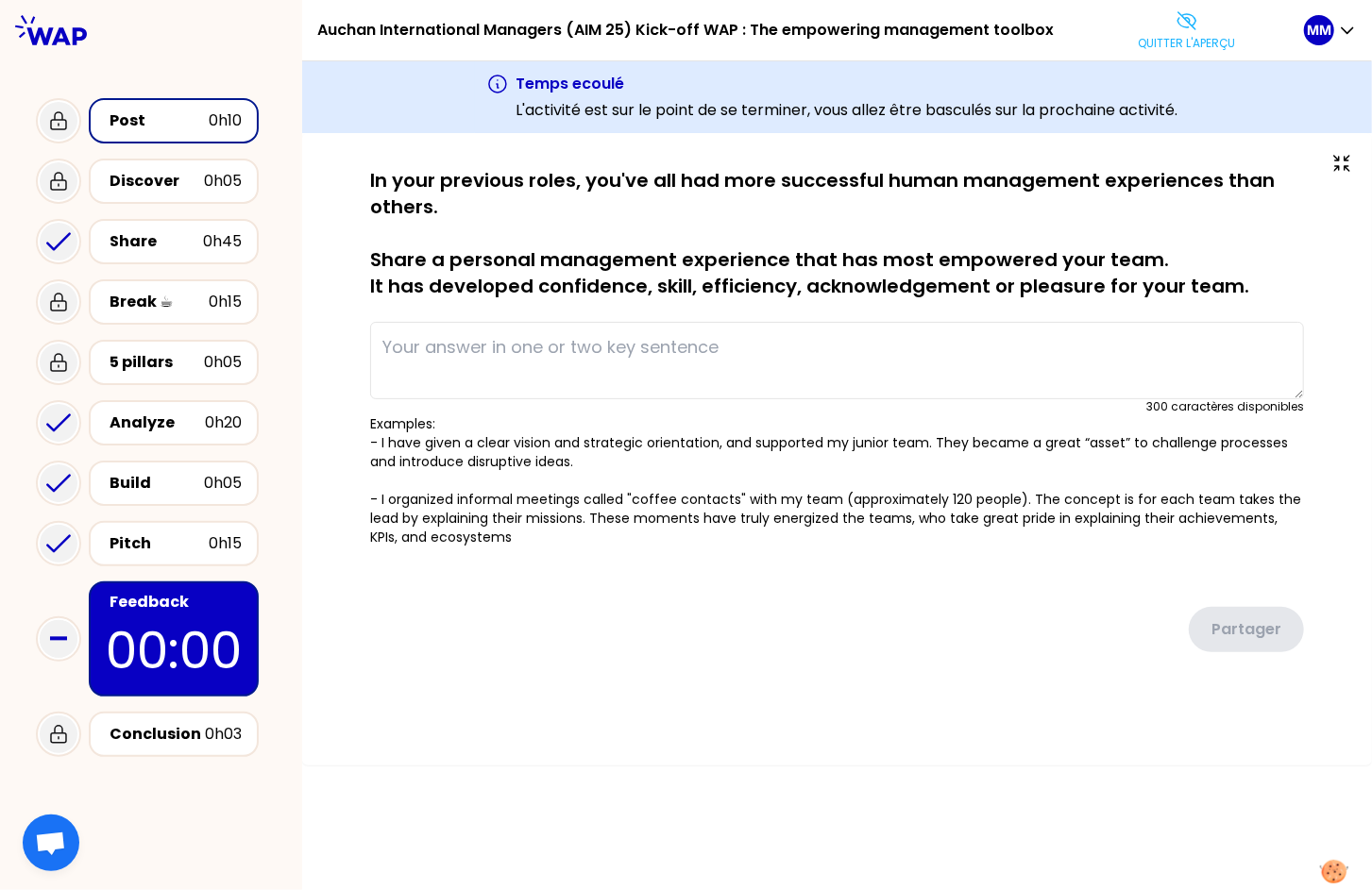
type textarea "To empower someone to confidently lead a project, we prepared the initial meeti…"
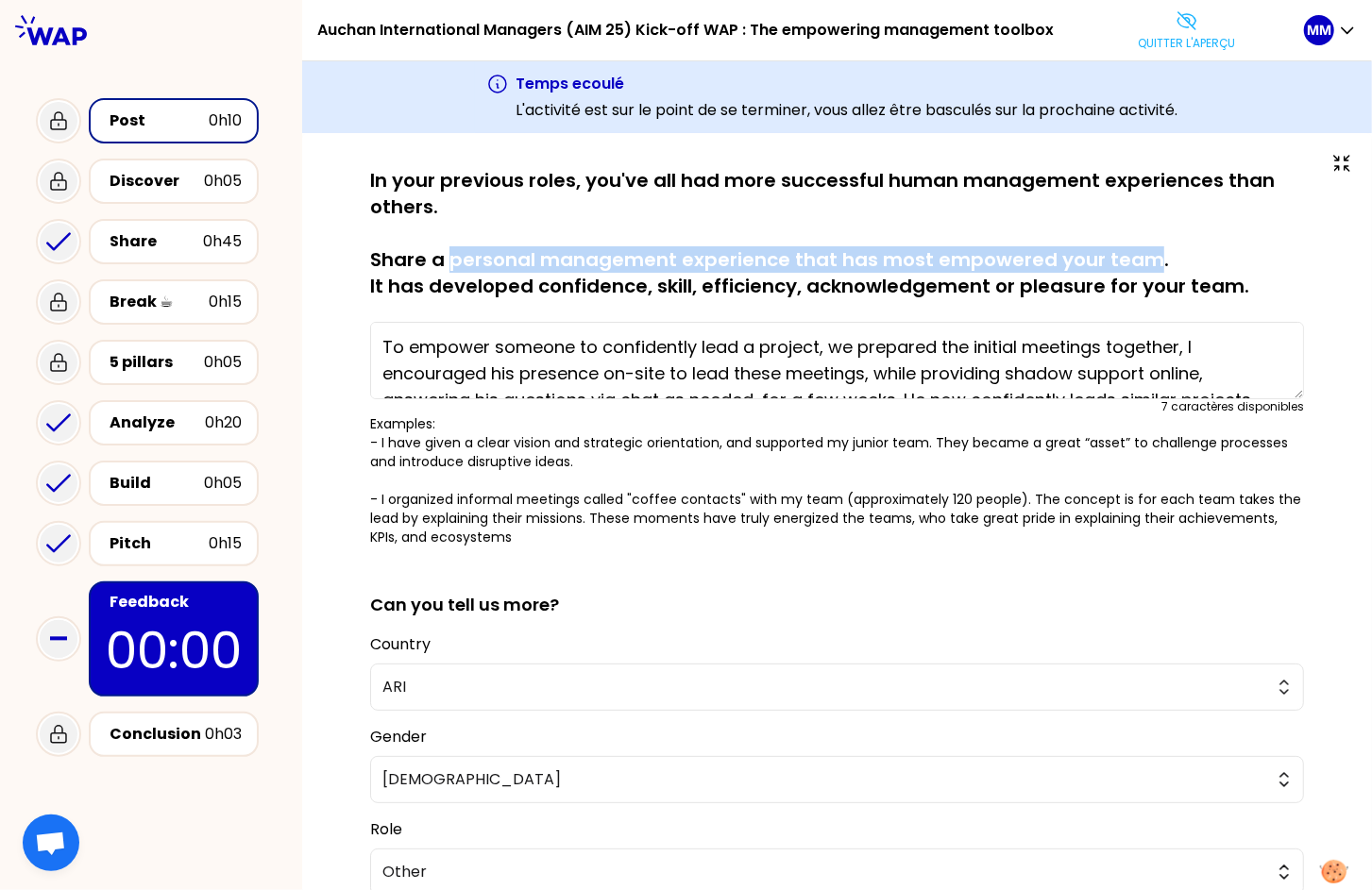
drag, startPoint x: 1143, startPoint y: 261, endPoint x: 448, endPoint y: 262, distance: 695.0
click at [448, 262] on p "In your previous roles, you've all had more successful human management experie…" at bounding box center [836, 233] width 933 height 132
copy p "personal management experience that has most empowered your team"
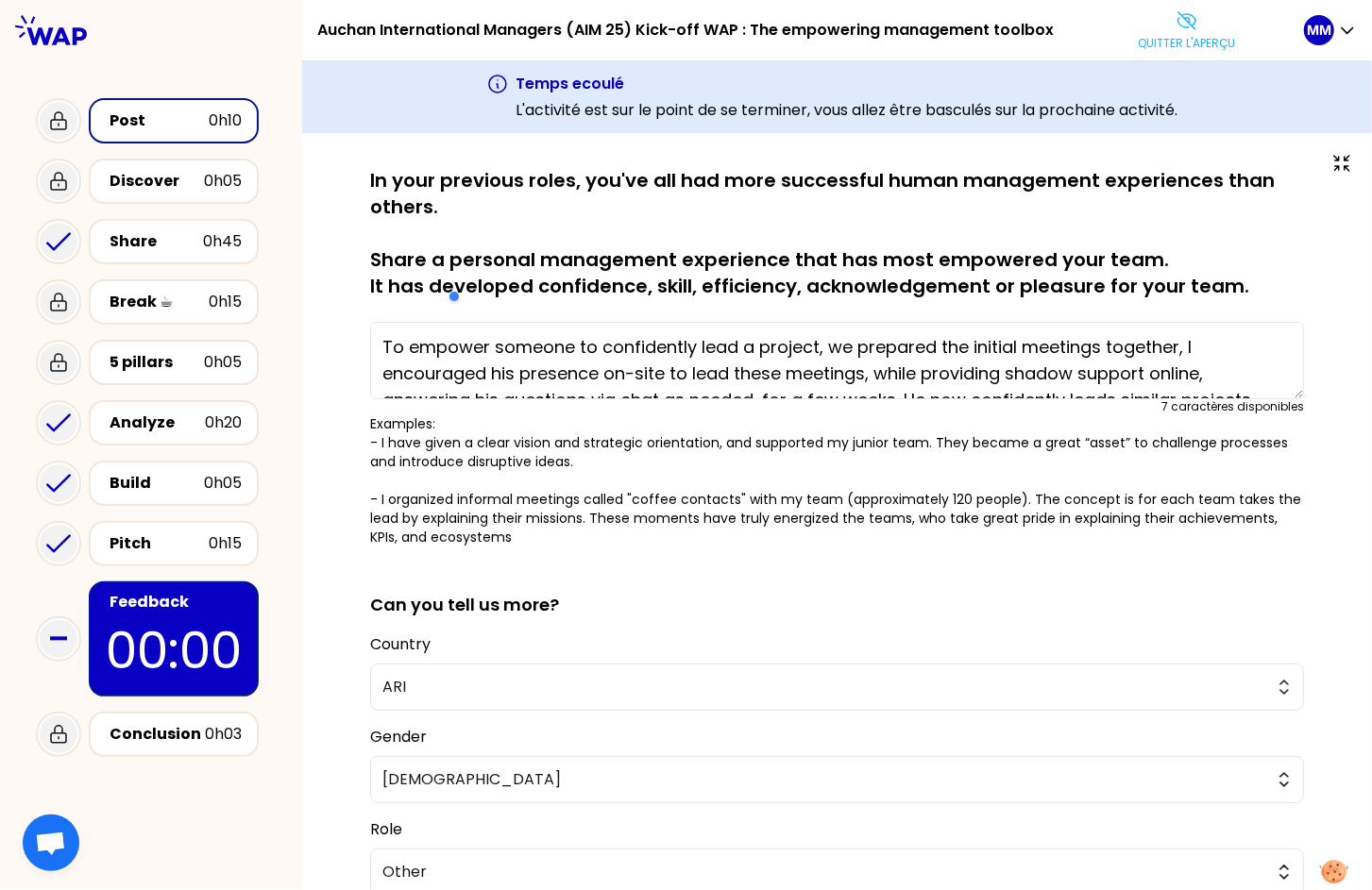
click at [906, 241] on p "In your previous roles, you've all had more successful human management experie…" at bounding box center [836, 233] width 933 height 132
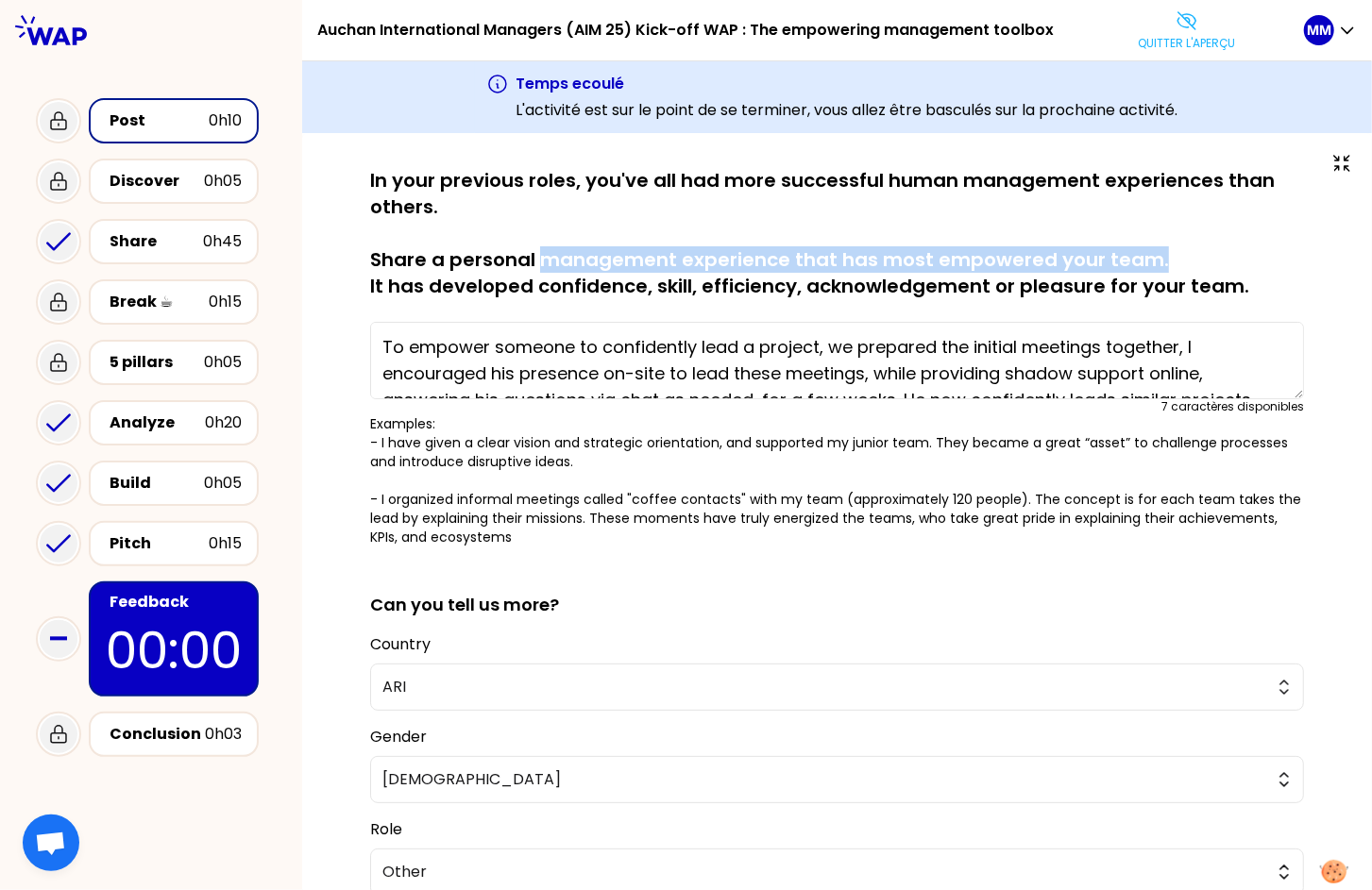
drag, startPoint x: 978, startPoint y: 253, endPoint x: 542, endPoint y: 248, distance: 436.0
click at [539, 256] on p "In your previous roles, you've all had more successful human management experie…" at bounding box center [836, 233] width 933 height 132
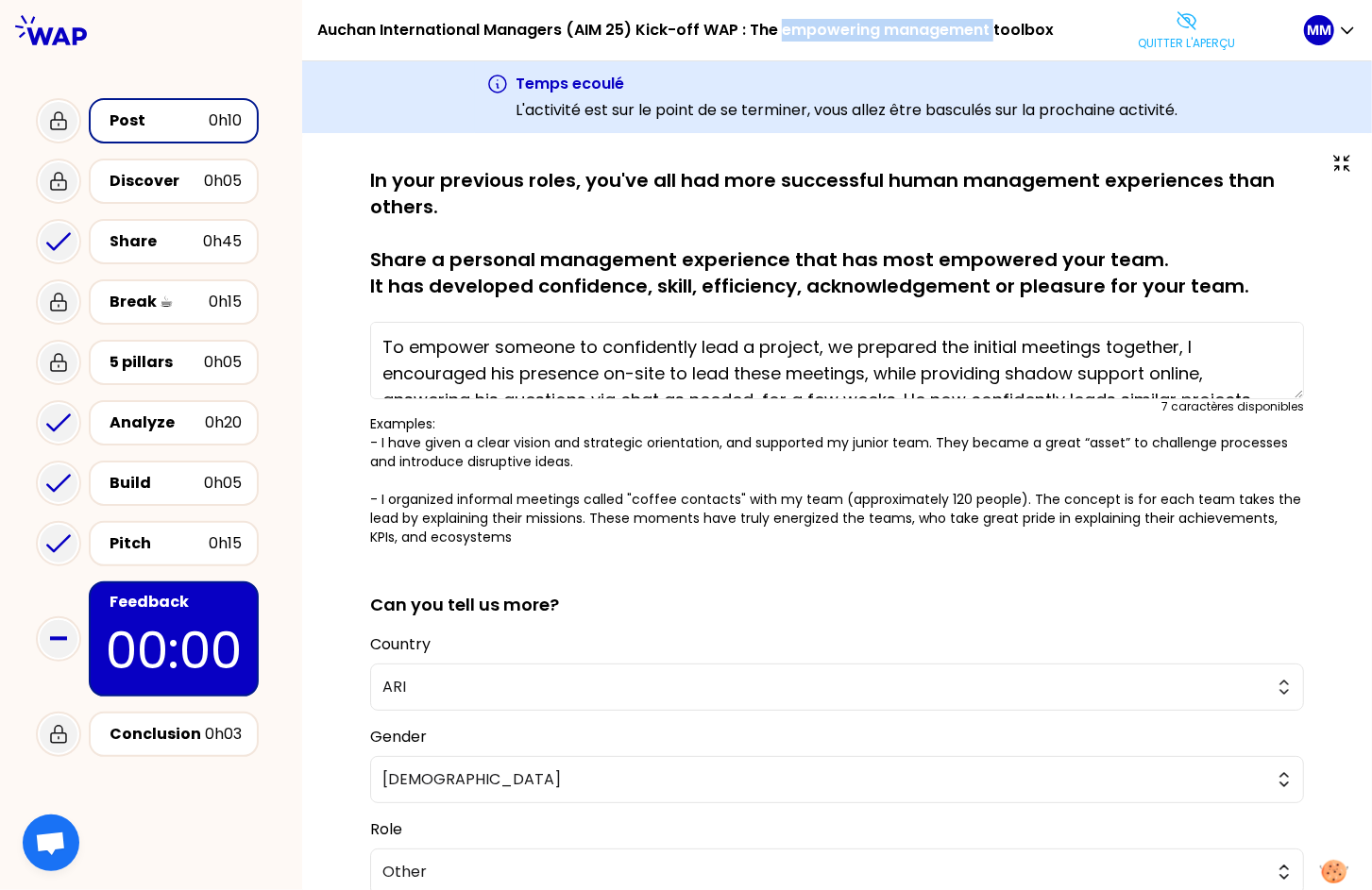
drag, startPoint x: 777, startPoint y: 29, endPoint x: 989, endPoint y: 17, distance: 212.3
click at [987, 19] on h1 "Auchan International Managers (AIM 25) Kick-off WAP : The empowering management…" at bounding box center [685, 30] width 737 height 60
copy h1 "empowering management"
click at [158, 302] on div "Break ☕" at bounding box center [158, 302] width 99 height 23
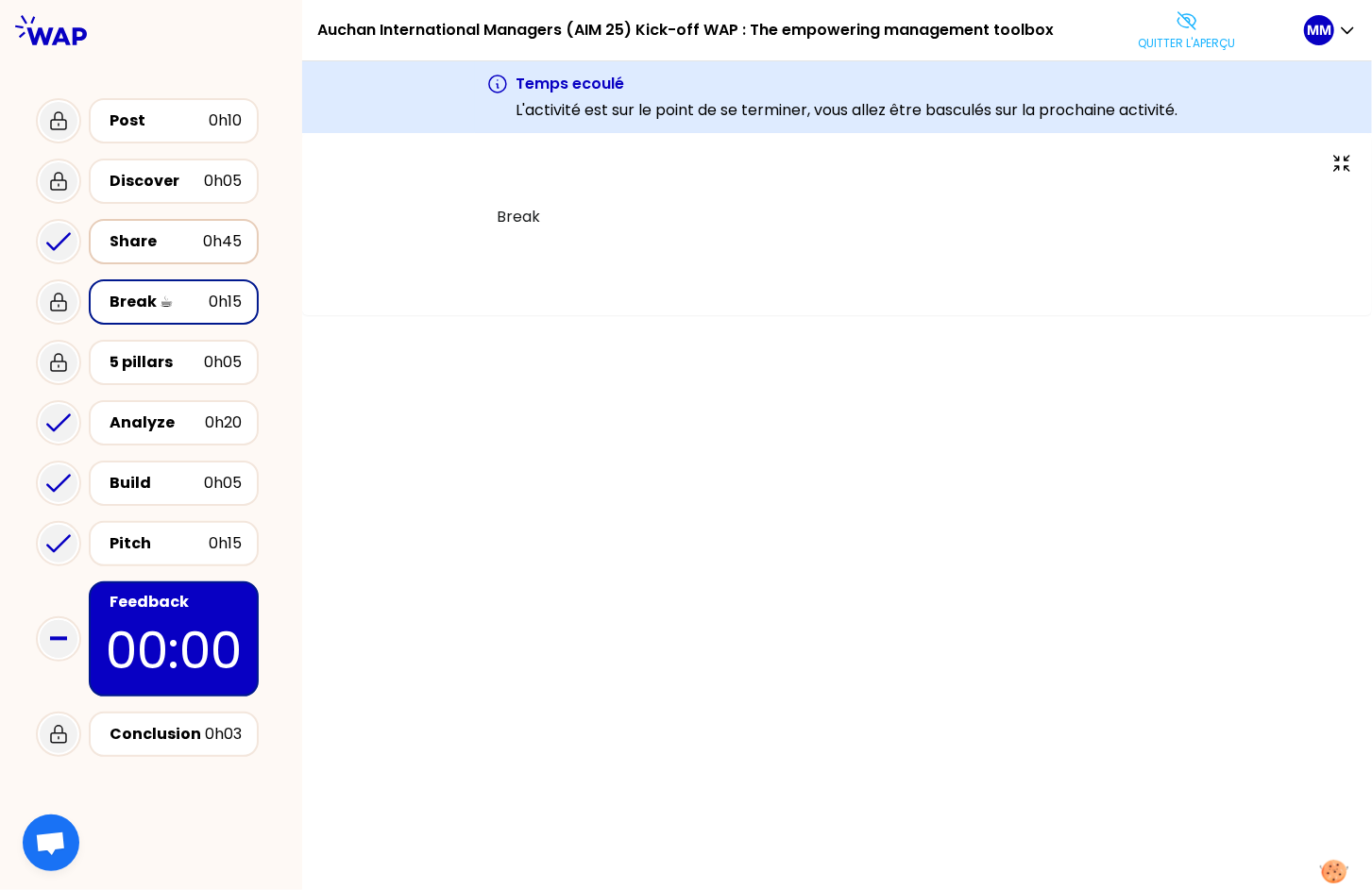
click at [161, 244] on div "Share" at bounding box center [156, 241] width 94 height 23
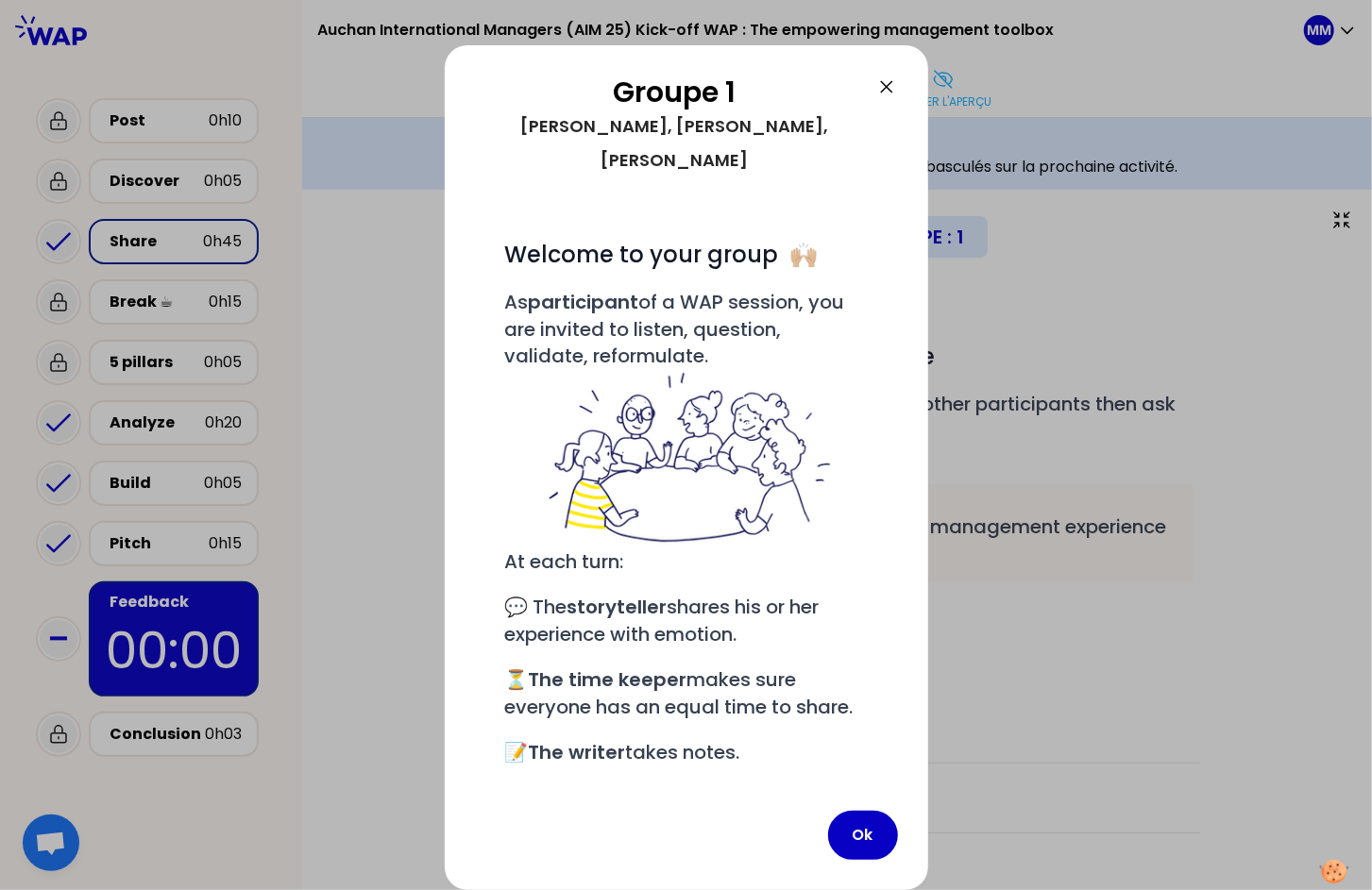
drag, startPoint x: 866, startPoint y: 823, endPoint x: 907, endPoint y: 417, distance: 408.1
click at [866, 823] on button "Ok" at bounding box center [862, 834] width 70 height 49
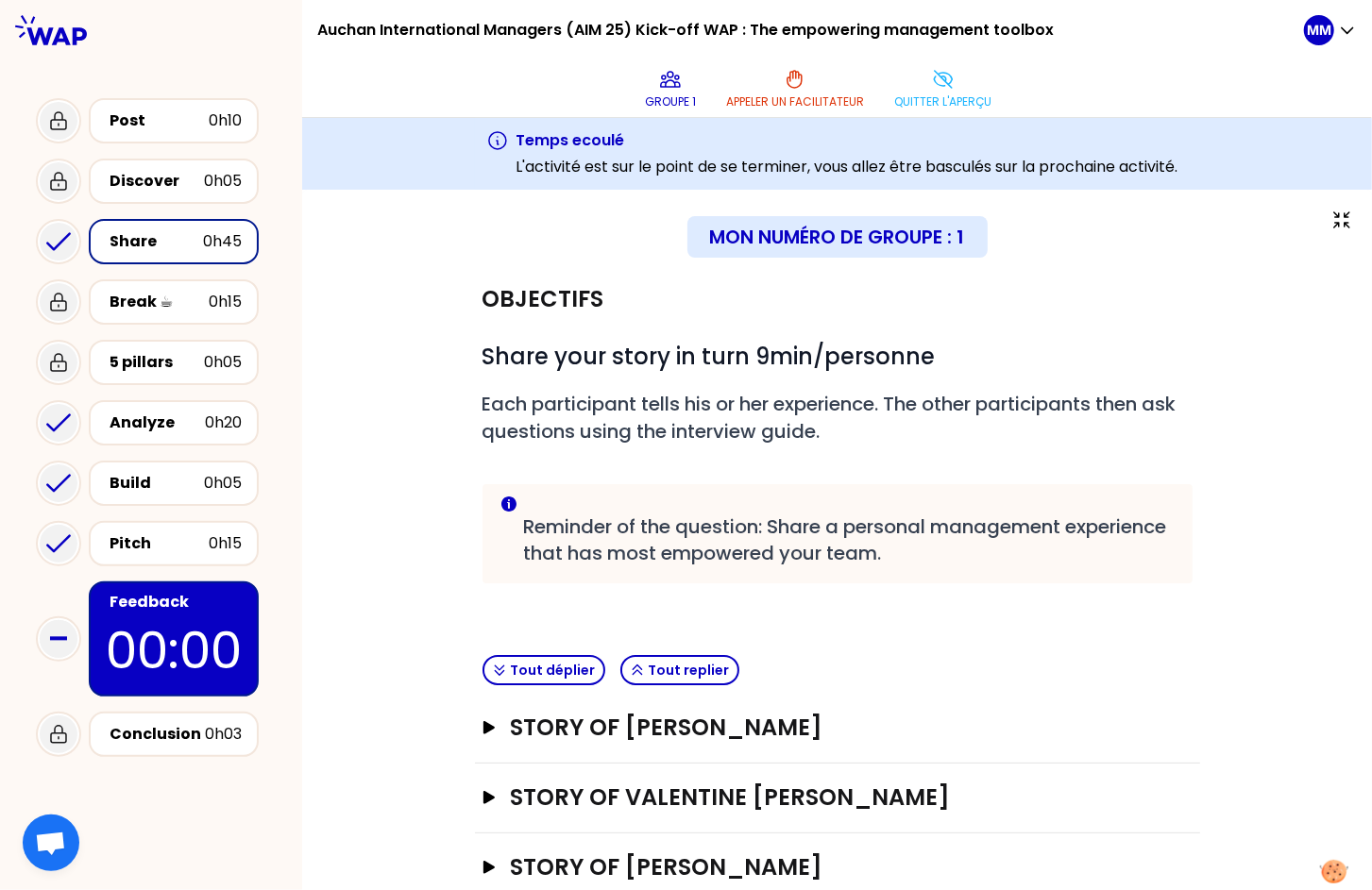
drag, startPoint x: 967, startPoint y: 95, endPoint x: 959, endPoint y: 121, distance: 27.2
click at [967, 95] on p "Quitter l'aperçu" at bounding box center [942, 103] width 97 height 15
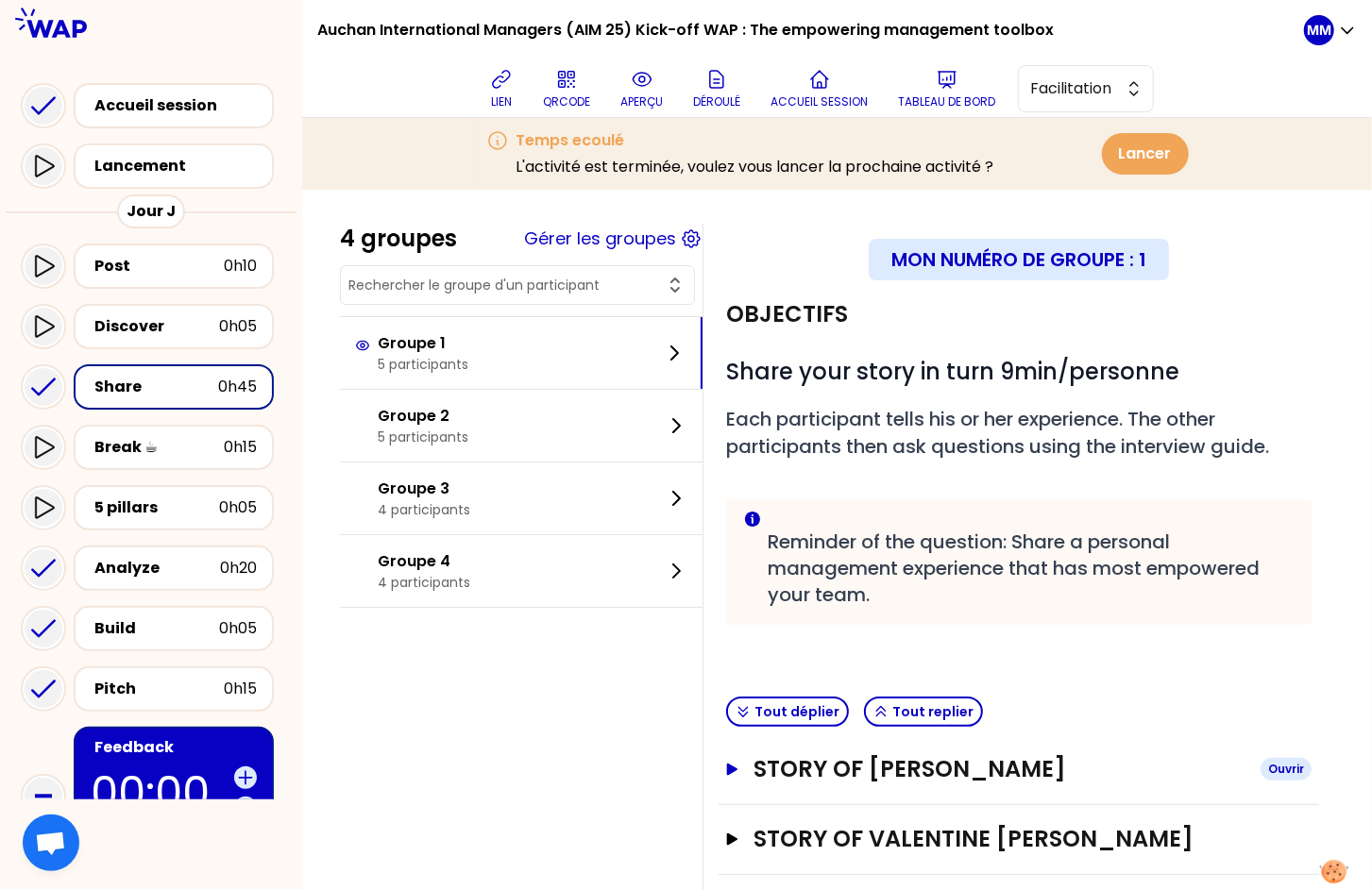
click at [970, 758] on h3 "STORY OF Nicolas BALAS" at bounding box center [998, 769] width 492 height 31
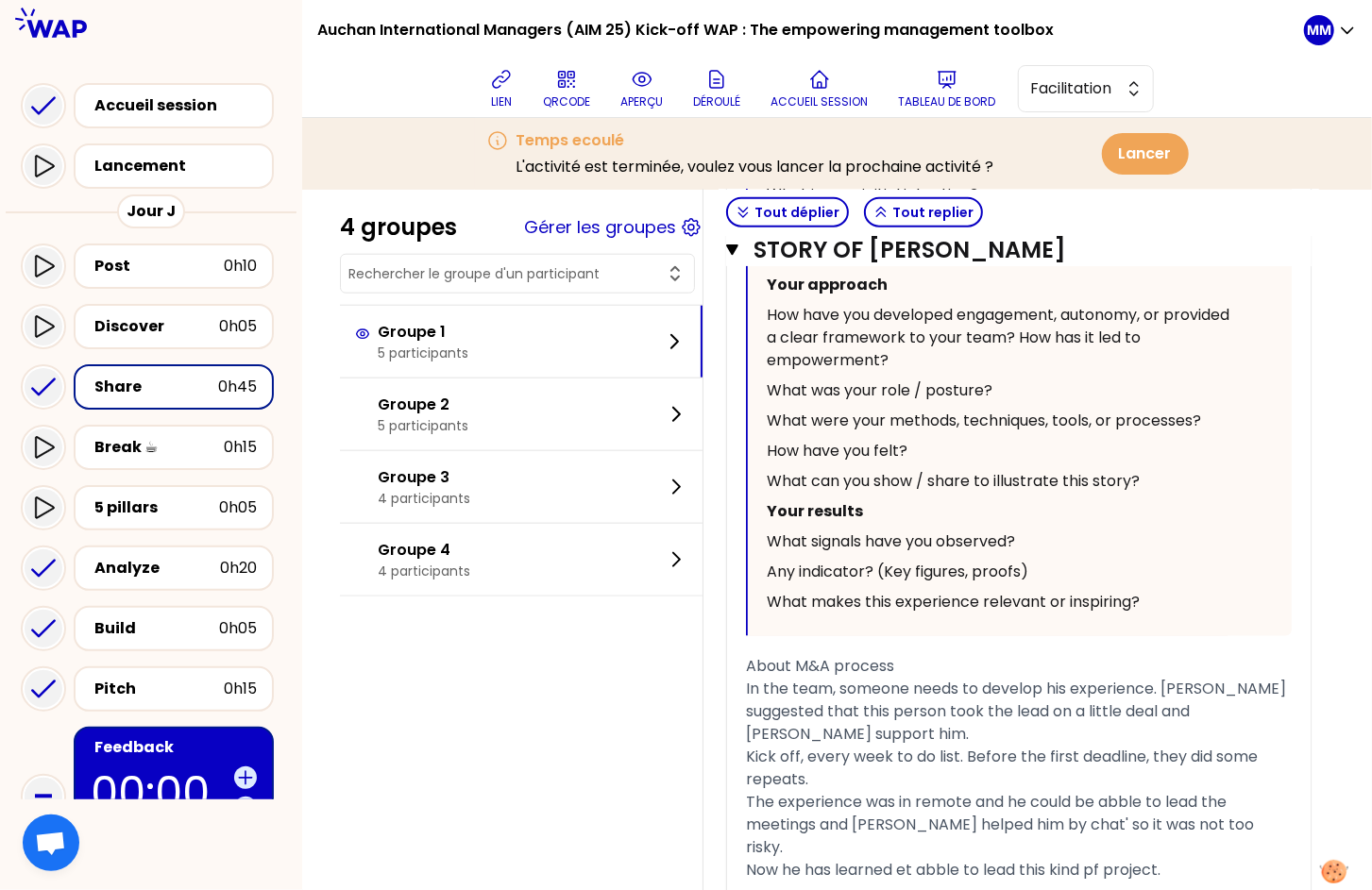
scroll to position [1139, 0]
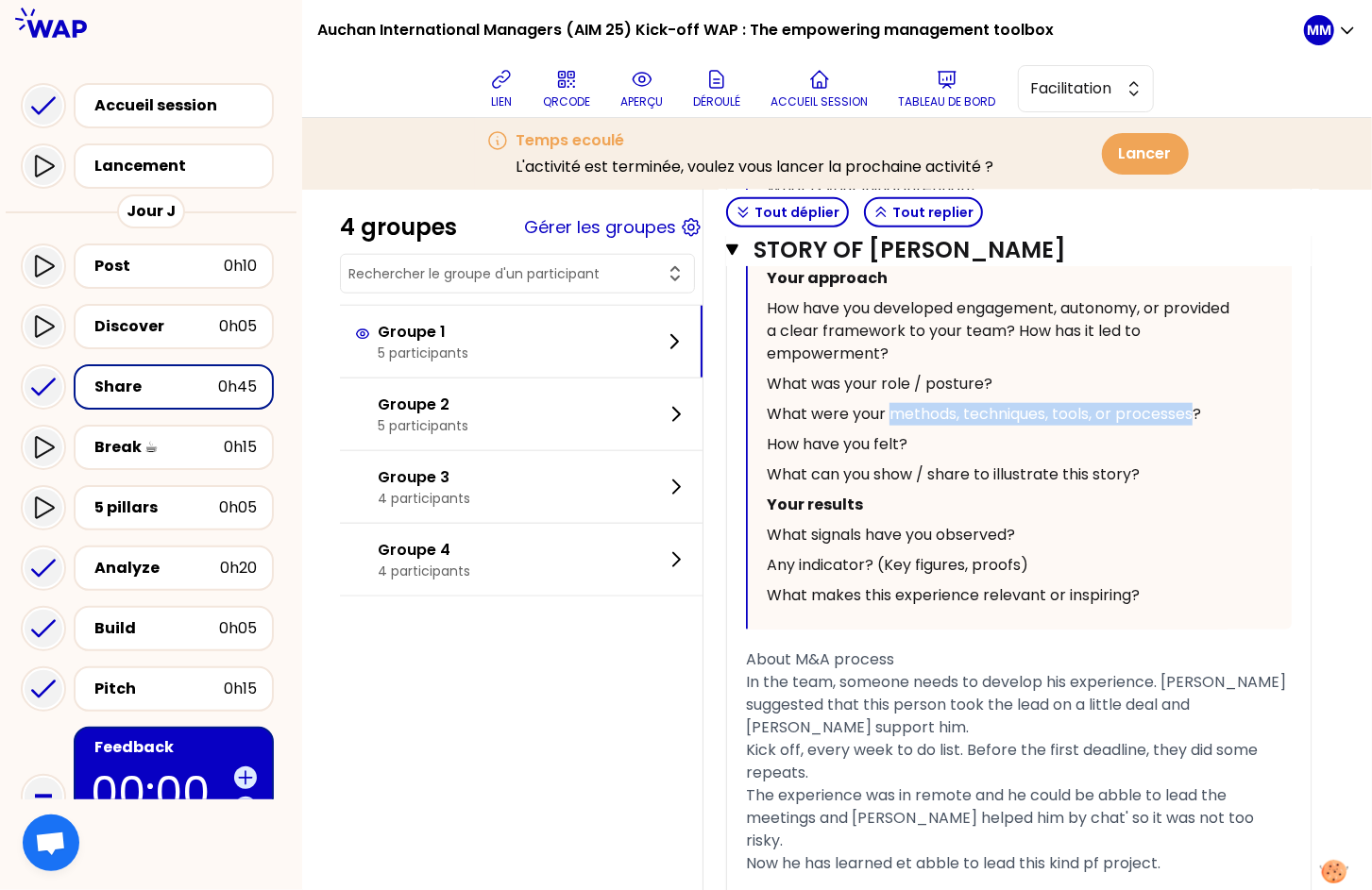
drag, startPoint x: 1039, startPoint y: 481, endPoint x: 1337, endPoint y: 522, distance: 300.8
click at [1200, 424] on span "What were your methods, techniques, tools, or processes?" at bounding box center [983, 414] width 434 height 22
click at [503, 72] on icon at bounding box center [501, 80] width 23 height 23
click at [177, 385] on div "Share" at bounding box center [156, 387] width 124 height 23
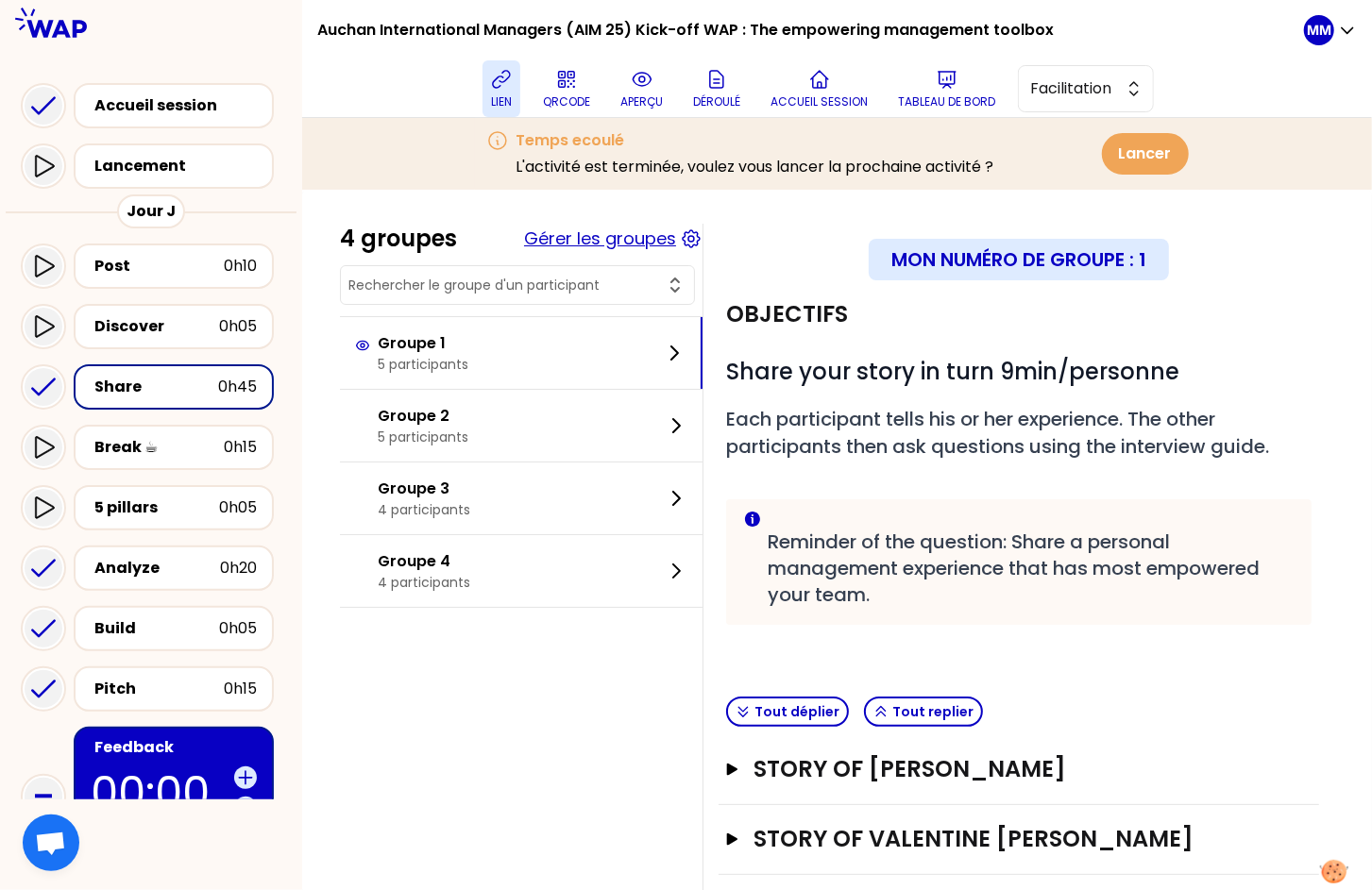
click at [595, 244] on button "Gérer les groupes" at bounding box center [600, 239] width 152 height 27
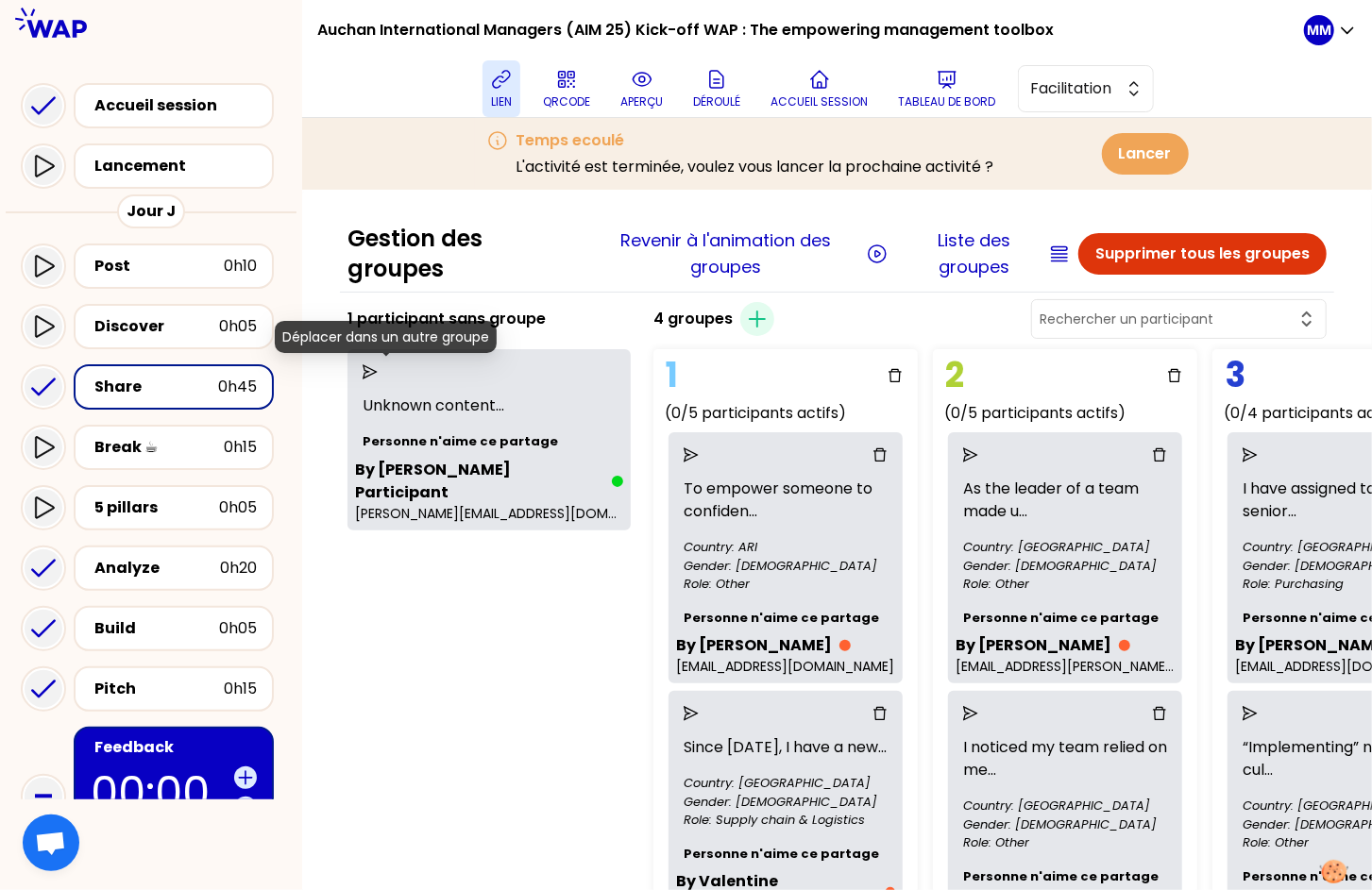
click at [377, 369] on icon "send" at bounding box center [370, 372] width 15 height 15
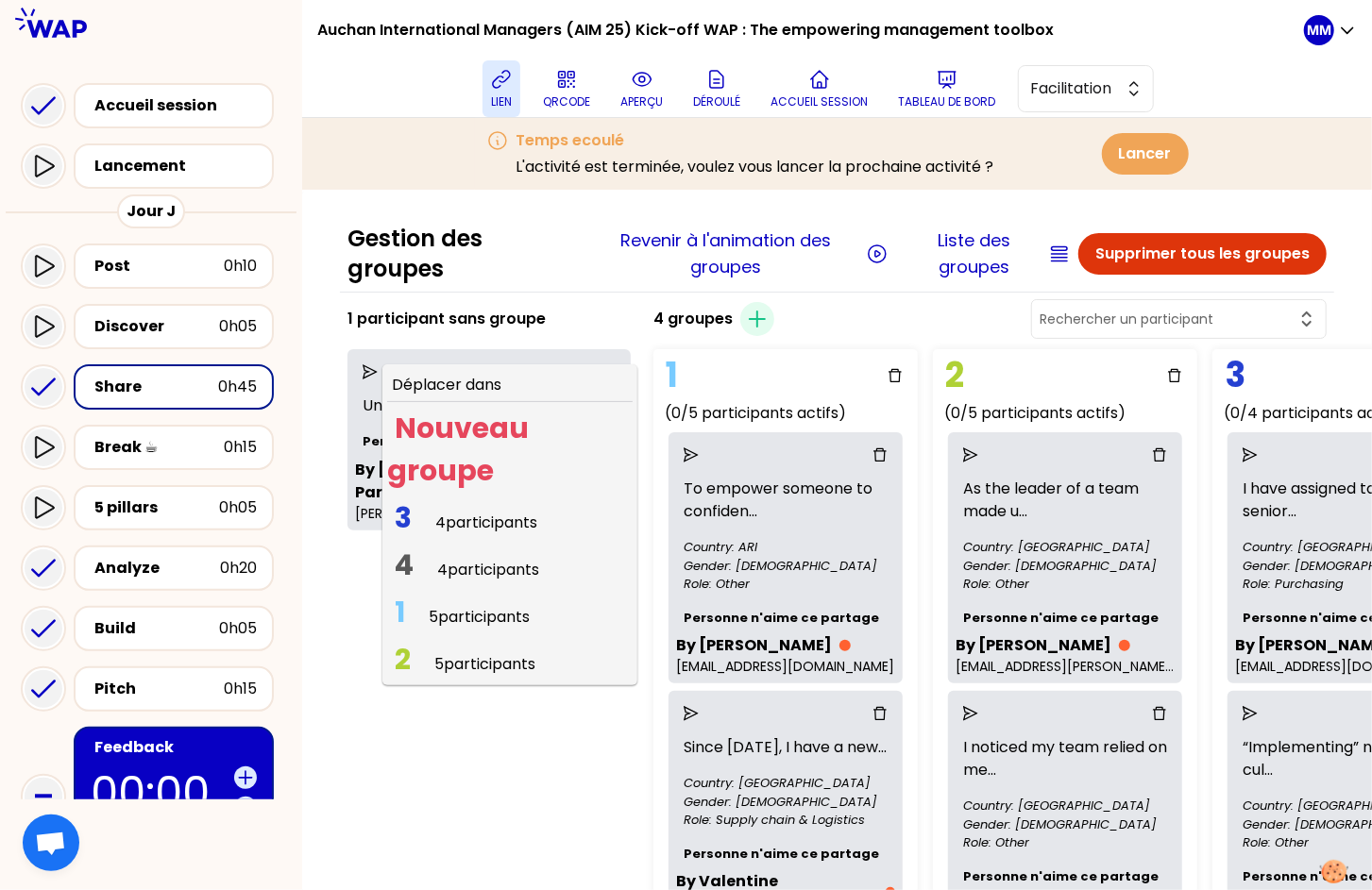
click at [487, 614] on span "5 participants" at bounding box center [478, 617] width 101 height 22
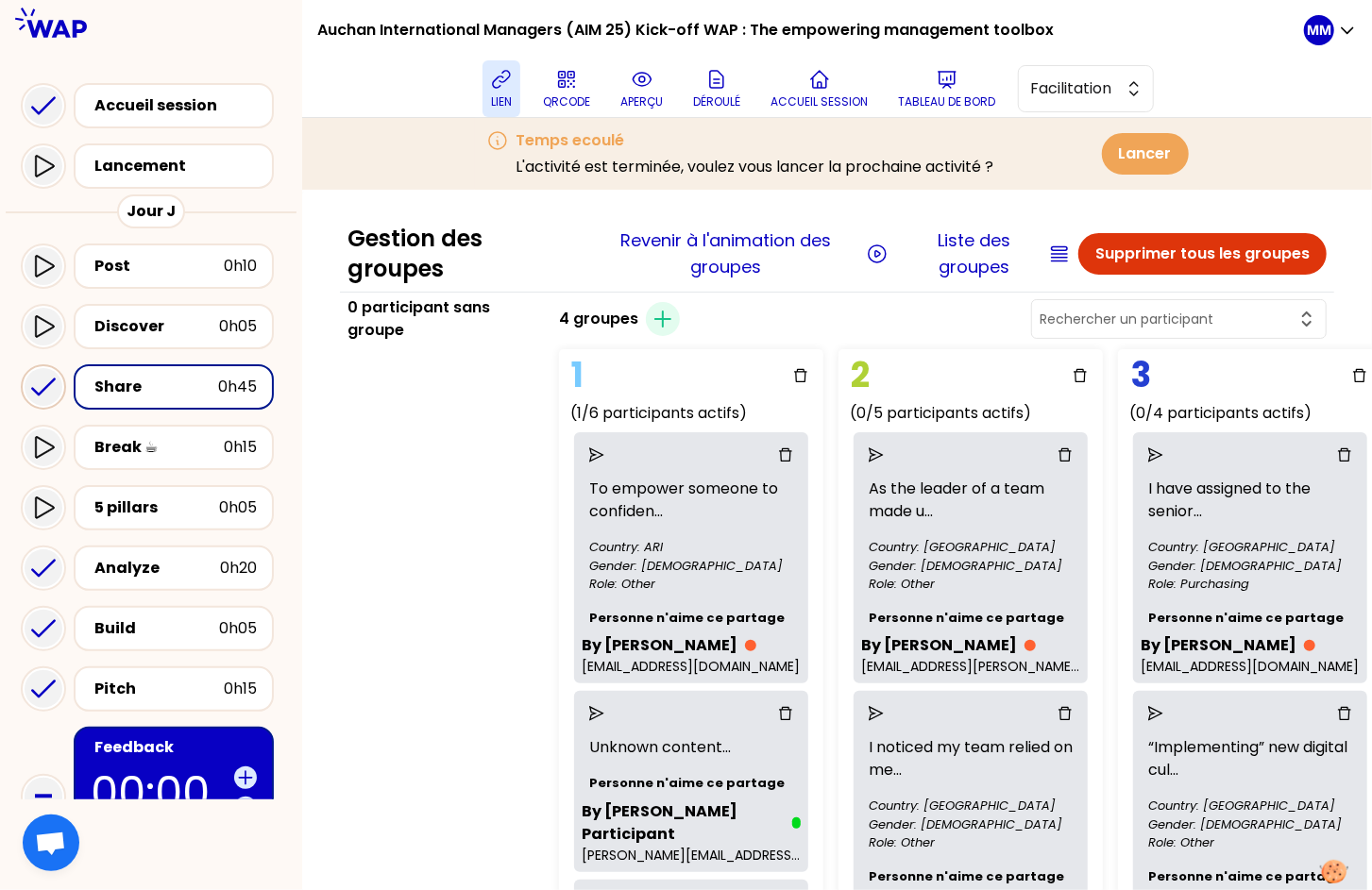
click at [43, 382] on icon at bounding box center [43, 386] width 37 height 37
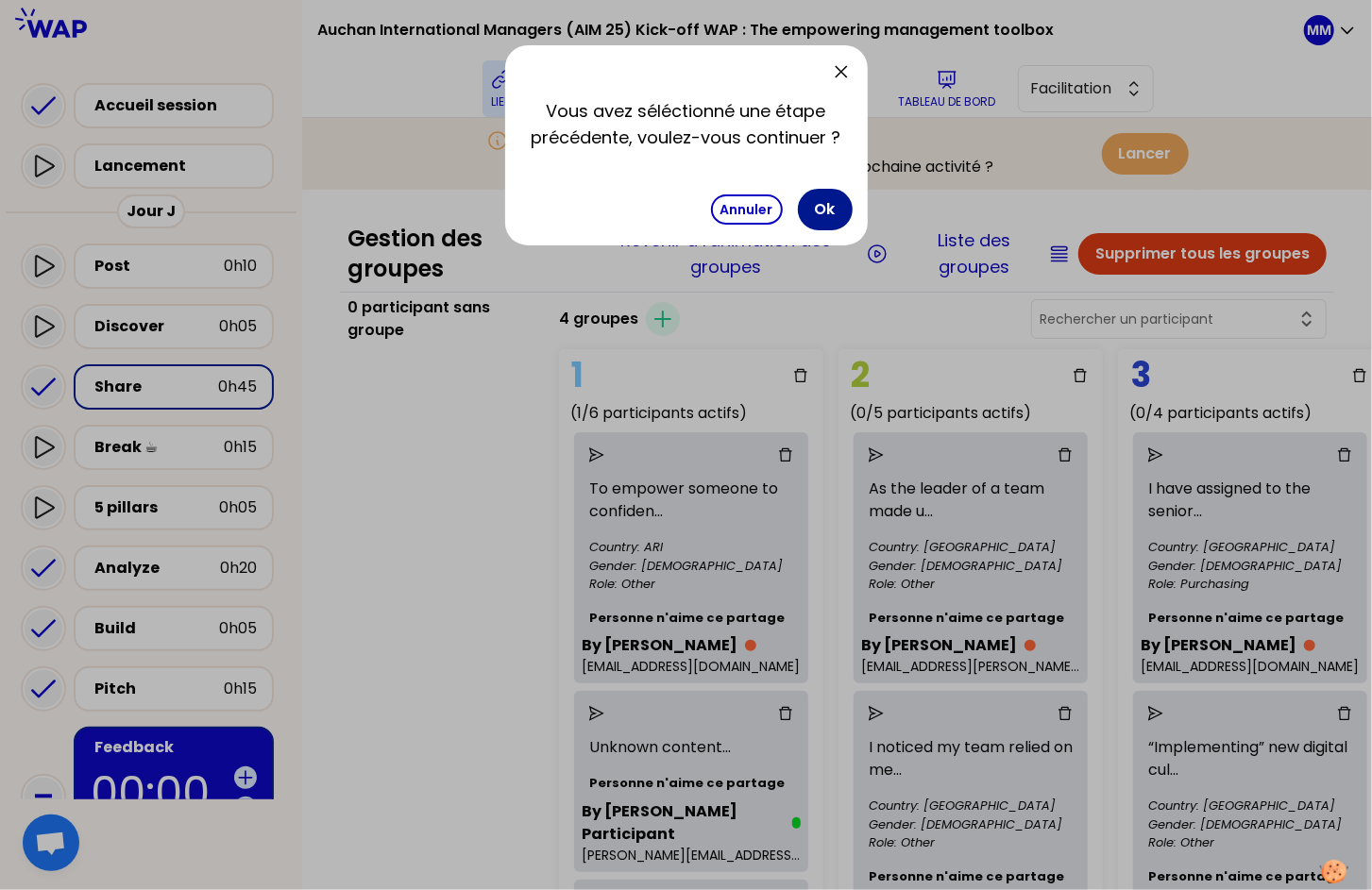
click at [839, 213] on button "Ok" at bounding box center [825, 209] width 55 height 41
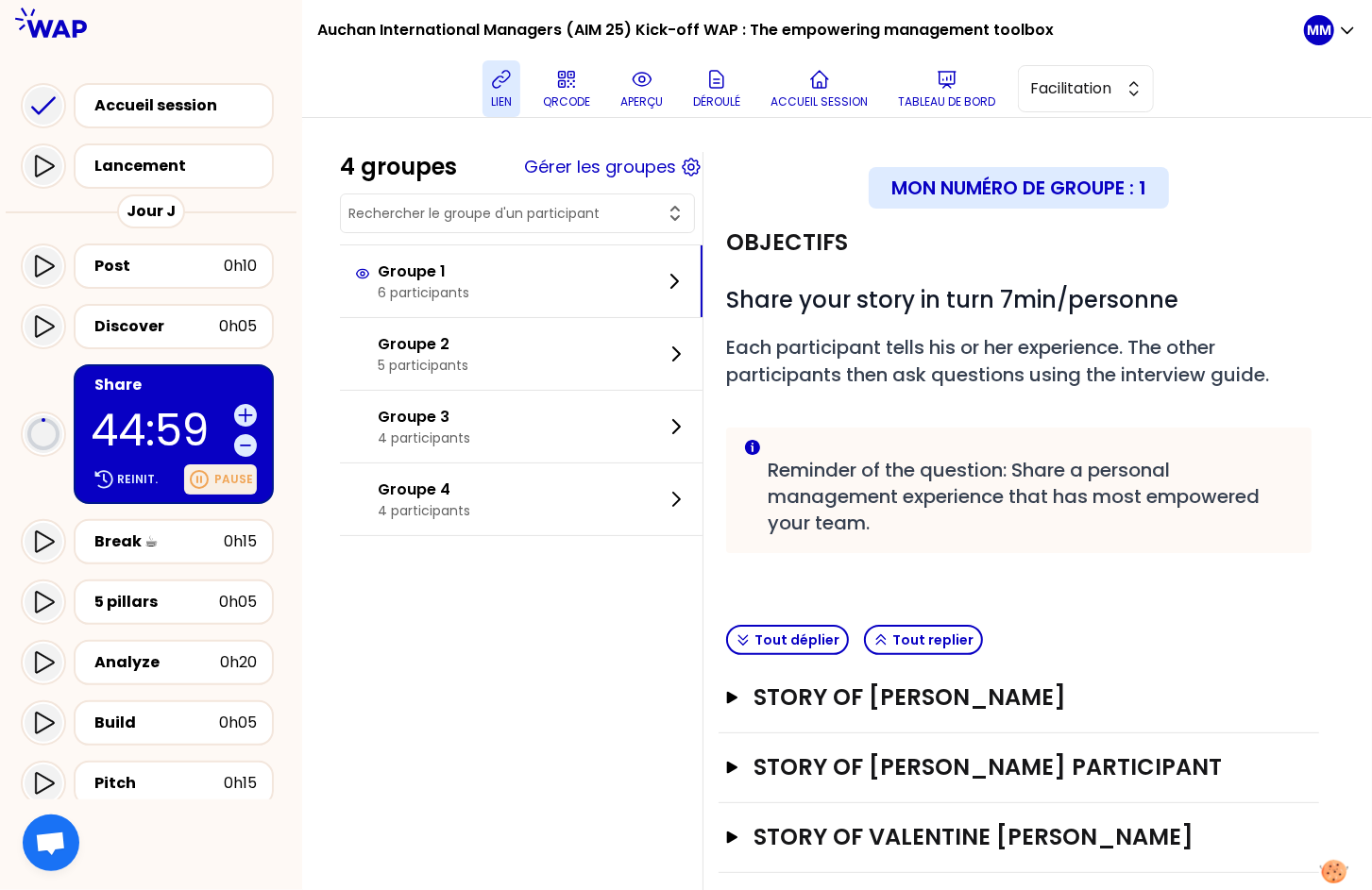
drag, startPoint x: 240, startPoint y: 481, endPoint x: 252, endPoint y: 481, distance: 12.0
click at [240, 481] on p "Pause" at bounding box center [234, 480] width 38 height 15
click at [40, 537] on icon at bounding box center [41, 542] width 23 height 23
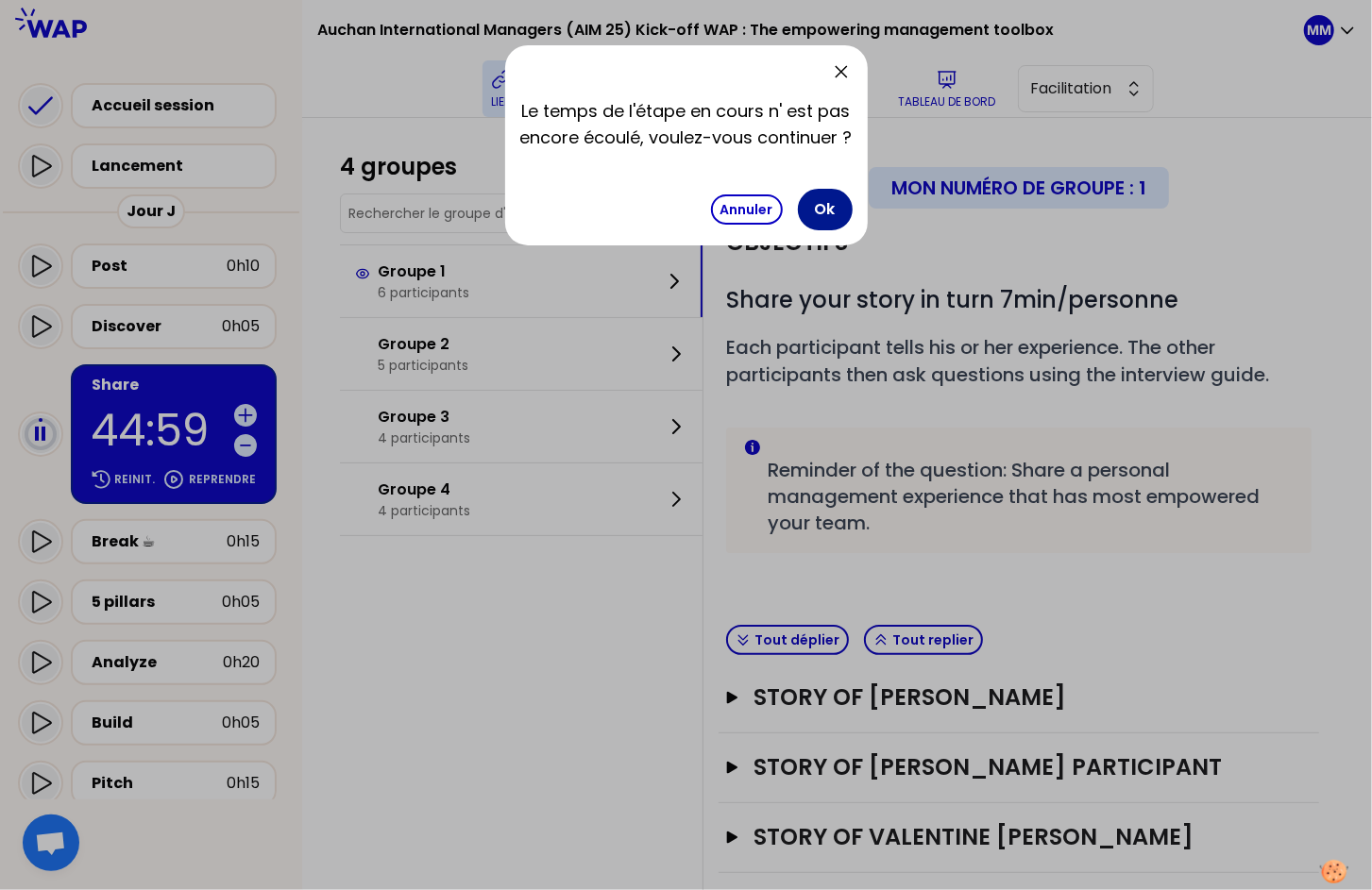
click at [817, 211] on button "Ok" at bounding box center [825, 209] width 55 height 41
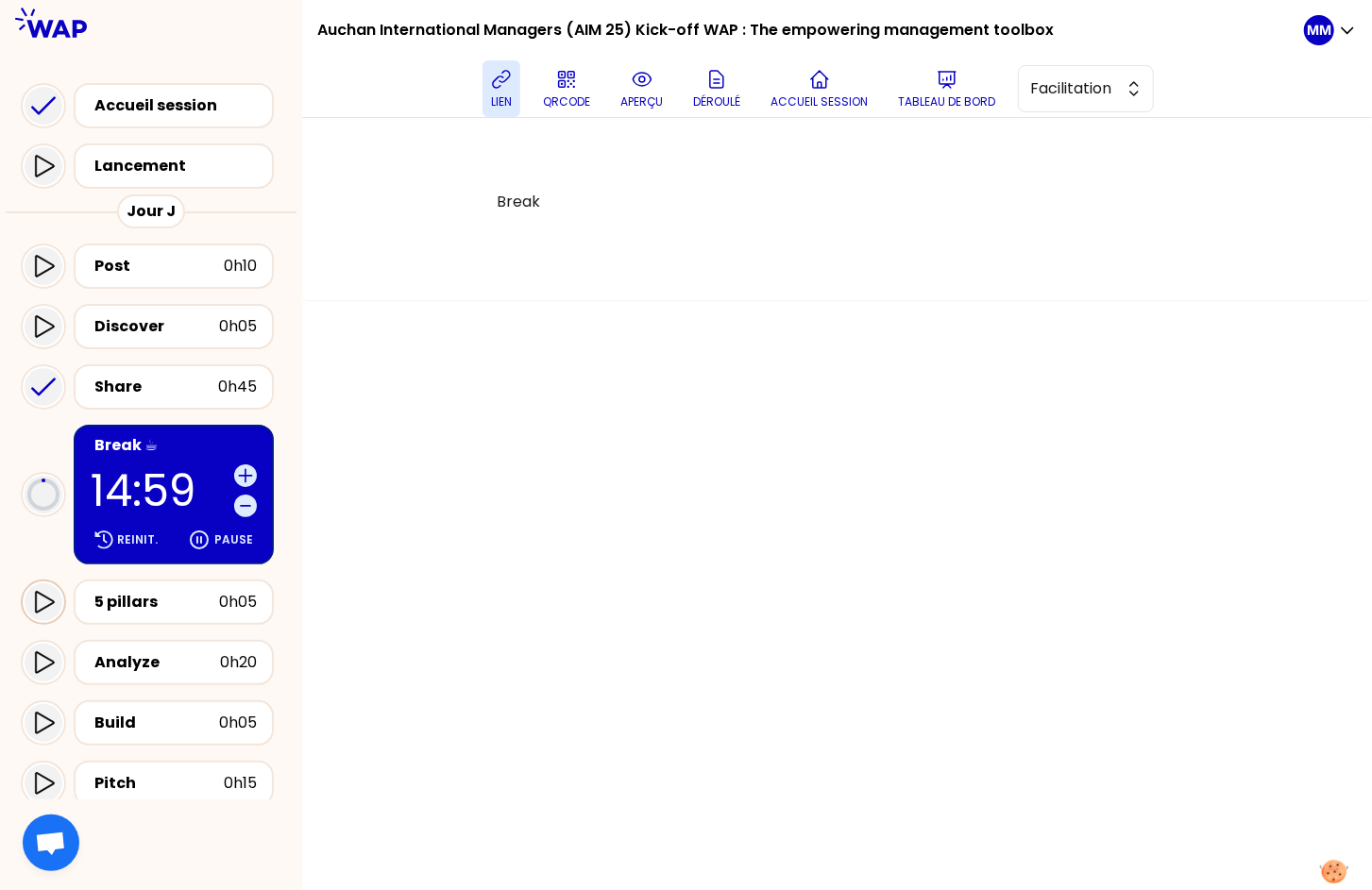
click at [52, 600] on icon at bounding box center [43, 603] width 23 height 23
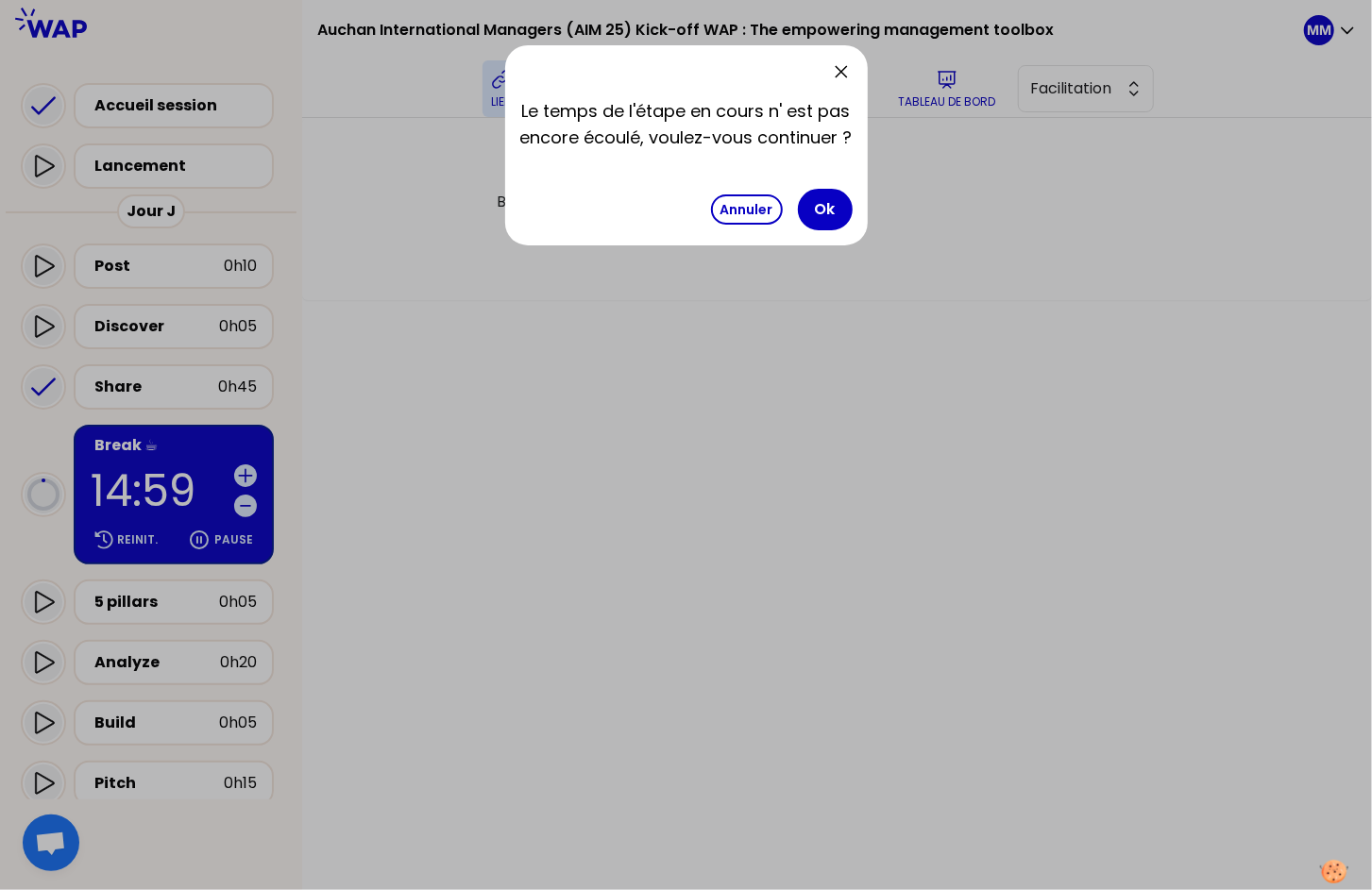
click at [817, 212] on button "Ok" at bounding box center [825, 209] width 55 height 41
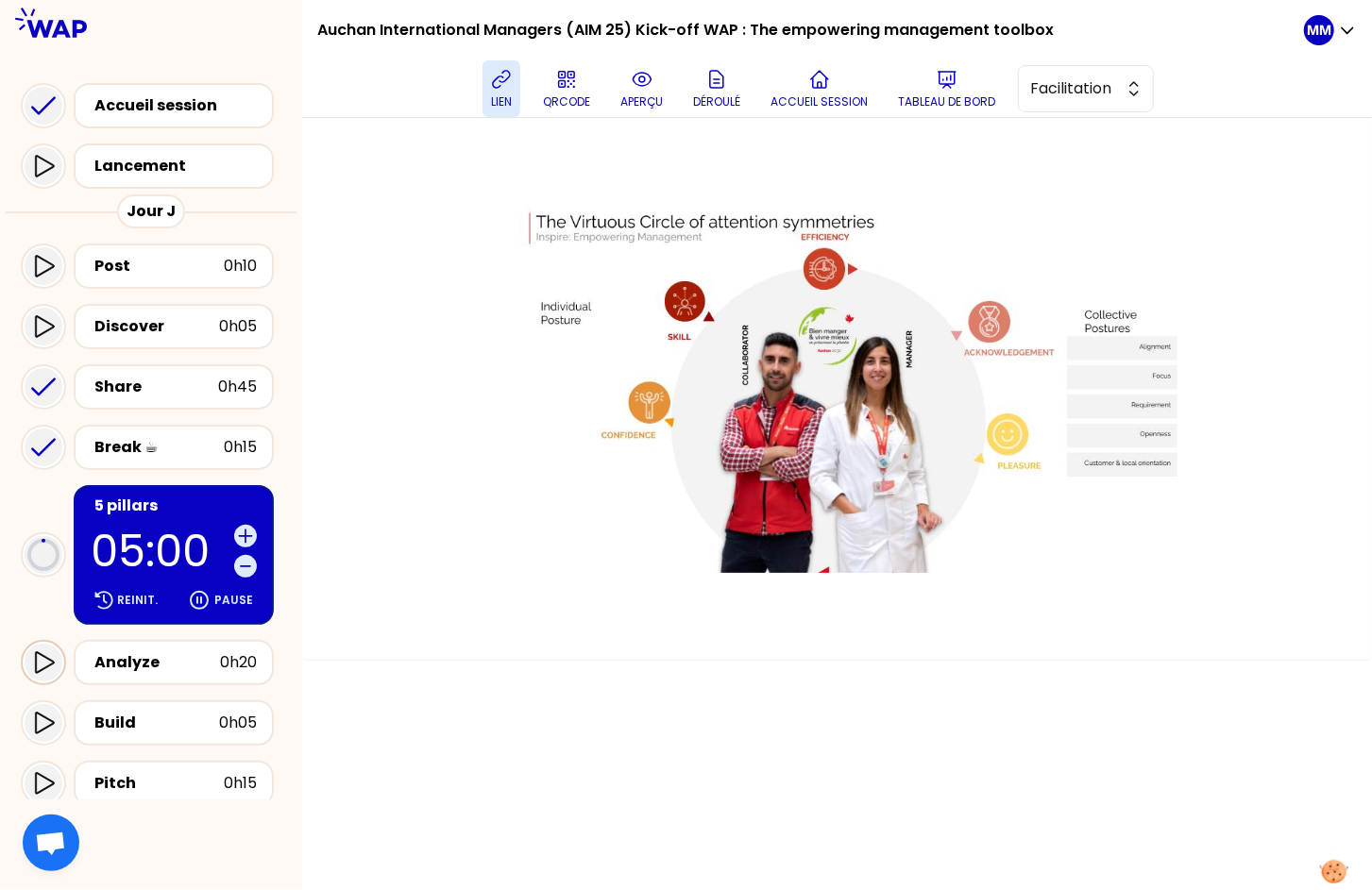
click at [46, 665] on icon at bounding box center [44, 663] width 19 height 22
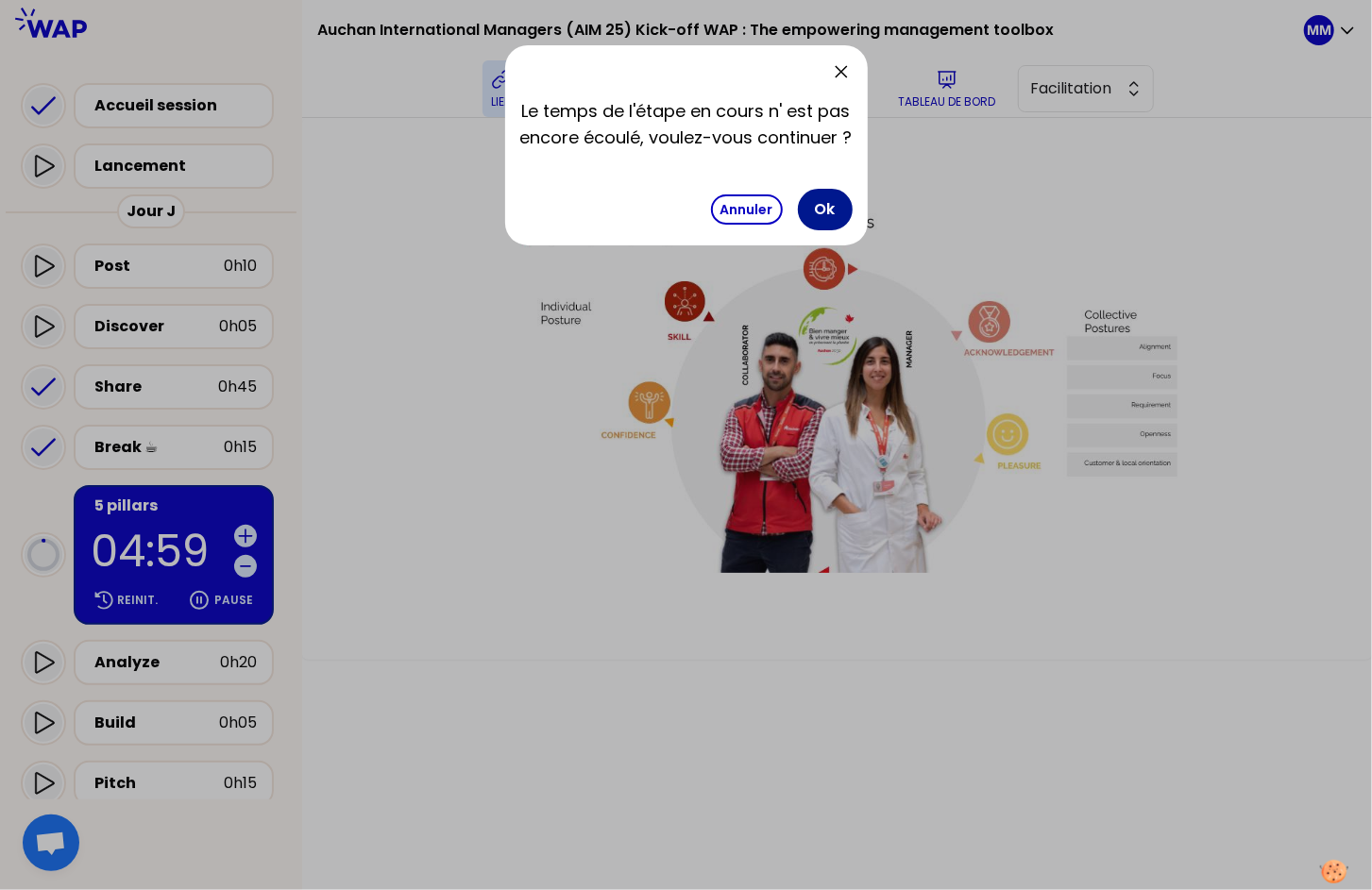
click at [826, 217] on button "Ok" at bounding box center [825, 209] width 55 height 41
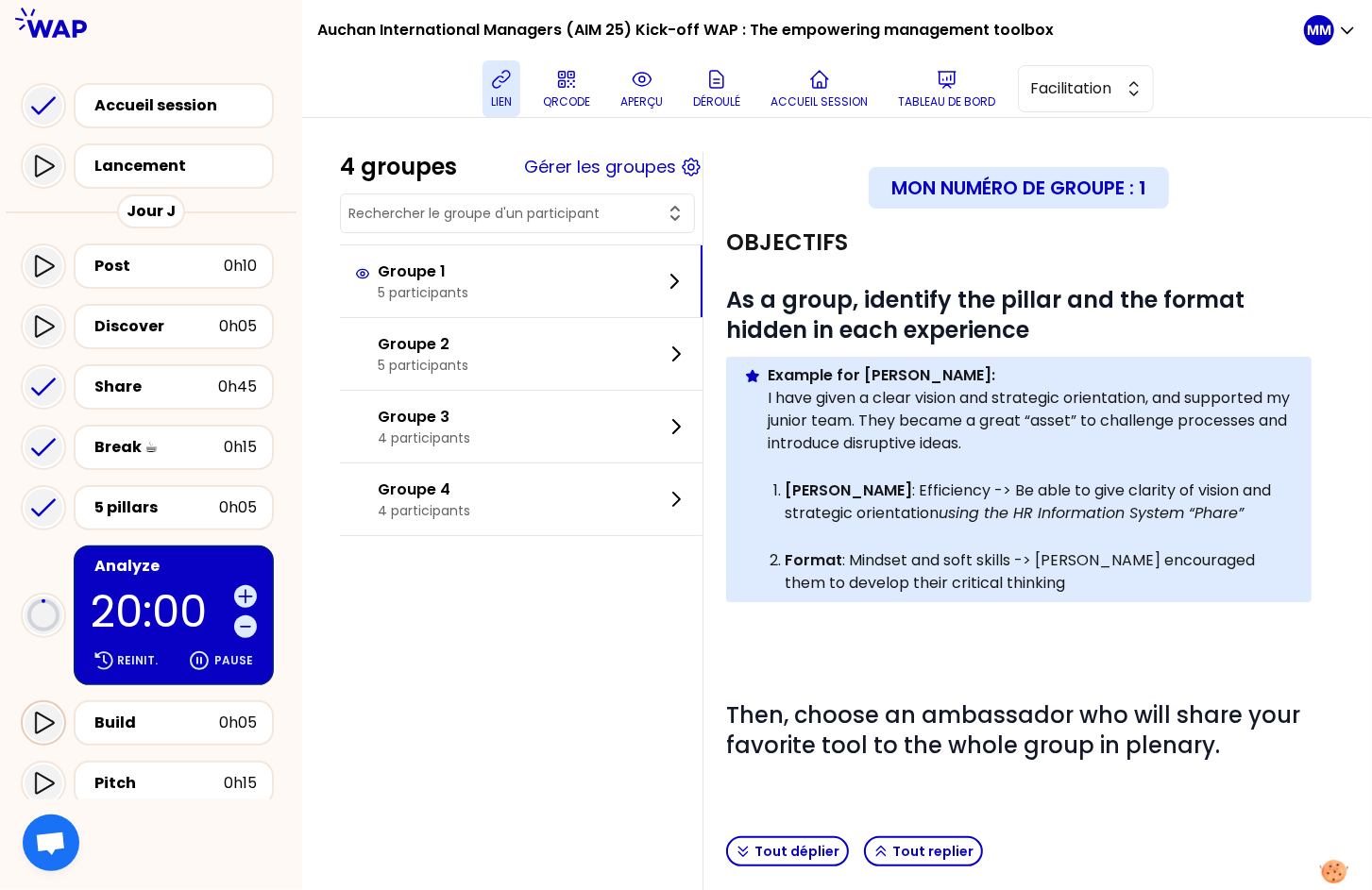
click at [45, 712] on icon at bounding box center [43, 723] width 23 height 23
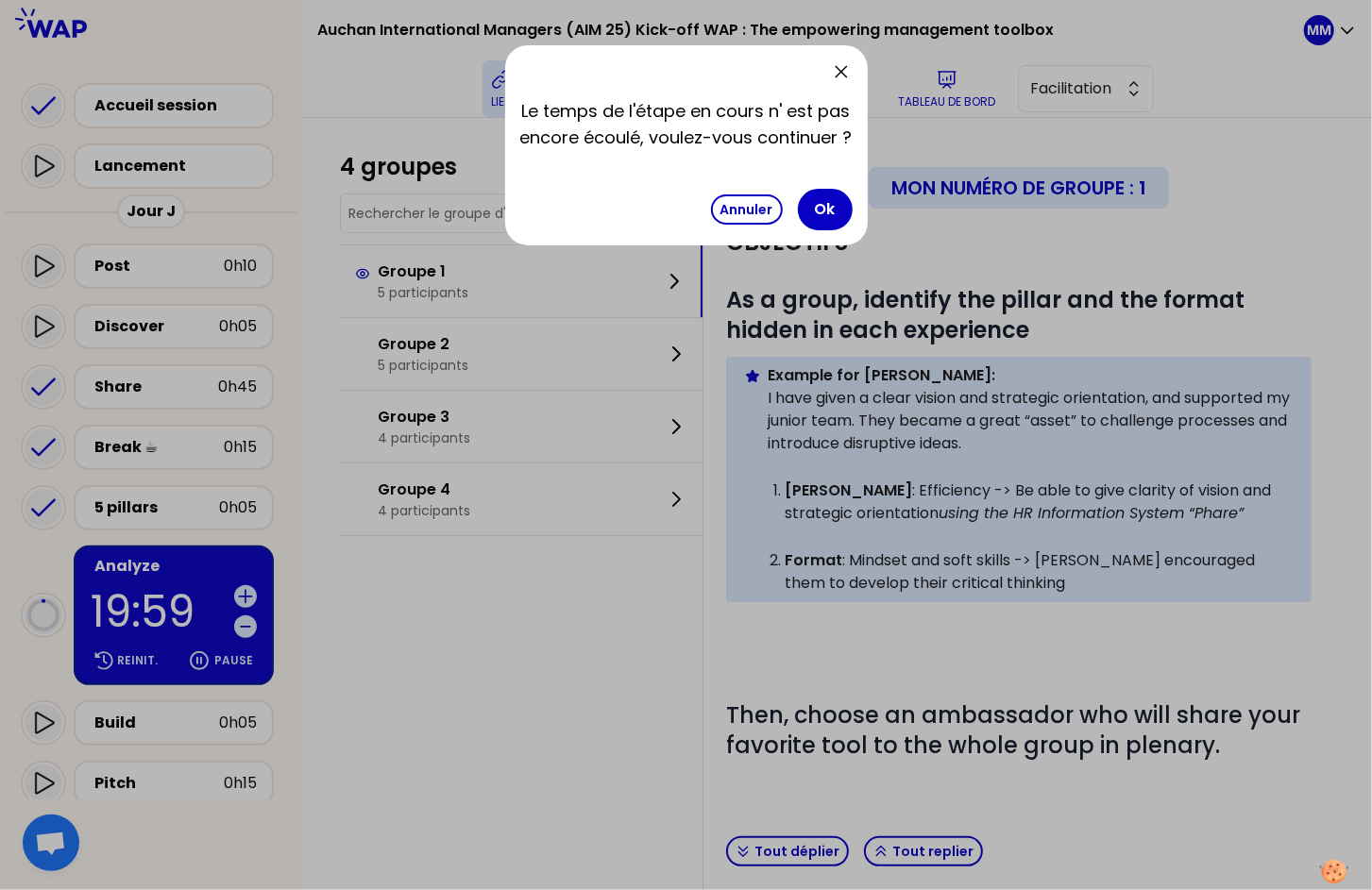
drag, startPoint x: 835, startPoint y: 212, endPoint x: 319, endPoint y: 595, distance: 642.6
click at [835, 212] on button "Ok" at bounding box center [825, 209] width 55 height 41
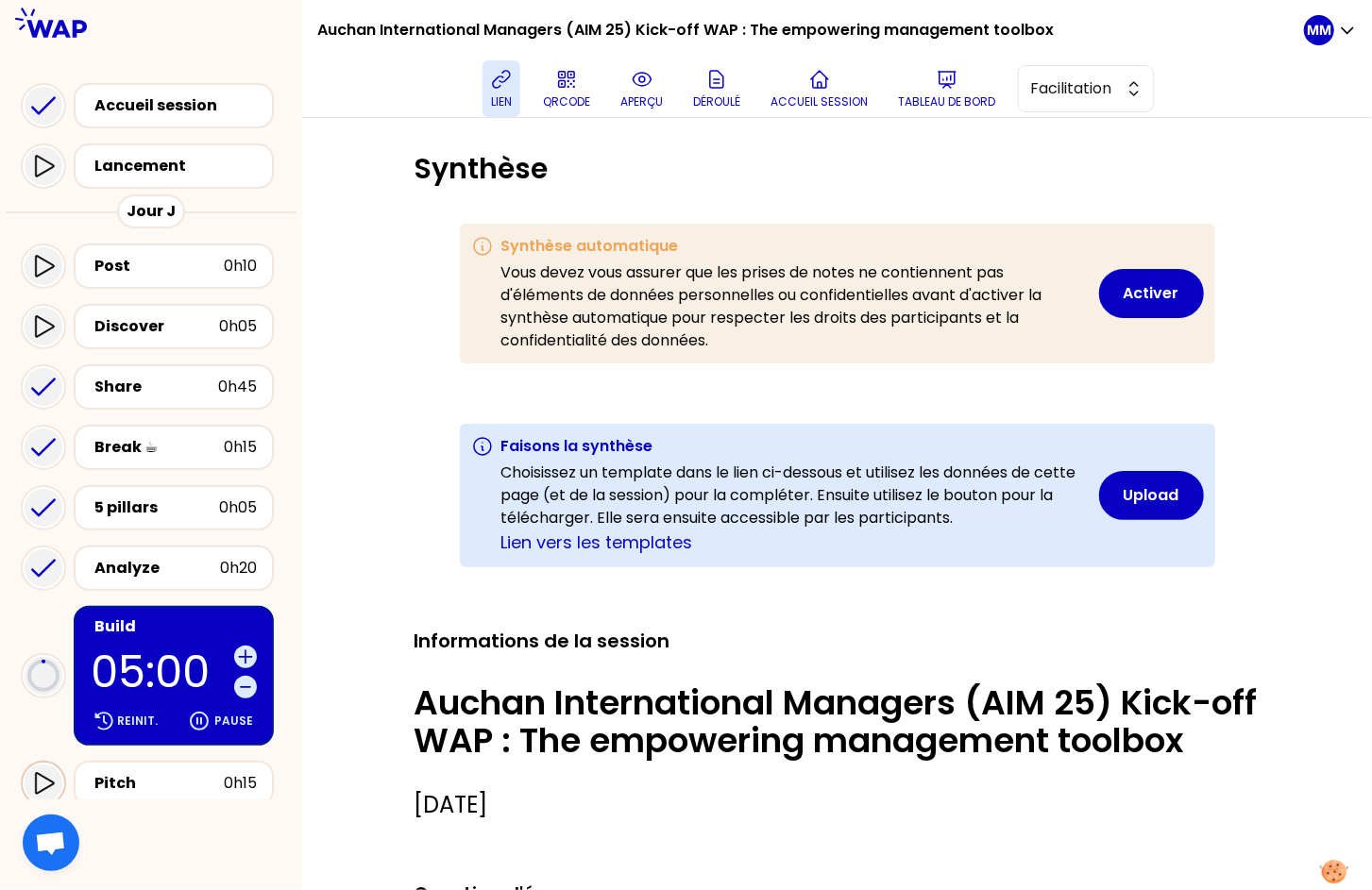
click at [50, 781] on icon at bounding box center [43, 784] width 23 height 23
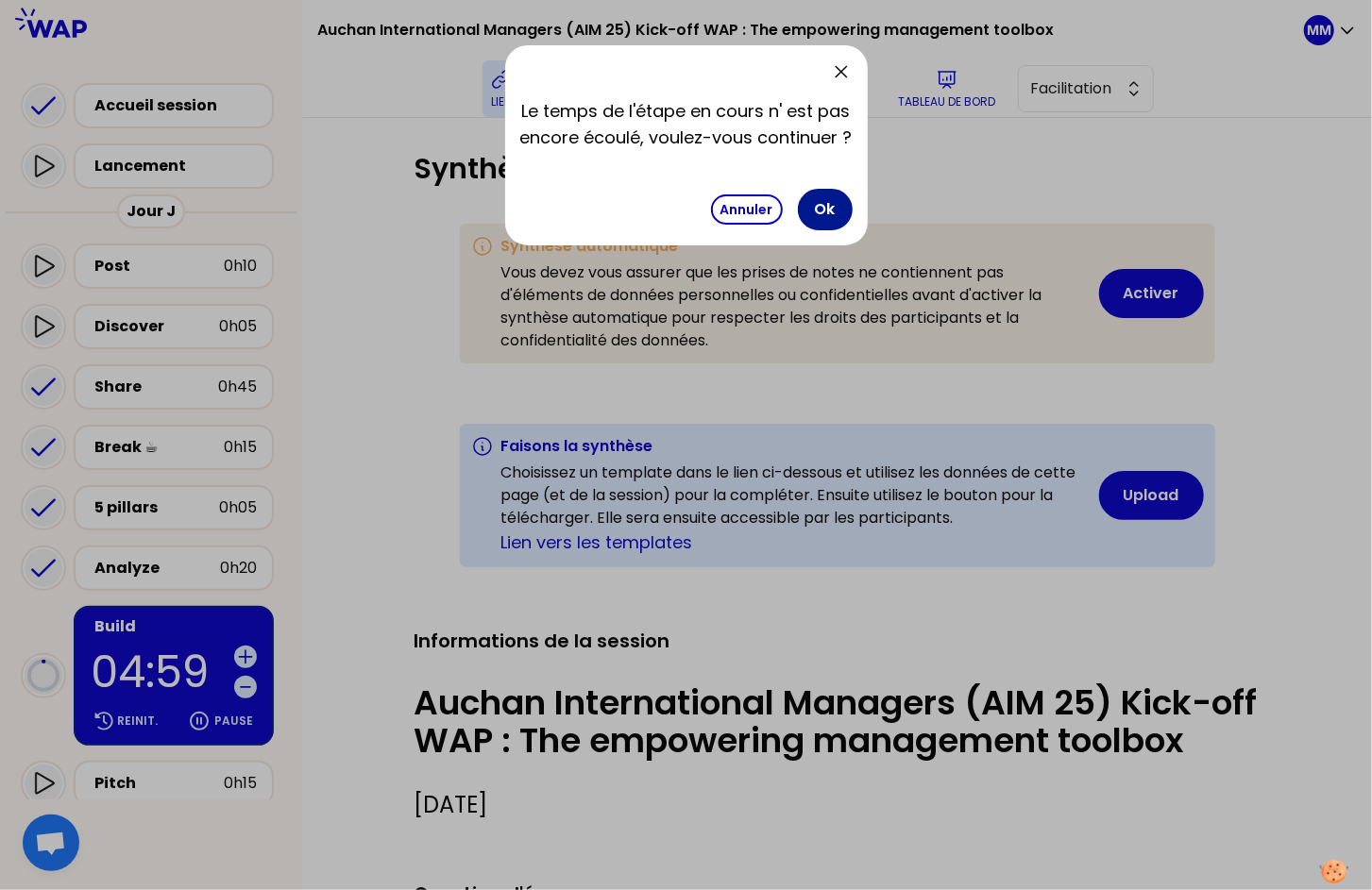
click at [830, 208] on button "Ok" at bounding box center [825, 209] width 55 height 41
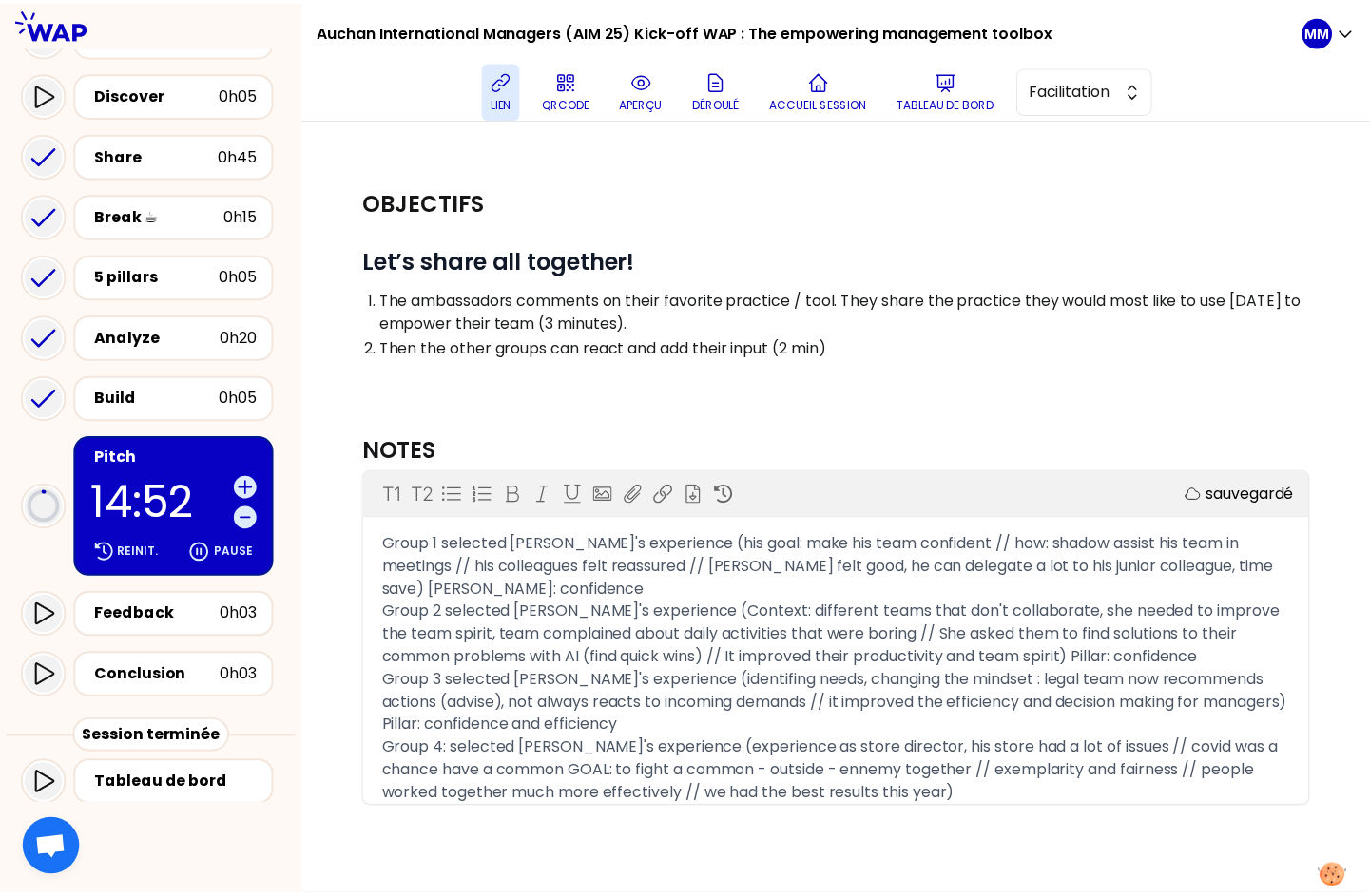
scroll to position [232, 0]
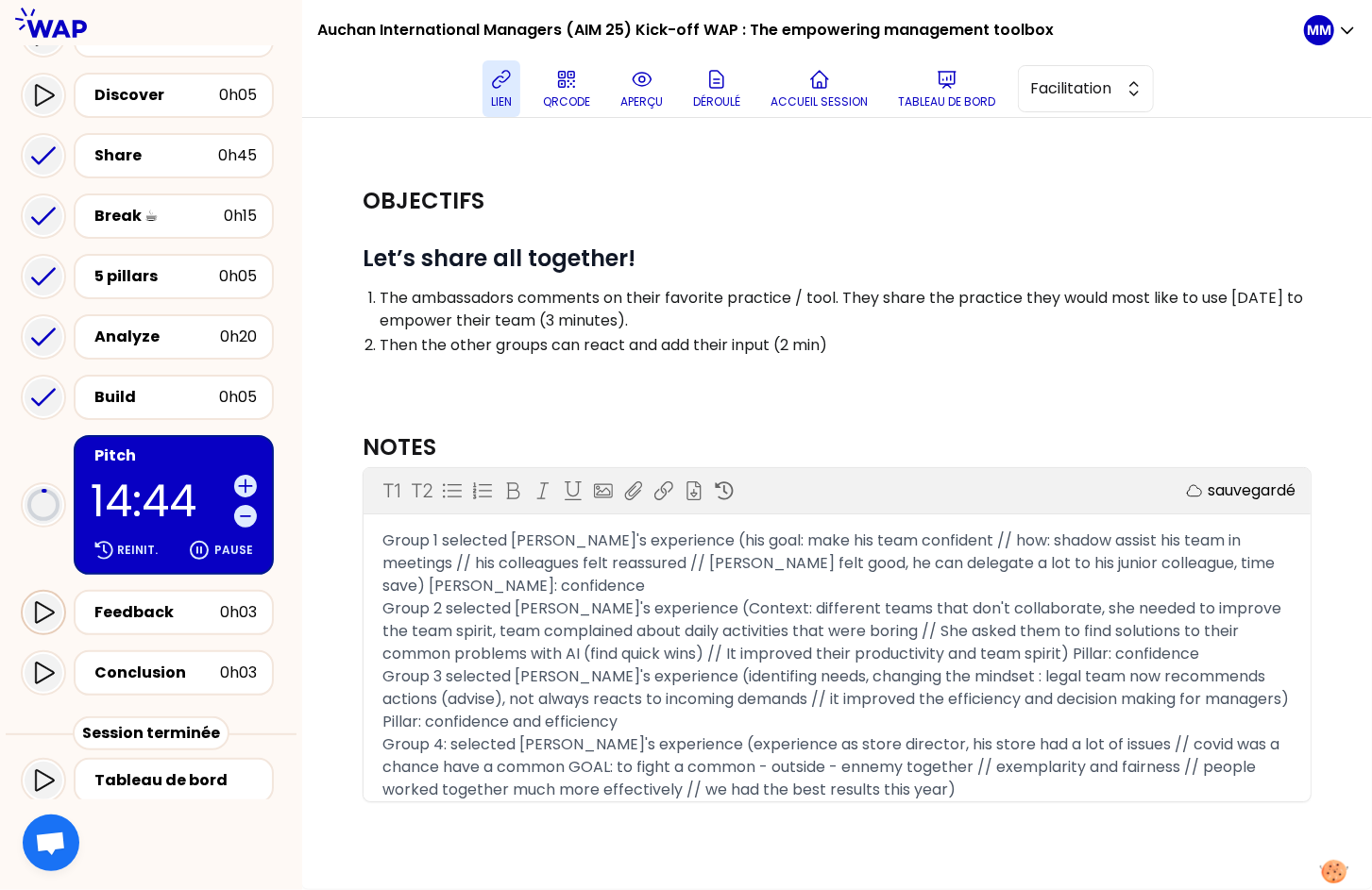
click at [45, 608] on icon at bounding box center [43, 613] width 23 height 23
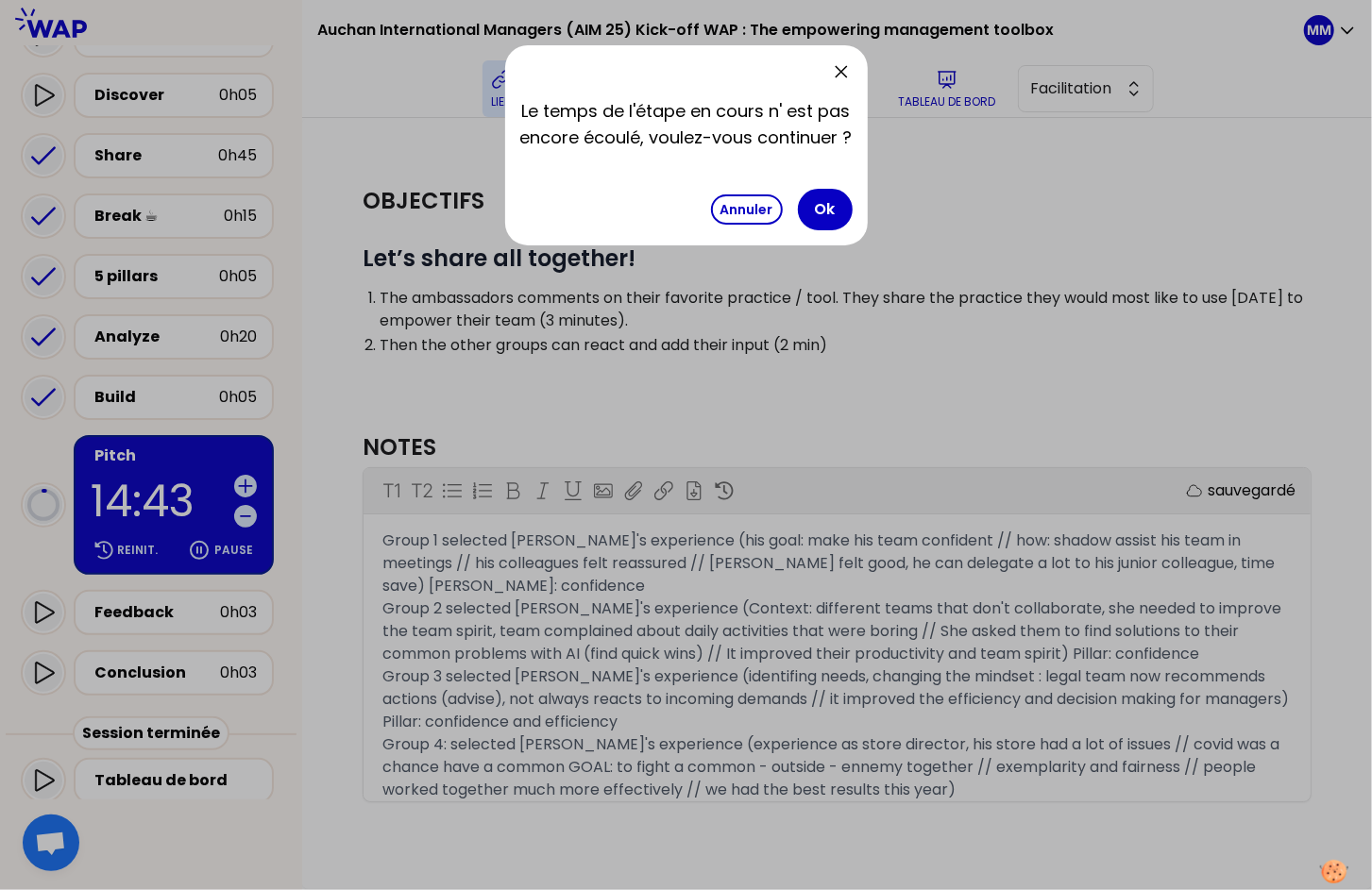
drag, startPoint x: 810, startPoint y: 205, endPoint x: 711, endPoint y: 255, distance: 110.9
click at [810, 206] on button "Ok" at bounding box center [825, 209] width 55 height 41
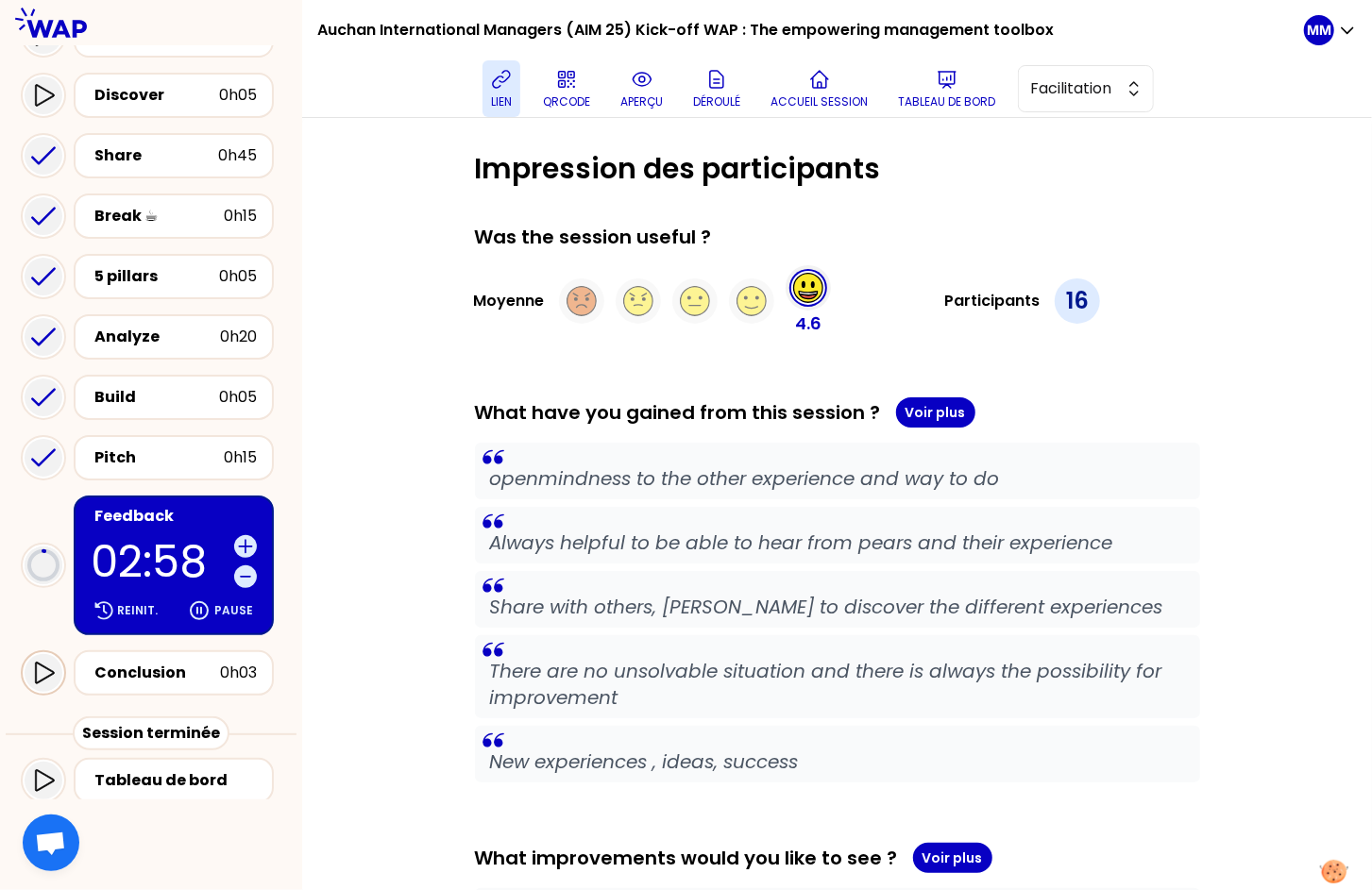
click at [53, 673] on icon at bounding box center [43, 673] width 23 height 23
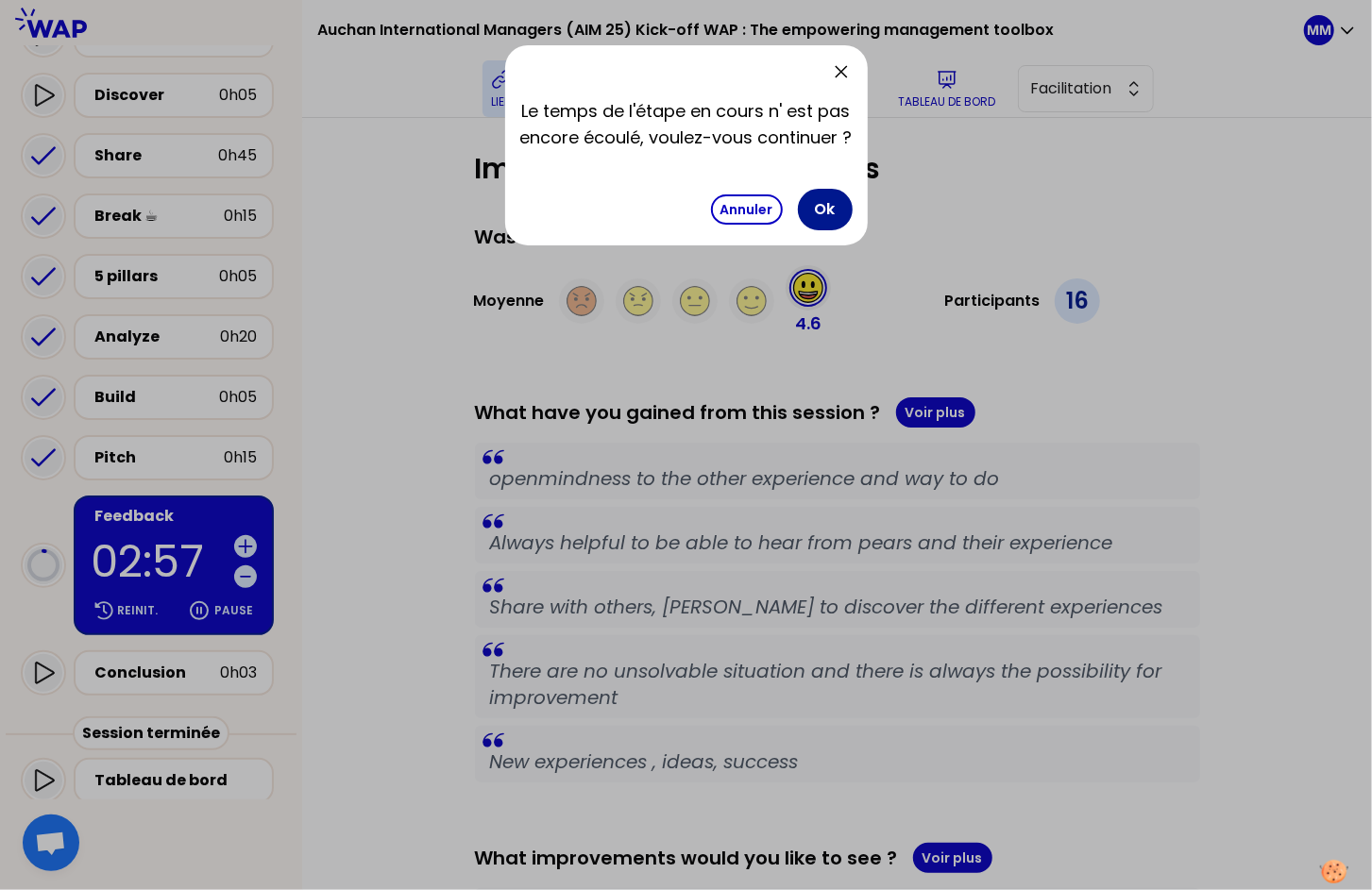
click at [823, 208] on button "Ok" at bounding box center [825, 209] width 55 height 41
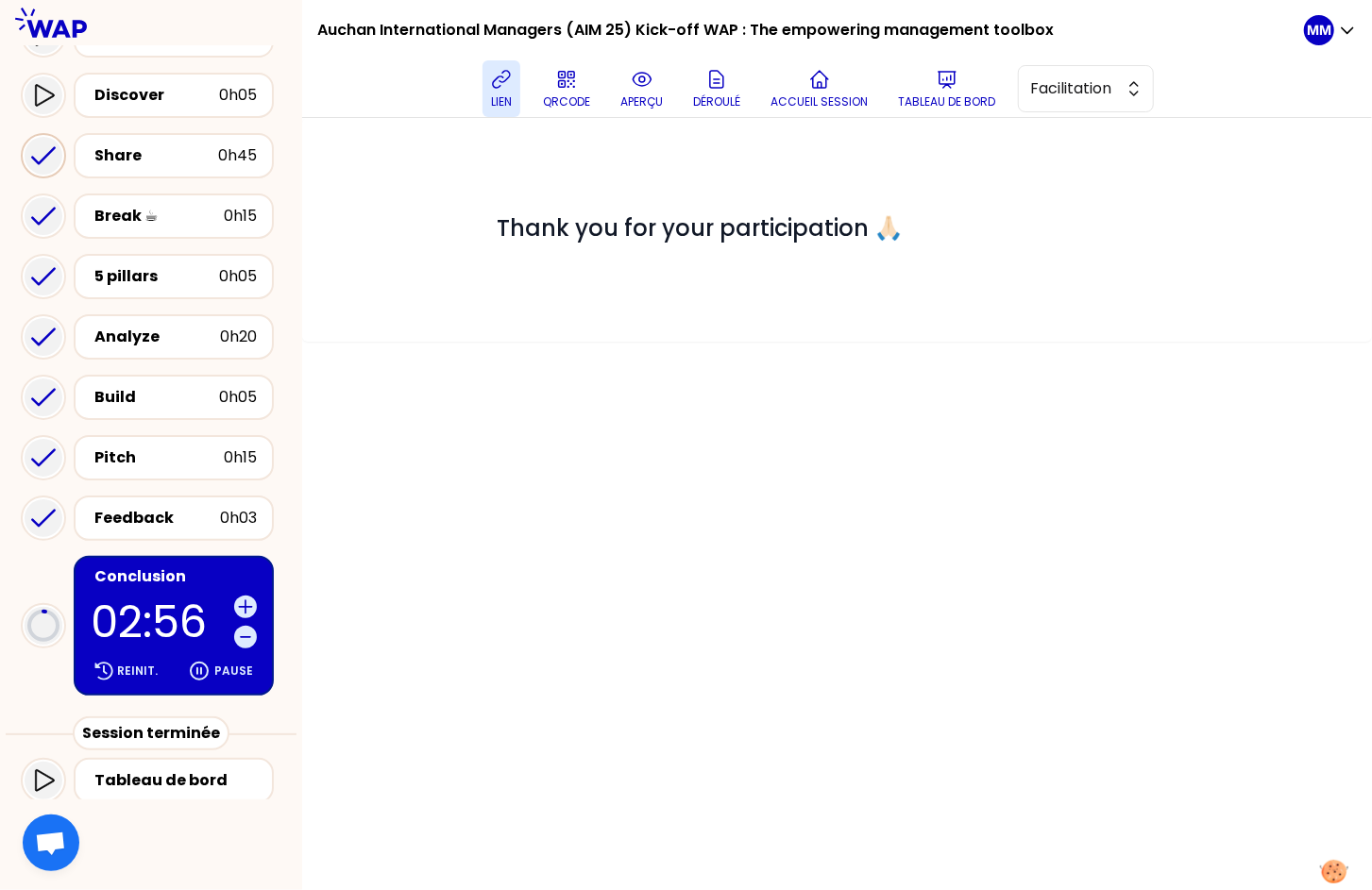
click at [43, 155] on icon at bounding box center [43, 155] width 37 height 37
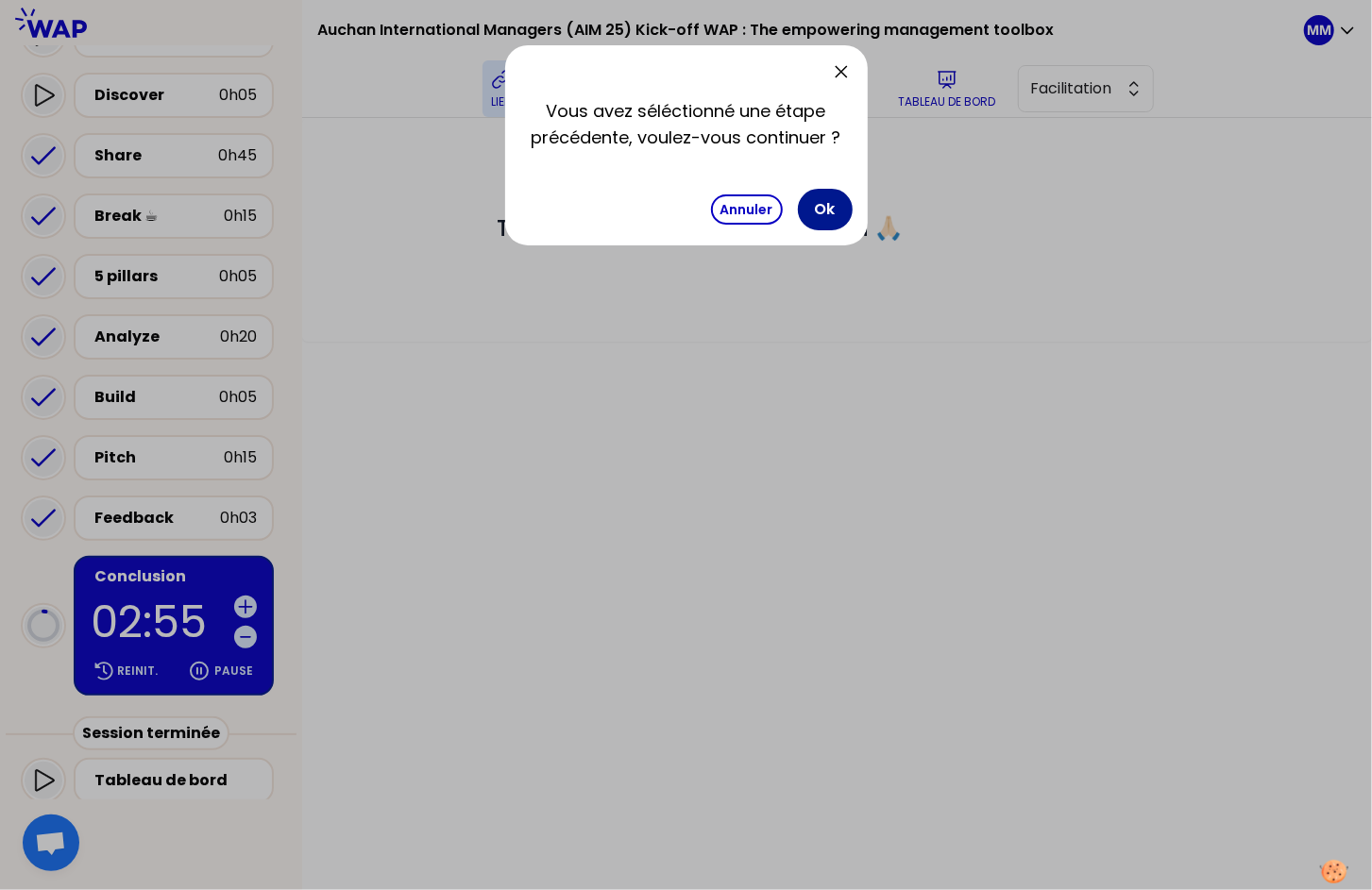
click at [838, 203] on button "Ok" at bounding box center [825, 209] width 55 height 41
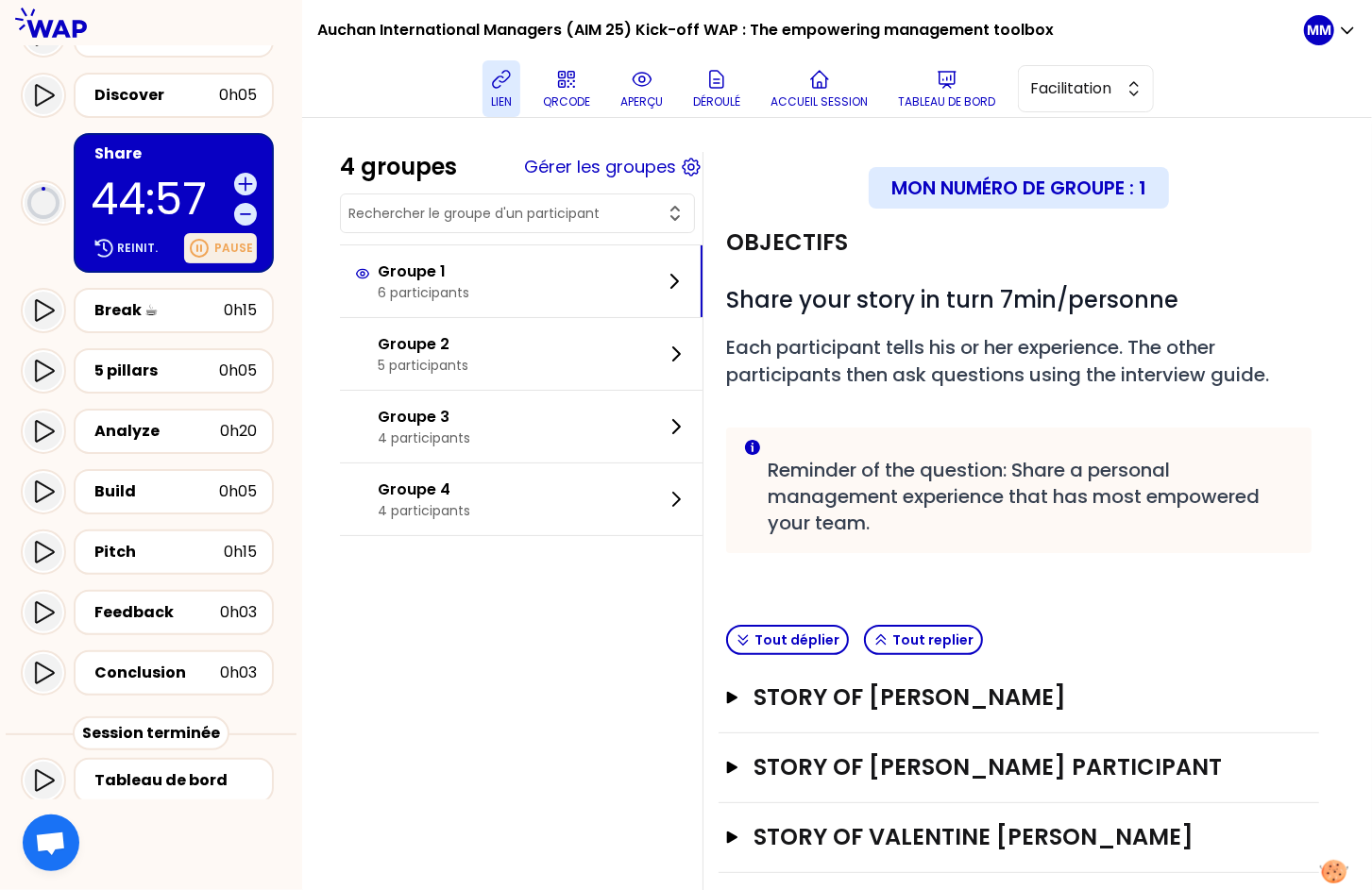
drag, startPoint x: 225, startPoint y: 242, endPoint x: 238, endPoint y: 243, distance: 13.0
click at [225, 243] on p "Pause" at bounding box center [234, 248] width 38 height 15
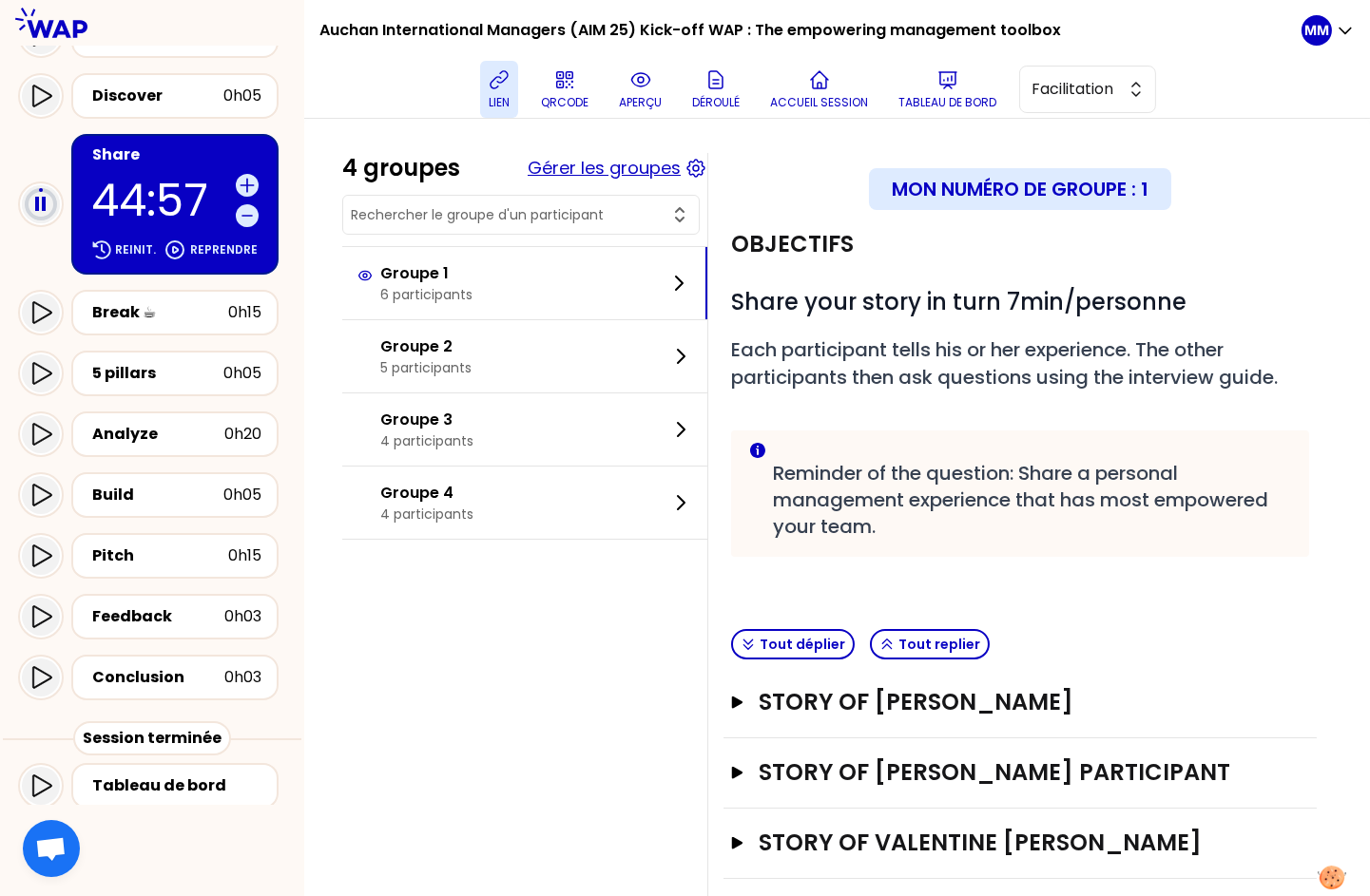
click at [625, 162] on button "Gérer les groupes" at bounding box center [604, 169] width 153 height 27
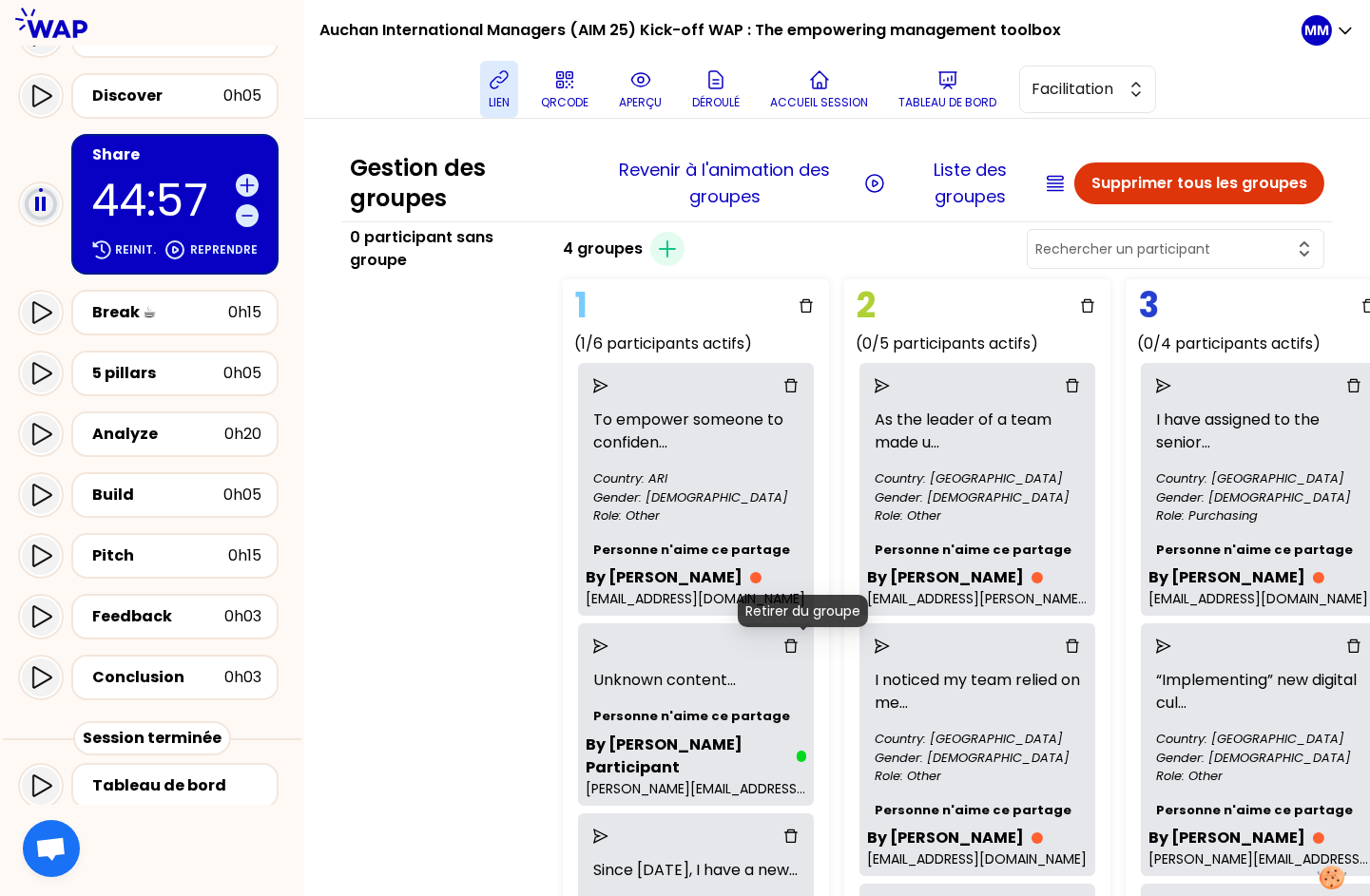
click at [799, 647] on icon "delete" at bounding box center [791, 646] width 15 height 15
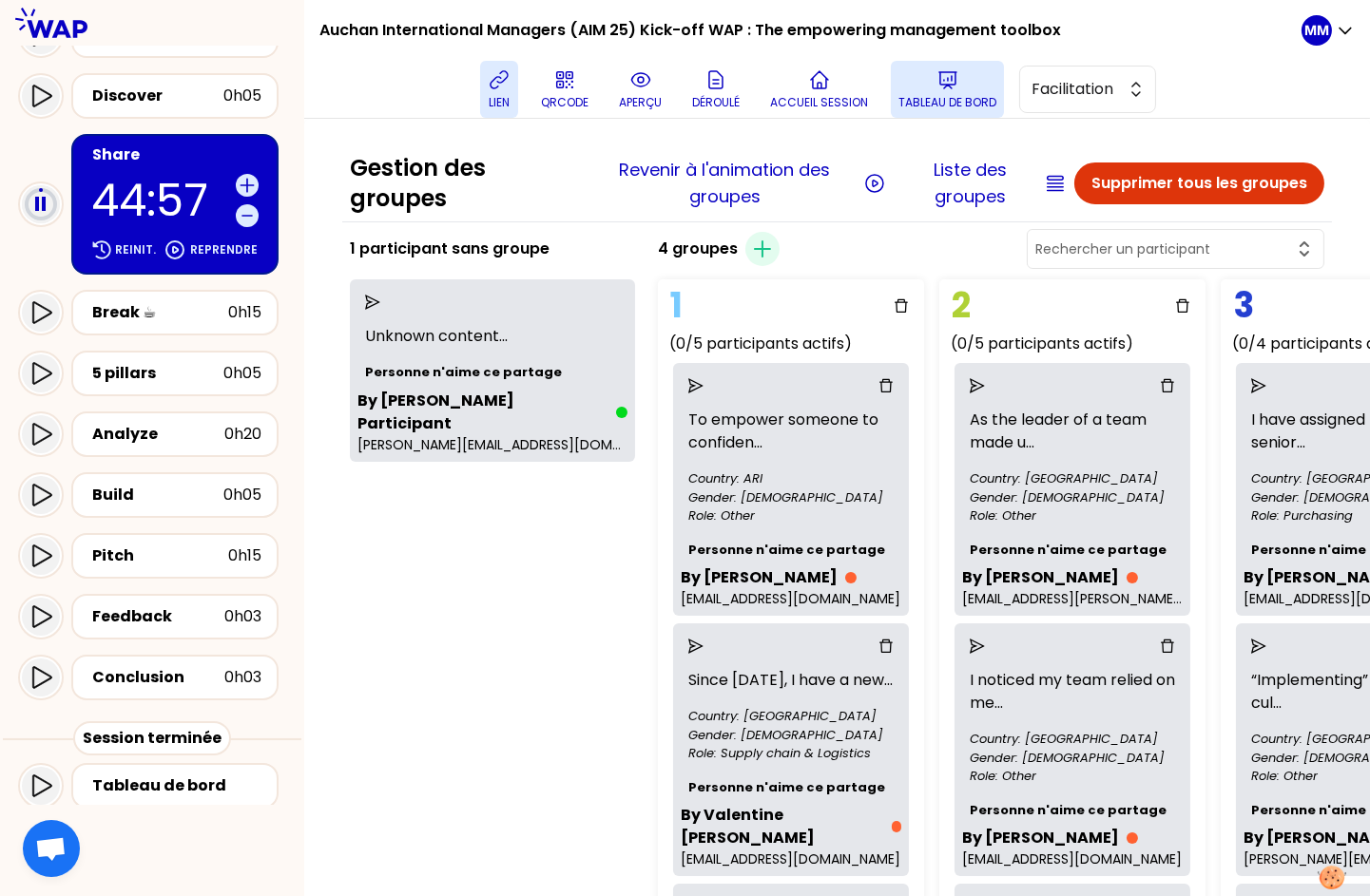
click at [946, 86] on icon at bounding box center [948, 80] width 23 height 23
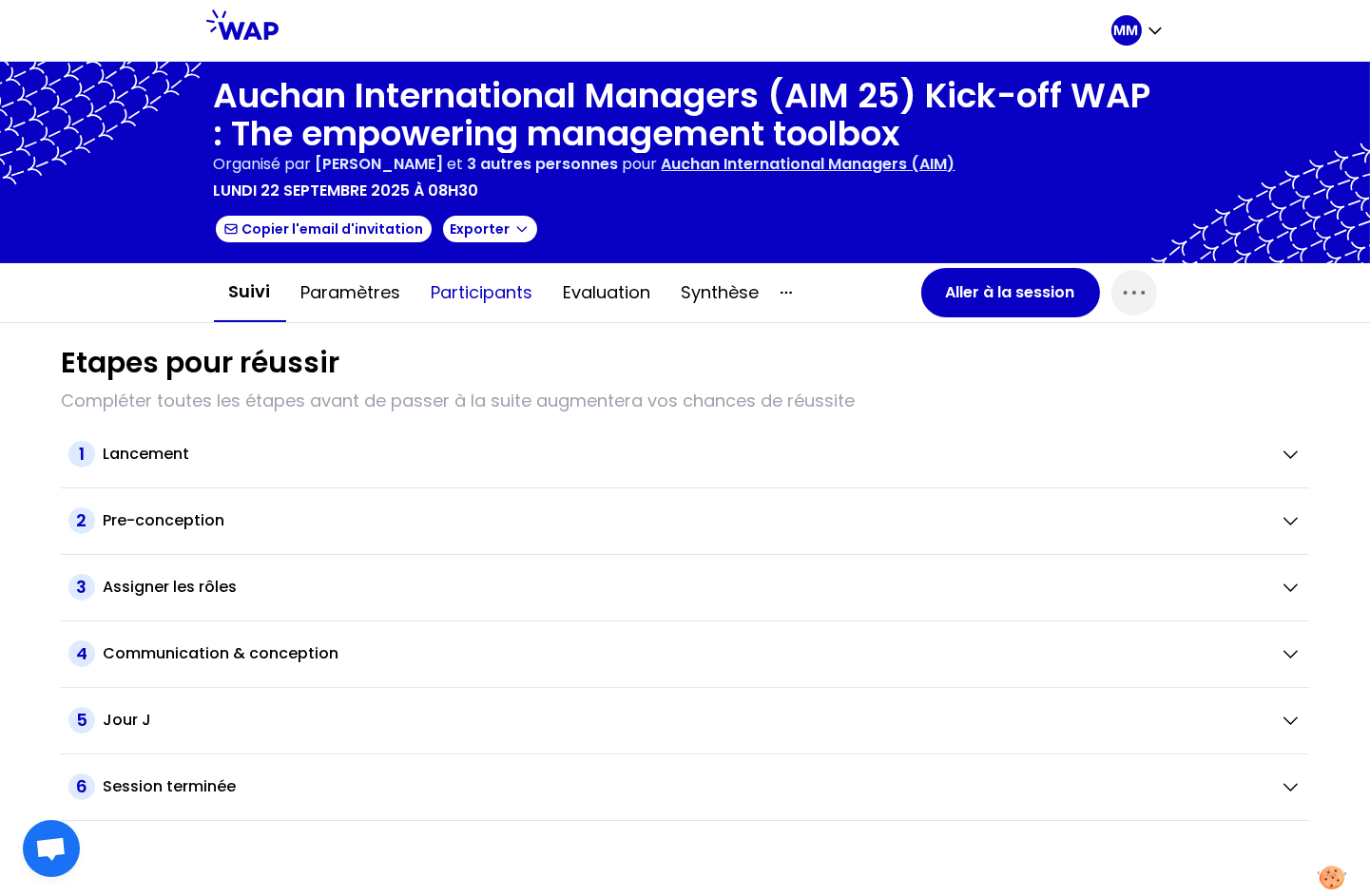
click at [471, 295] on button "Participants" at bounding box center [482, 292] width 132 height 57
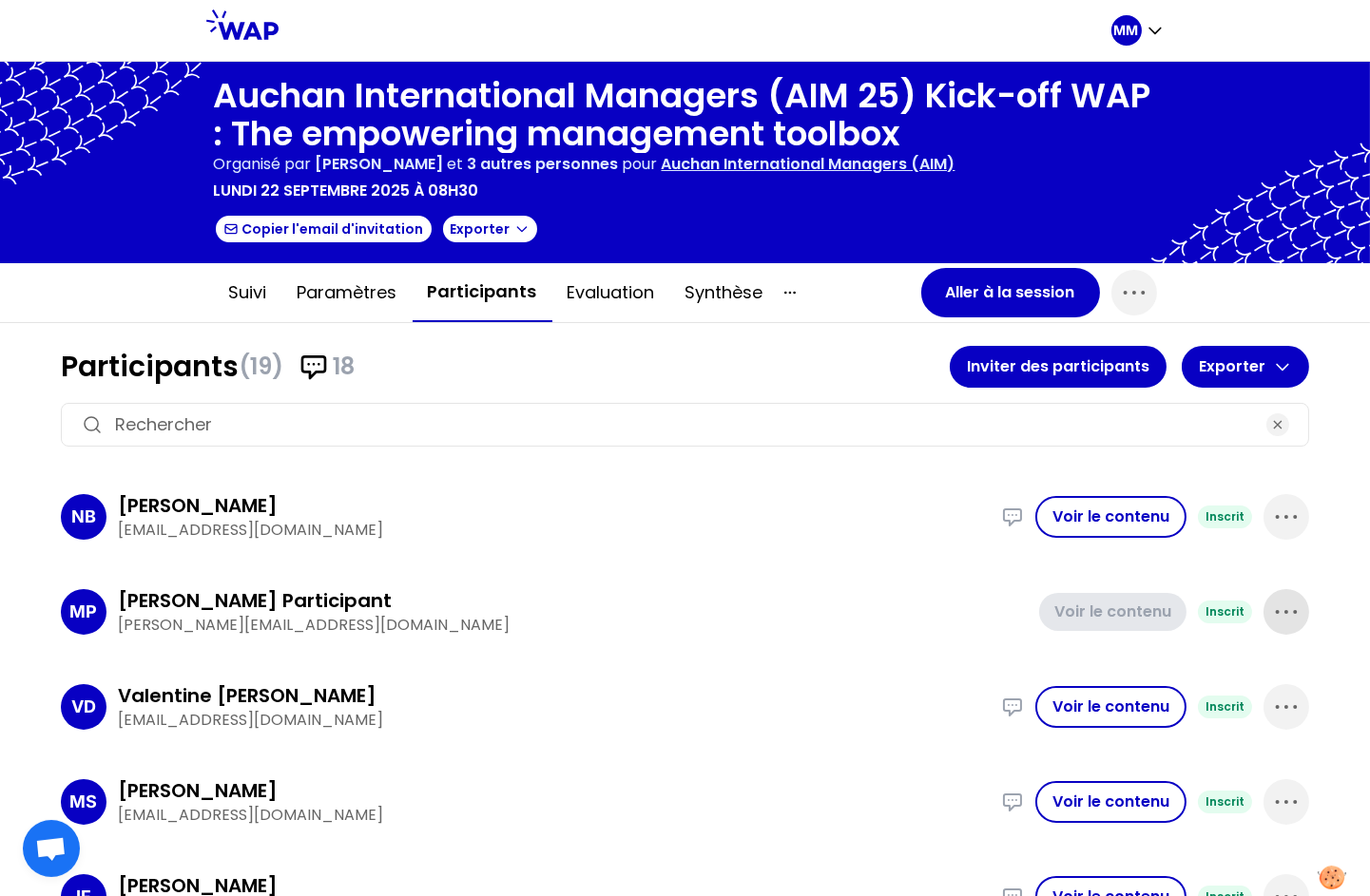
click at [1271, 613] on icon "button" at bounding box center [1286, 612] width 31 height 31
click at [1175, 676] on p "Supprimer" at bounding box center [1215, 676] width 89 height 27
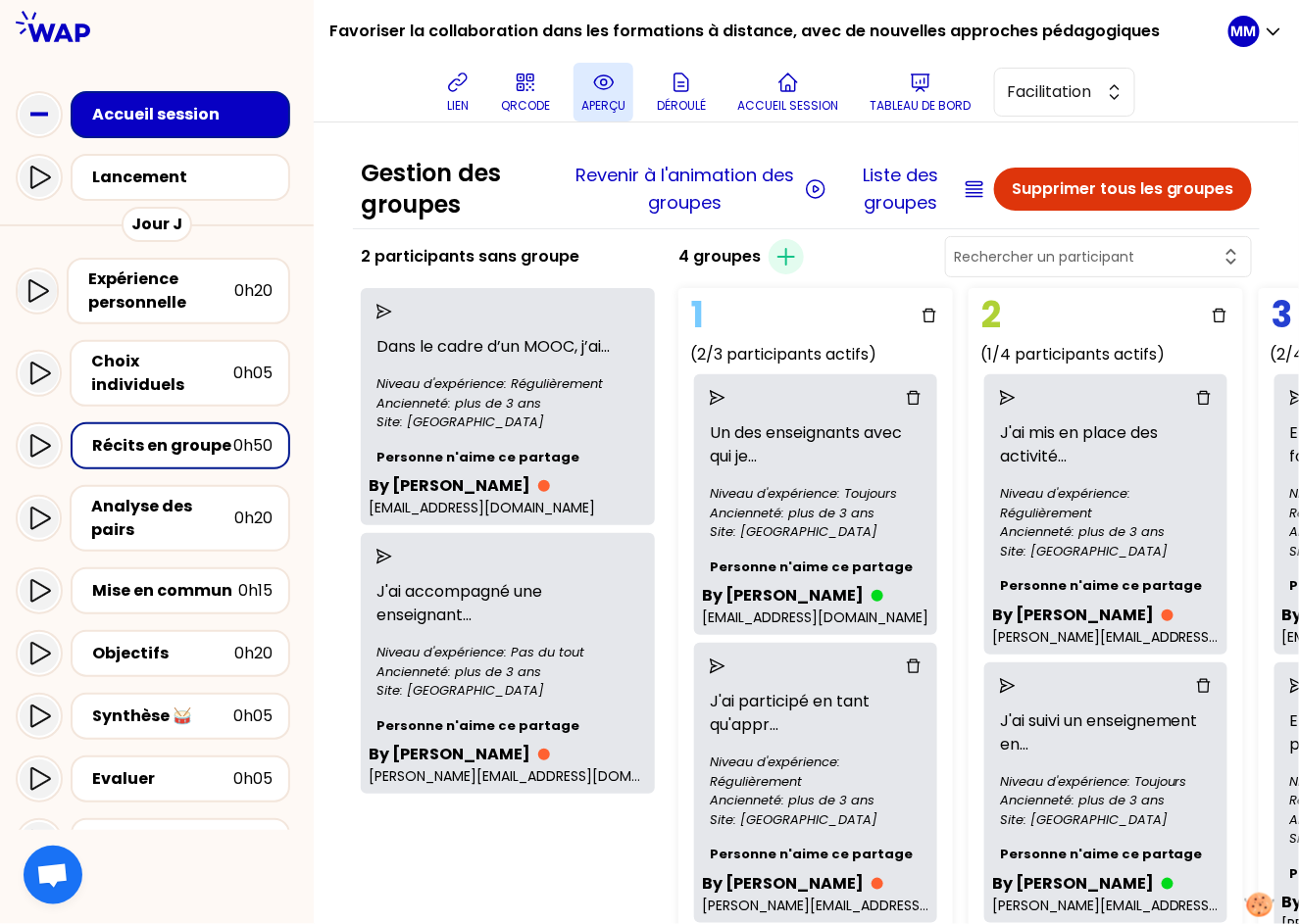
click at [615, 95] on button "aperçu" at bounding box center [603, 92] width 60 height 59
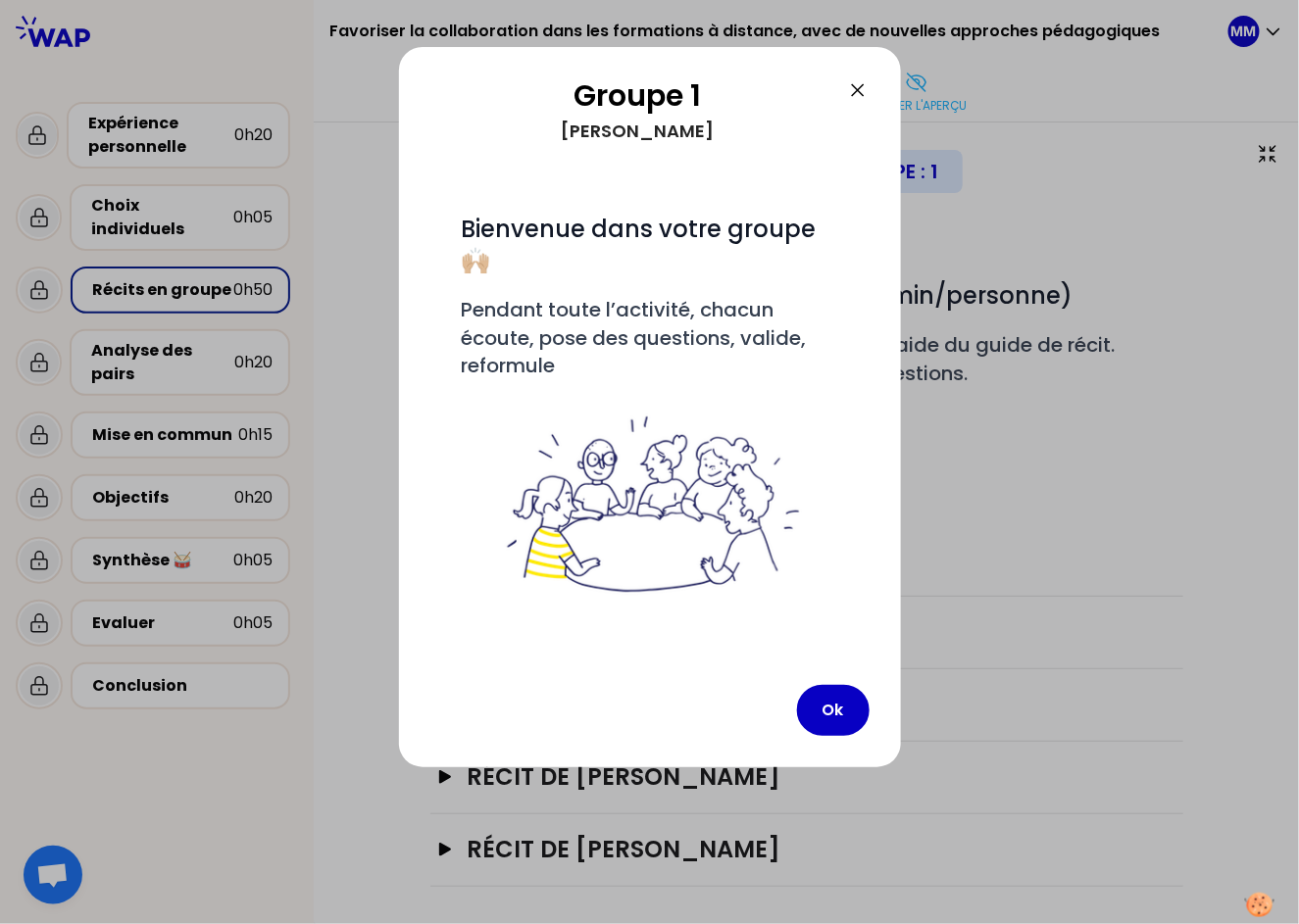
click at [853, 90] on icon at bounding box center [857, 91] width 24 height 24
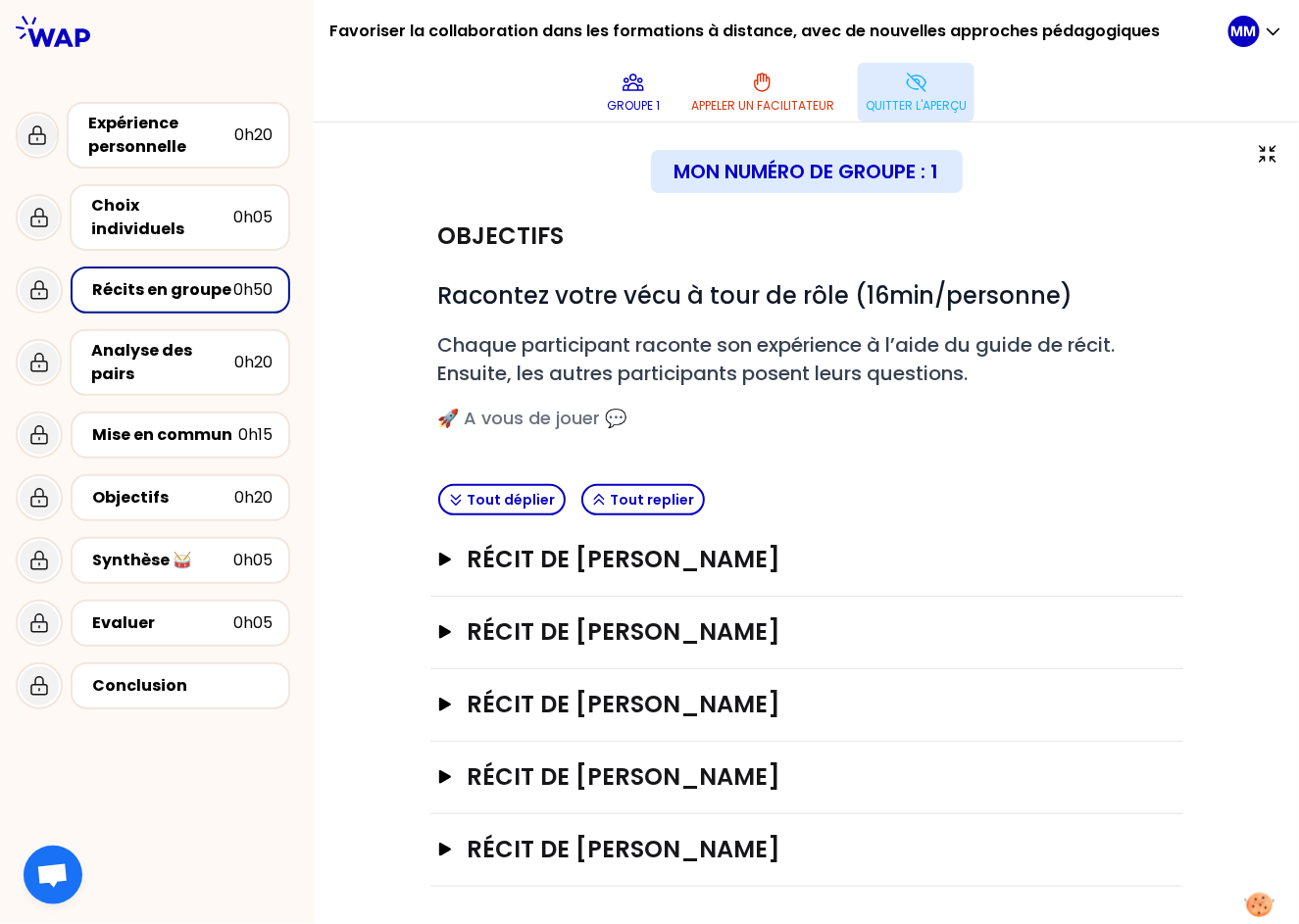
click at [914, 86] on icon at bounding box center [916, 83] width 24 height 24
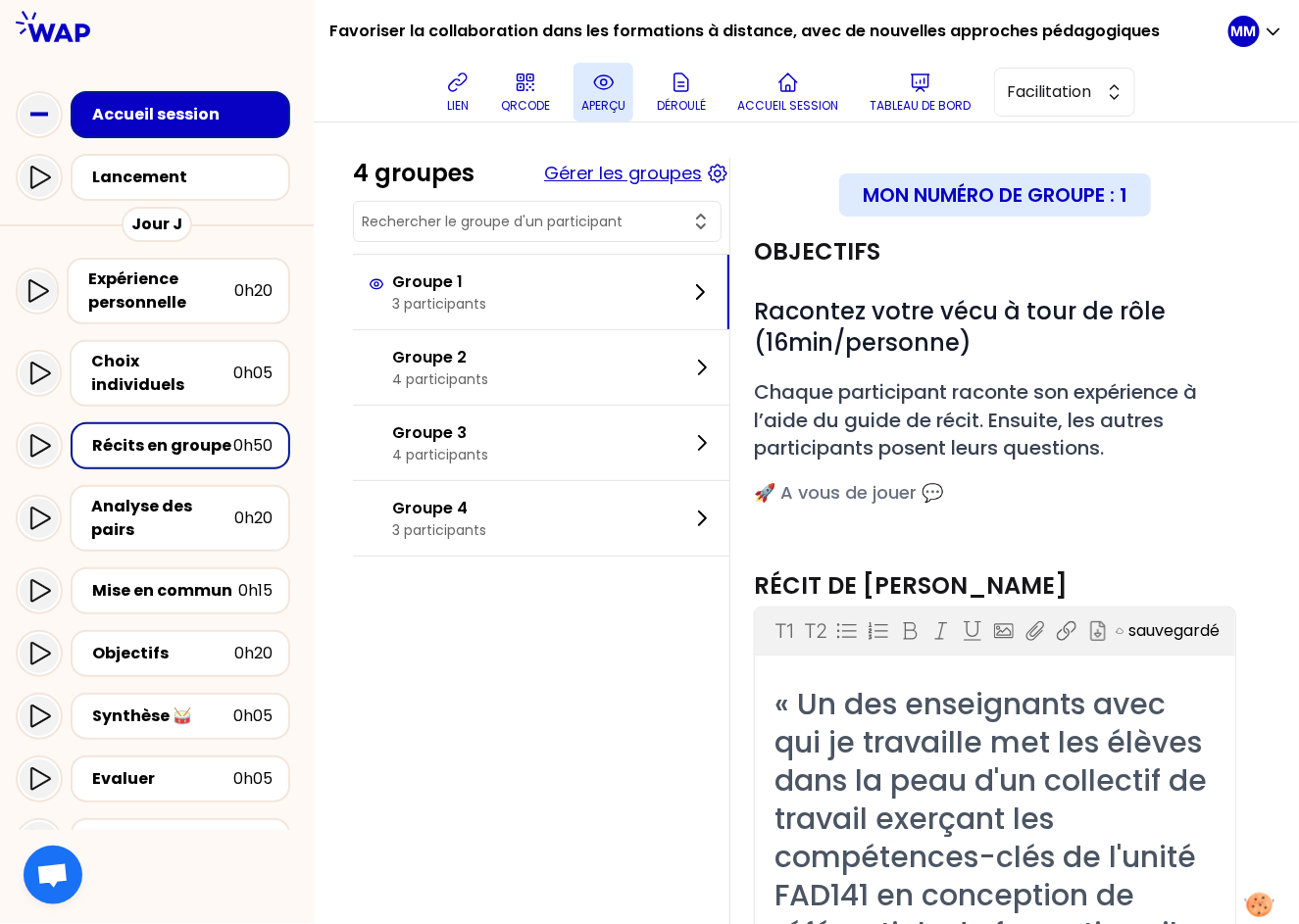
click at [663, 172] on button "Gérer les groupes" at bounding box center [623, 174] width 158 height 28
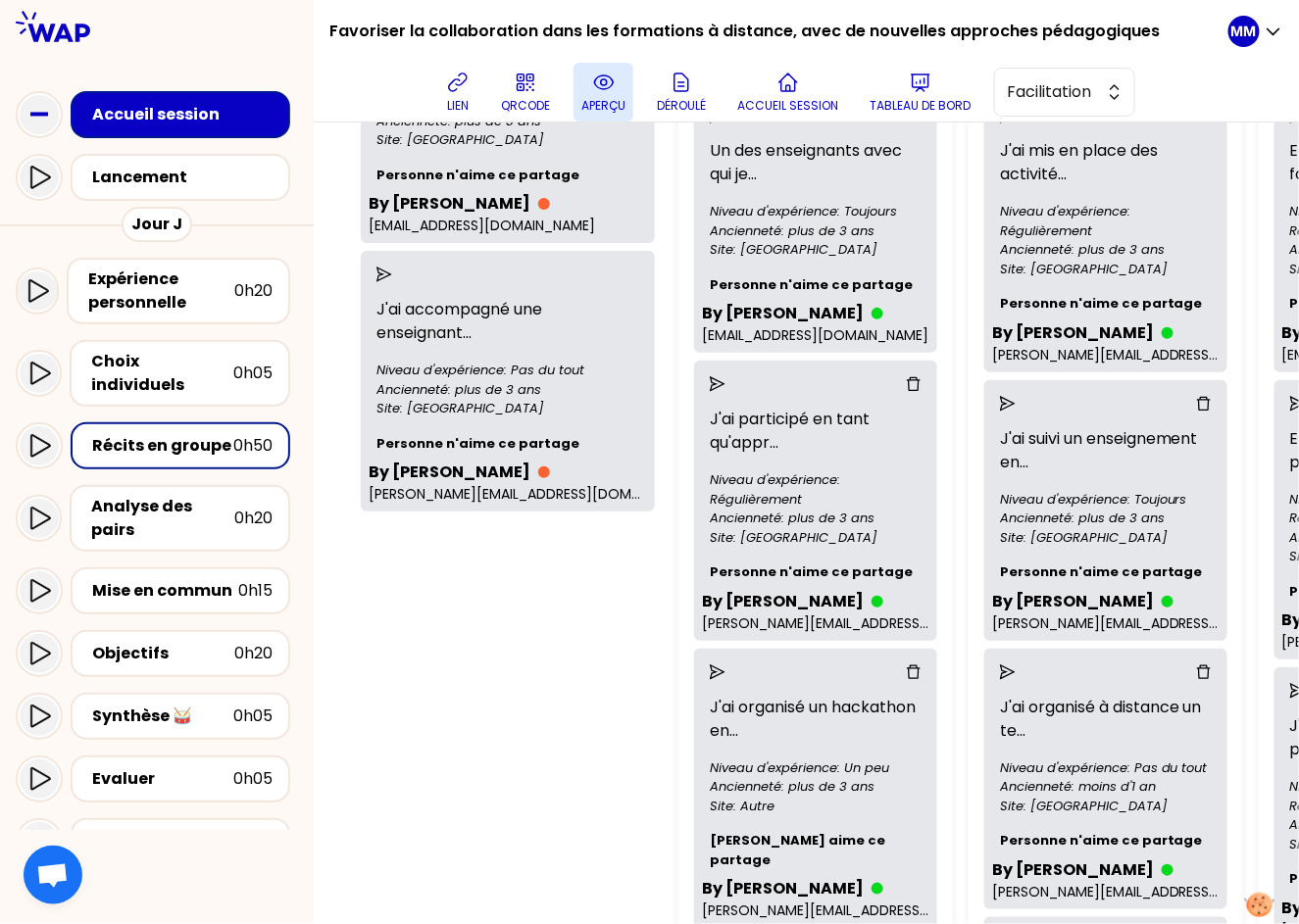
scroll to position [289, 0]
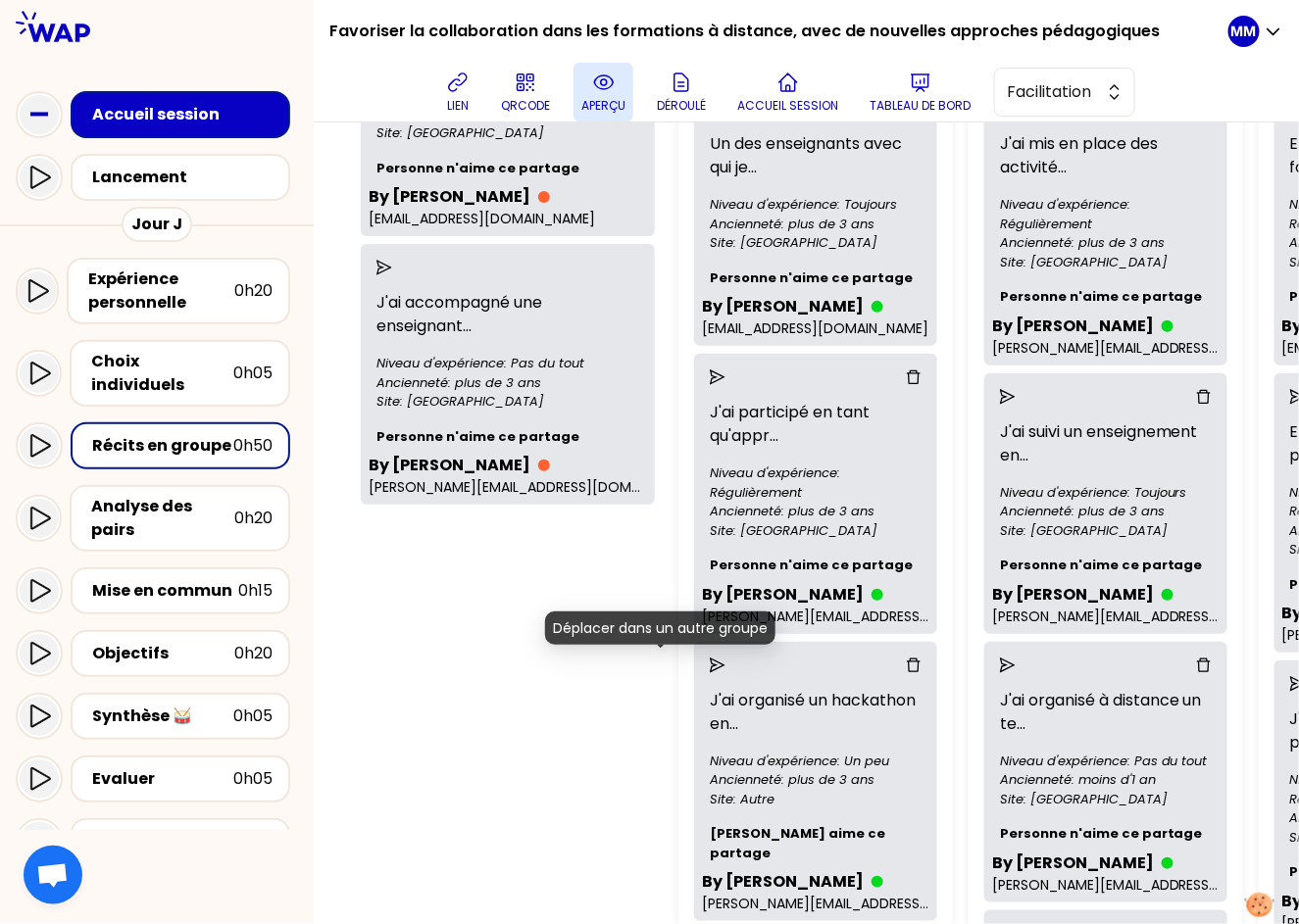
click at [709, 664] on icon "send" at bounding box center [717, 665] width 16 height 16
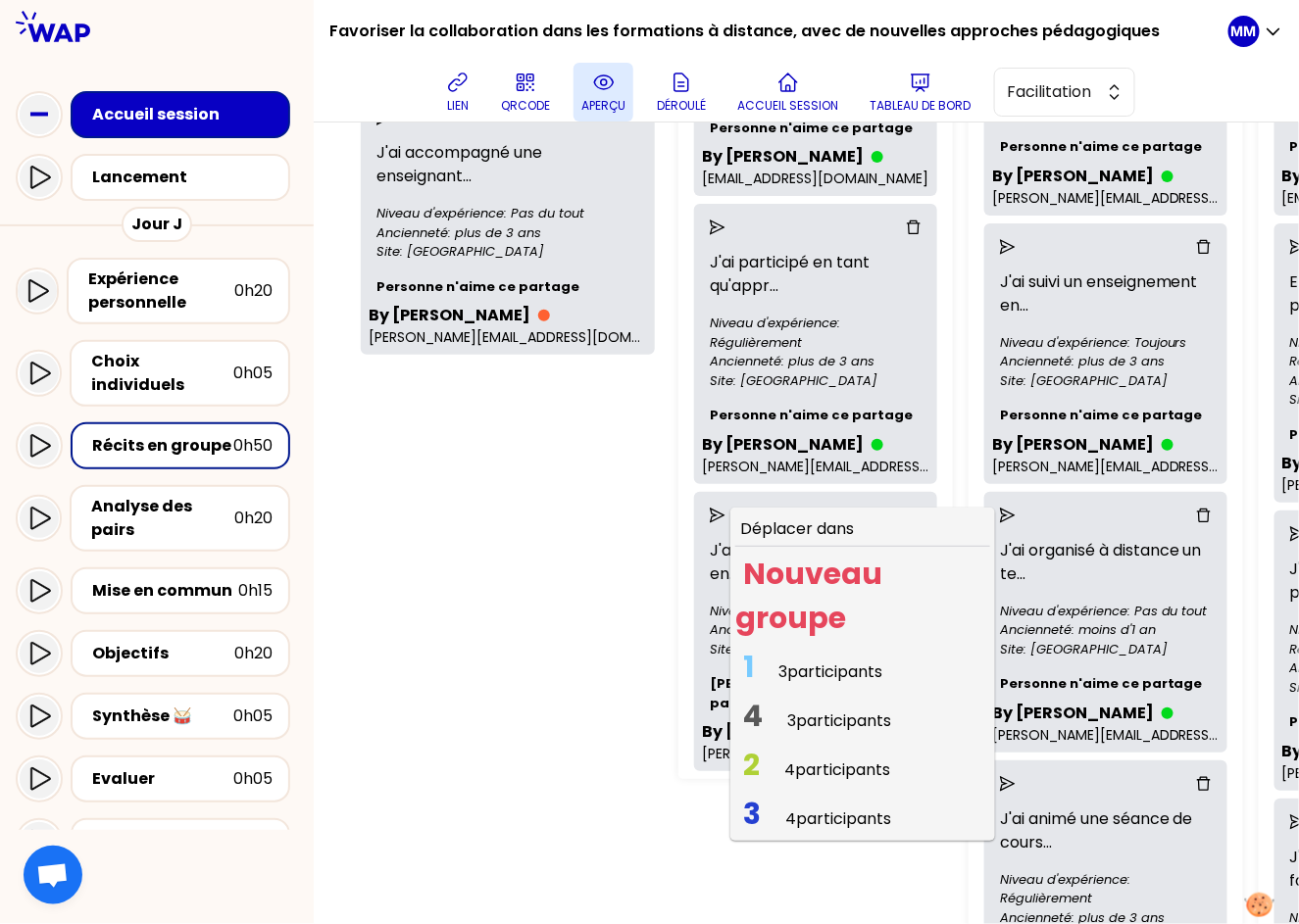
click at [784, 773] on span "4 participants" at bounding box center [836, 770] width 105 height 23
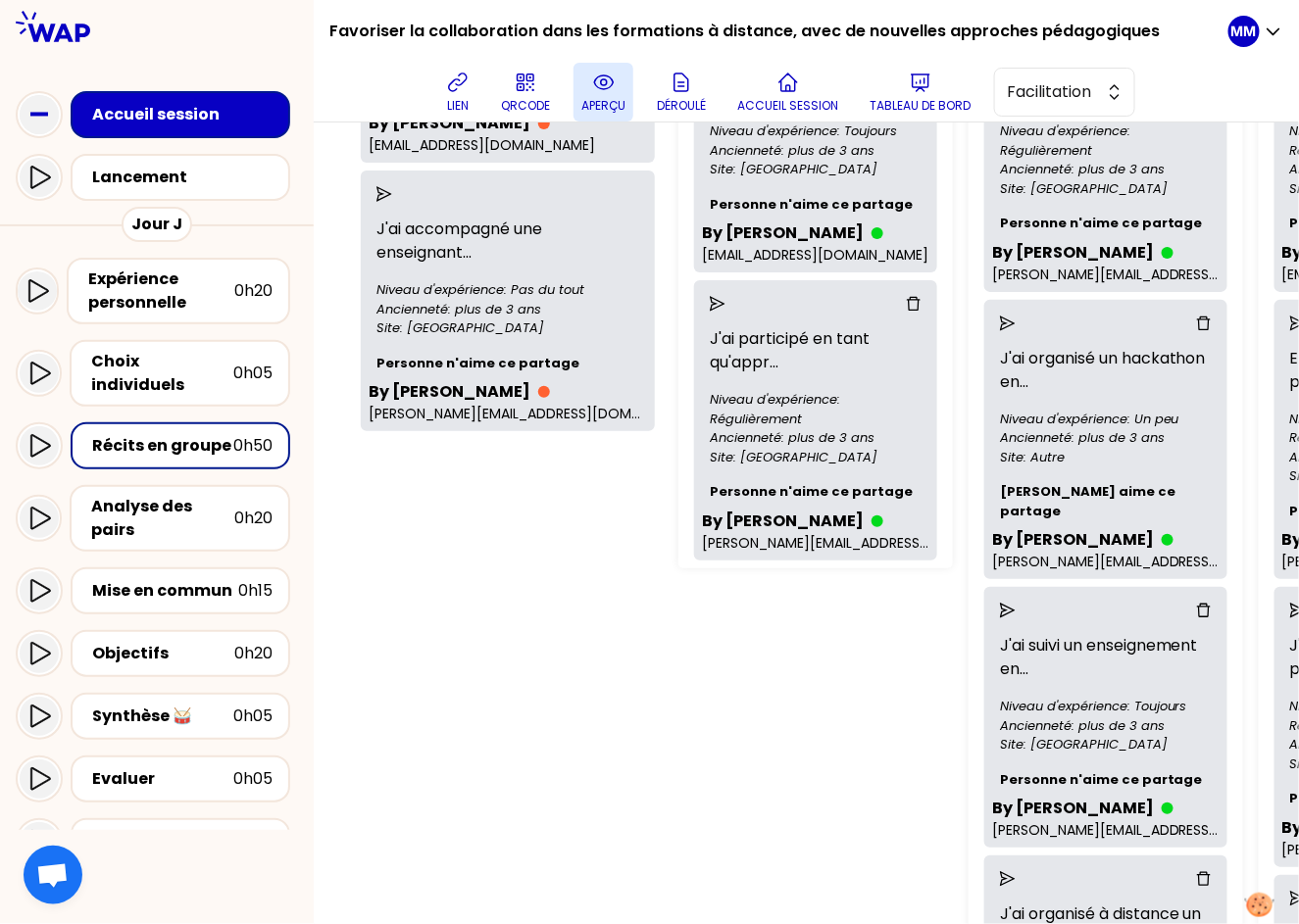
scroll to position [145, 0]
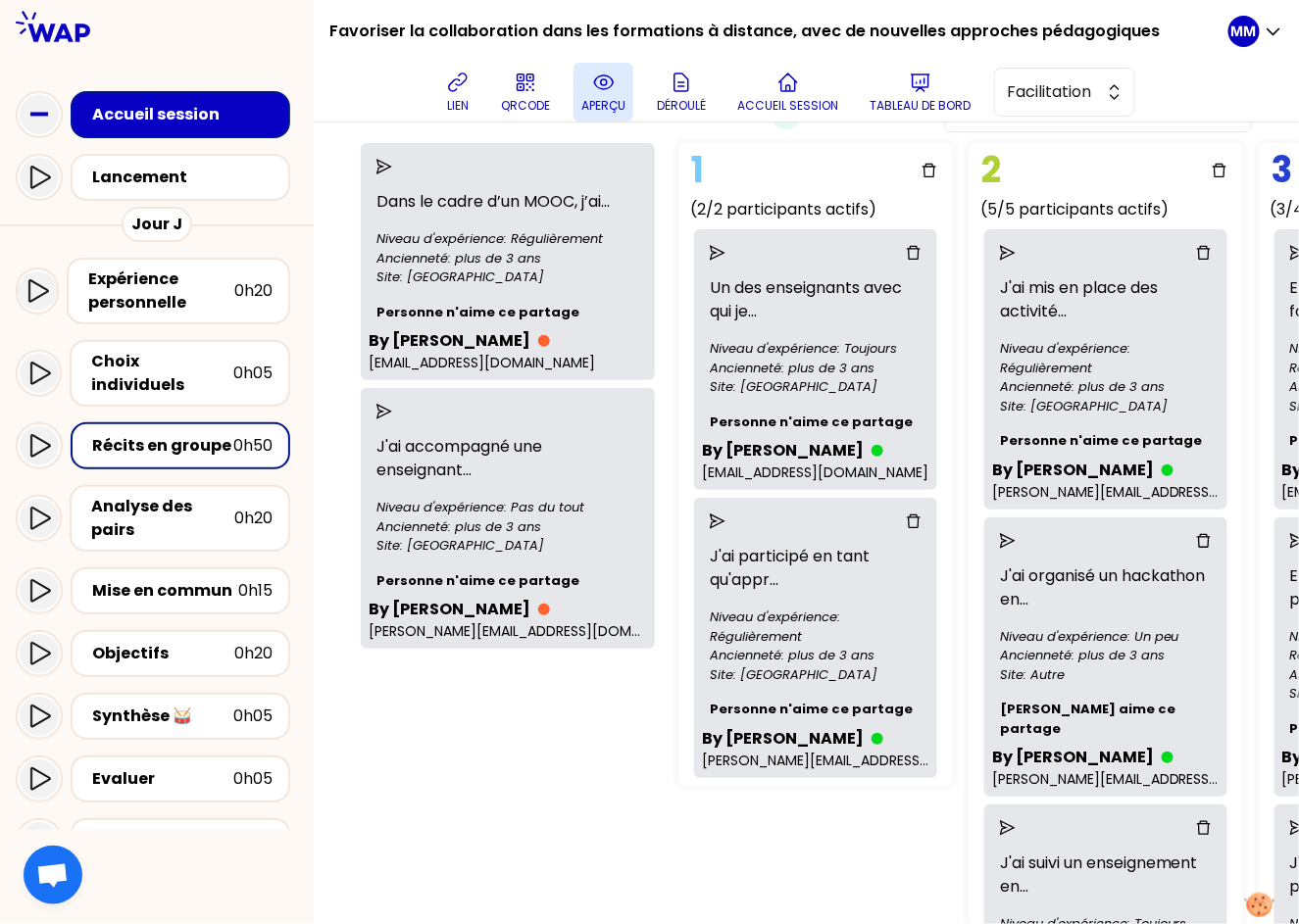
click at [1000, 257] on icon "send" at bounding box center [1008, 253] width 16 height 16
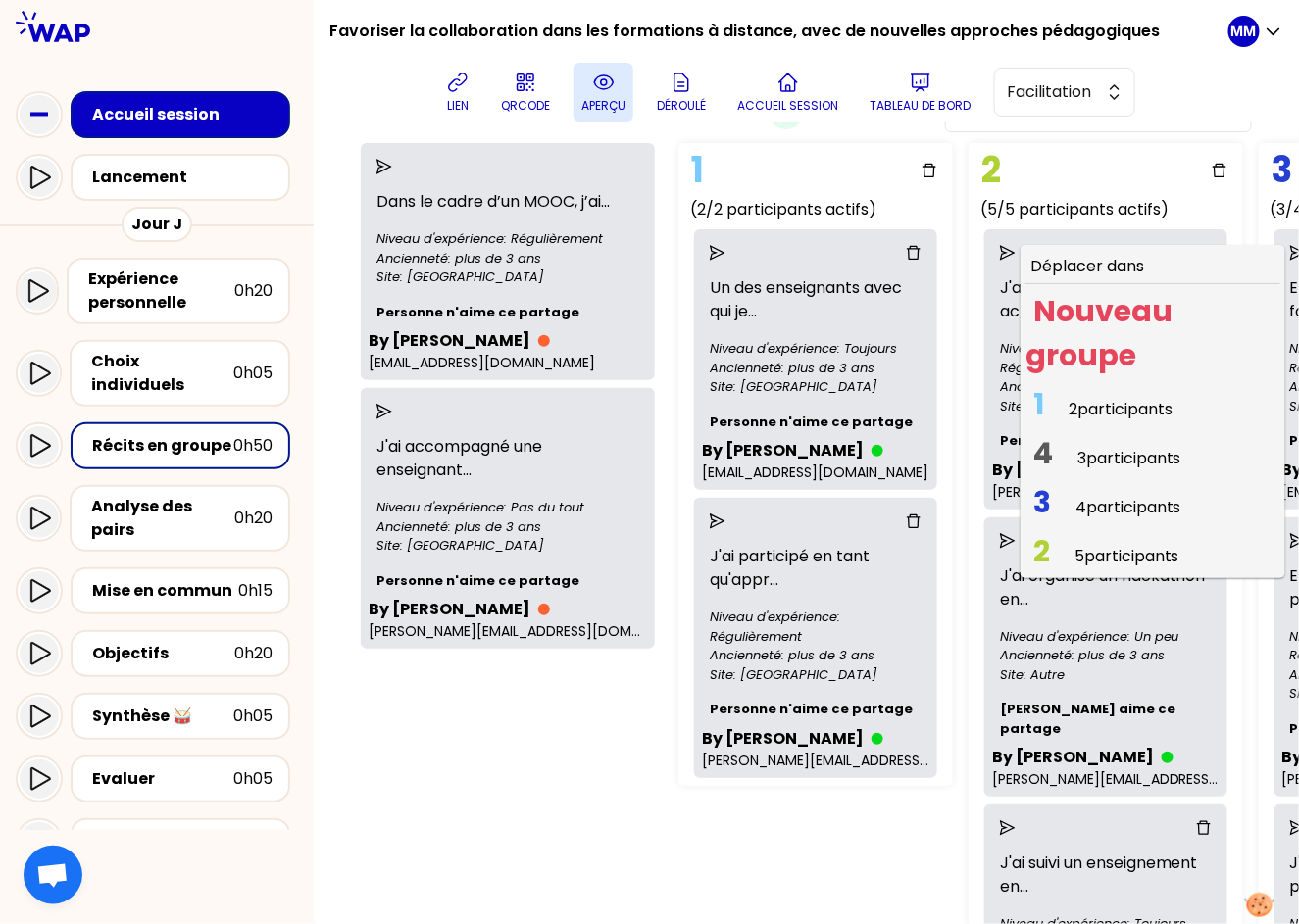
click at [1025, 408] on span "1 2 participants" at bounding box center [1103, 409] width 155 height 38
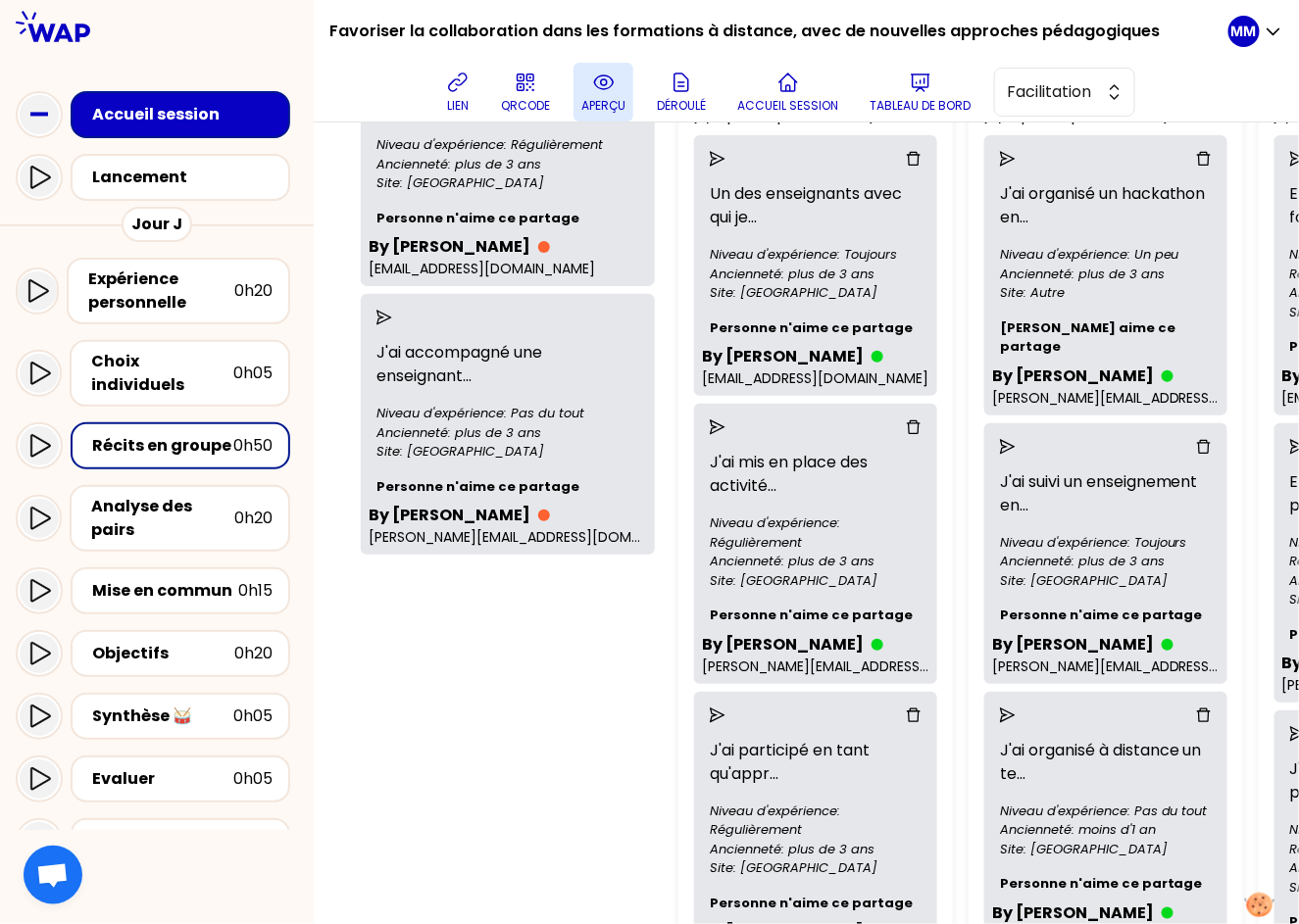
scroll to position [0, 0]
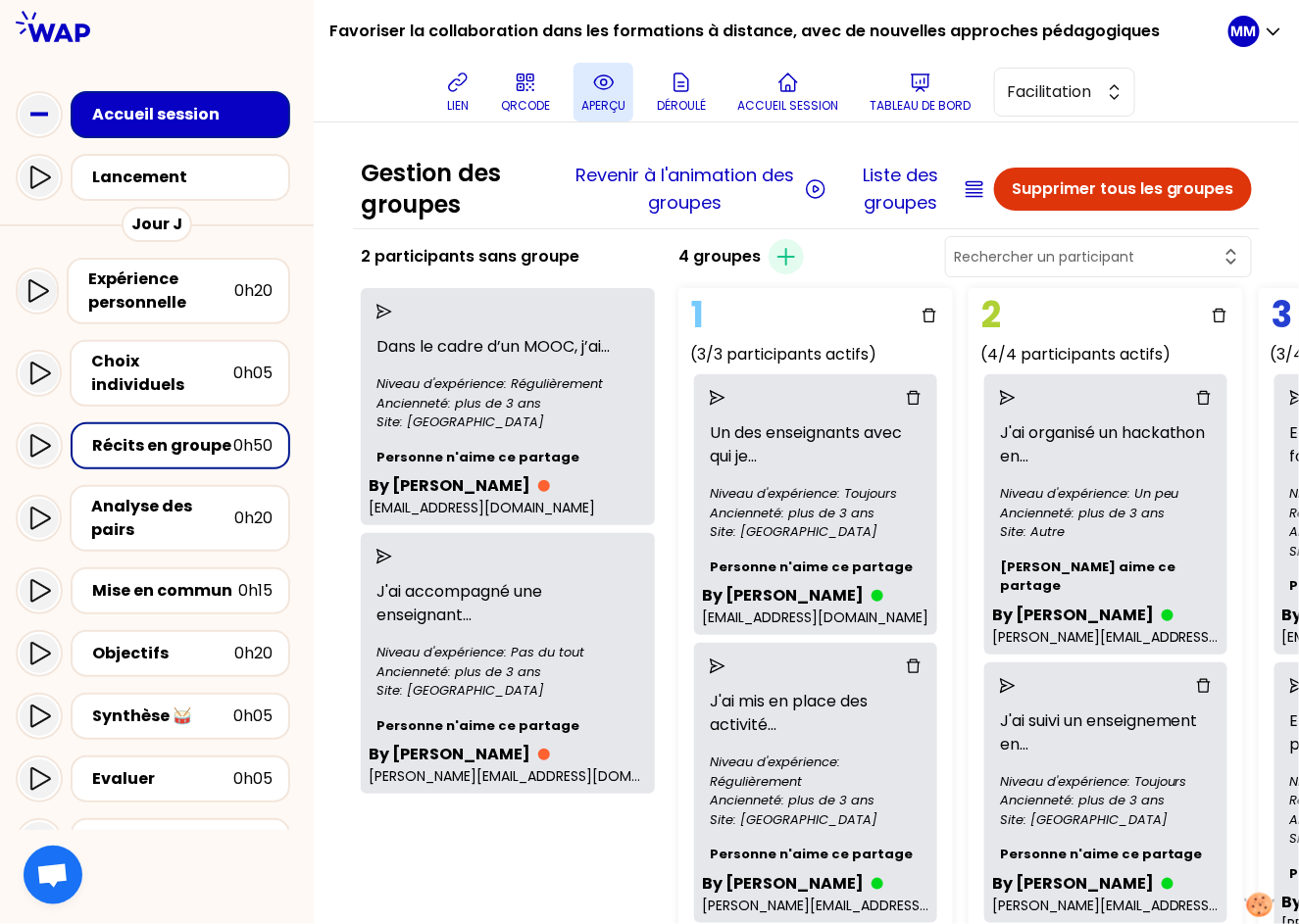
click at [442, 84] on div "lien QRCODE aperçu Déroulé Accueil session Tableau de bord Facilitation" at bounding box center [787, 92] width 883 height 59
click at [466, 86] on icon at bounding box center [458, 83] width 18 height 18
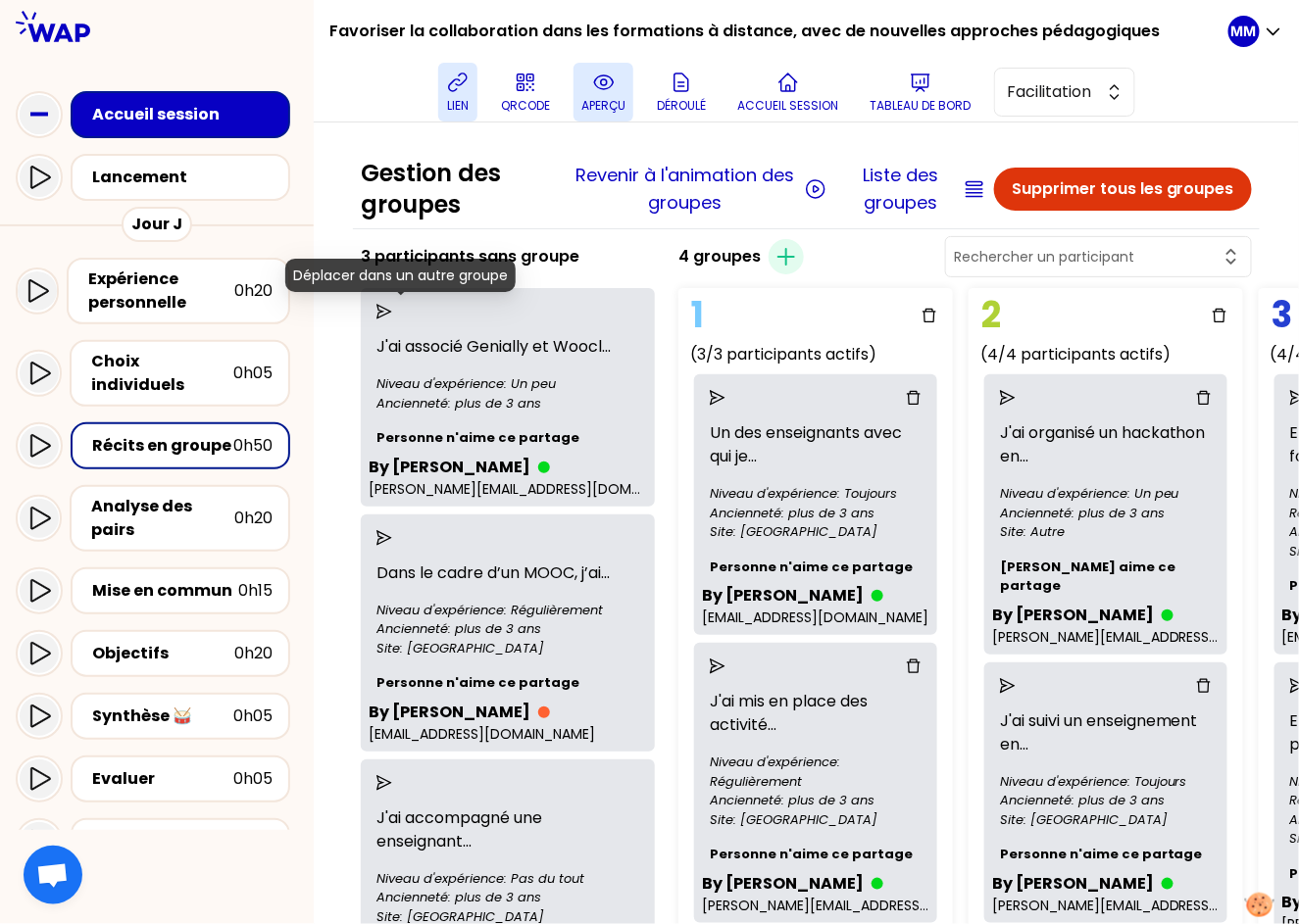
click at [392, 306] on icon "send" at bounding box center [384, 311] width 16 height 16
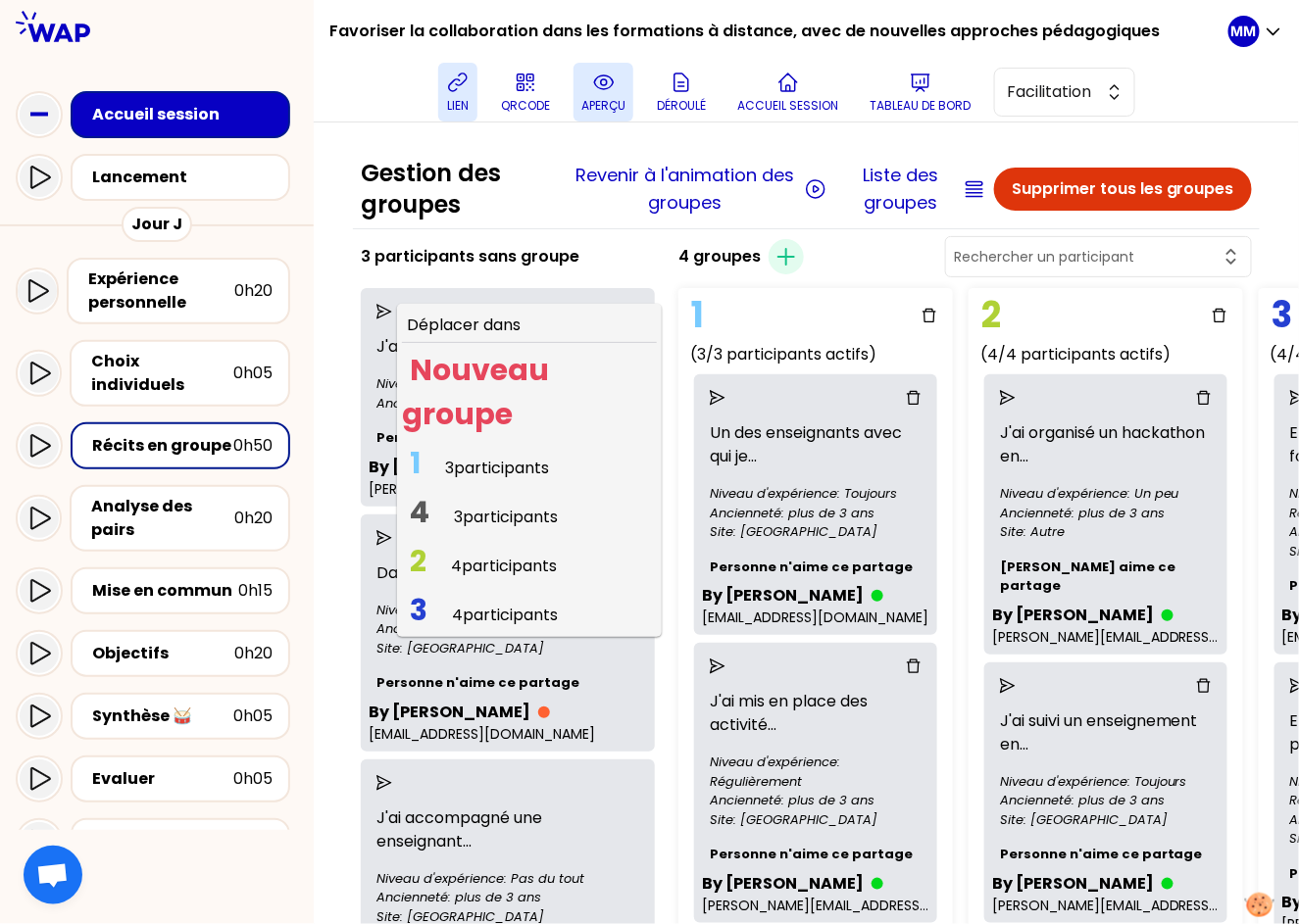
drag, startPoint x: 512, startPoint y: 467, endPoint x: 524, endPoint y: 469, distance: 12.2
click at [512, 468] on span "3 participants" at bounding box center [496, 467] width 103 height 23
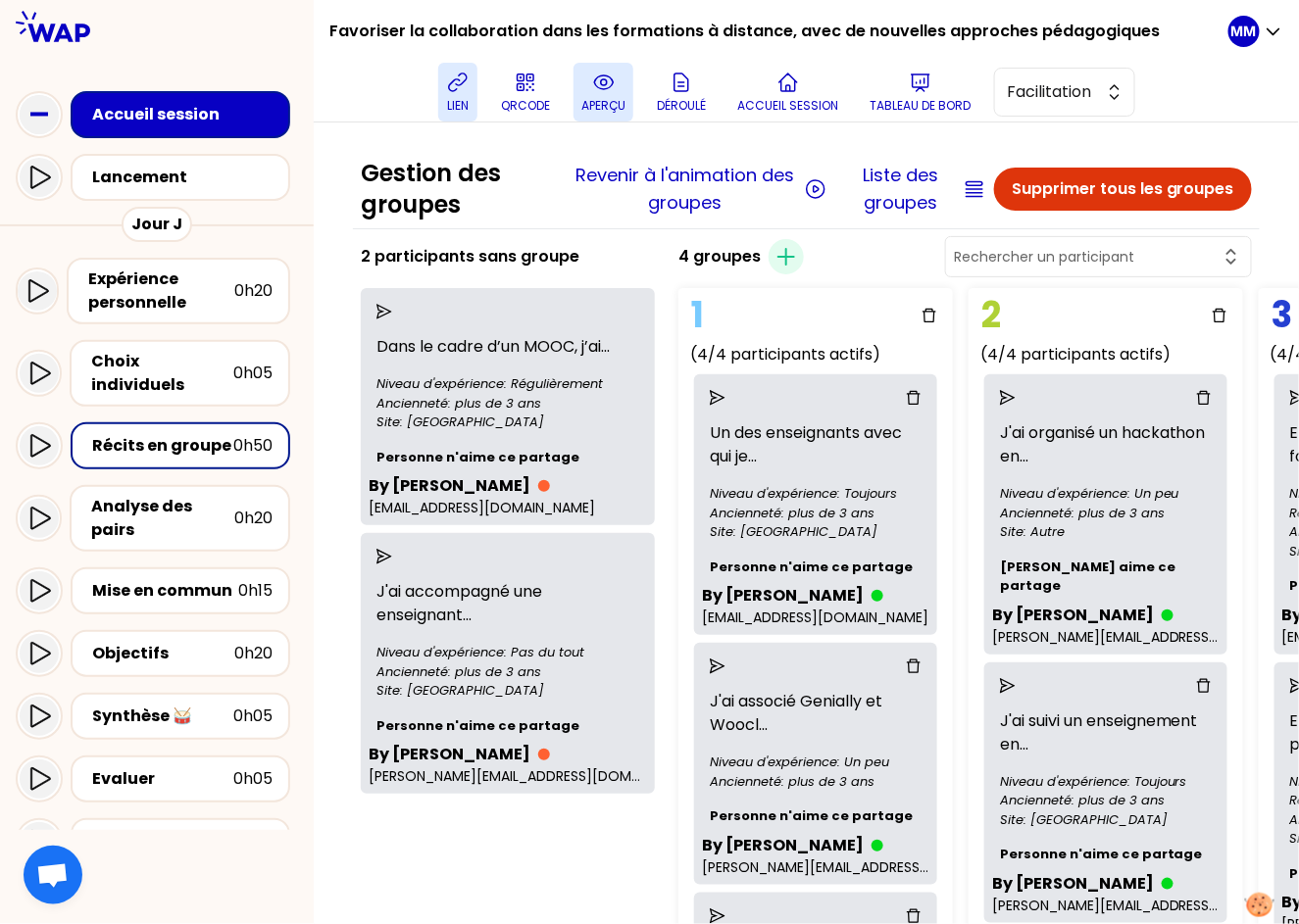
click at [30, 434] on icon at bounding box center [40, 446] width 24 height 24
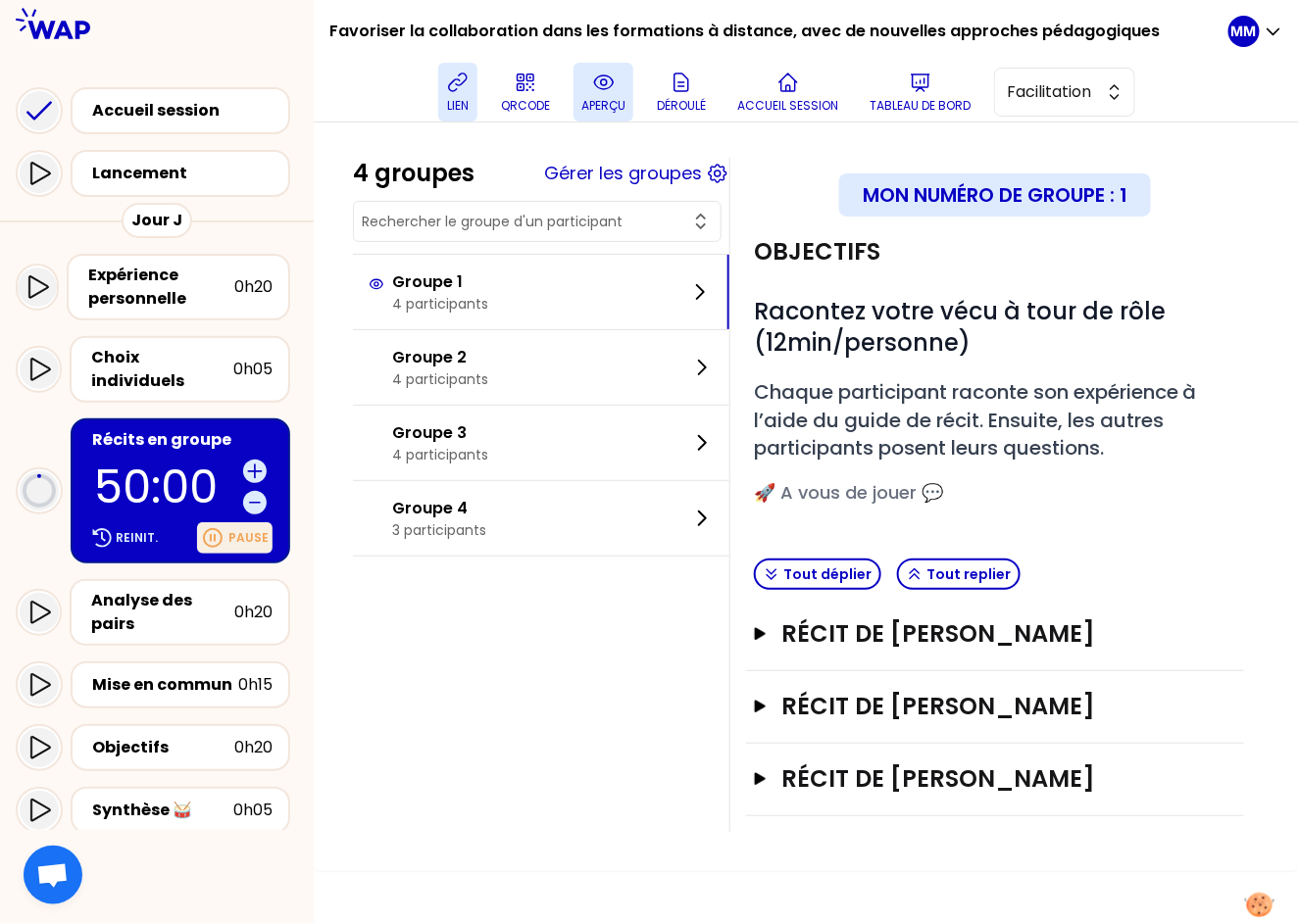
click at [233, 530] on p "Pause" at bounding box center [249, 538] width 40 height 16
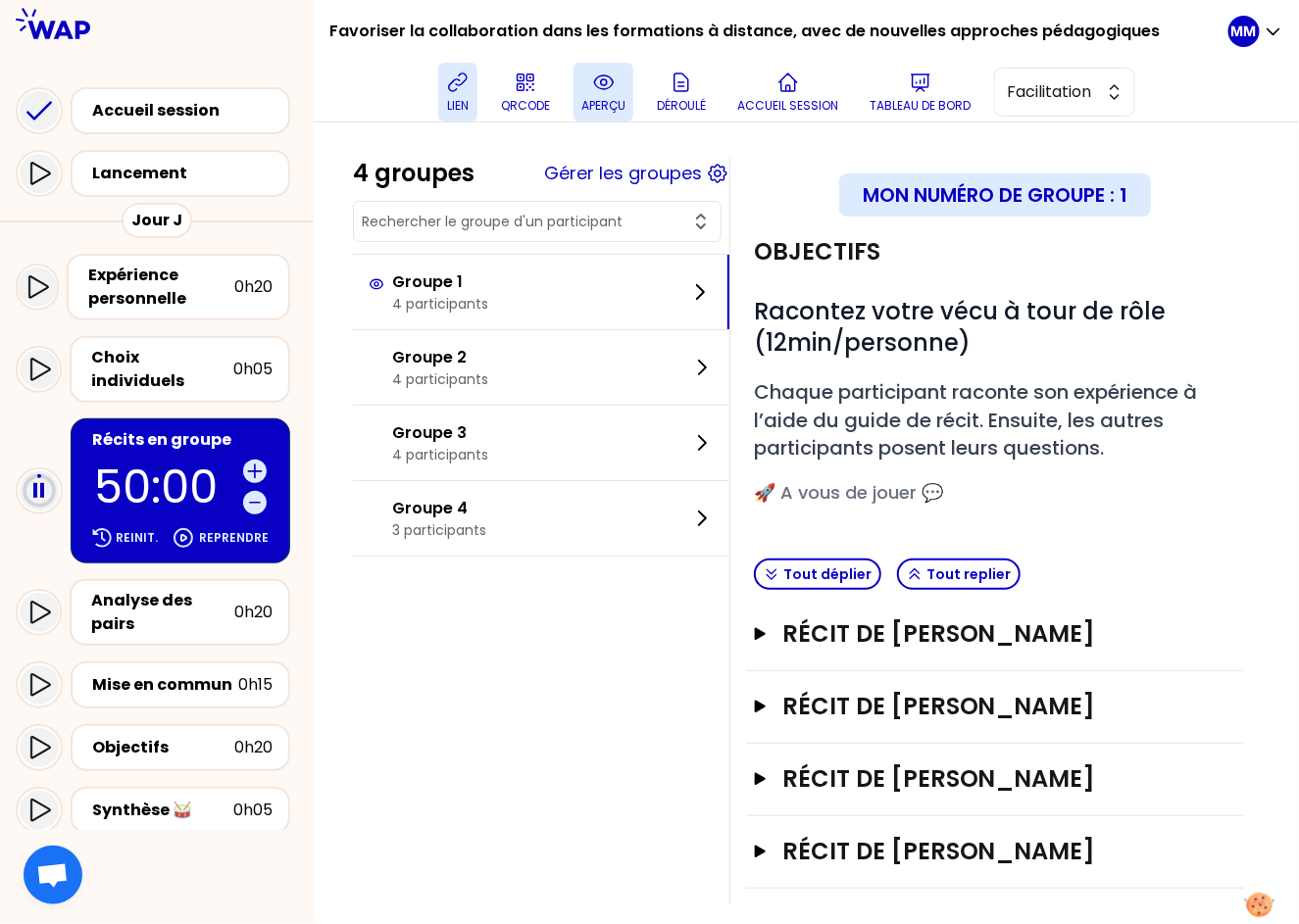
click at [466, 91] on icon at bounding box center [458, 83] width 24 height 24
click at [648, 171] on button "Gérer les groupes" at bounding box center [623, 174] width 158 height 28
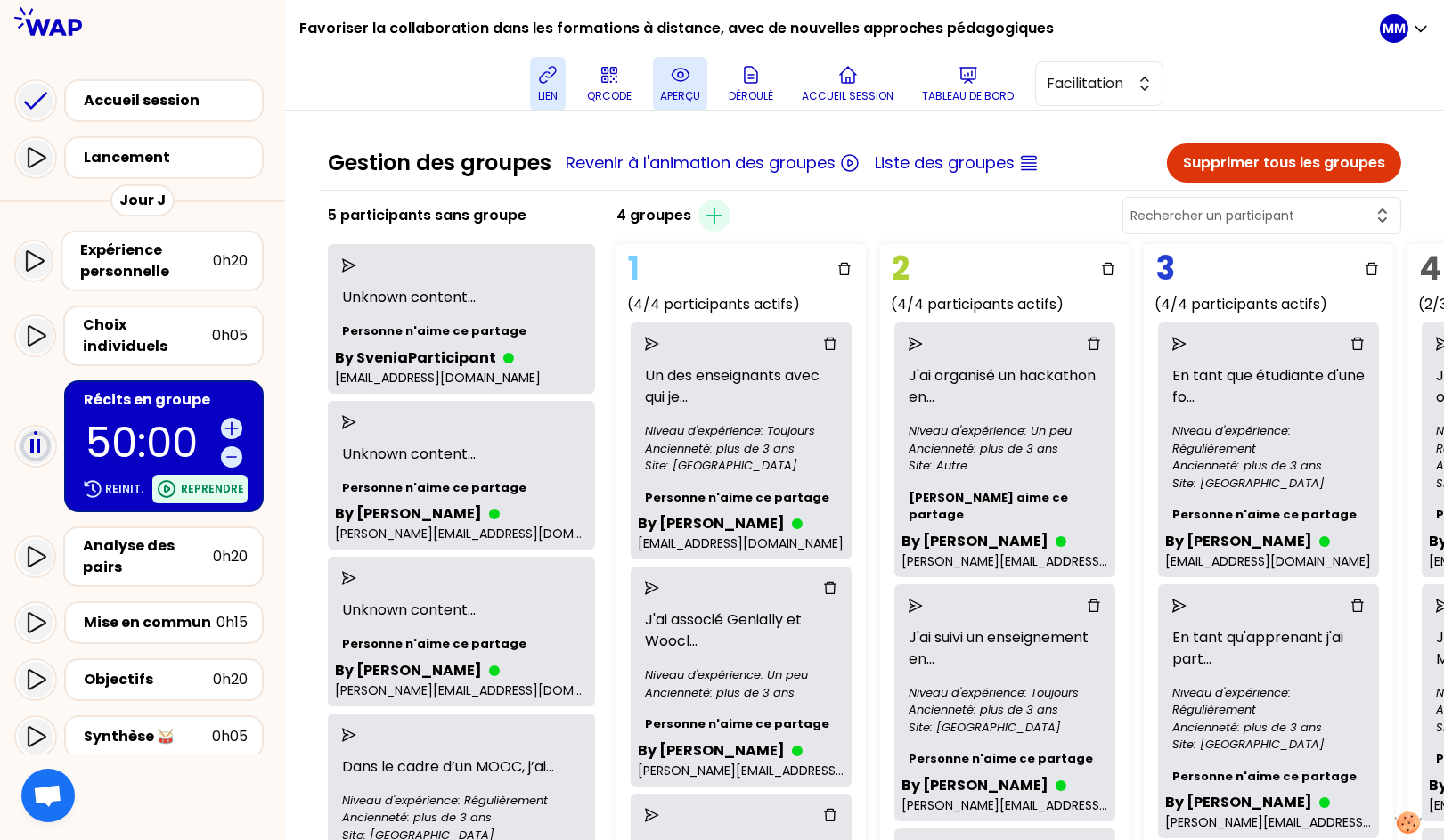
click at [221, 482] on p "Reprendre" at bounding box center [212, 489] width 63 height 14
click at [356, 574] on icon "send" at bounding box center [349, 579] width 14 height 14
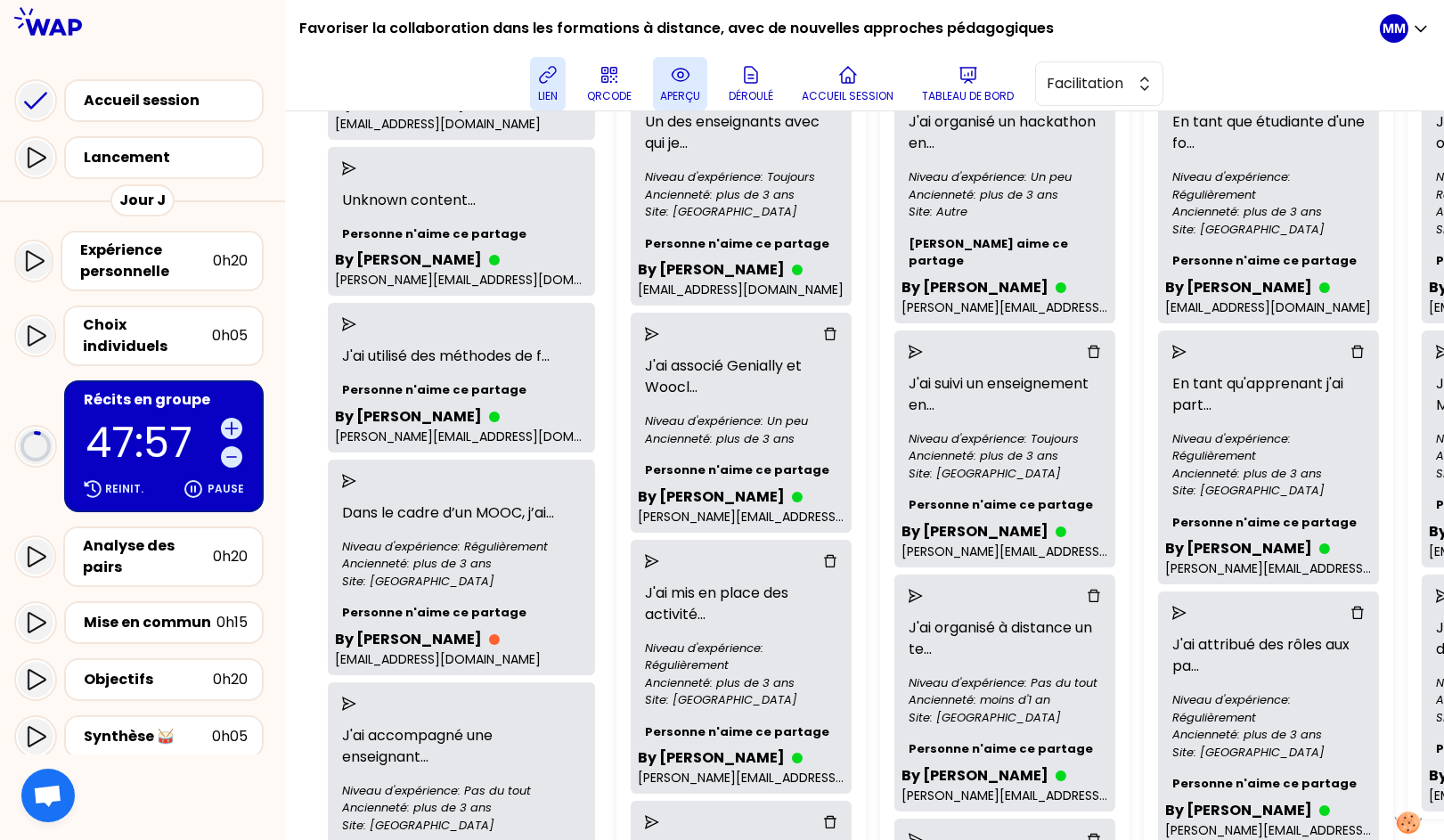
scroll to position [256, 0]
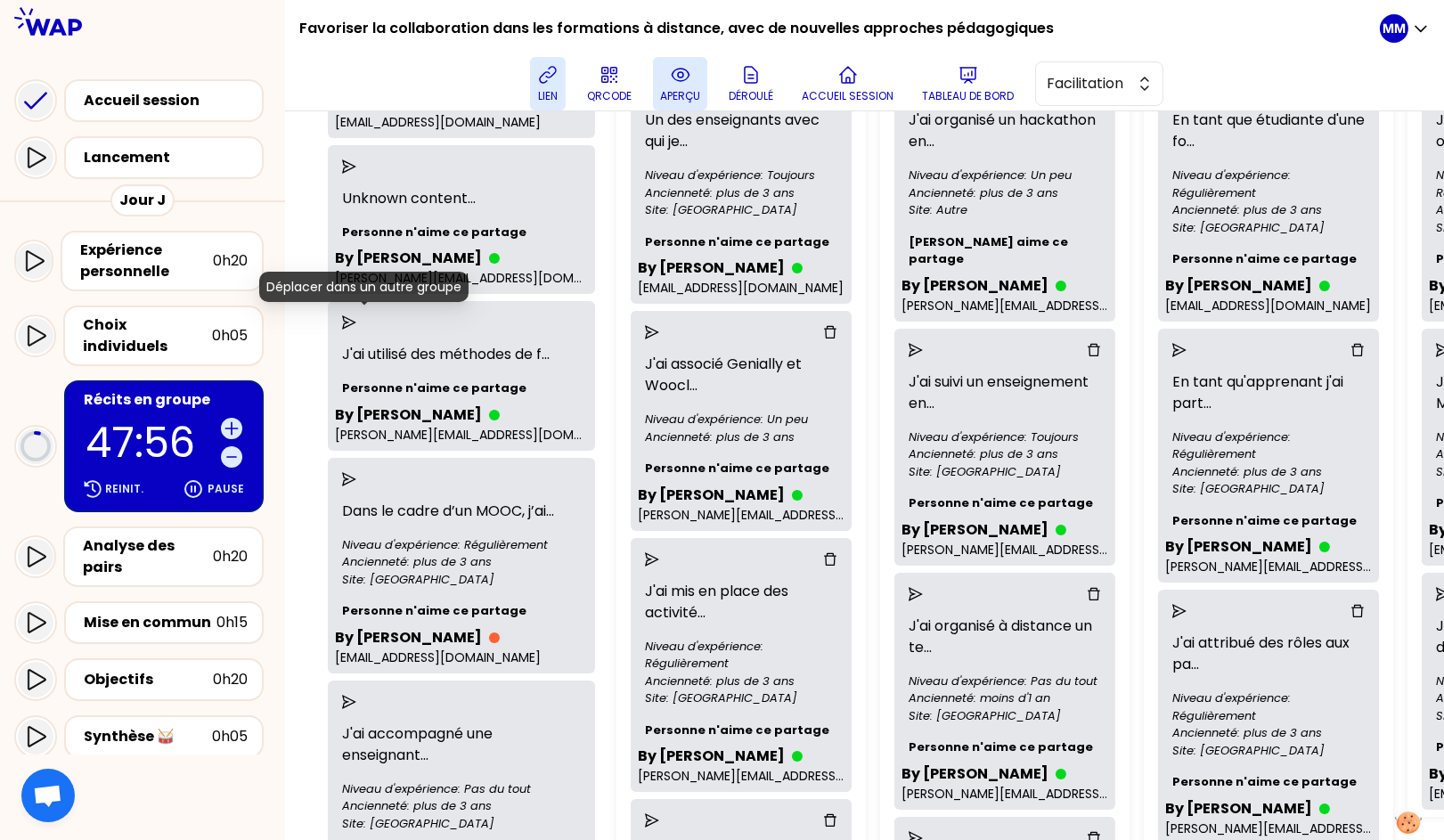
click at [356, 326] on icon "send" at bounding box center [349, 323] width 14 height 14
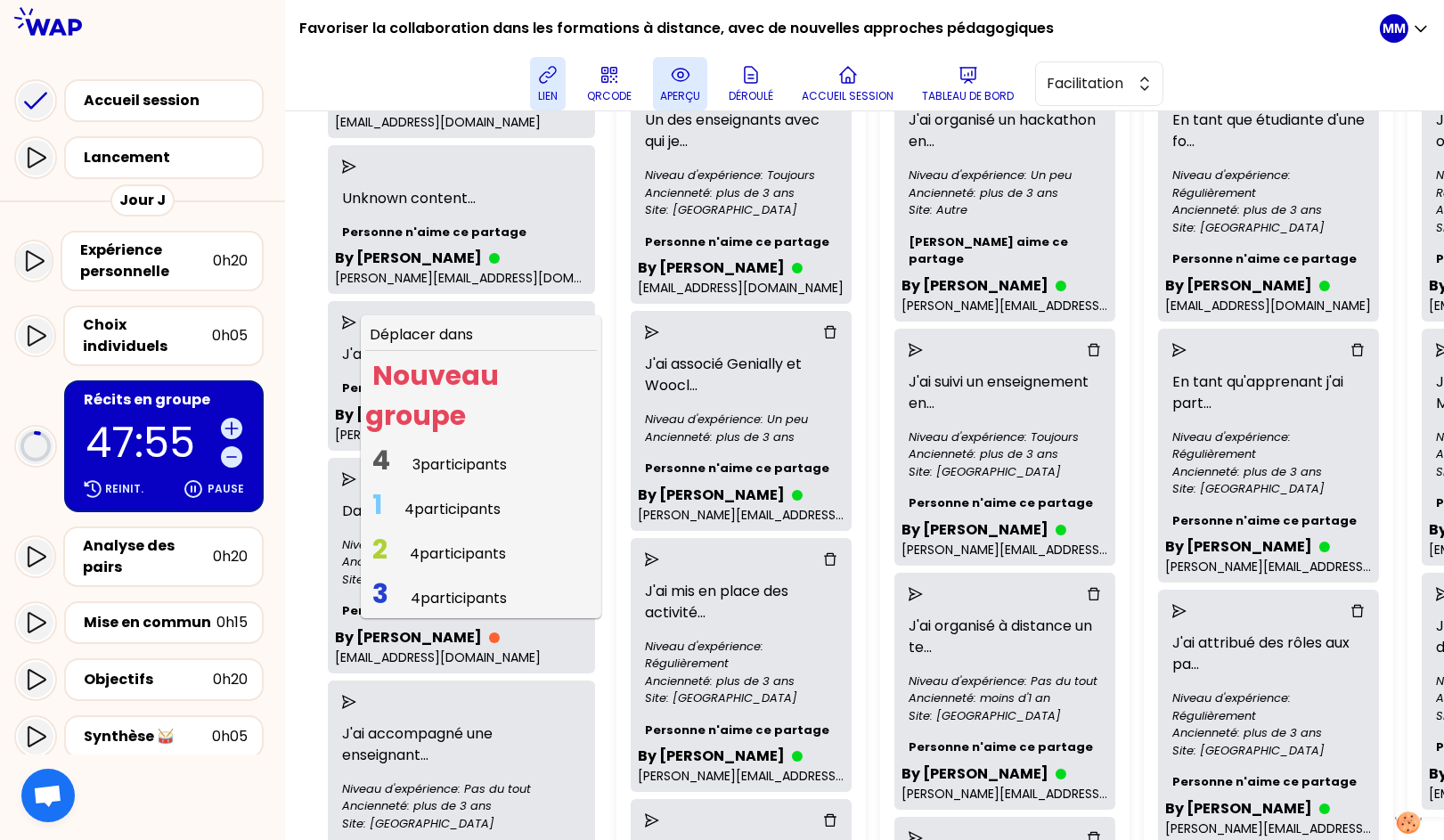
click at [439, 461] on span "3 participants" at bounding box center [459, 464] width 94 height 21
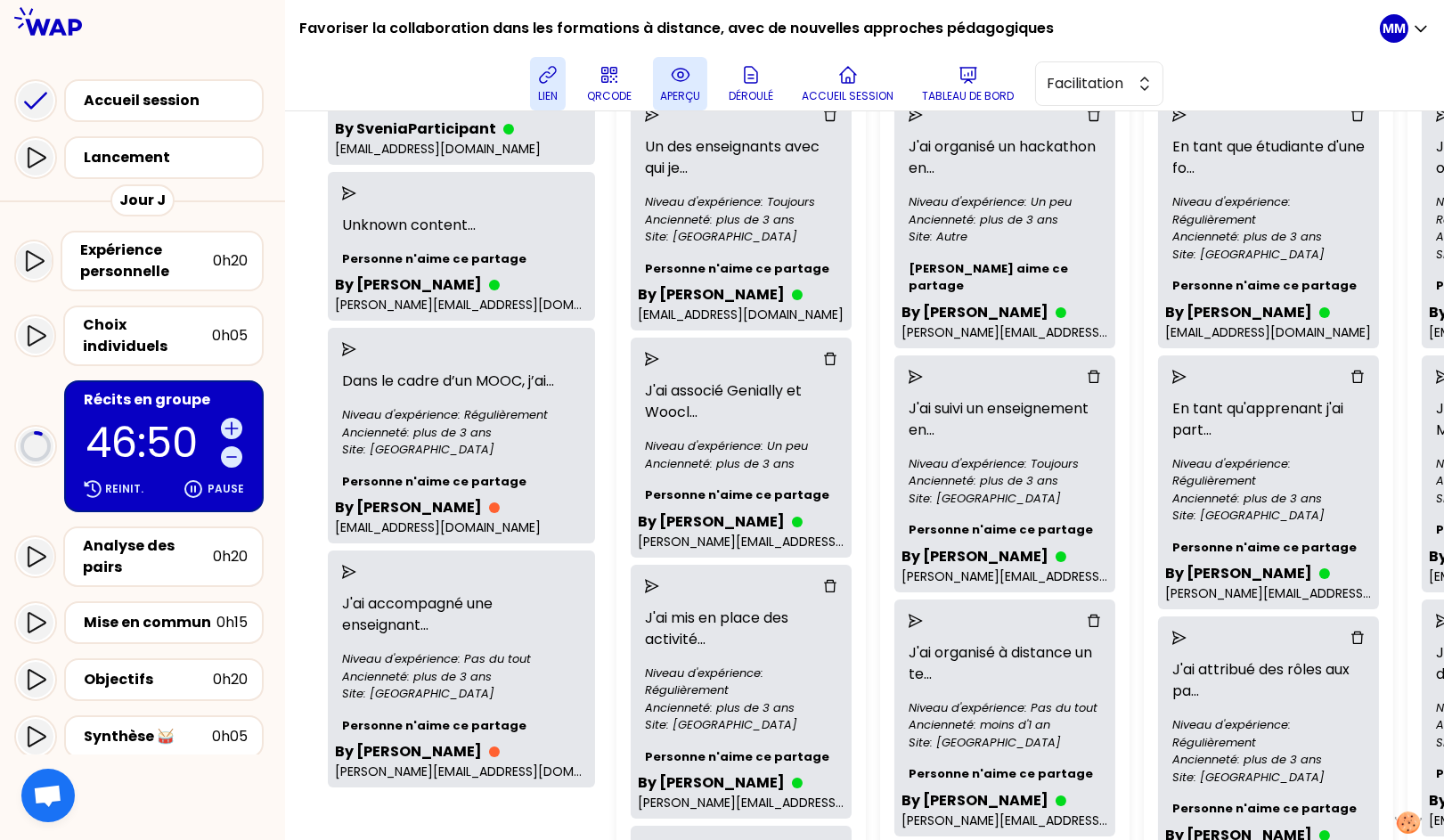
scroll to position [220, 0]
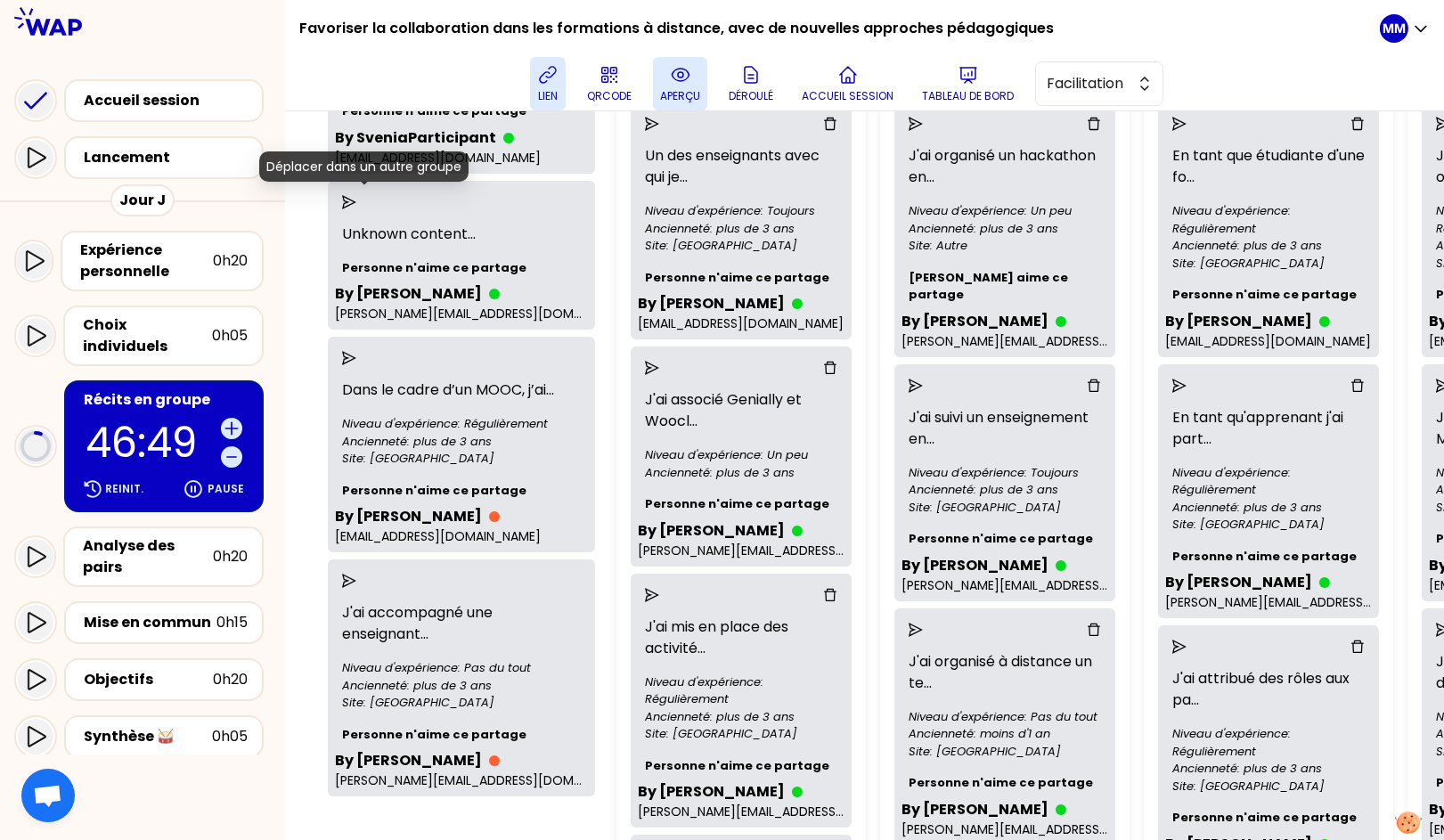
click at [356, 201] on icon "send" at bounding box center [349, 203] width 14 height 14
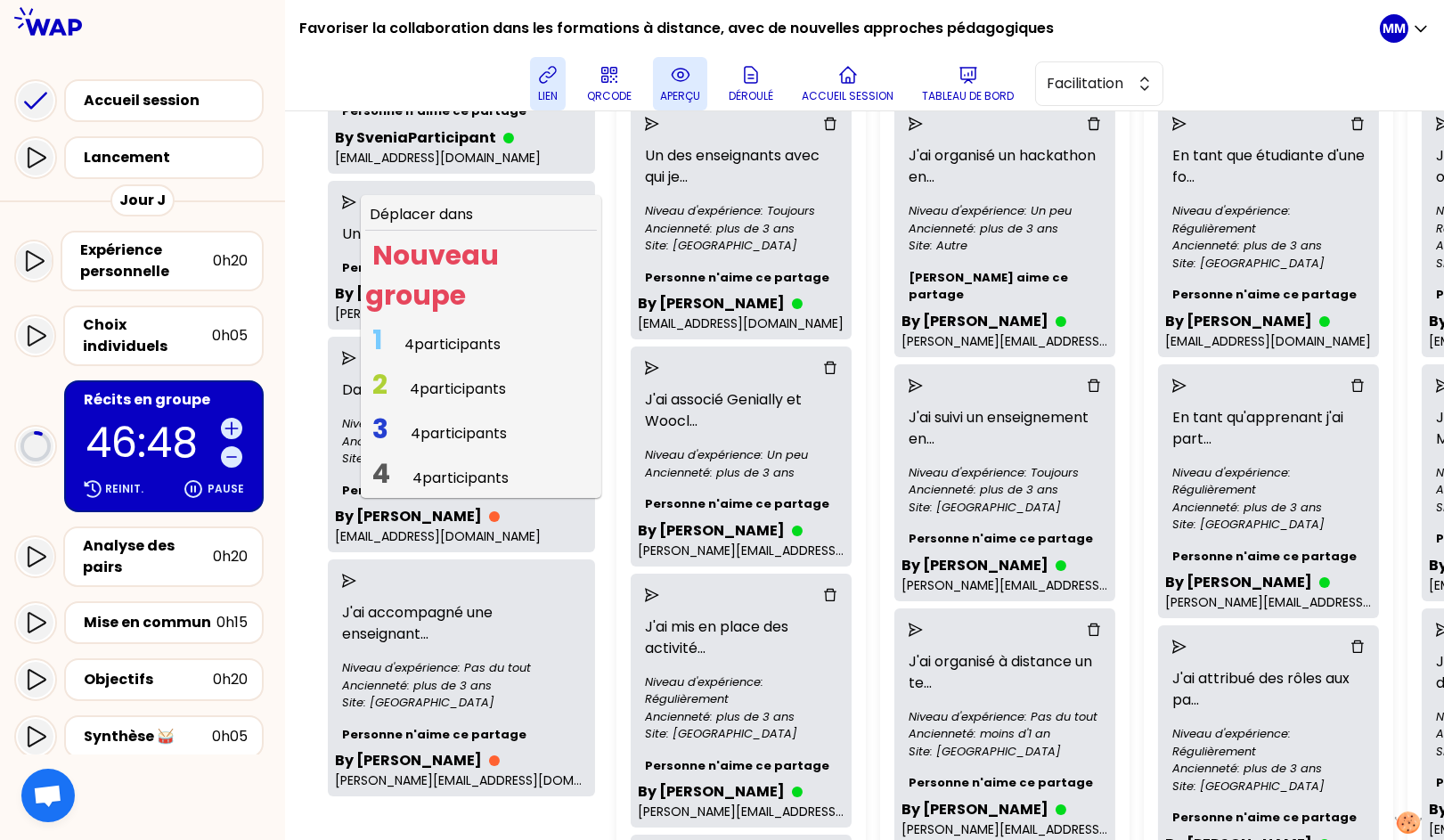
click at [474, 476] on span "4 participants" at bounding box center [460, 477] width 96 height 21
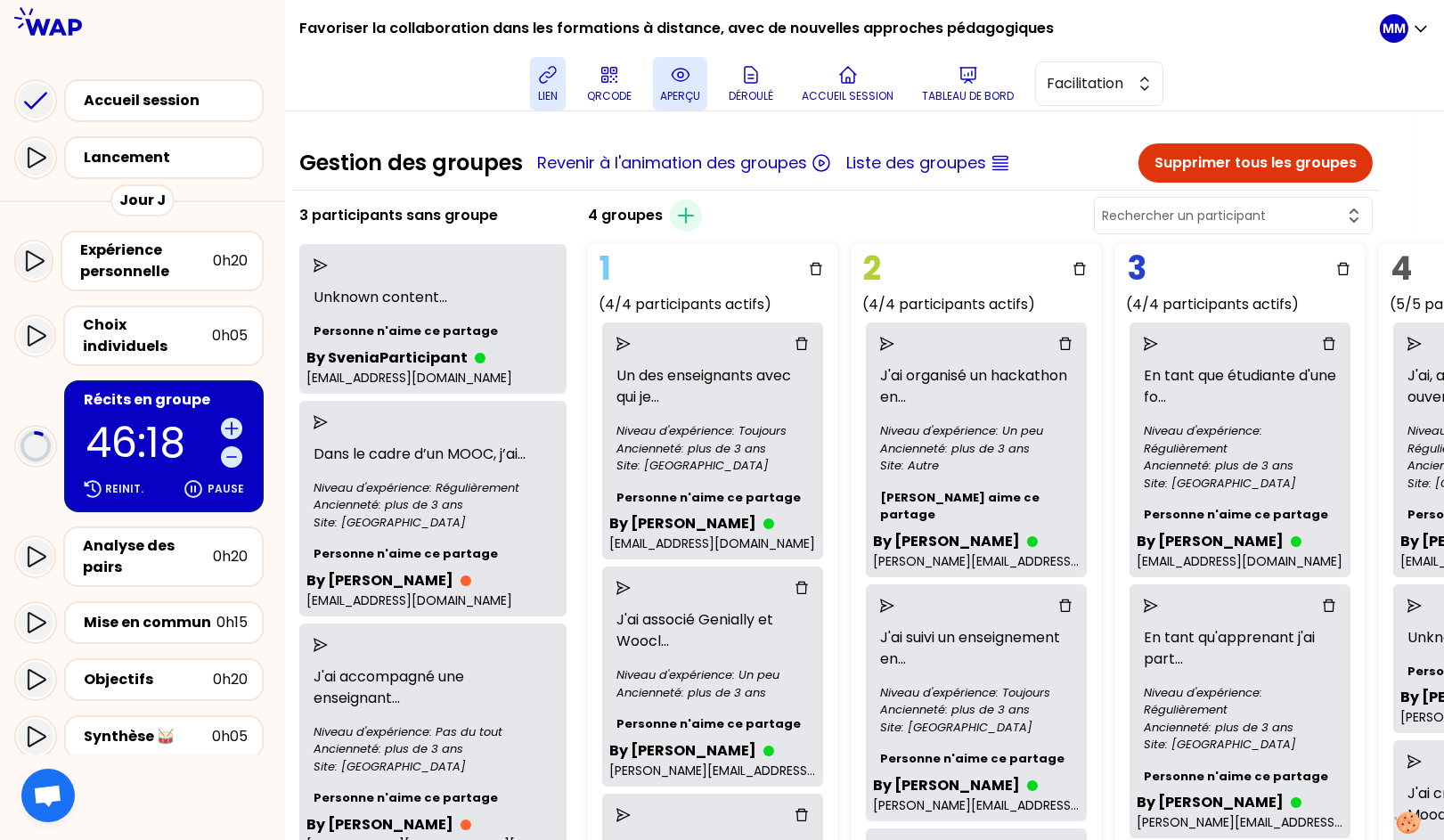
scroll to position [0, 0]
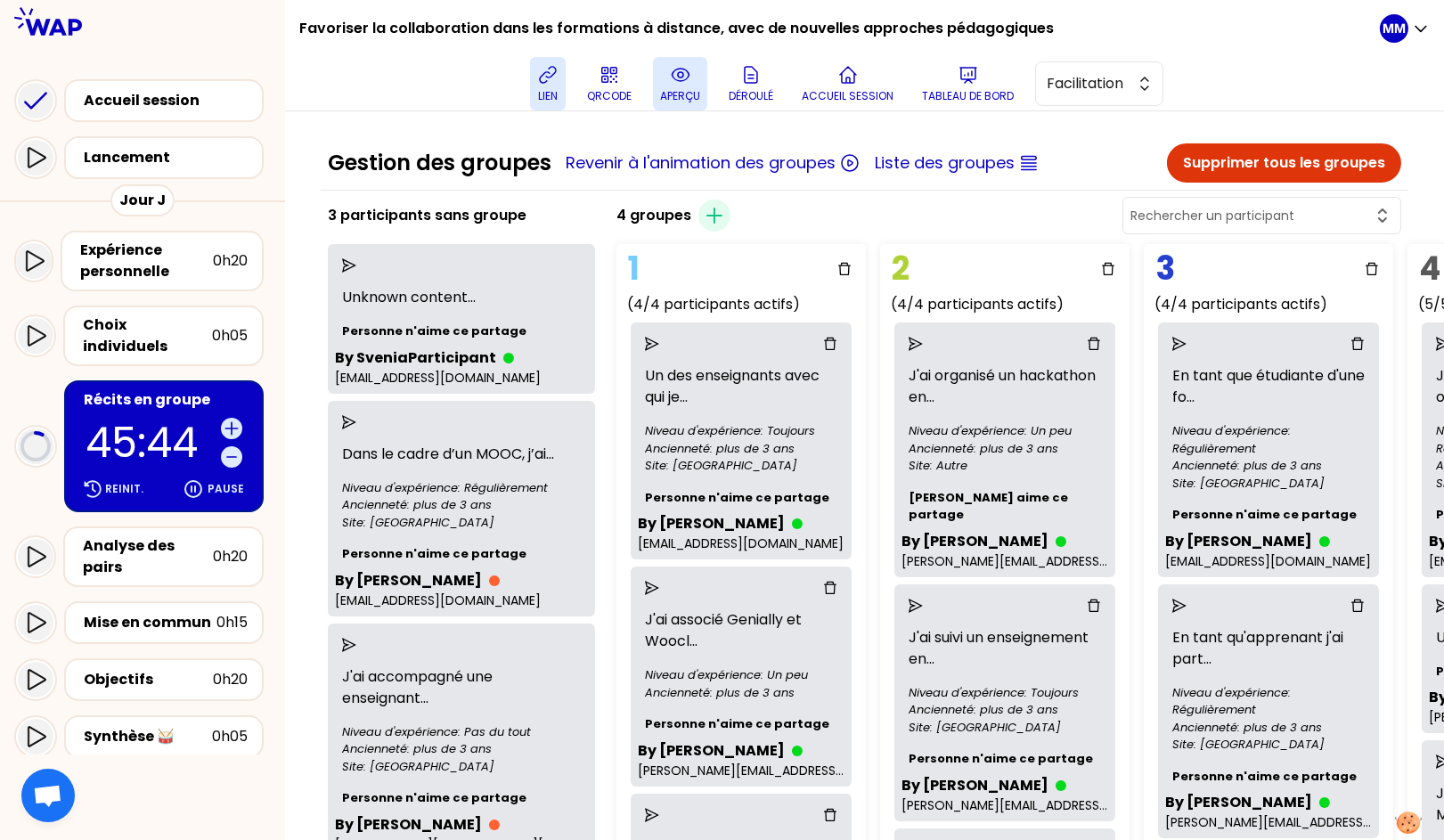
click at [159, 422] on p "45:44" at bounding box center [150, 442] width 128 height 41
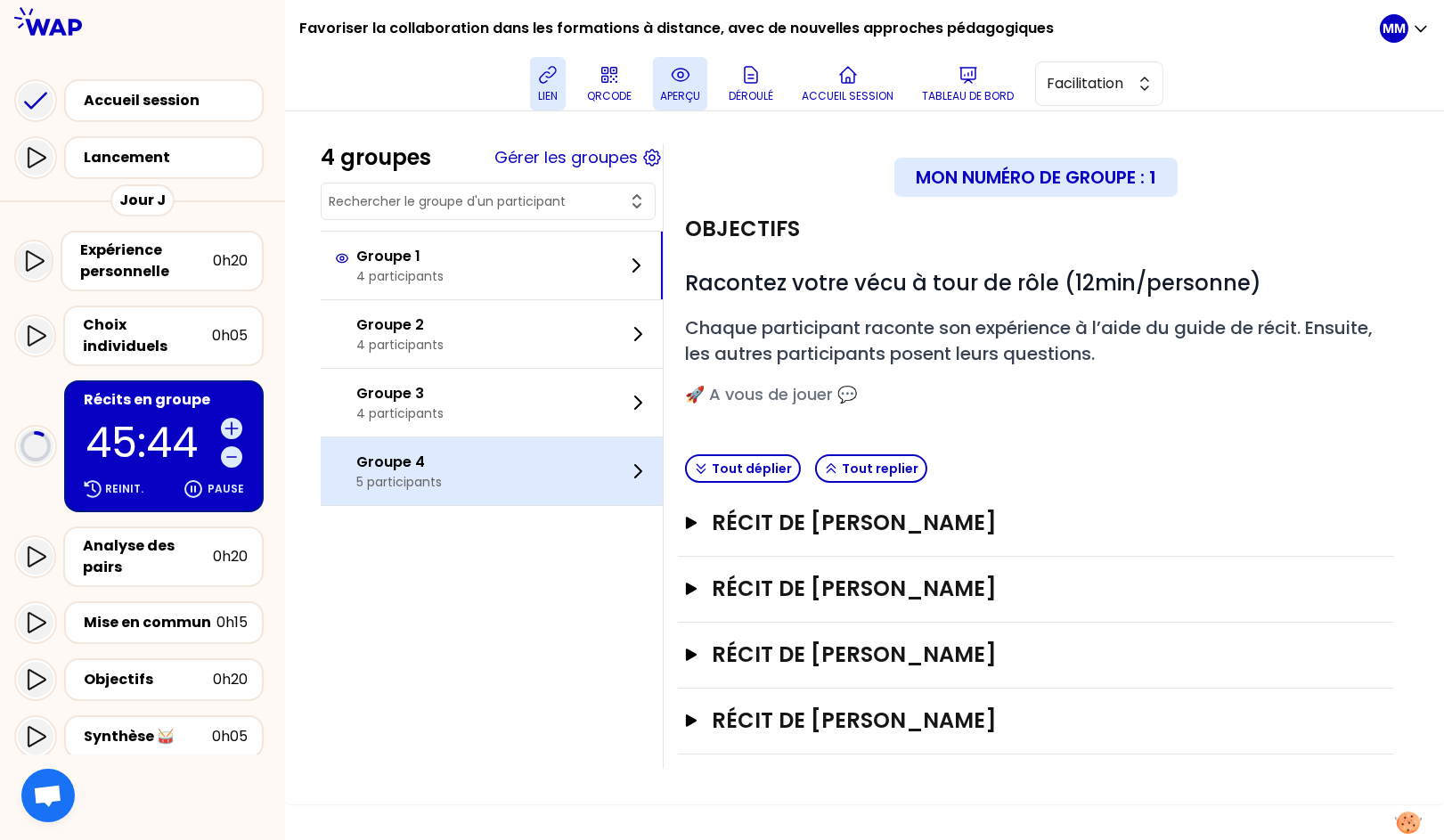
drag, startPoint x: 473, startPoint y: 478, endPoint x: 523, endPoint y: 491, distance: 51.7
click at [474, 478] on div "Groupe 4 5 participants" at bounding box center [492, 471] width 342 height 68
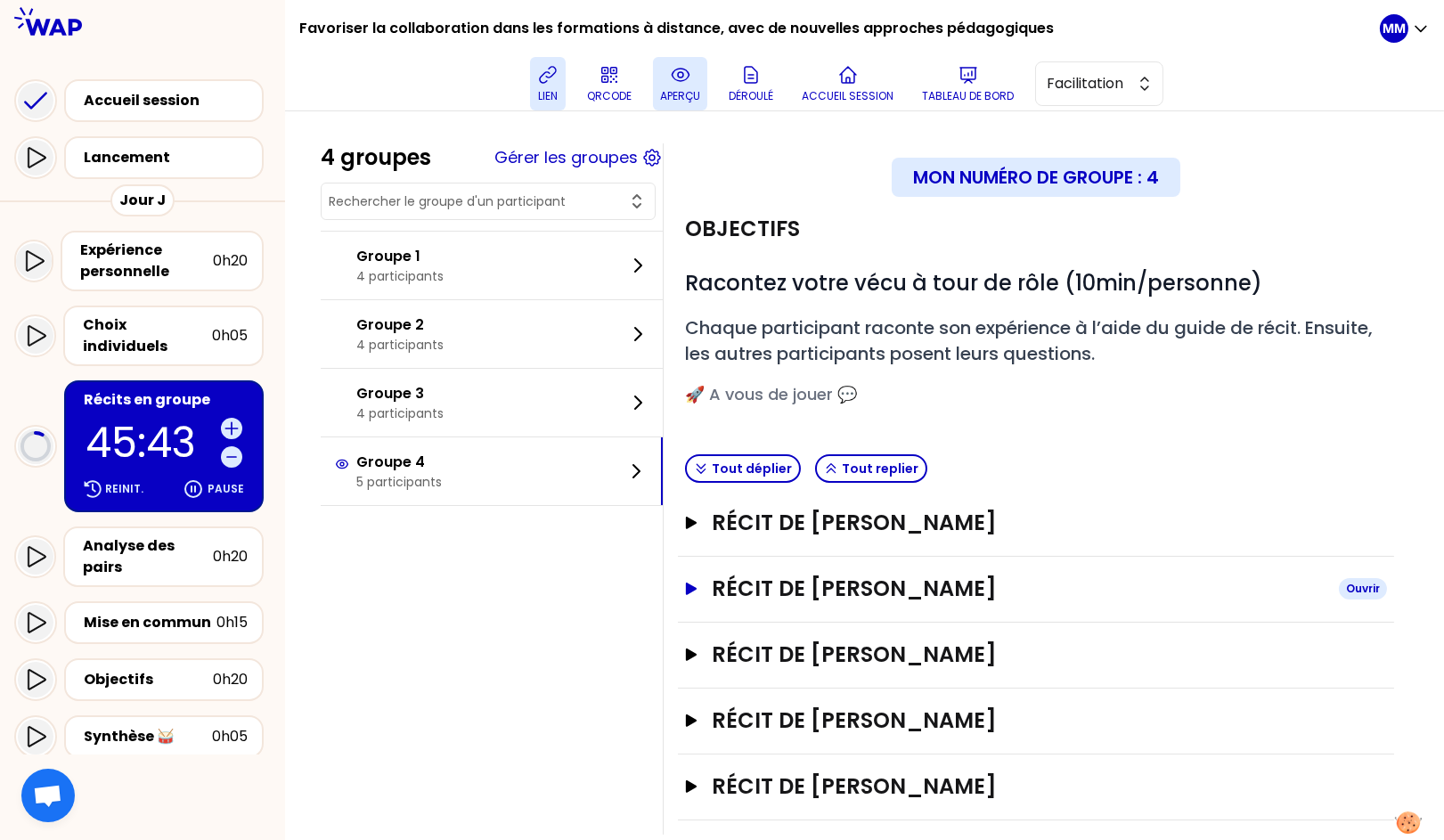
click at [931, 580] on h3 "Récit de Nathalie Soetaert" at bounding box center [1018, 590] width 613 height 29
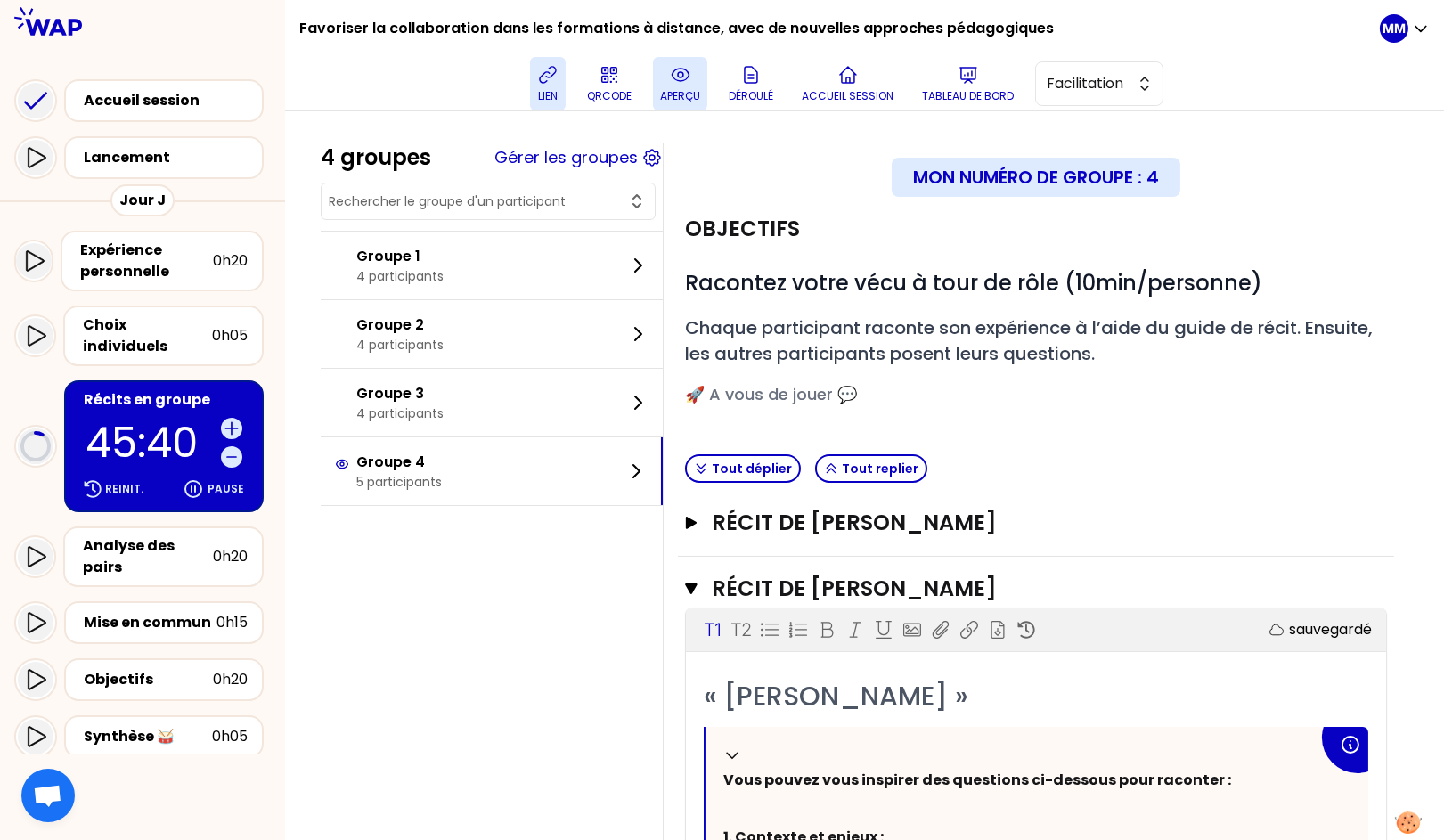
drag, startPoint x: 807, startPoint y: 684, endPoint x: 736, endPoint y: 686, distance: 71.0
click at [736, 686] on span "« Nathalie Soetaert »" at bounding box center [835, 696] width 265 height 38
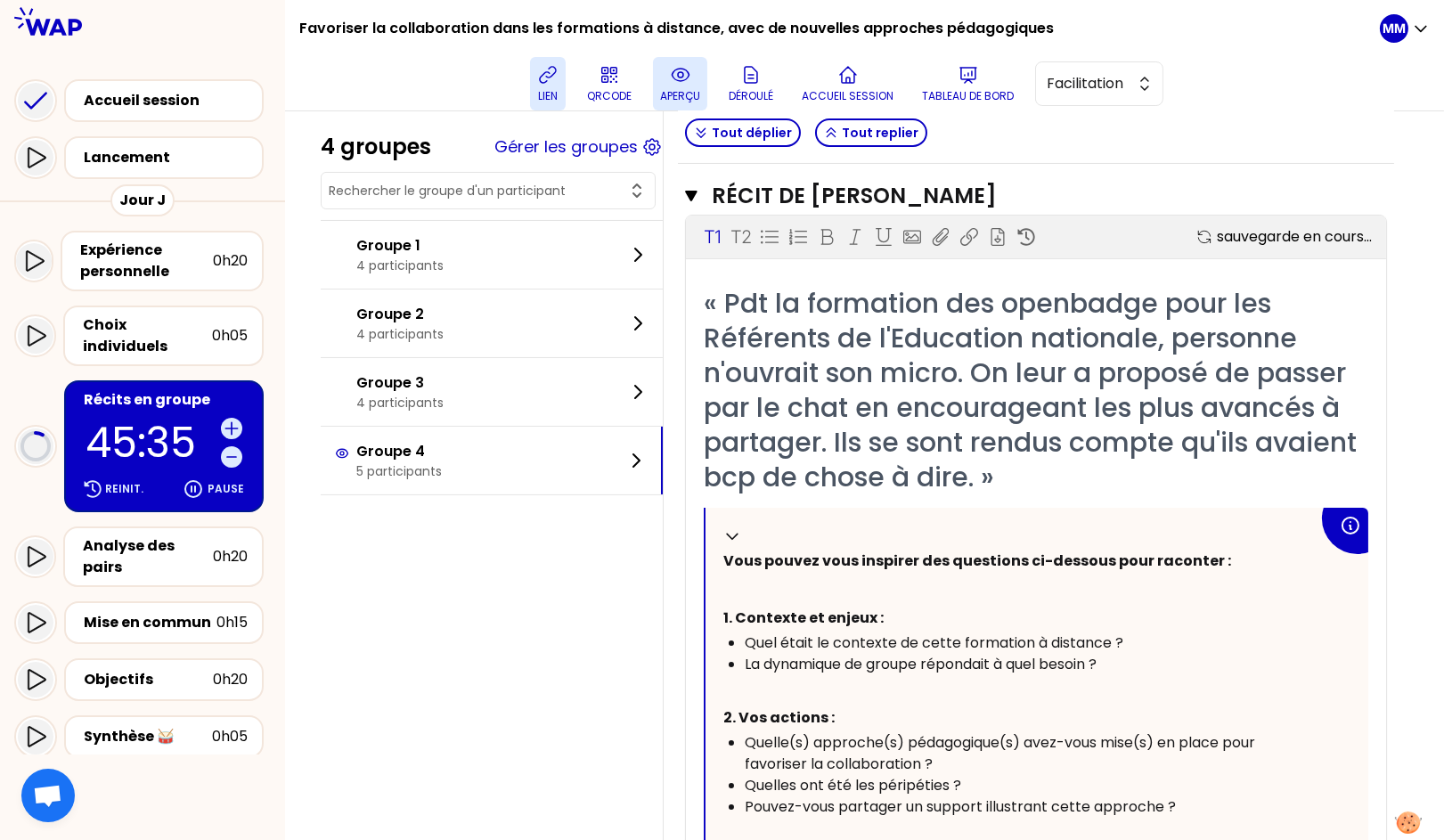
click at [512, 647] on div "4 groupes Gérer les groupes Groupe 1 4 participants Groupe 2 4 participants Gro…" at bounding box center [864, 550] width 1088 height 1599
click at [999, 437] on span "« Pdt la formation des openbadge pour les Référents de l'Education nationale, p…" at bounding box center [1033, 390] width 660 height 212
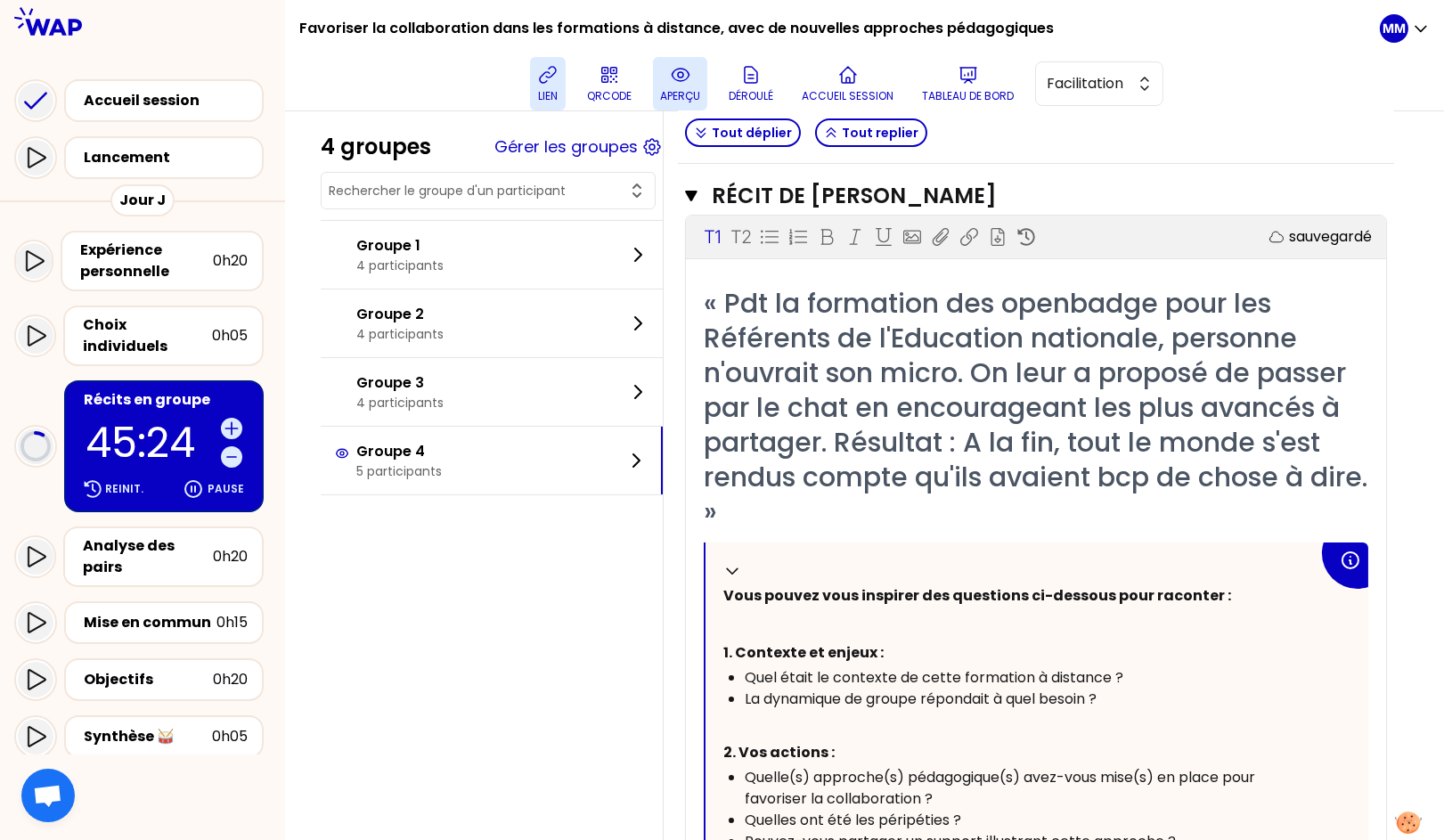
click at [978, 477] on span "« Pdt la formation des openbadge pour les Référents de l'Education nationale, p…" at bounding box center [1039, 407] width 671 height 247
click at [505, 192] on input "text" at bounding box center [477, 191] width 297 height 18
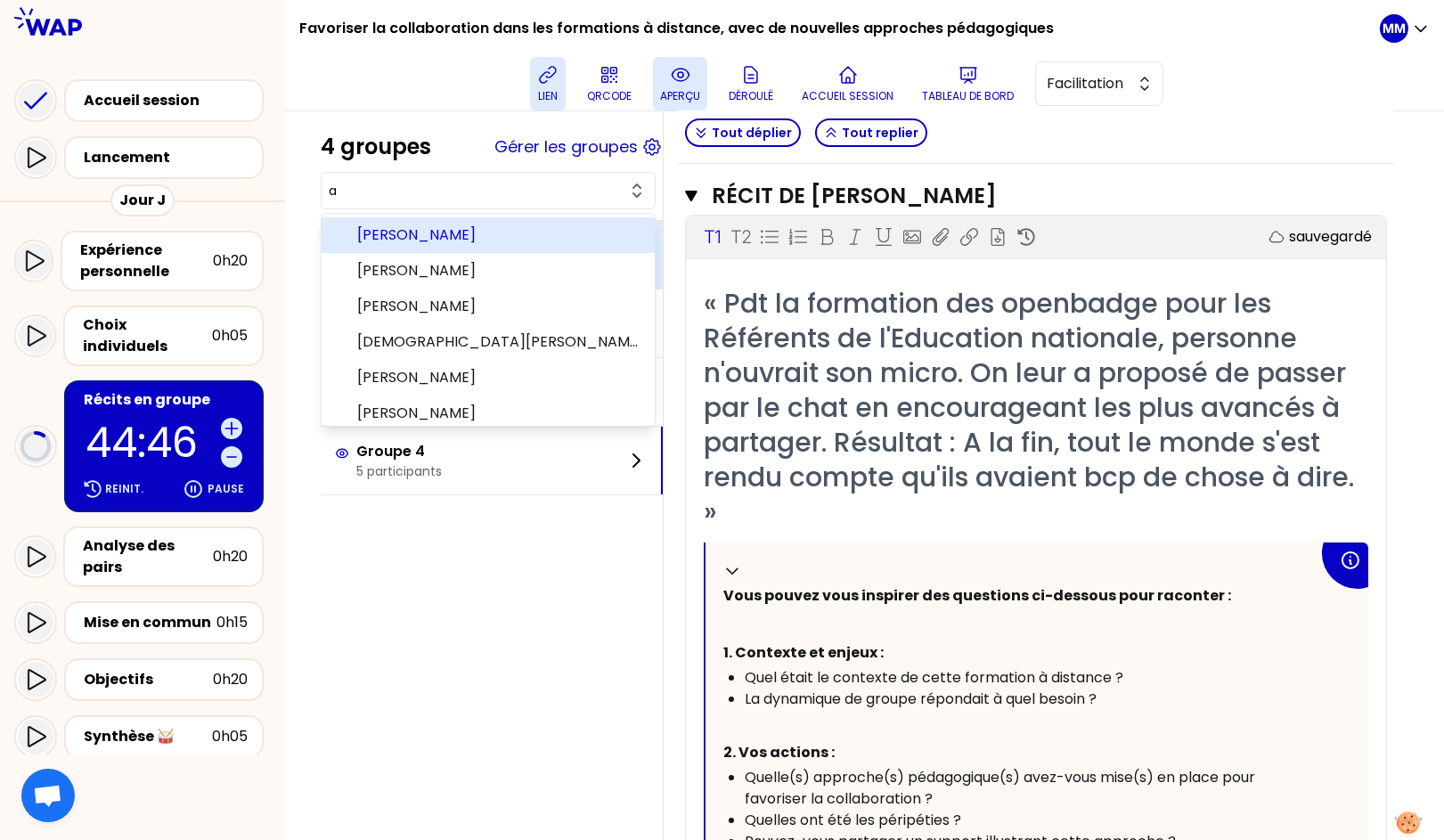
click at [443, 239] on span "Angèle Simoes" at bounding box center [498, 235] width 283 height 22
type input "Angèle Simoes"
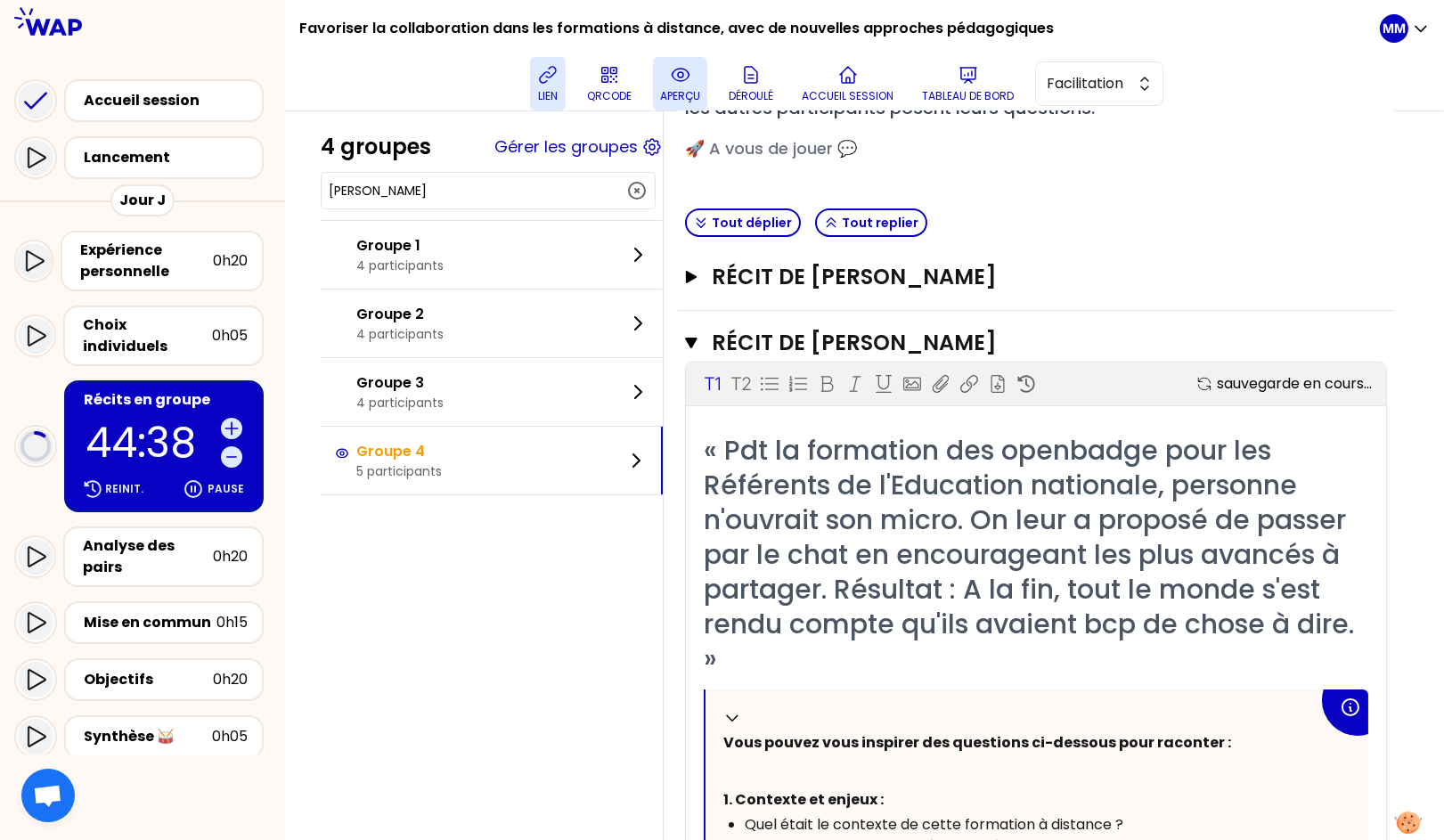
scroll to position [0, 0]
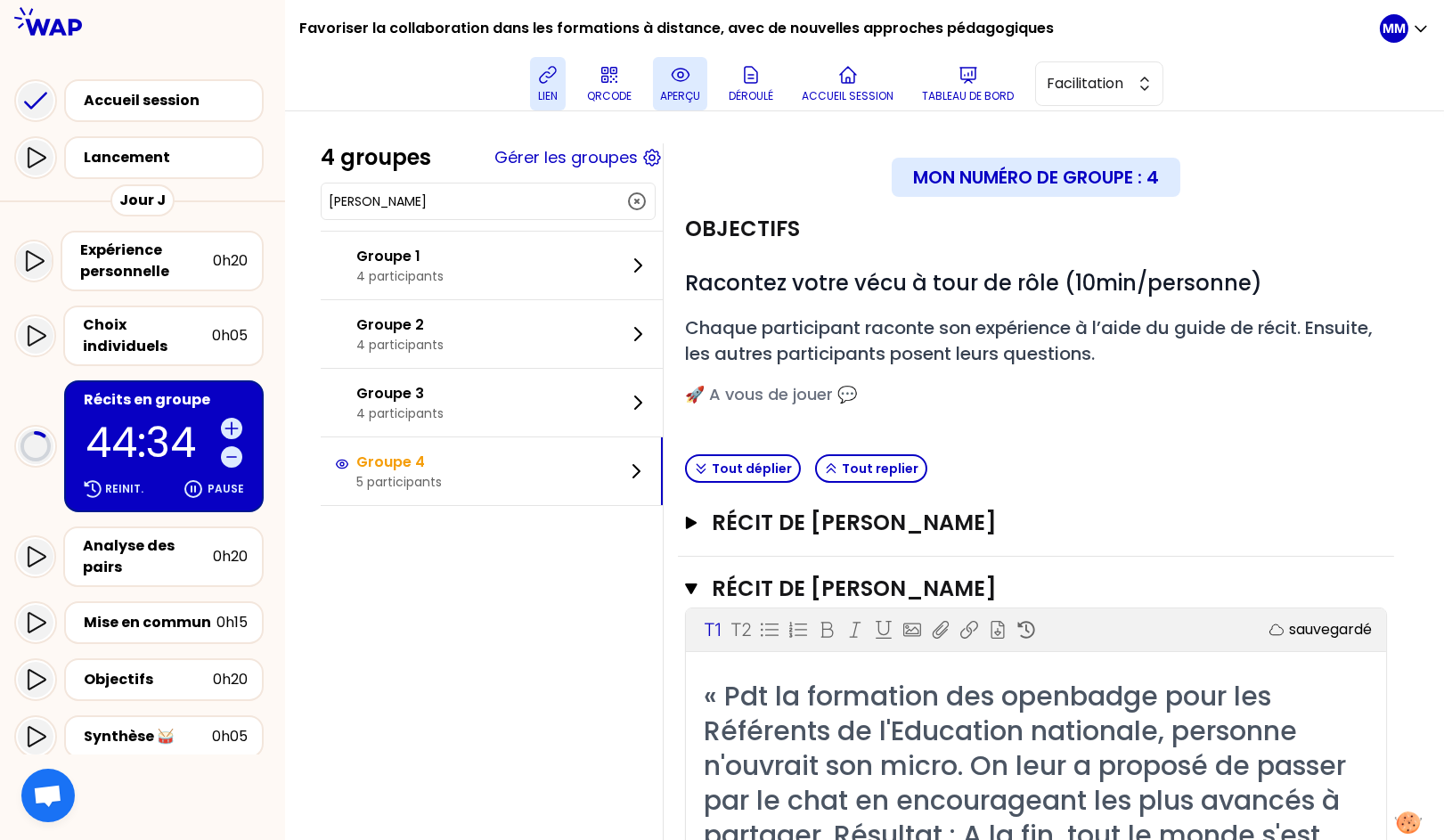
click at [554, 74] on icon at bounding box center [548, 75] width 22 height 22
